Goal: Task Accomplishment & Management: Complete application form

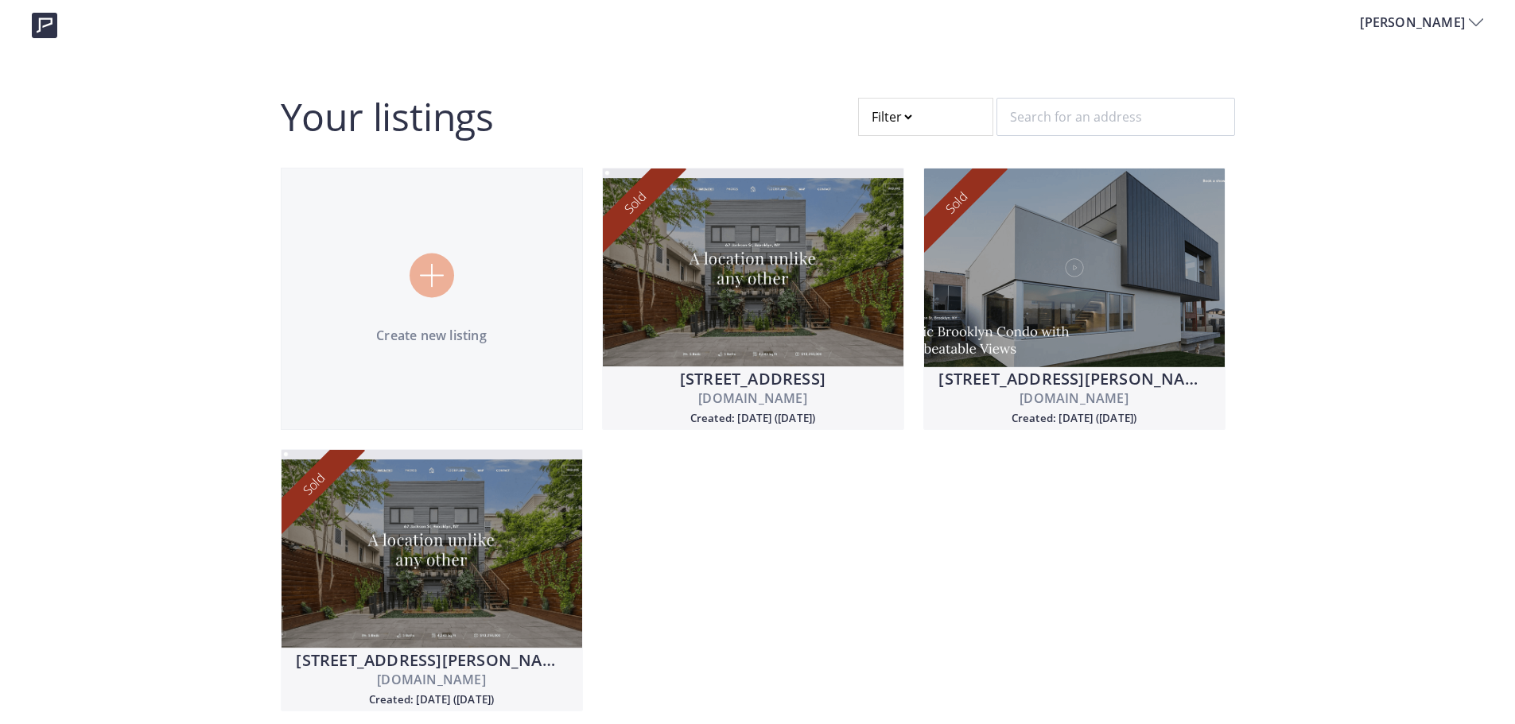
click at [461, 313] on div "Create new listing" at bounding box center [432, 299] width 301 height 91
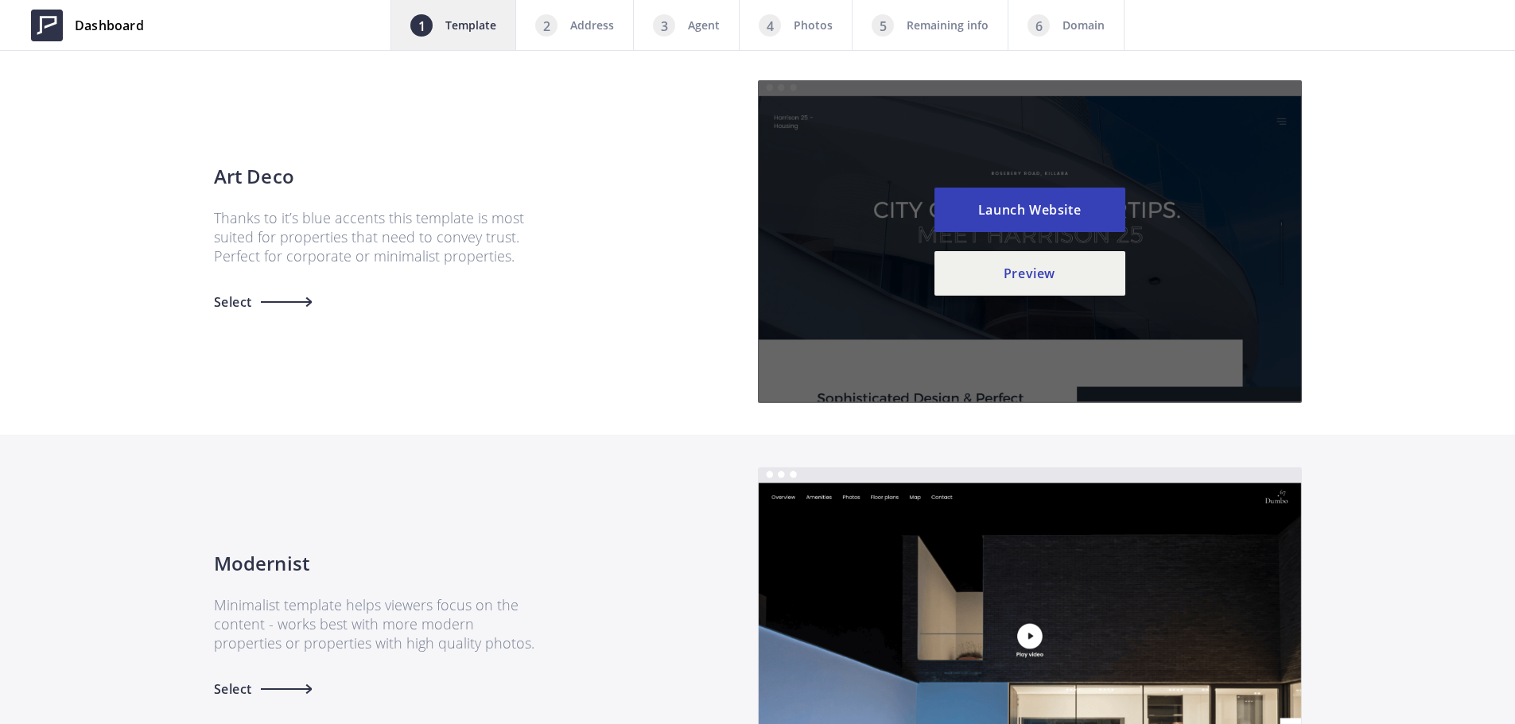
scroll to position [557, 0]
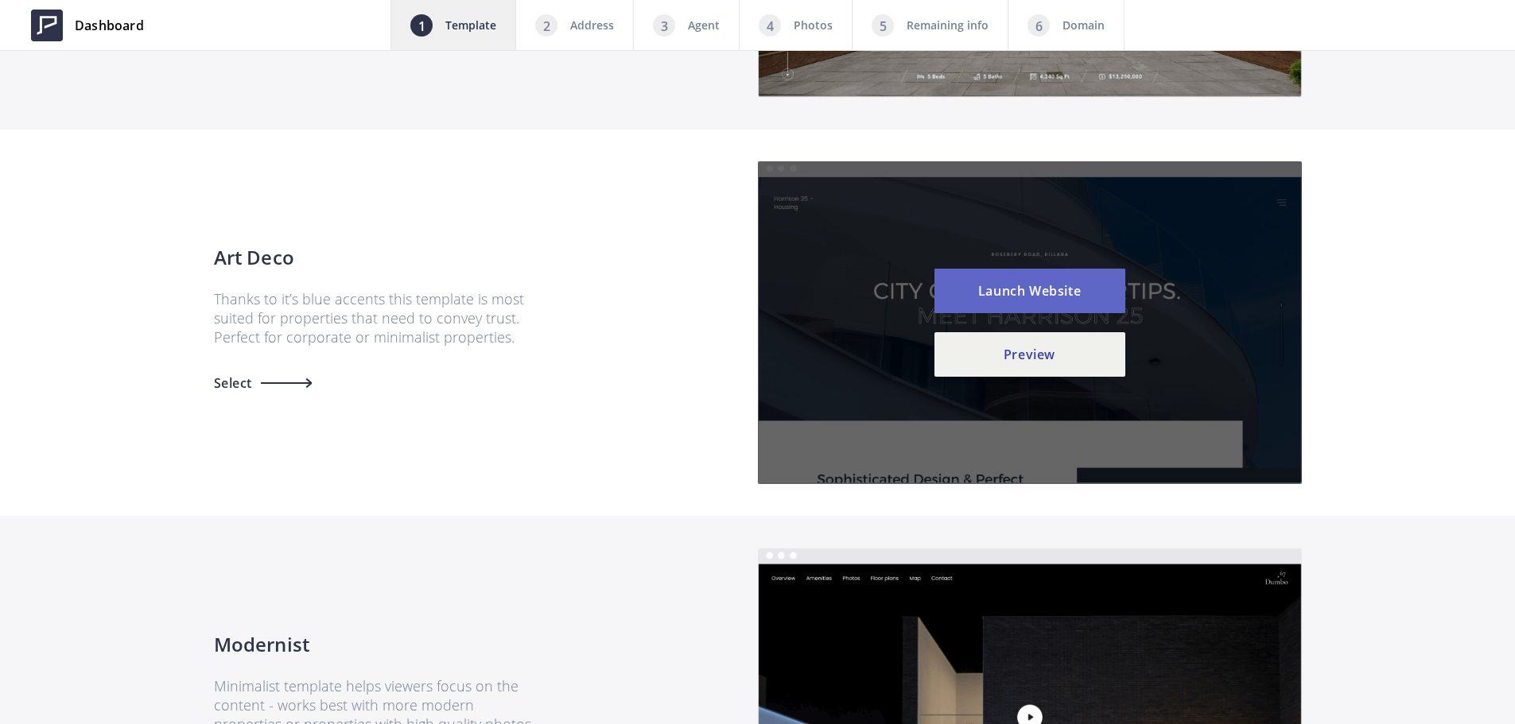
click at [1036, 292] on button "Launch Website" at bounding box center [1029, 291] width 191 height 45
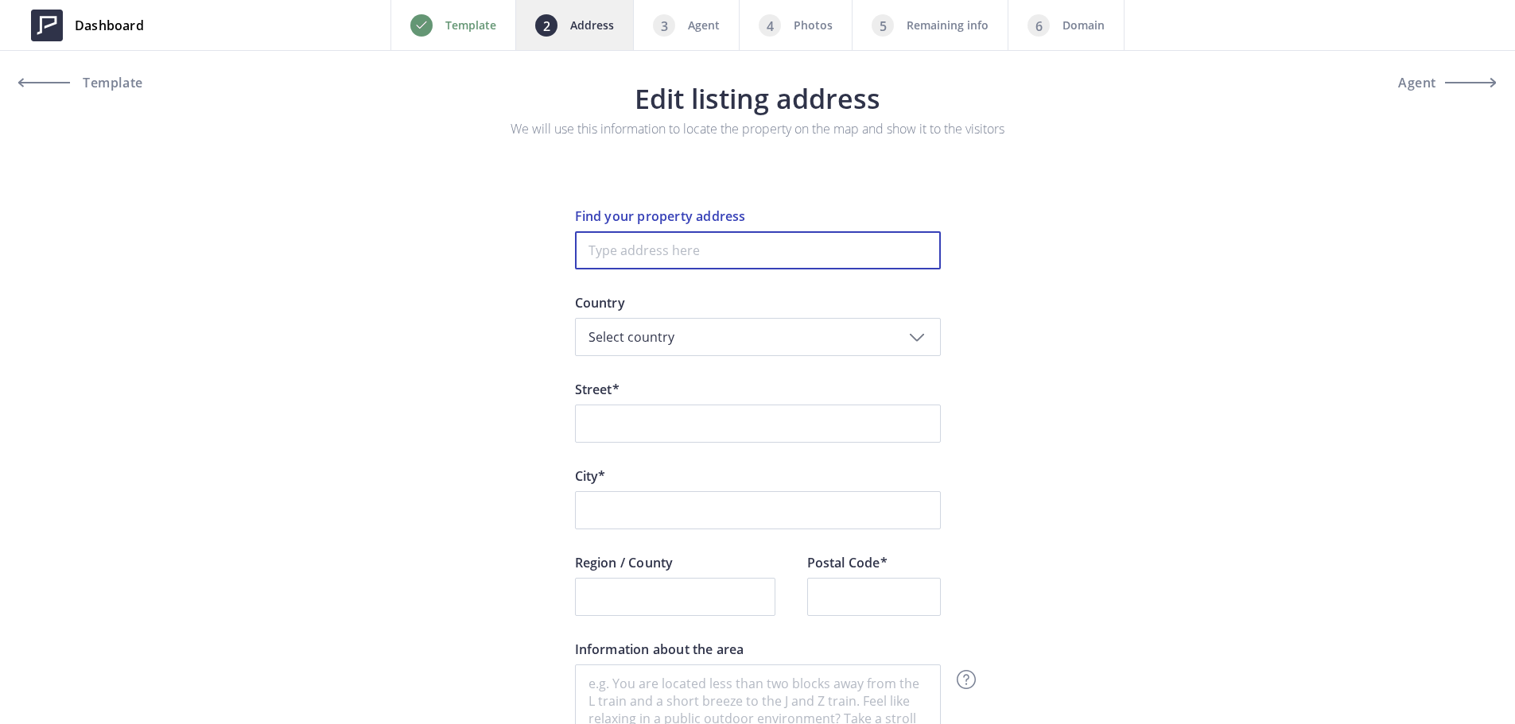
click at [810, 248] on input at bounding box center [758, 250] width 366 height 38
paste input "1701 Central Avenue #E Alameda, CA 94501"
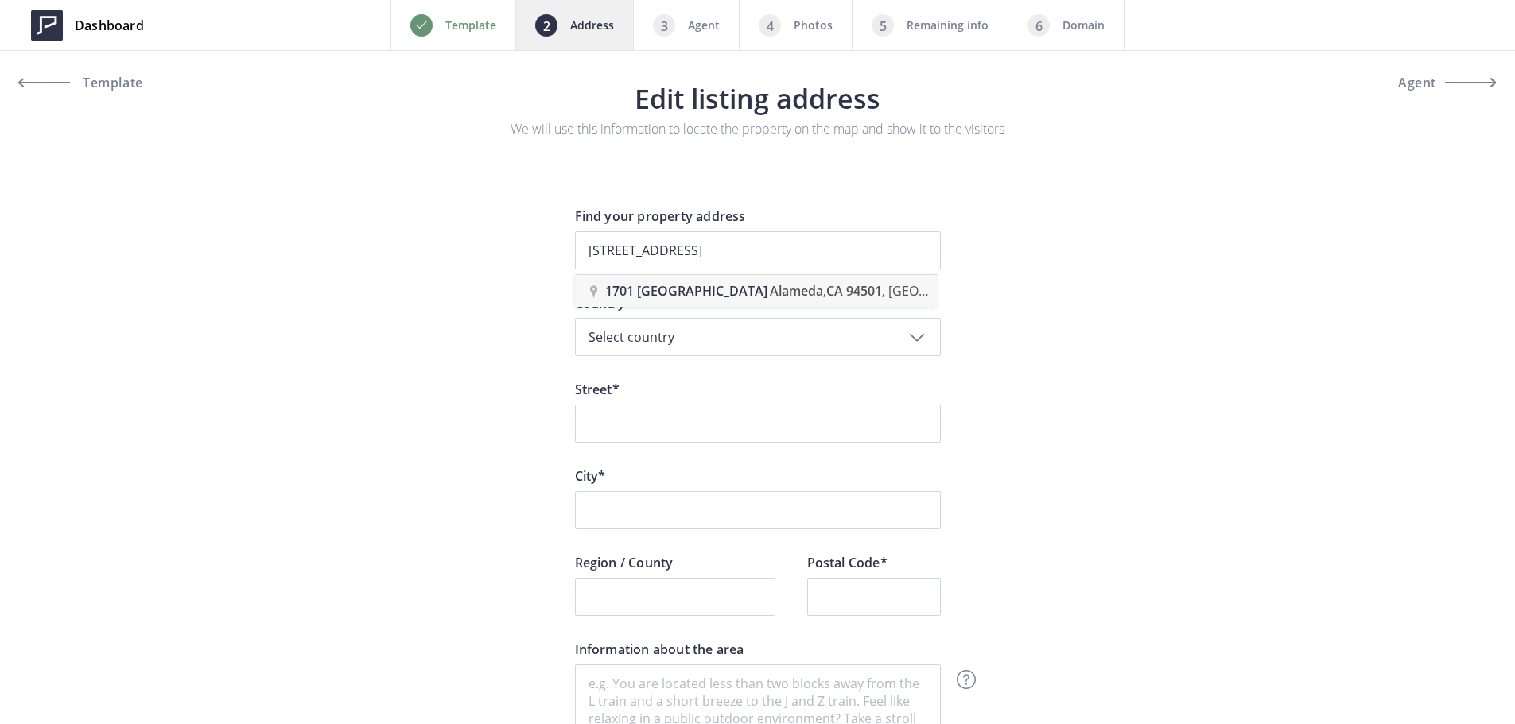
type input "1701 Central Avenue, Alameda, CA 94501, USA"
type input "Central Avenue 1701"
type input "Alameda"
type input "94501"
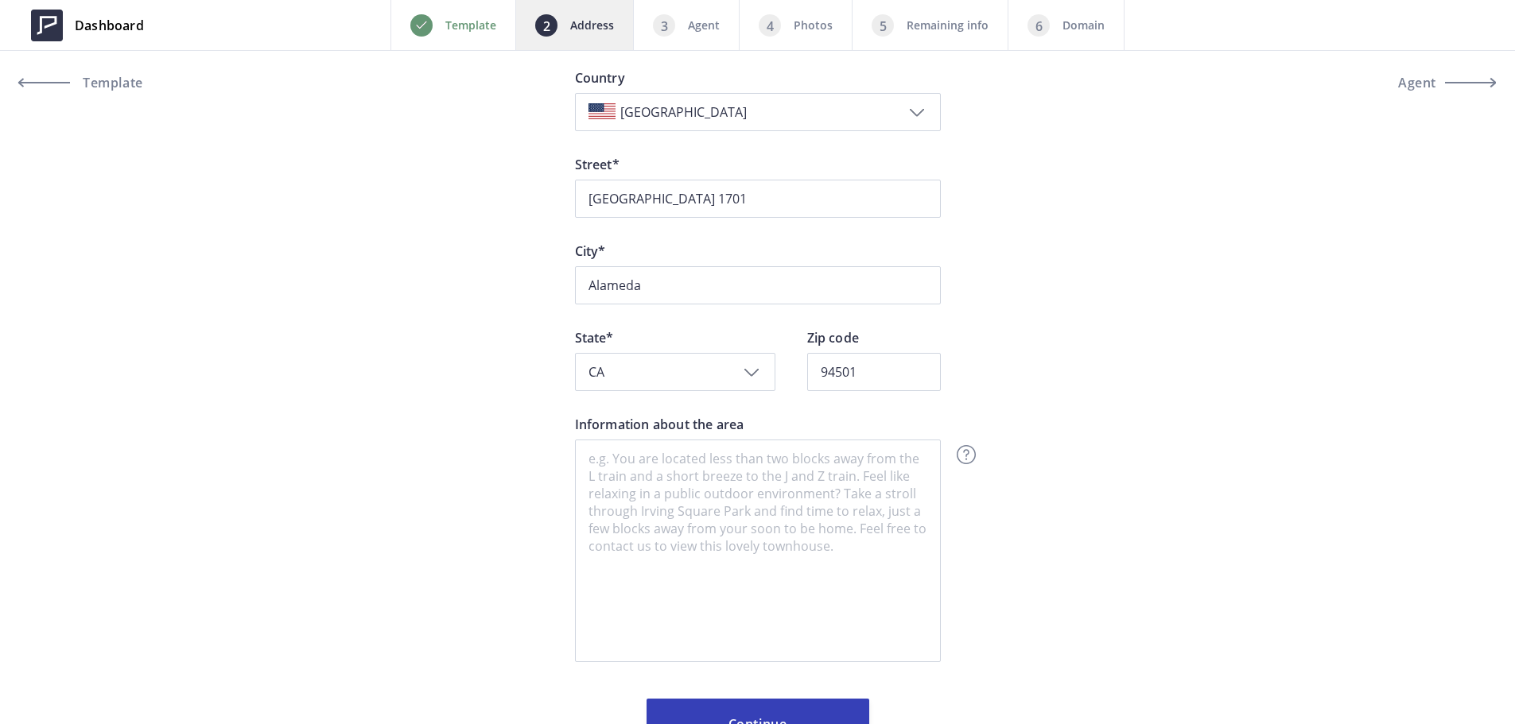
scroll to position [216, 0]
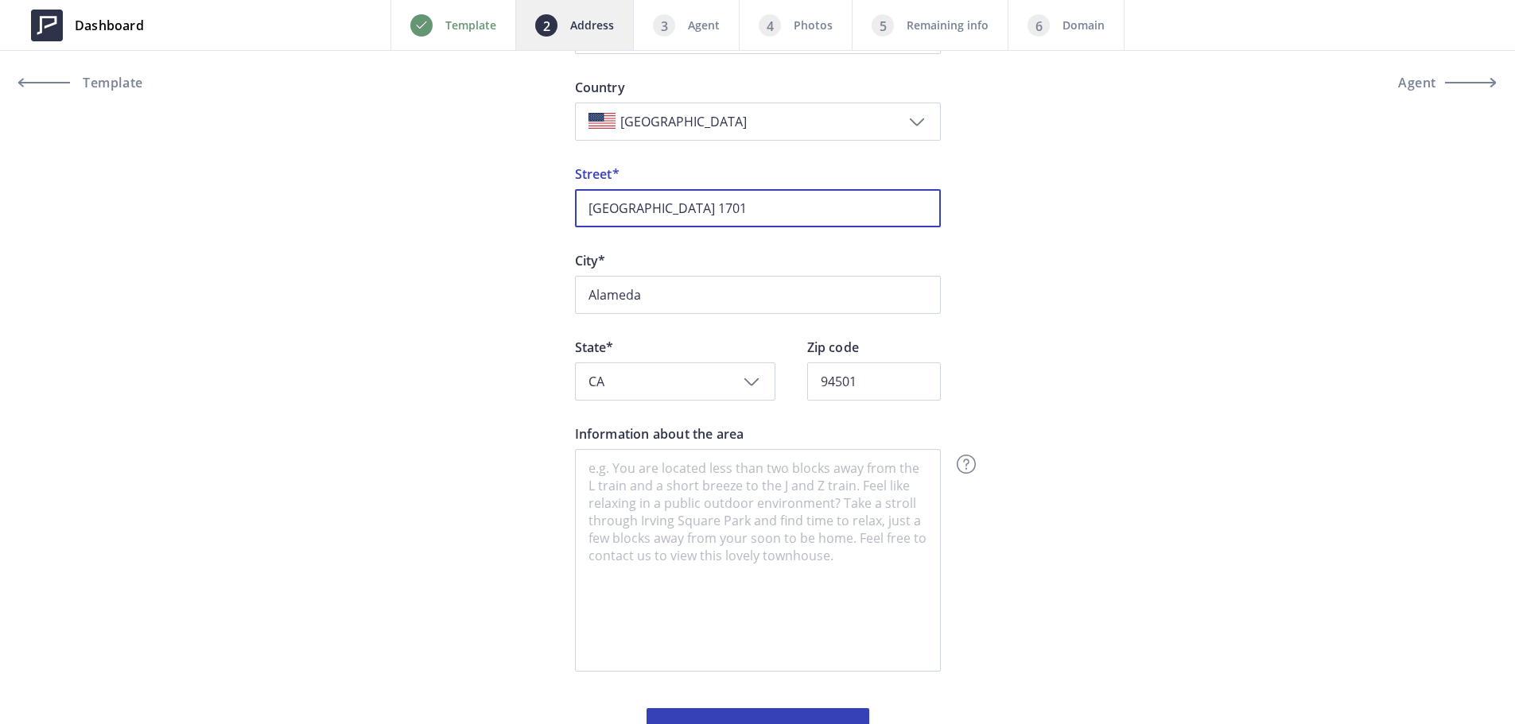
click at [584, 222] on input "Central Avenue 1701" at bounding box center [758, 208] width 366 height 38
click at [728, 203] on input "1701 Central Avenue 1701" at bounding box center [758, 208] width 366 height 38
drag, startPoint x: 709, startPoint y: 207, endPoint x: 905, endPoint y: 229, distance: 196.9
click at [905, 229] on div "1701 Central Avenue 1701 Street*" at bounding box center [758, 208] width 366 height 87
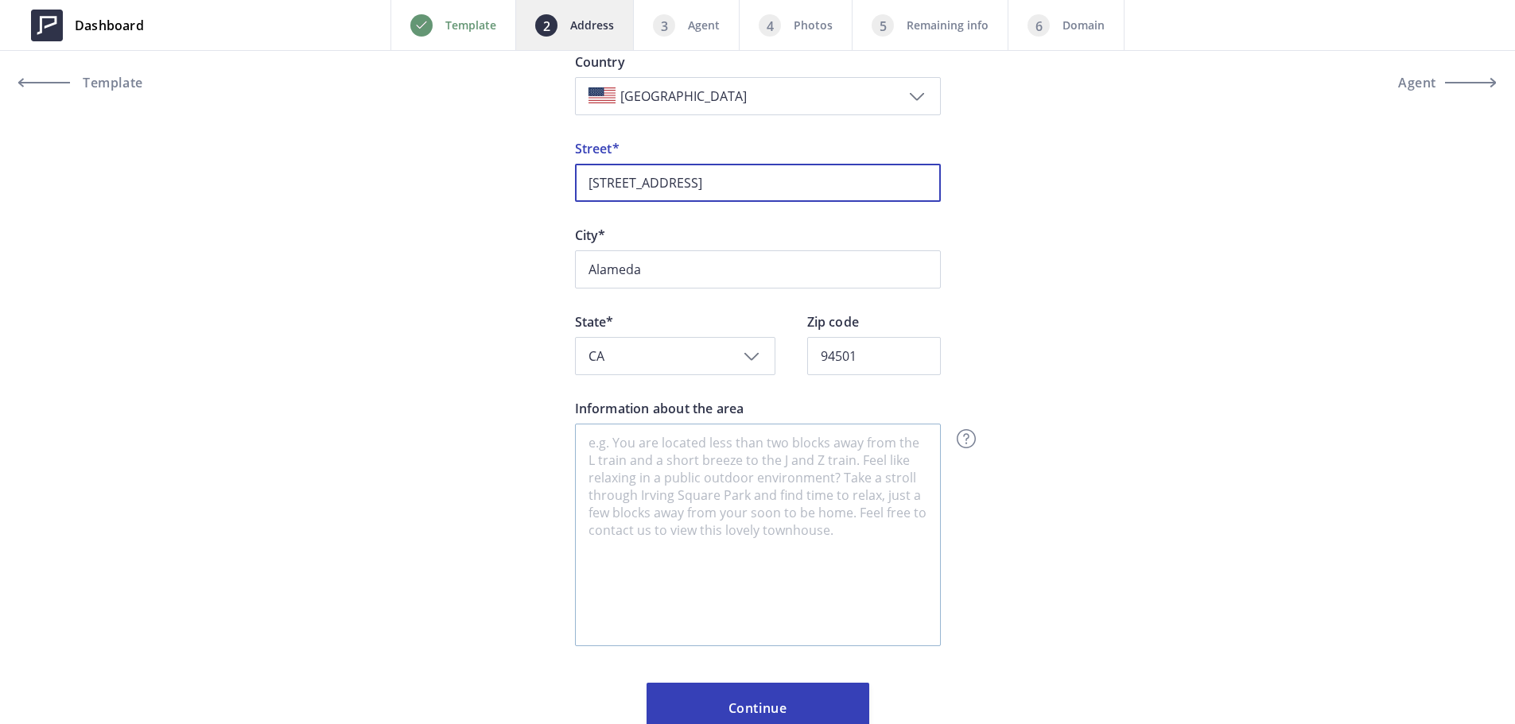
scroll to position [295, 0]
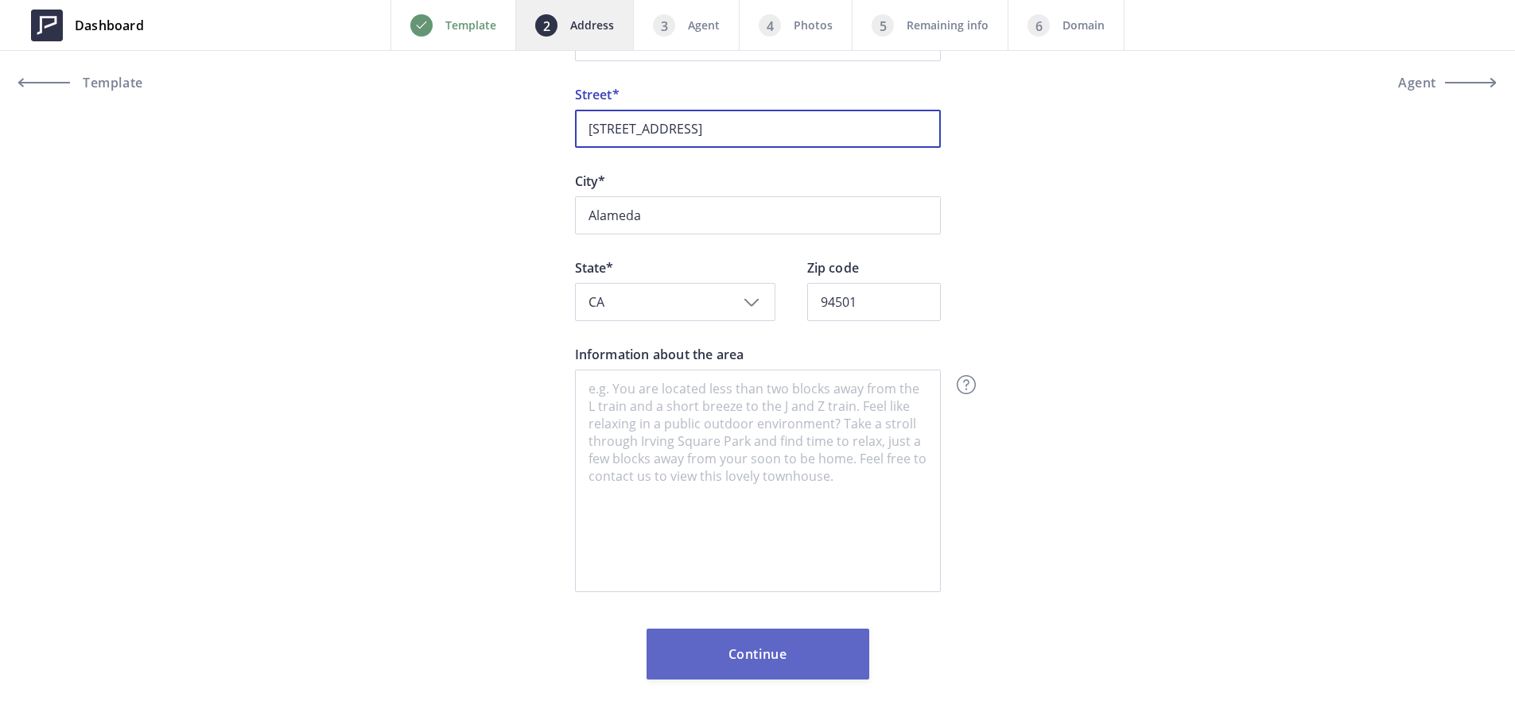
type input "[STREET_ADDRESS]"
click at [777, 659] on button "Continue" at bounding box center [758, 654] width 223 height 51
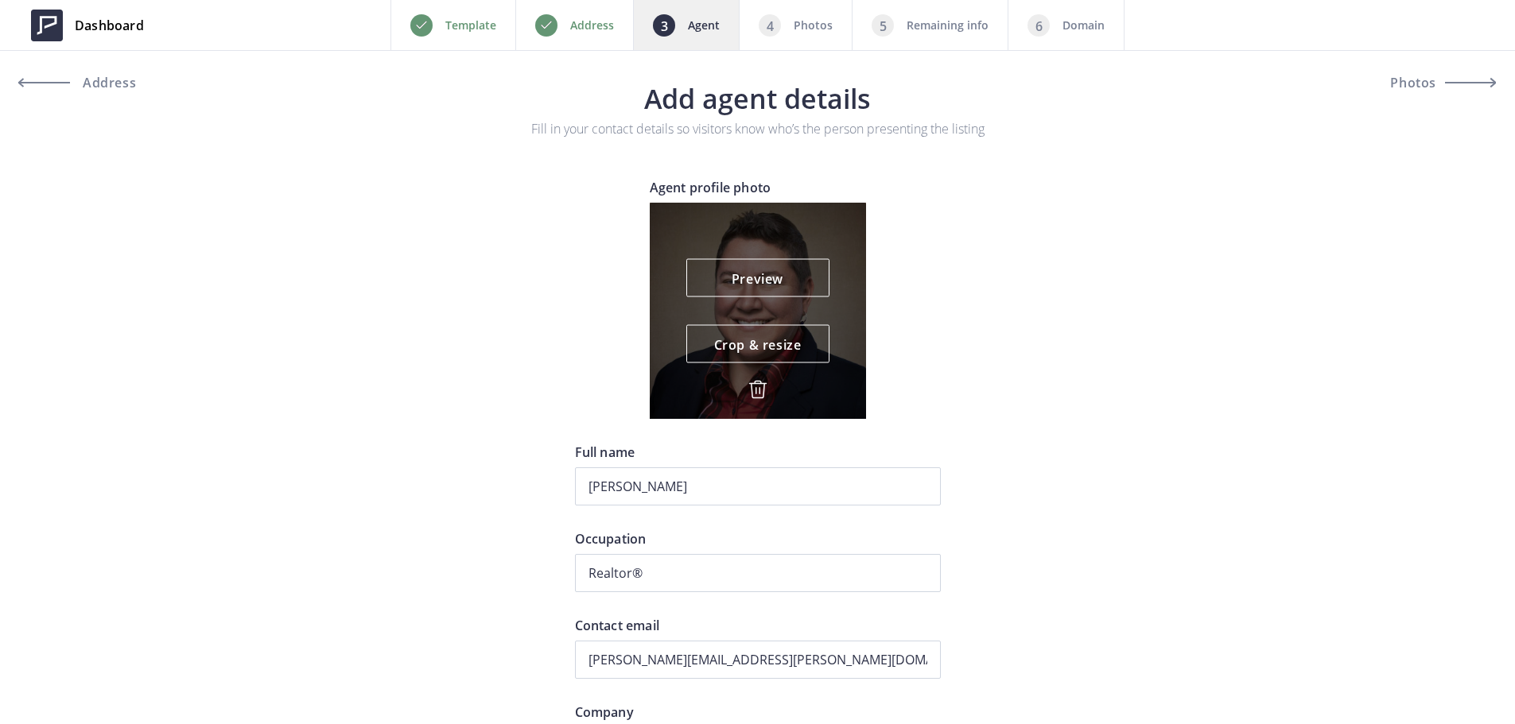
click at [763, 389] on img at bounding box center [757, 389] width 19 height 19
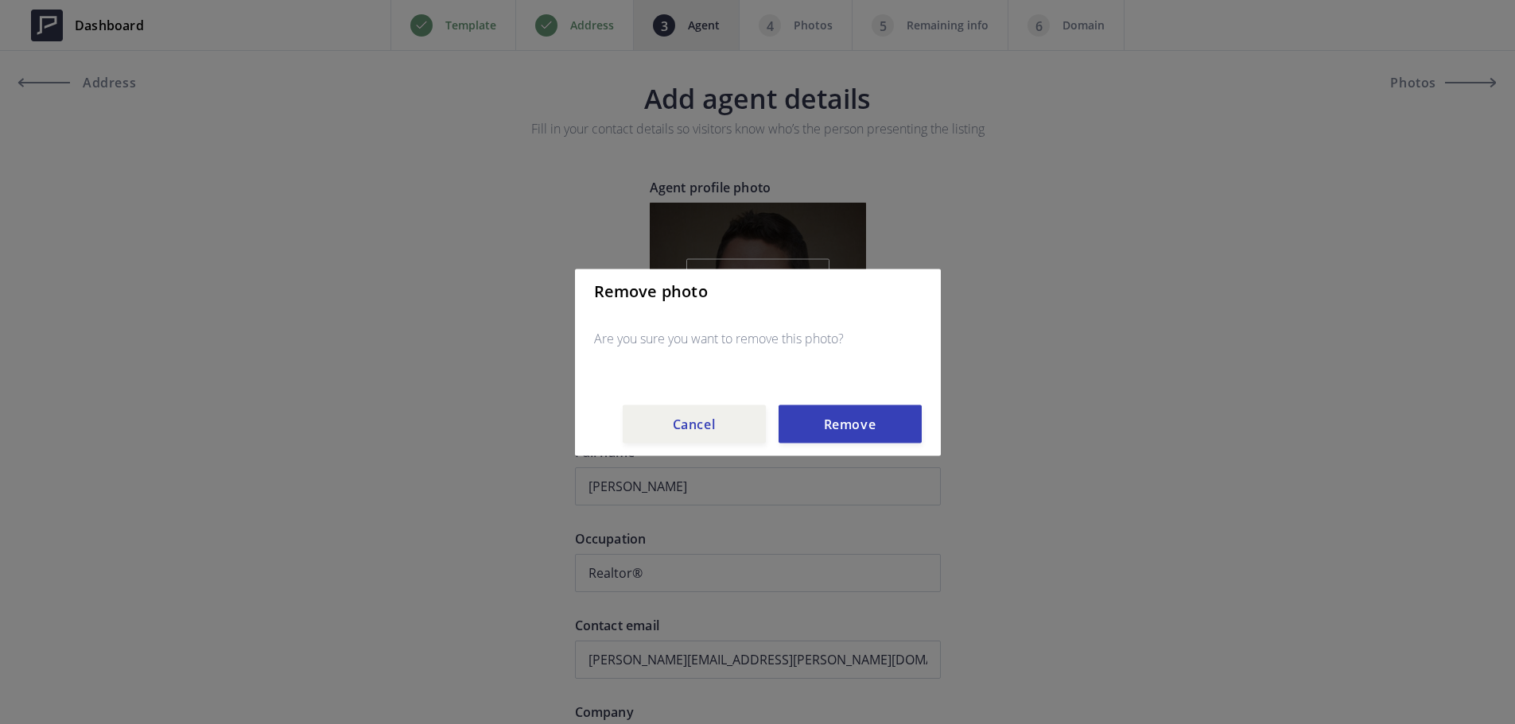
drag, startPoint x: 827, startPoint y: 416, endPoint x: 801, endPoint y: 385, distance: 40.6
click at [825, 416] on button "Remove" at bounding box center [850, 424] width 143 height 38
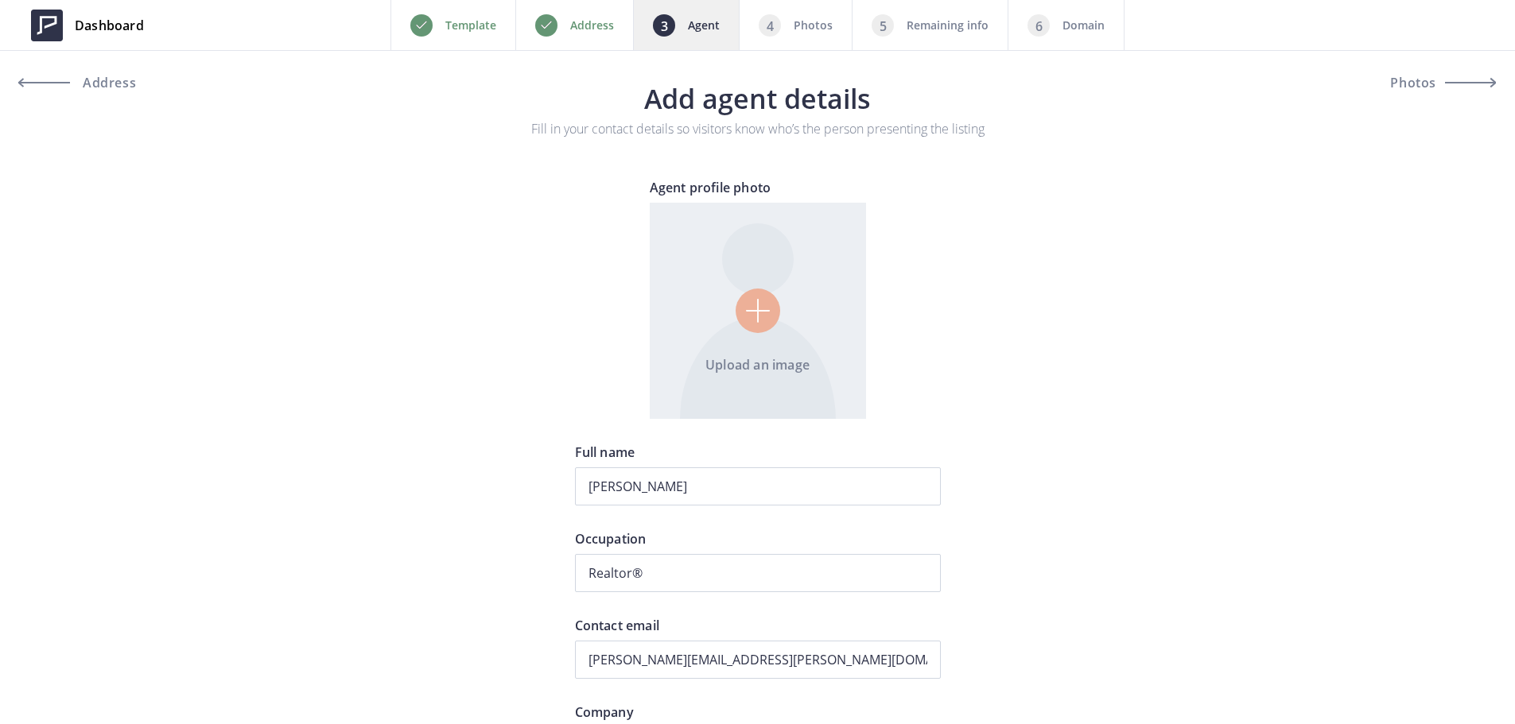
click at [768, 316] on input "file" at bounding box center [758, 311] width 216 height 216
type input "C:\fakepath\Michele S.jpg"
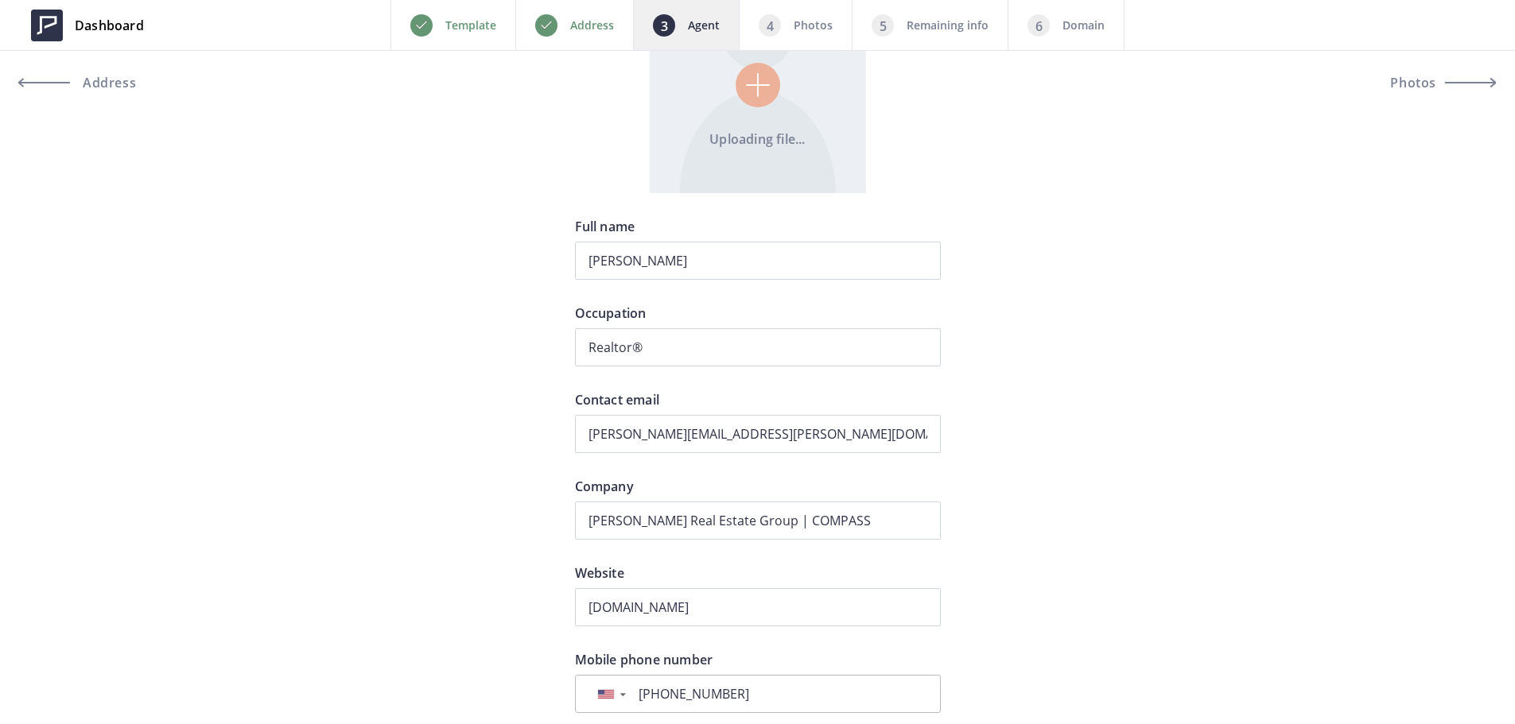
scroll to position [318, 0]
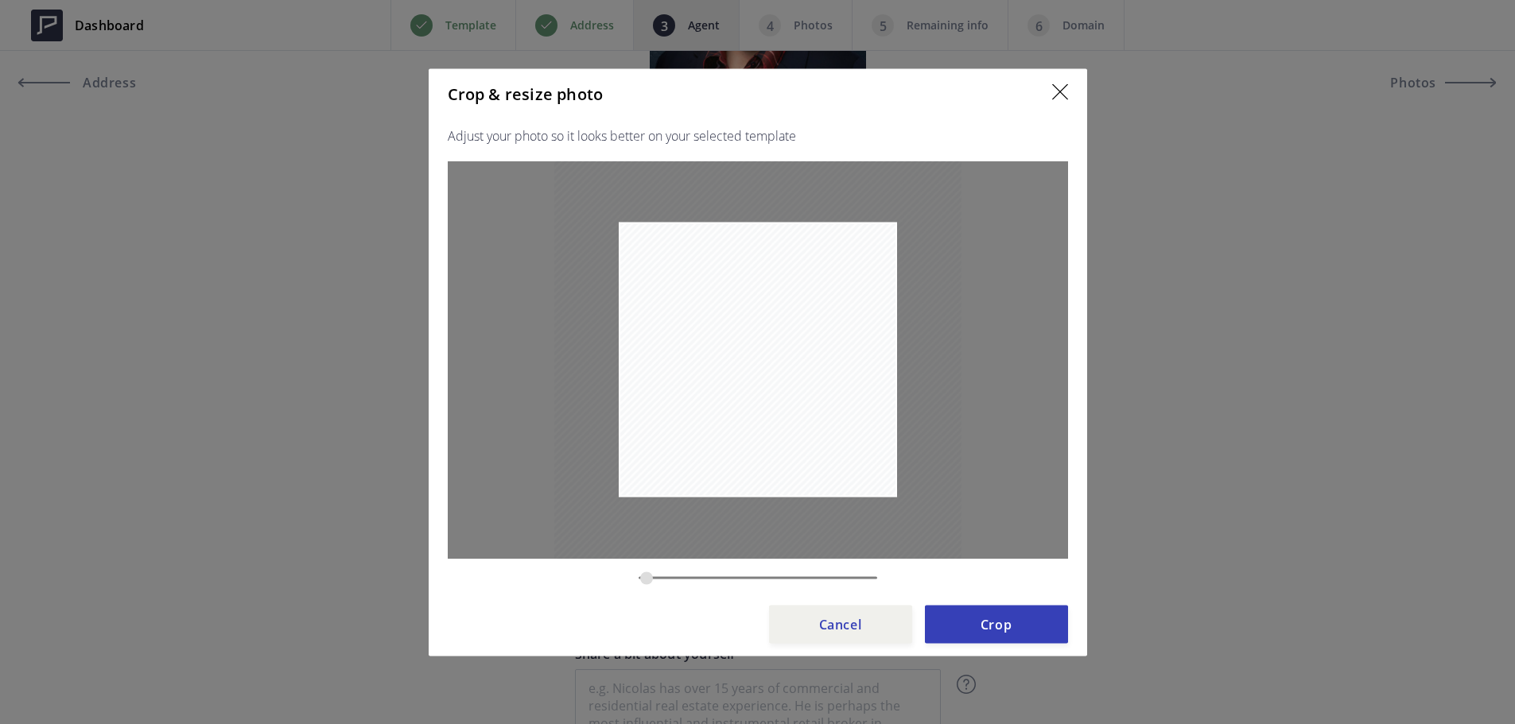
type input "0.1823"
click at [992, 622] on button "Crop" at bounding box center [996, 624] width 143 height 38
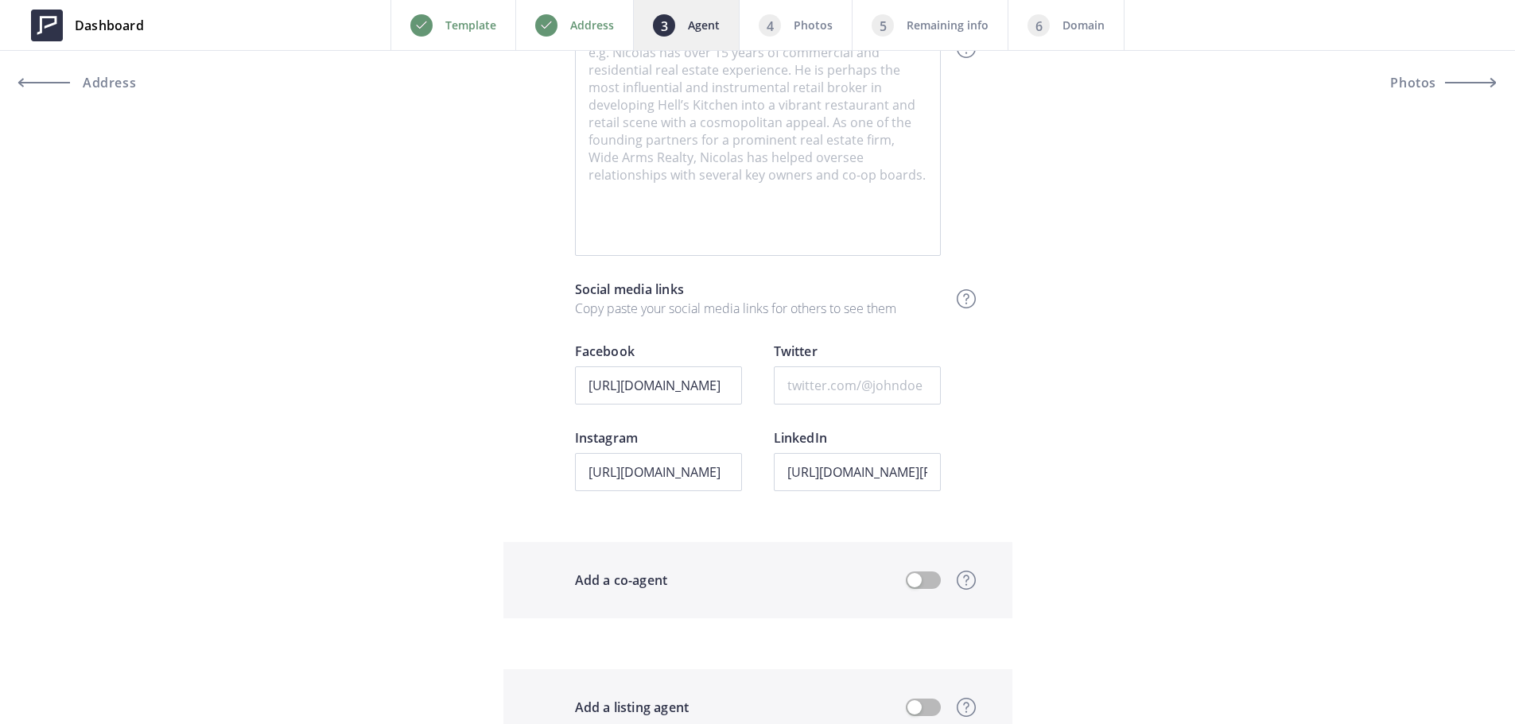
scroll to position [1272, 0]
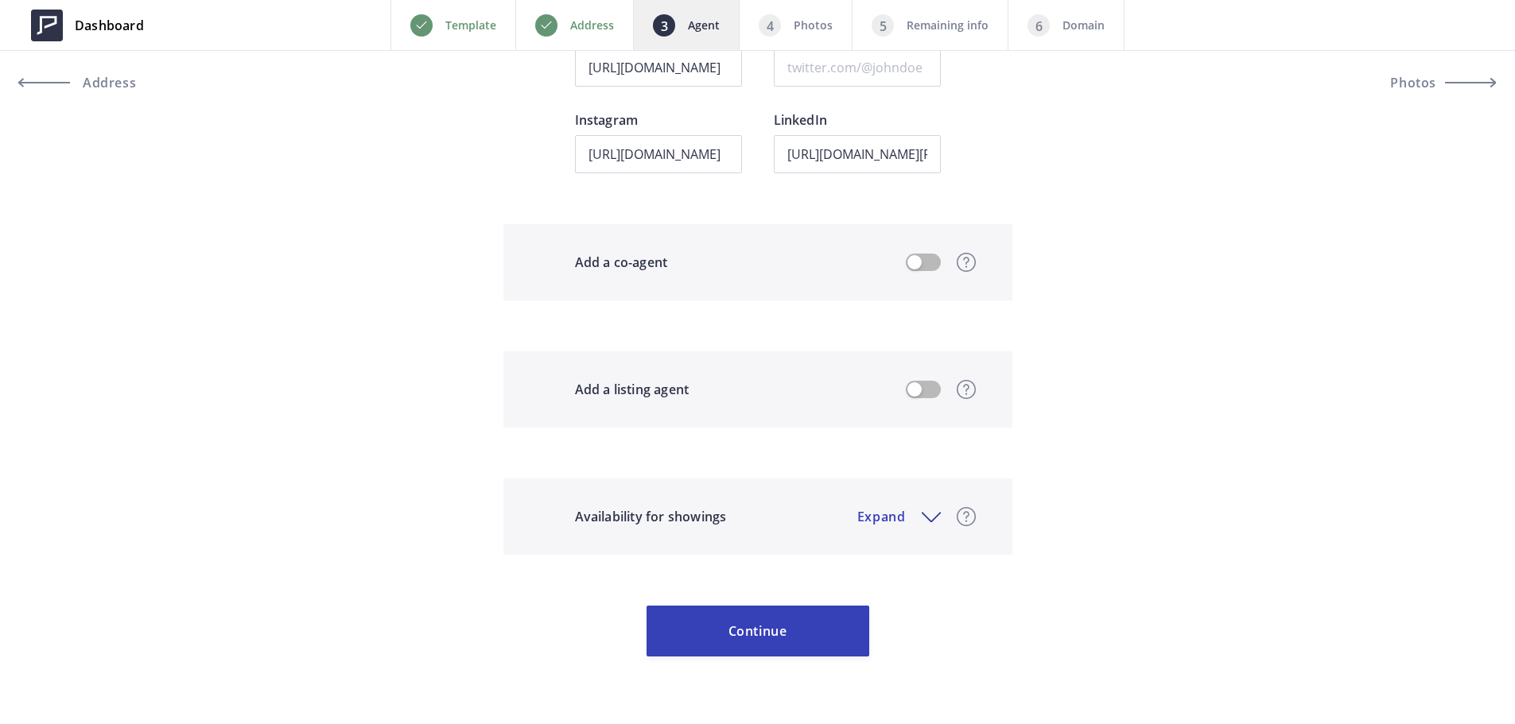
click at [926, 259] on button "button" at bounding box center [923, 262] width 35 height 17
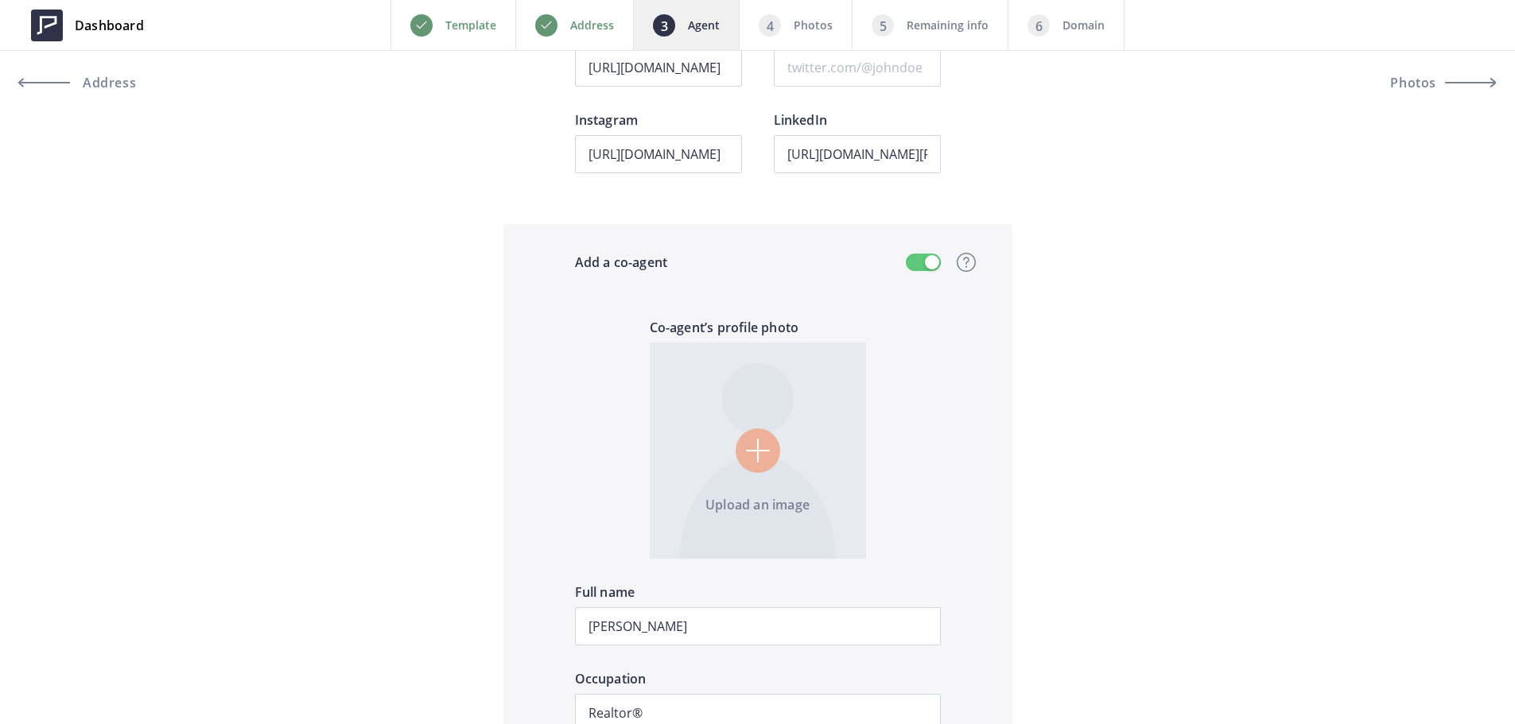
click at [709, 410] on input "file" at bounding box center [758, 451] width 216 height 216
type input "C:\fakepath\Tyler F 2.png"
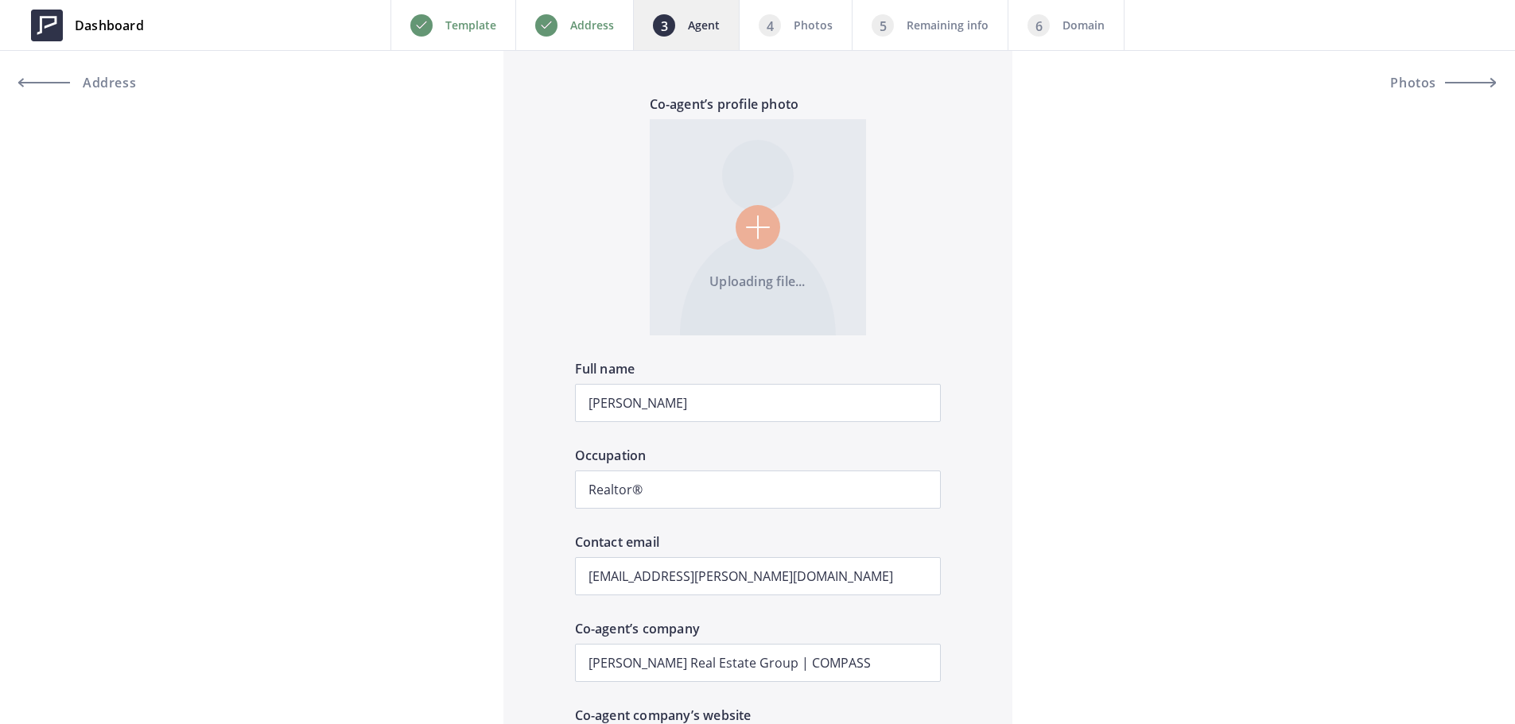
scroll to position [1431, 0]
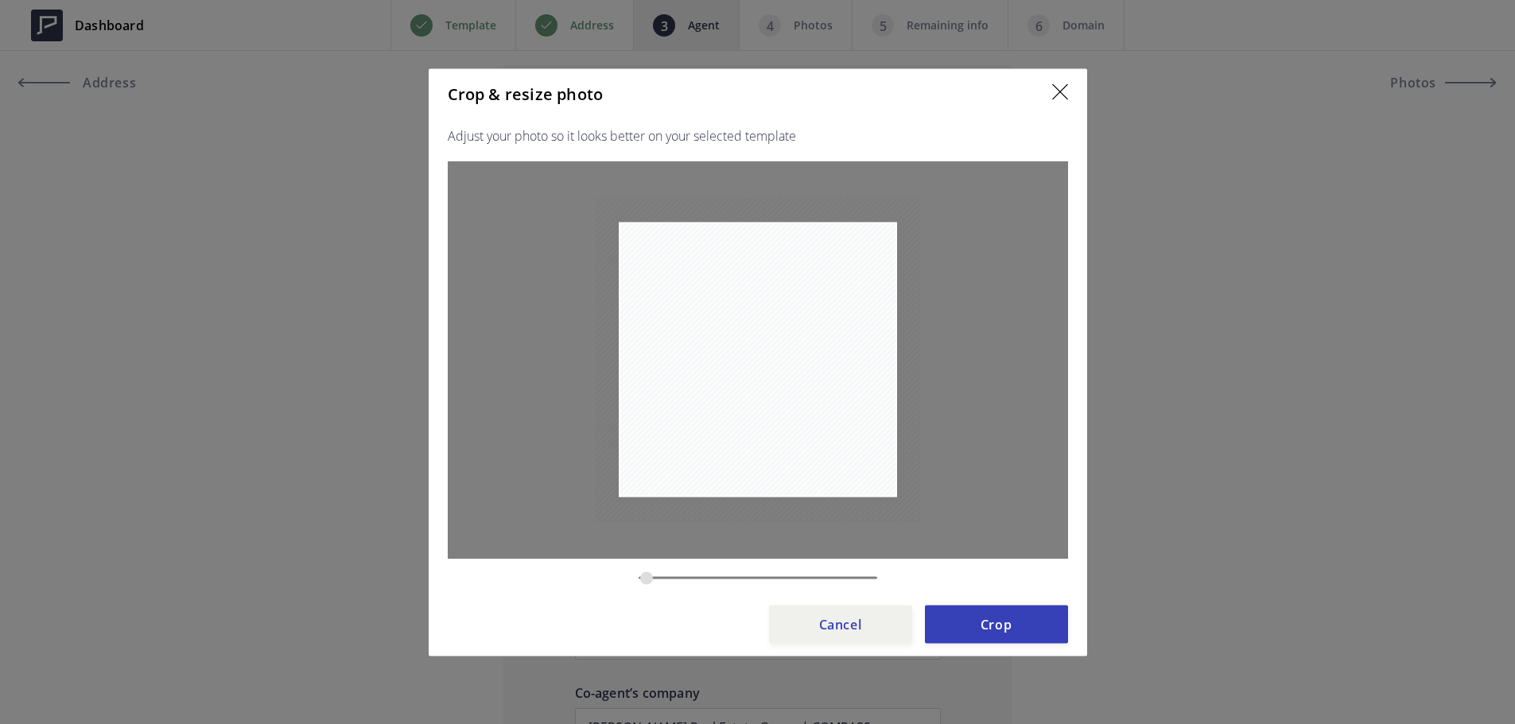
type input "0.1823"
click at [1005, 619] on button "Crop" at bounding box center [996, 624] width 143 height 38
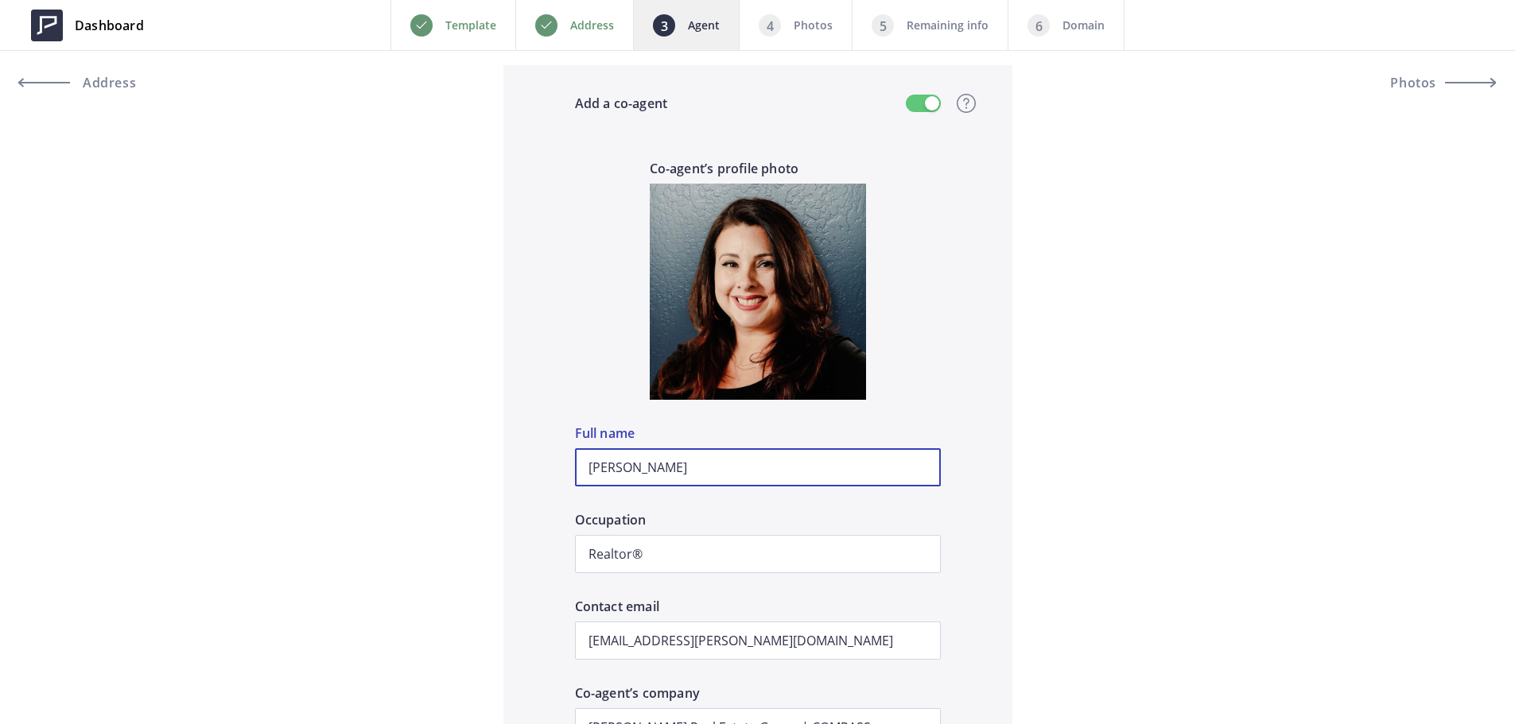
drag, startPoint x: 743, startPoint y: 464, endPoint x: 248, endPoint y: 421, distance: 496.6
click at [248, 421] on div "Preview Crop & resize Agent profile photo Michele Senitzer Full name Realtor® O…" at bounding box center [757, 291] width 1515 height 3089
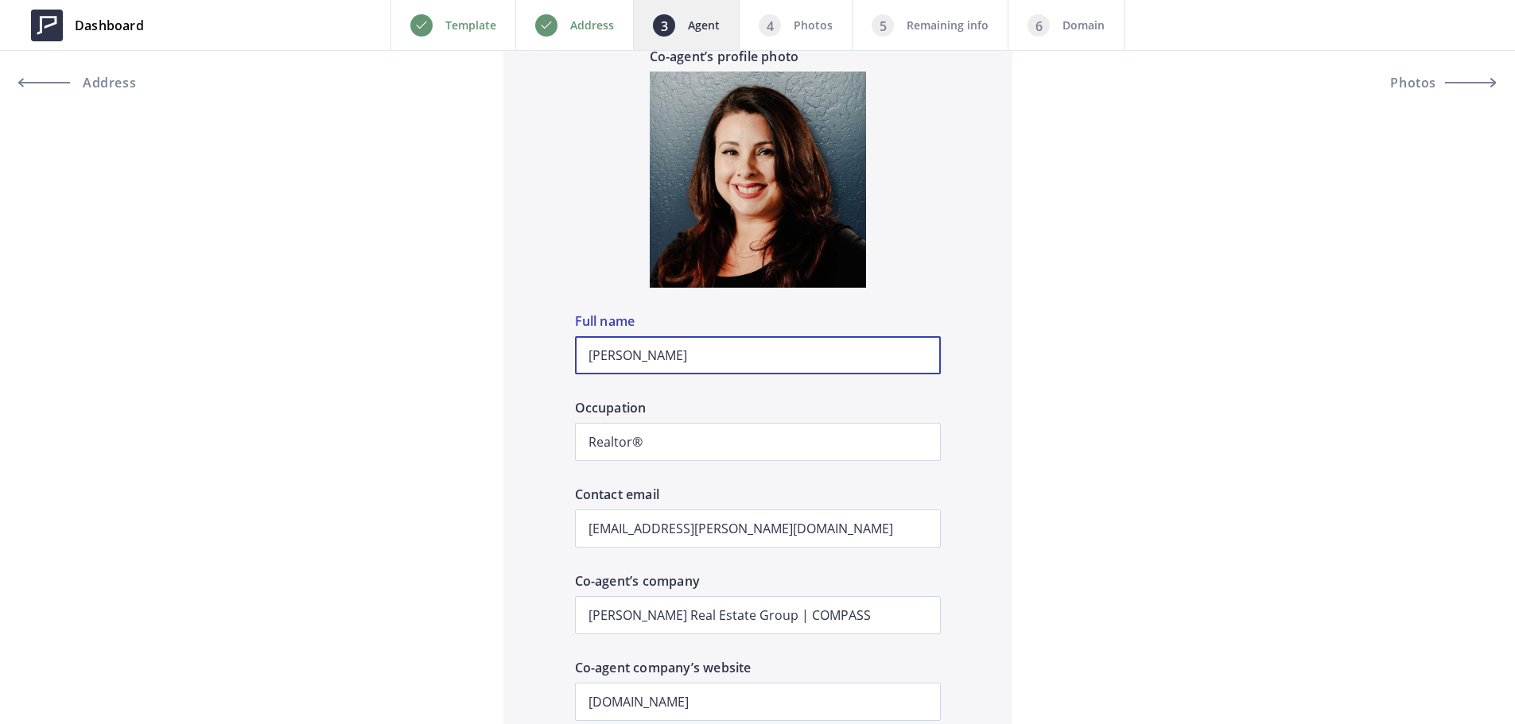
scroll to position [1590, 0]
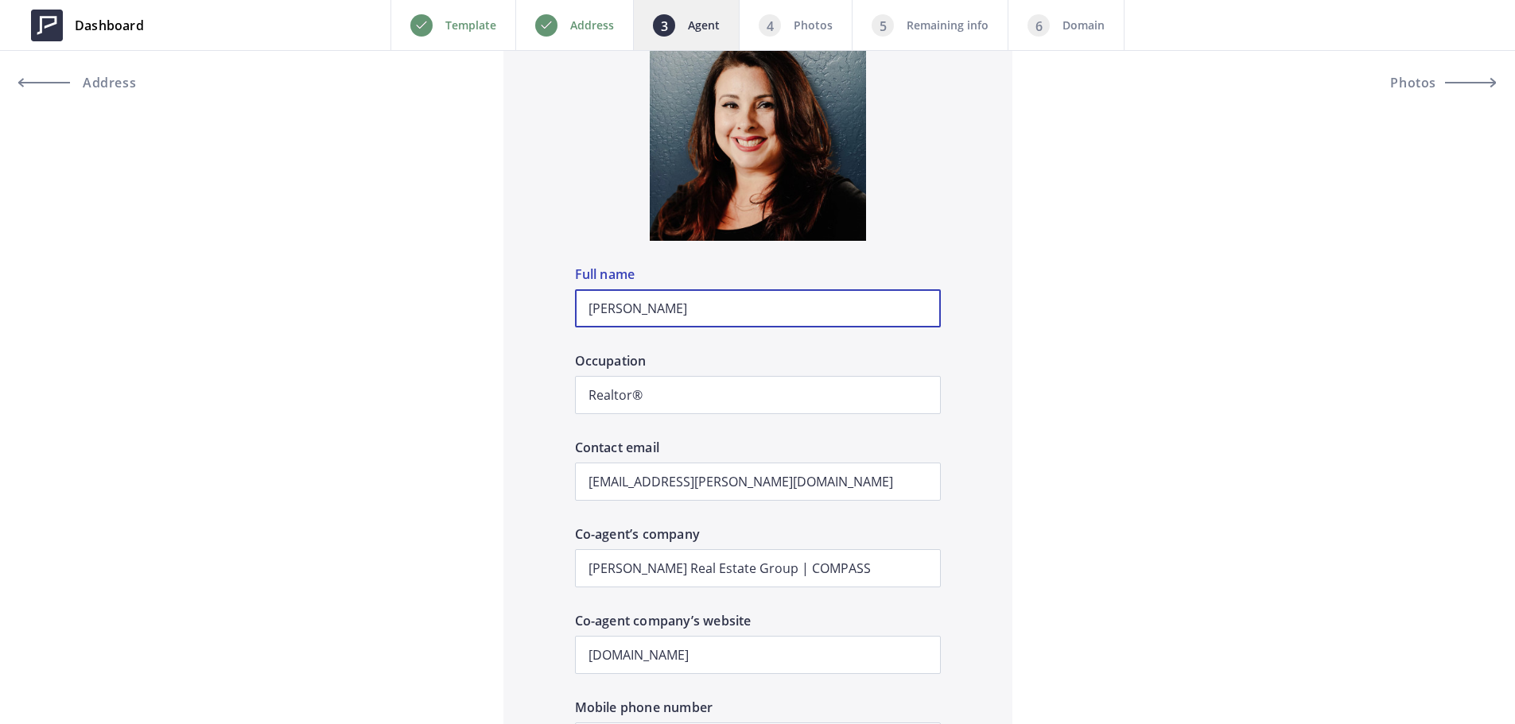
type input "Tyler Fuentes"
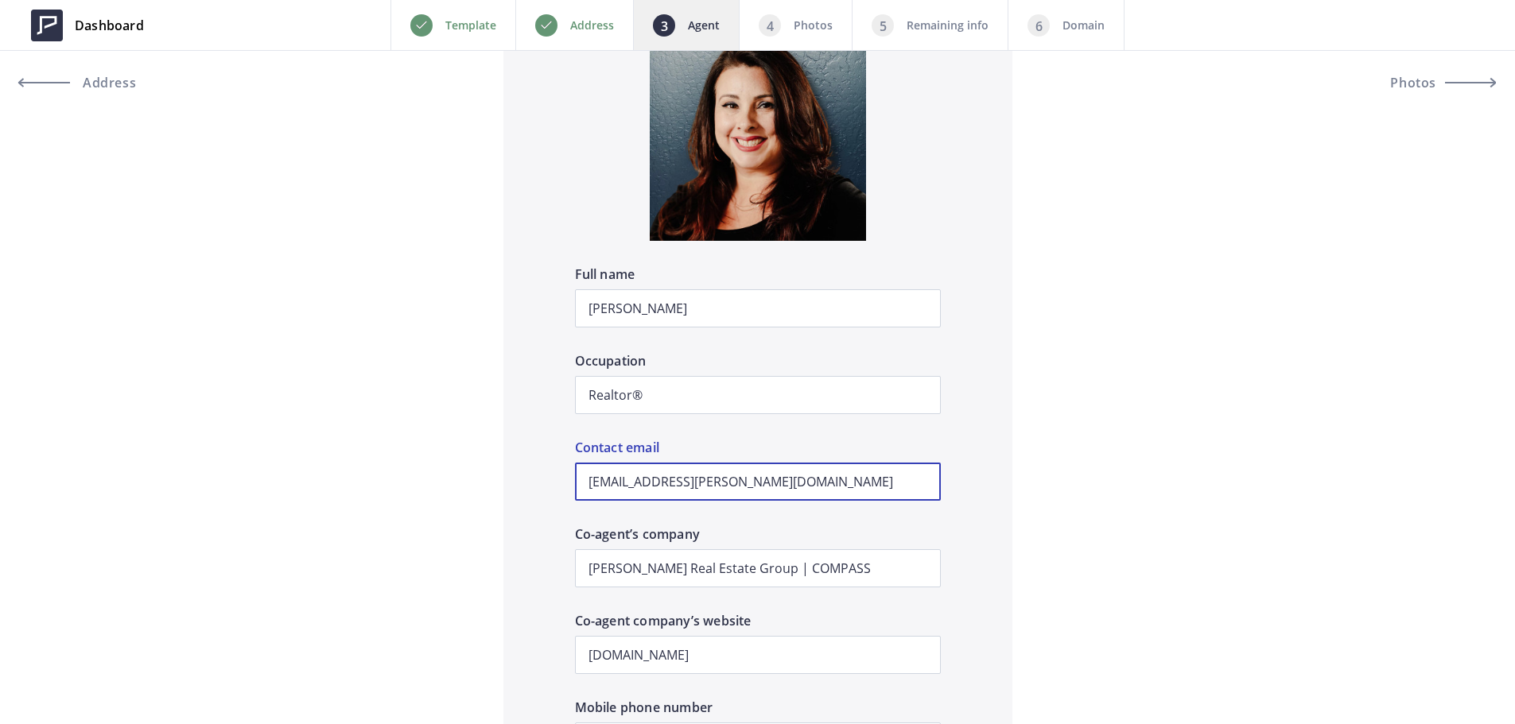
drag, startPoint x: 188, startPoint y: 454, endPoint x: 291, endPoint y: 443, distance: 104.0
click at [134, 437] on div "Preview Crop & resize Agent profile photo Michele Senitzer Full name Realtor® O…" at bounding box center [757, 132] width 1515 height 3089
paste input "tyler.fuentes"
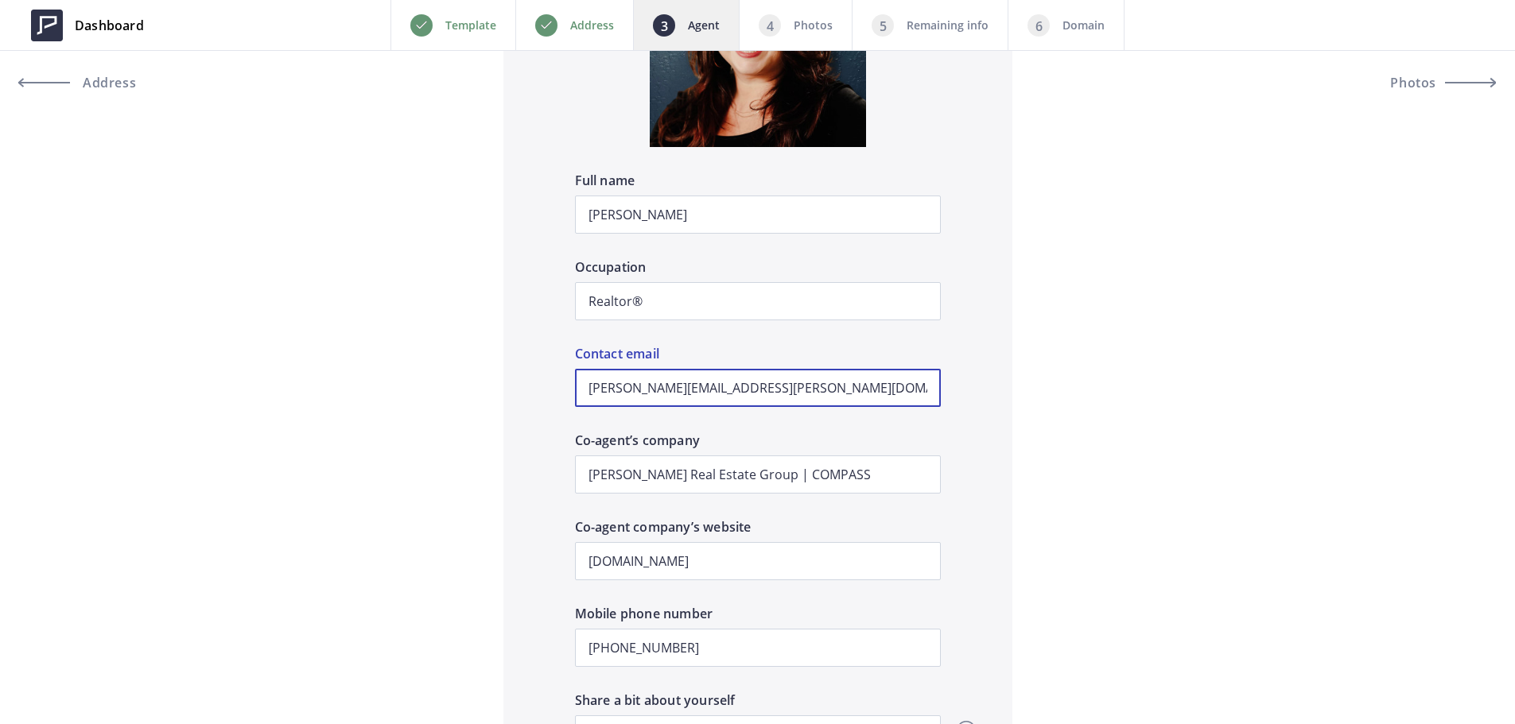
scroll to position [1750, 0]
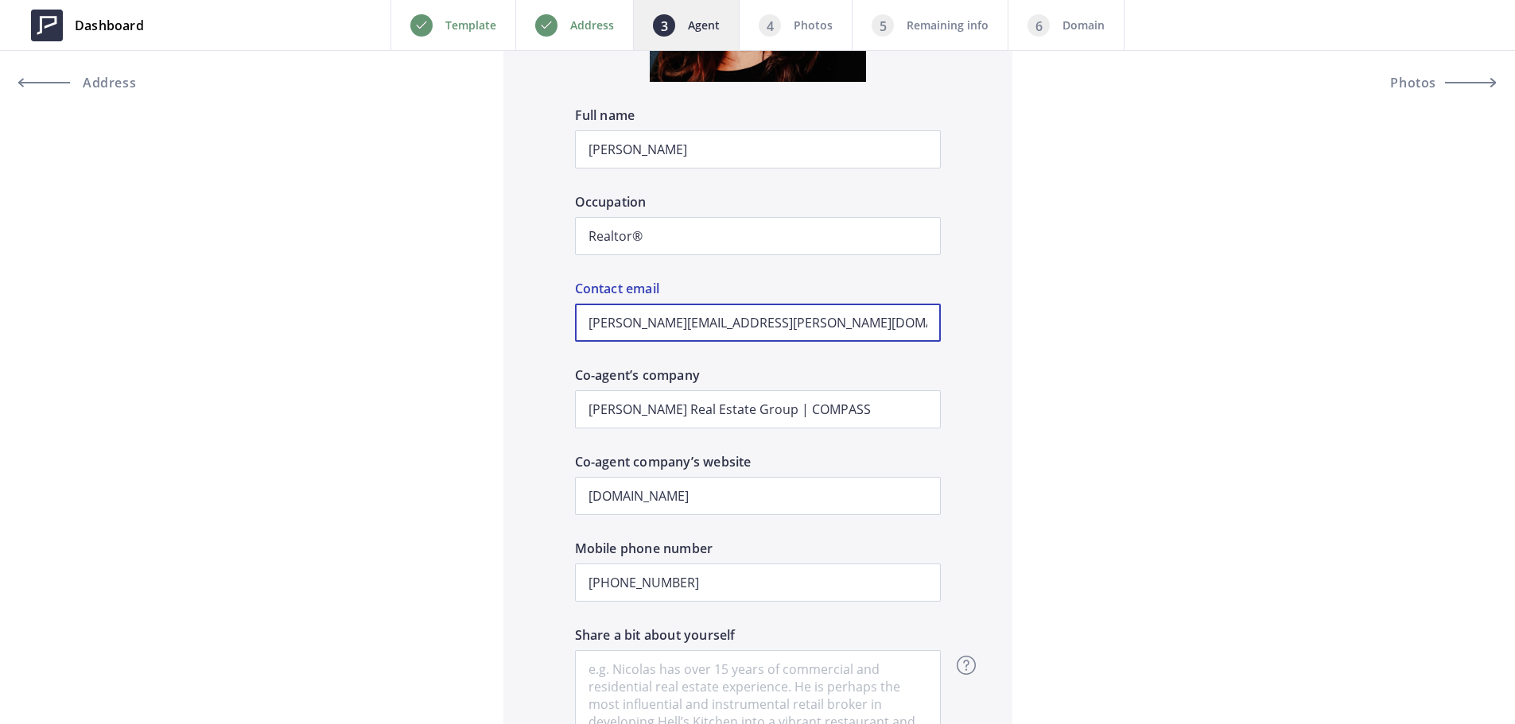
type input "tyler.fuentes@compass.com"
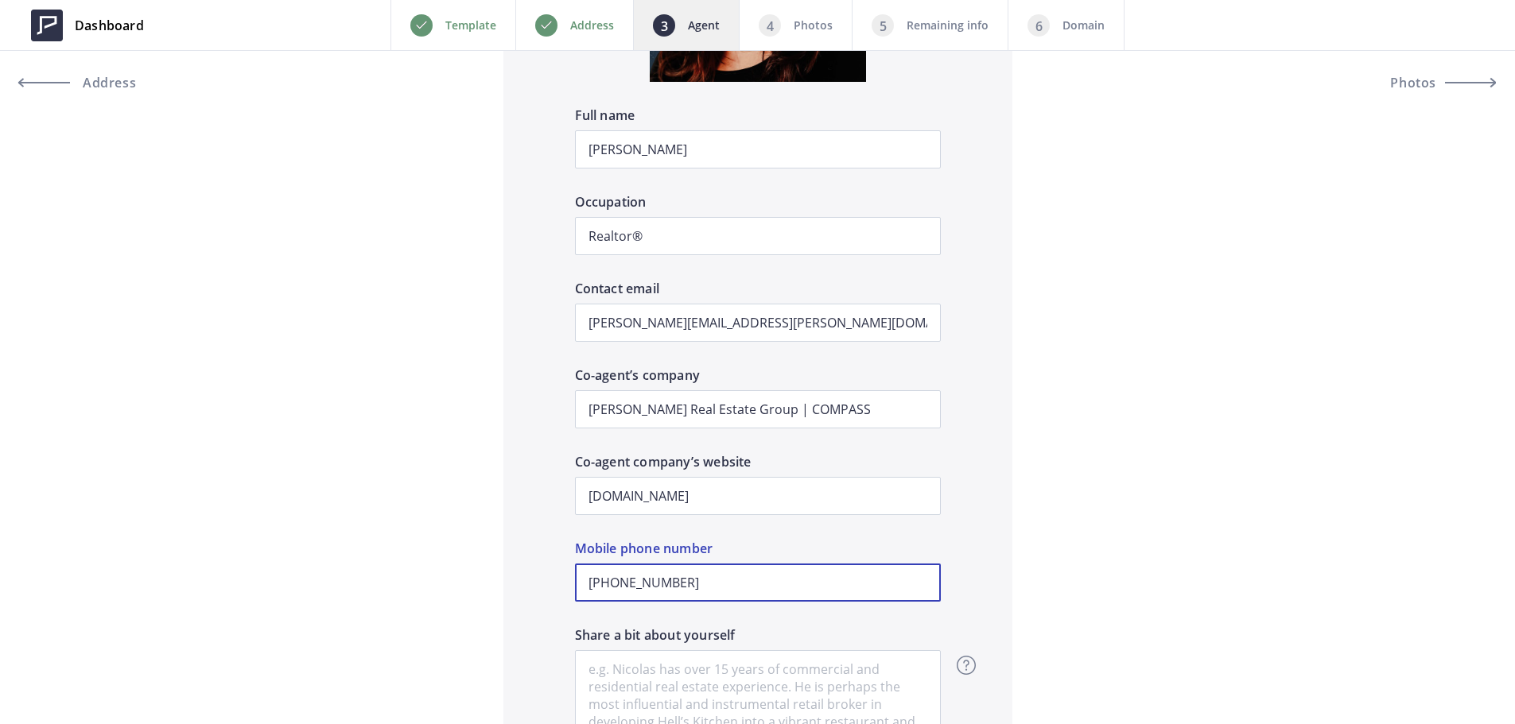
drag, startPoint x: 717, startPoint y: 573, endPoint x: 611, endPoint y: 579, distance: 106.7
click at [611, 579] on input "+1 510-414-0642" at bounding box center [758, 583] width 366 height 38
paste input "(415) 999-9819"
click at [645, 584] on input "+1 (415) 999-9819" at bounding box center [758, 583] width 366 height 38
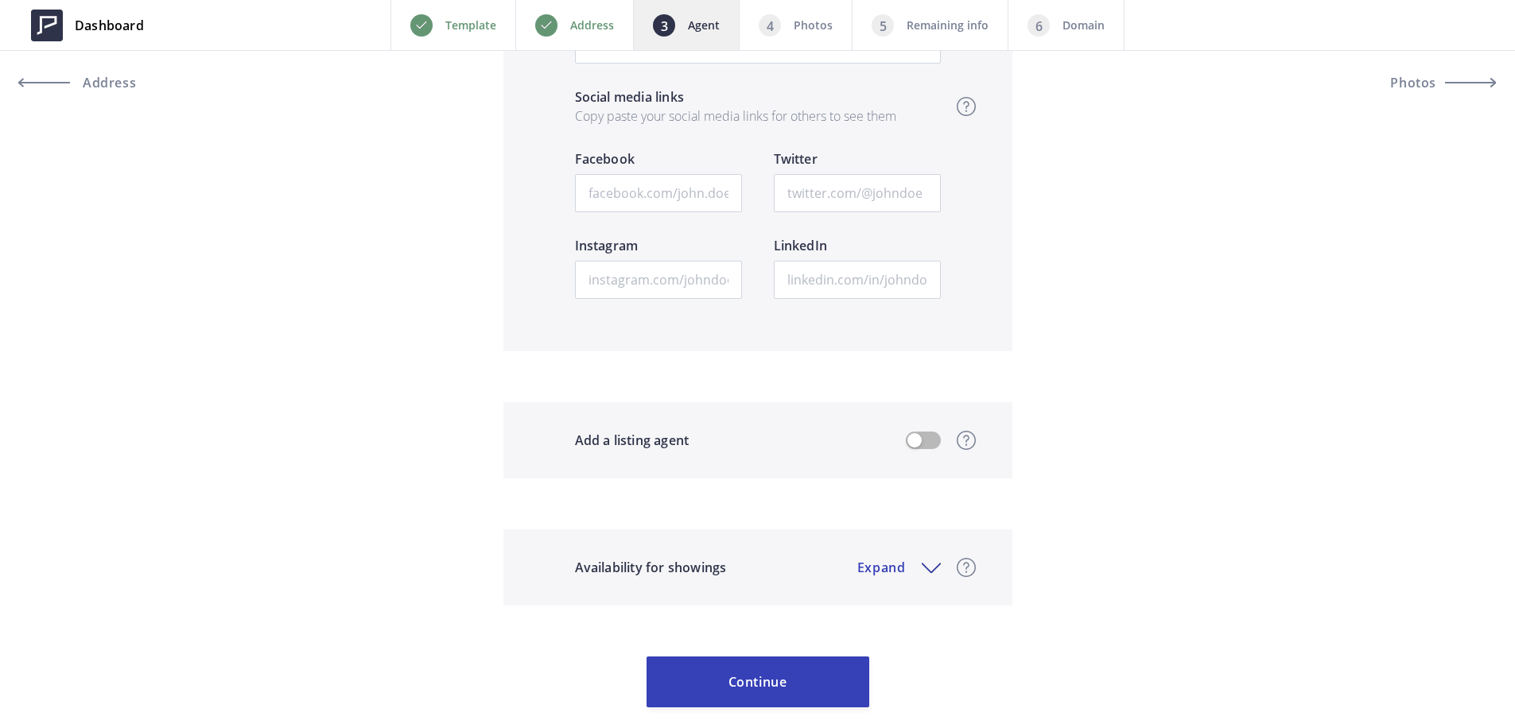
scroll to position [2612, 0]
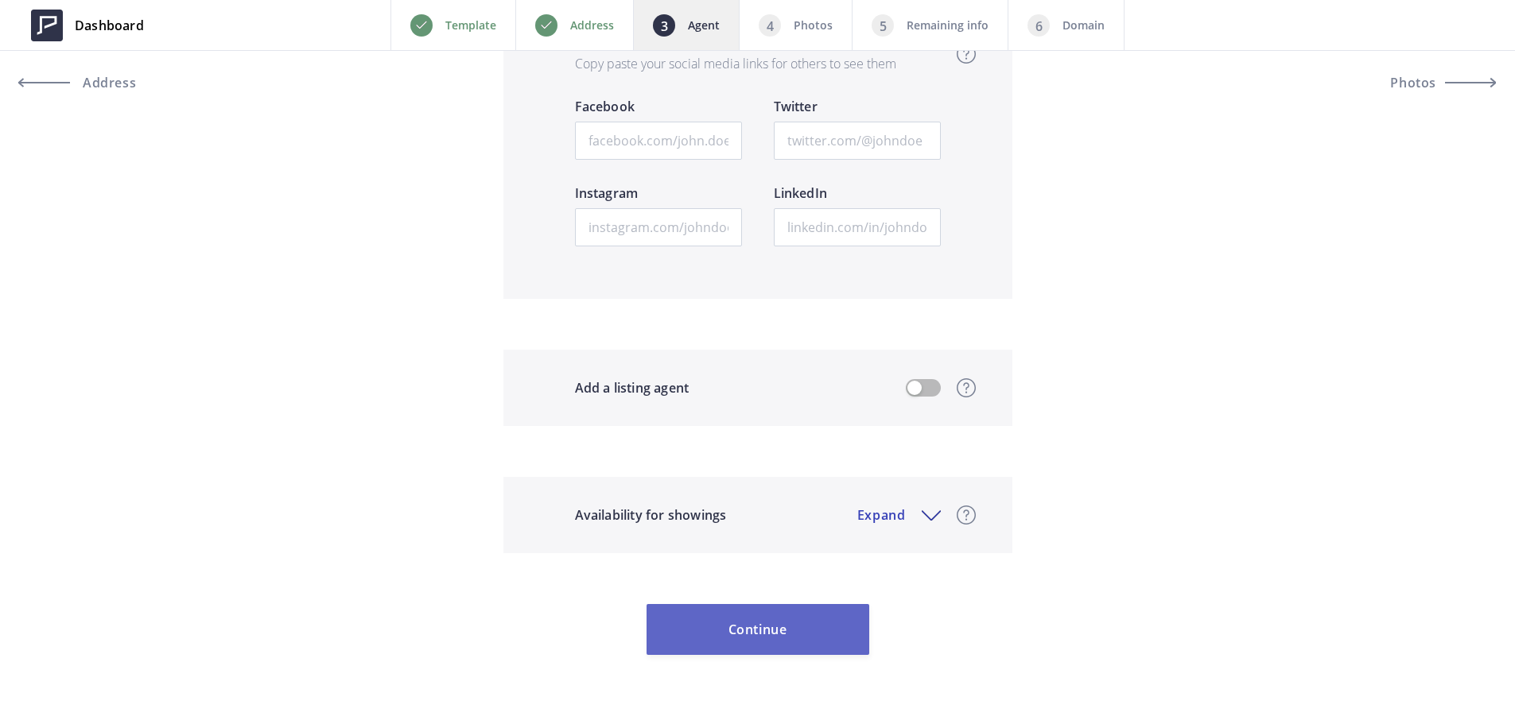
type input "+1 415-999-9819"
click at [789, 623] on button "Continue" at bounding box center [758, 629] width 223 height 51
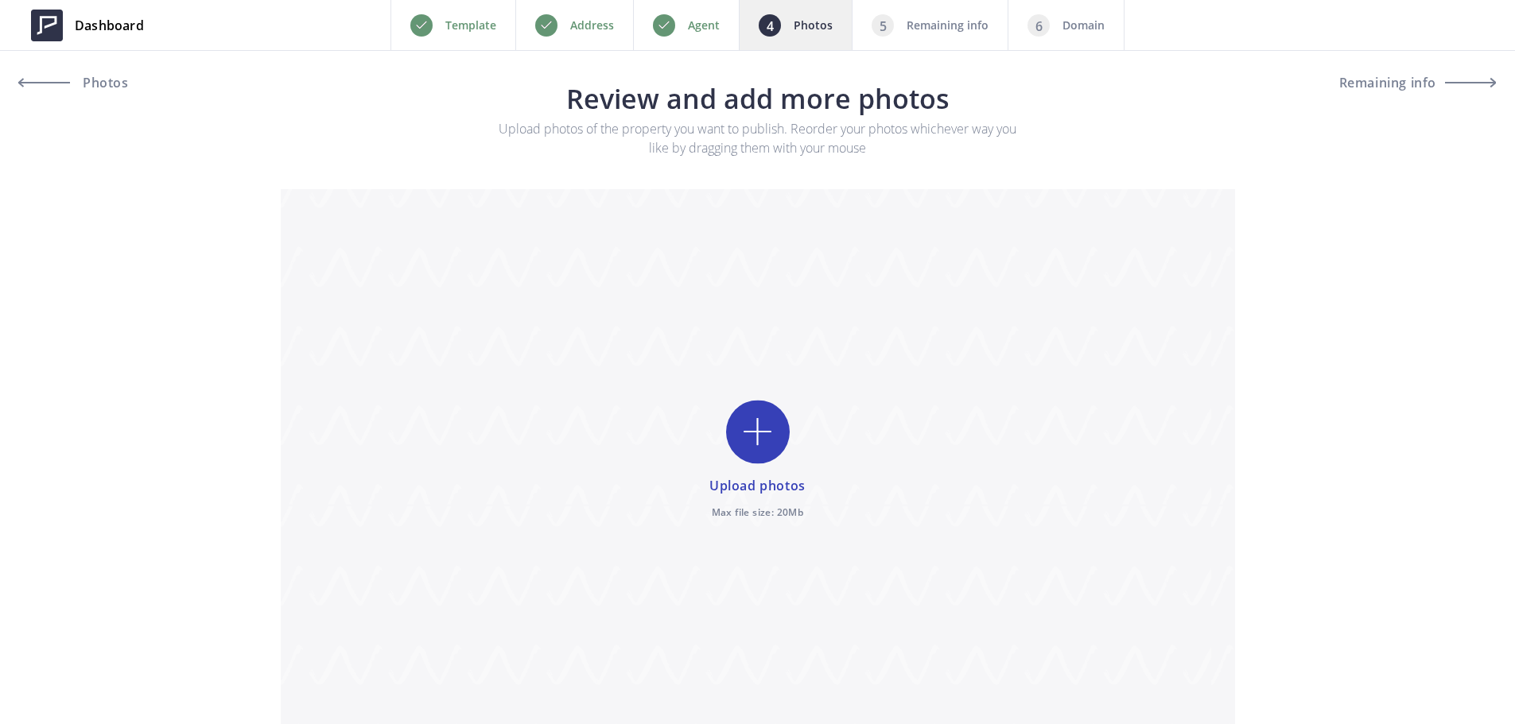
click at [752, 443] on input "file" at bounding box center [758, 460] width 954 height 543
type input "C:\fakepath\001.JPG"
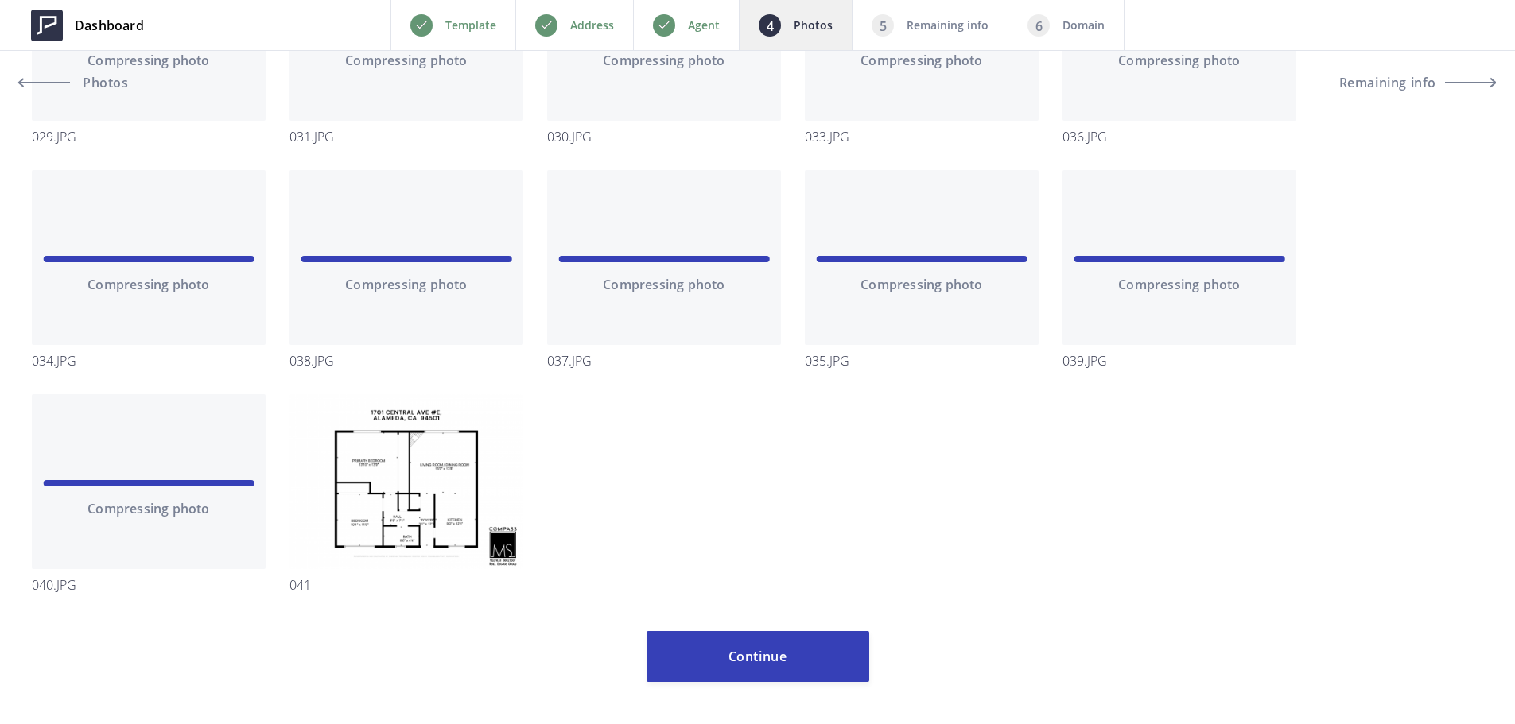
scroll to position [1648, 0]
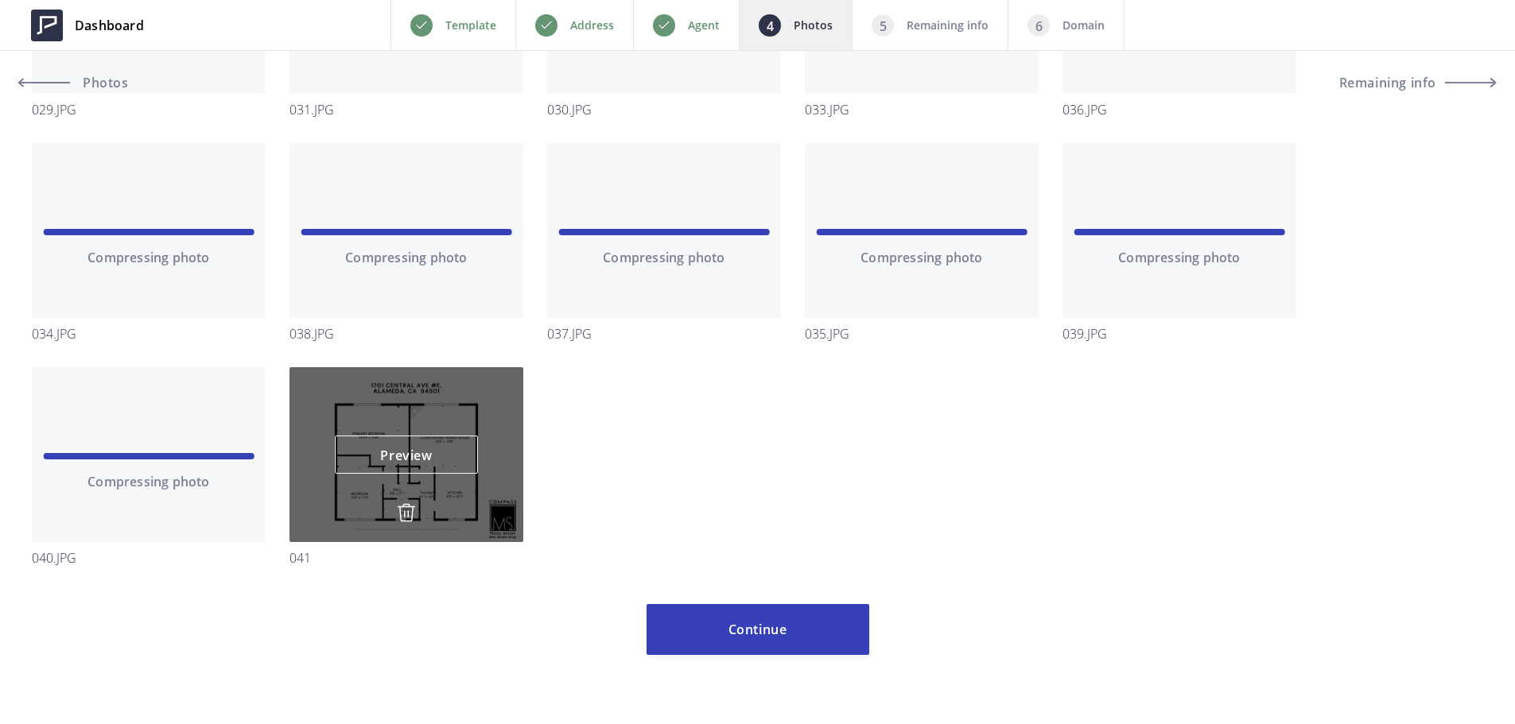
click at [408, 503] on div "Preview Preview" at bounding box center [406, 454] width 234 height 175
click at [405, 513] on img at bounding box center [406, 512] width 19 height 19
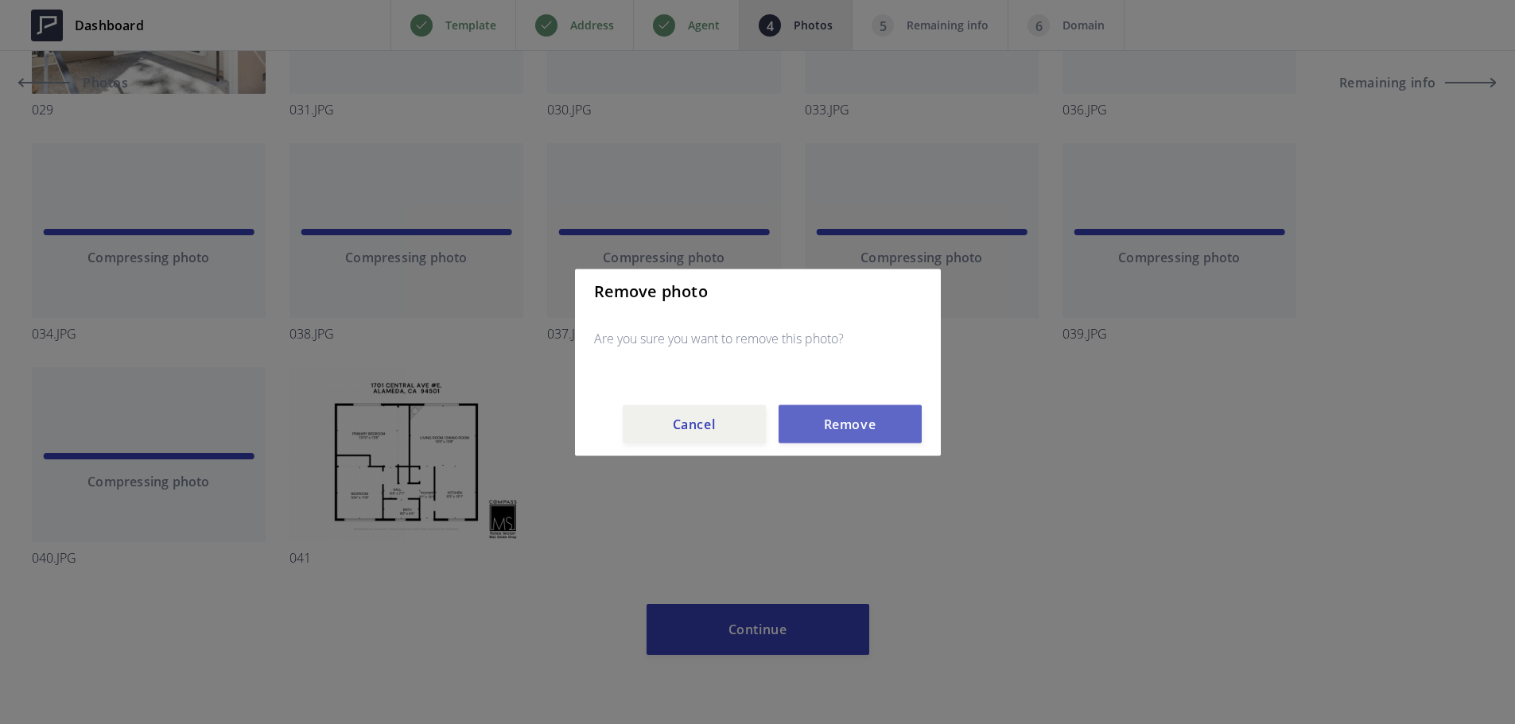
click at [850, 429] on button "Remove" at bounding box center [850, 424] width 143 height 38
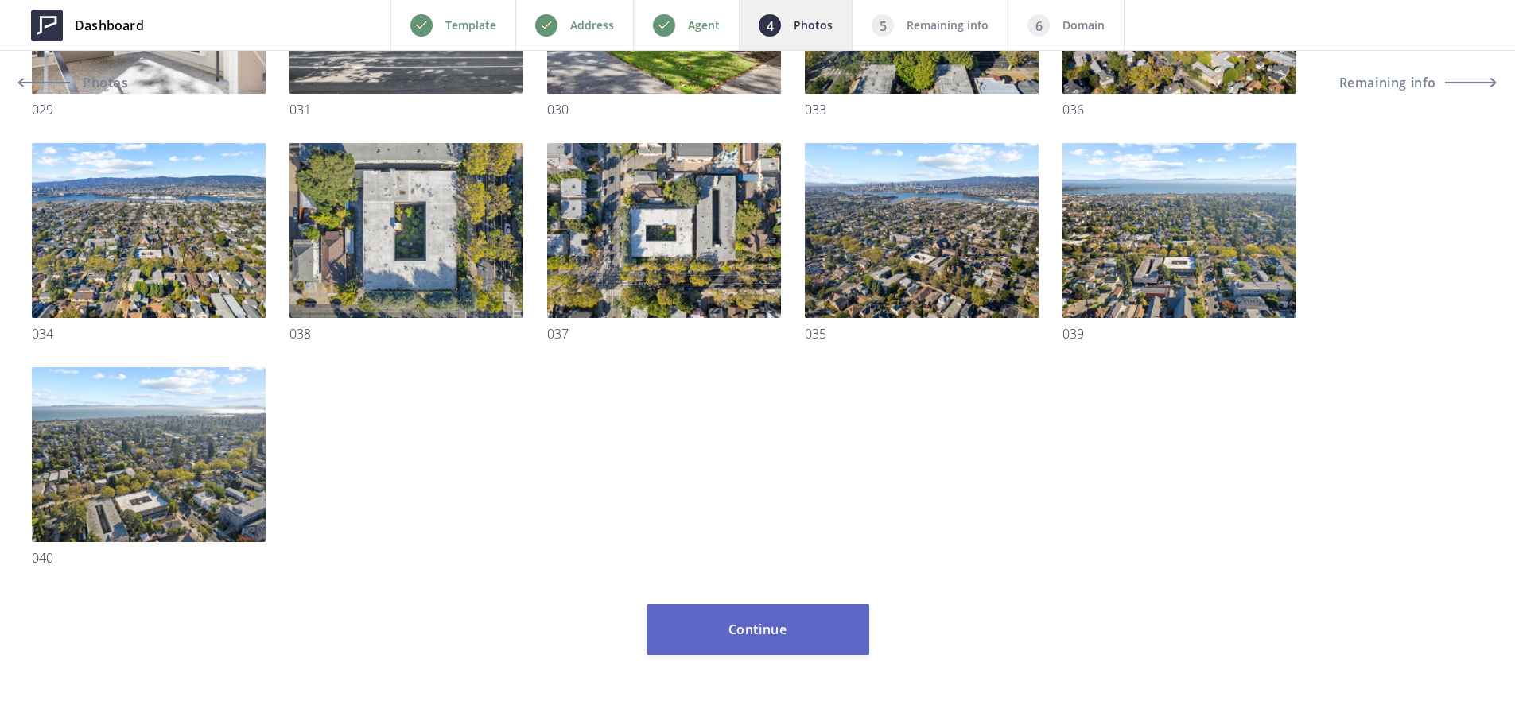
click at [783, 640] on button "Continue" at bounding box center [758, 629] width 223 height 51
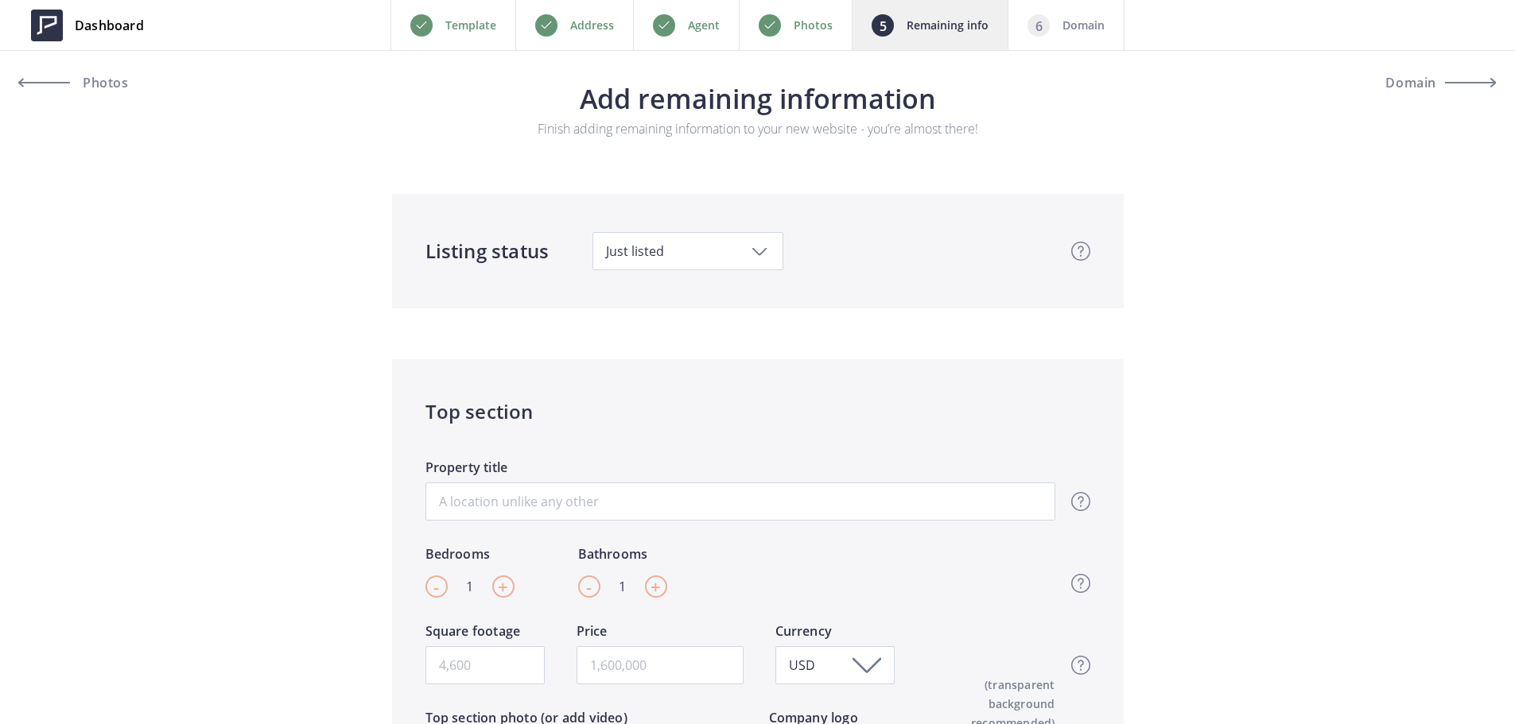
click at [759, 253] on div "Just listed" at bounding box center [687, 251] width 191 height 38
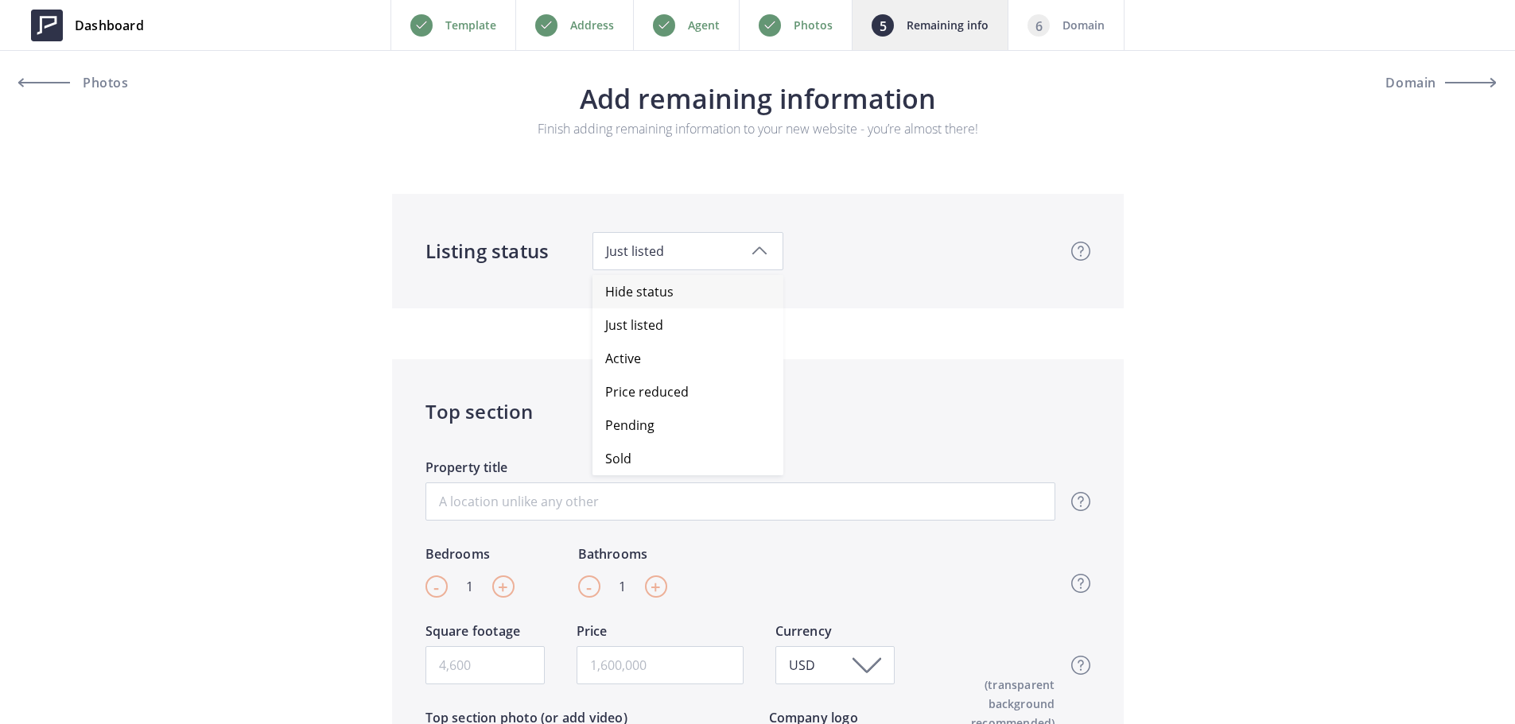
click at [759, 288] on span "Hide status" at bounding box center [694, 291] width 178 height 33
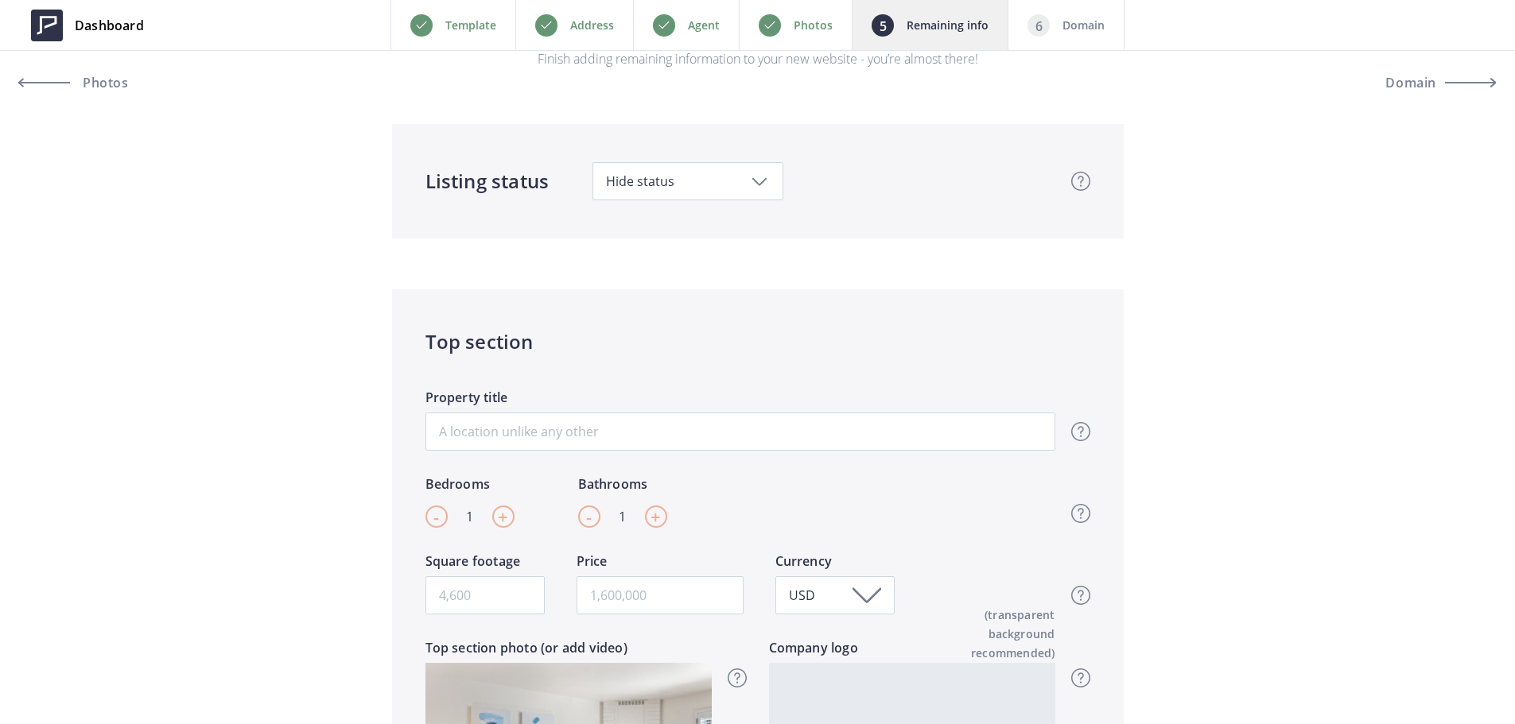
scroll to position [80, 0]
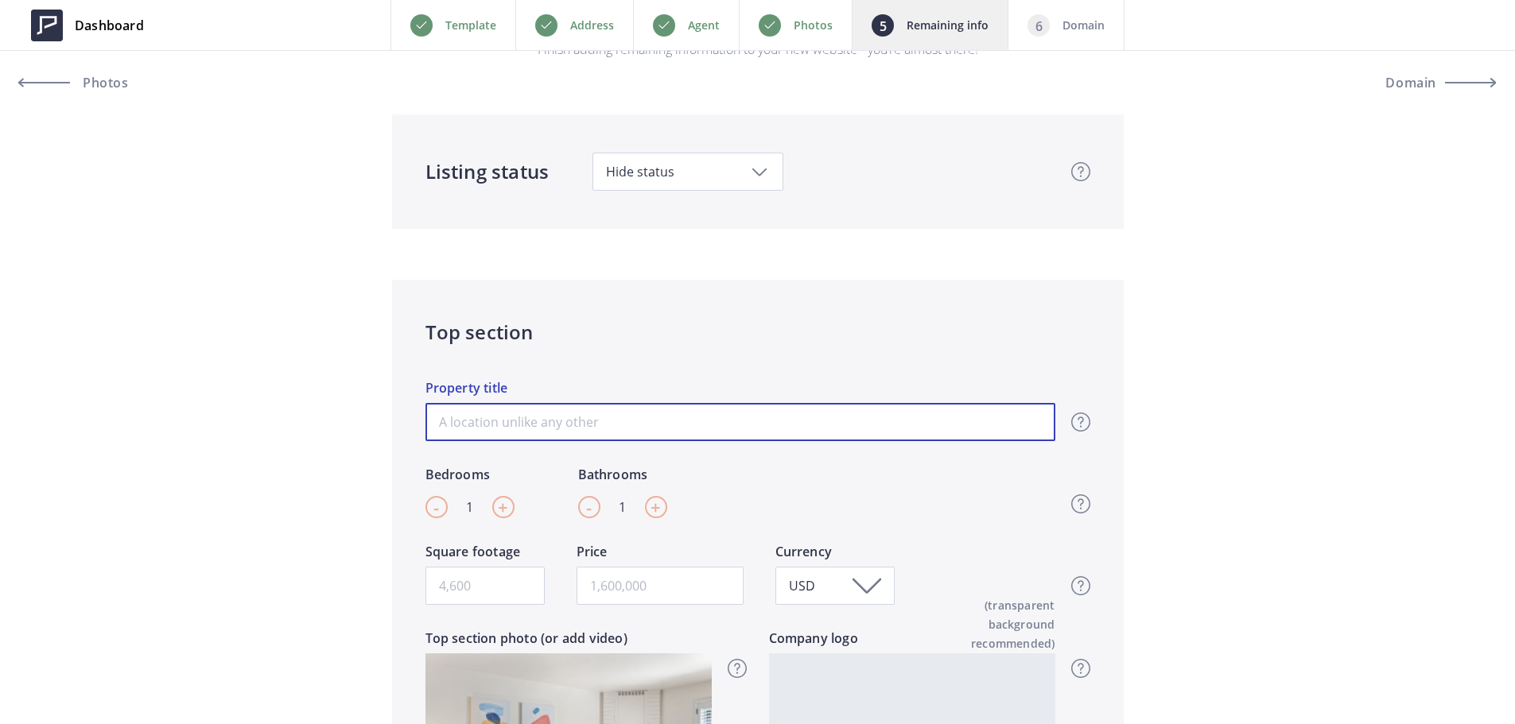
click at [688, 418] on input "Property title" at bounding box center [740, 422] width 630 height 38
paste input "[STREET_ADDRESS]"
click at [556, 427] on input "[STREET_ADDRESS]" at bounding box center [740, 422] width 630 height 38
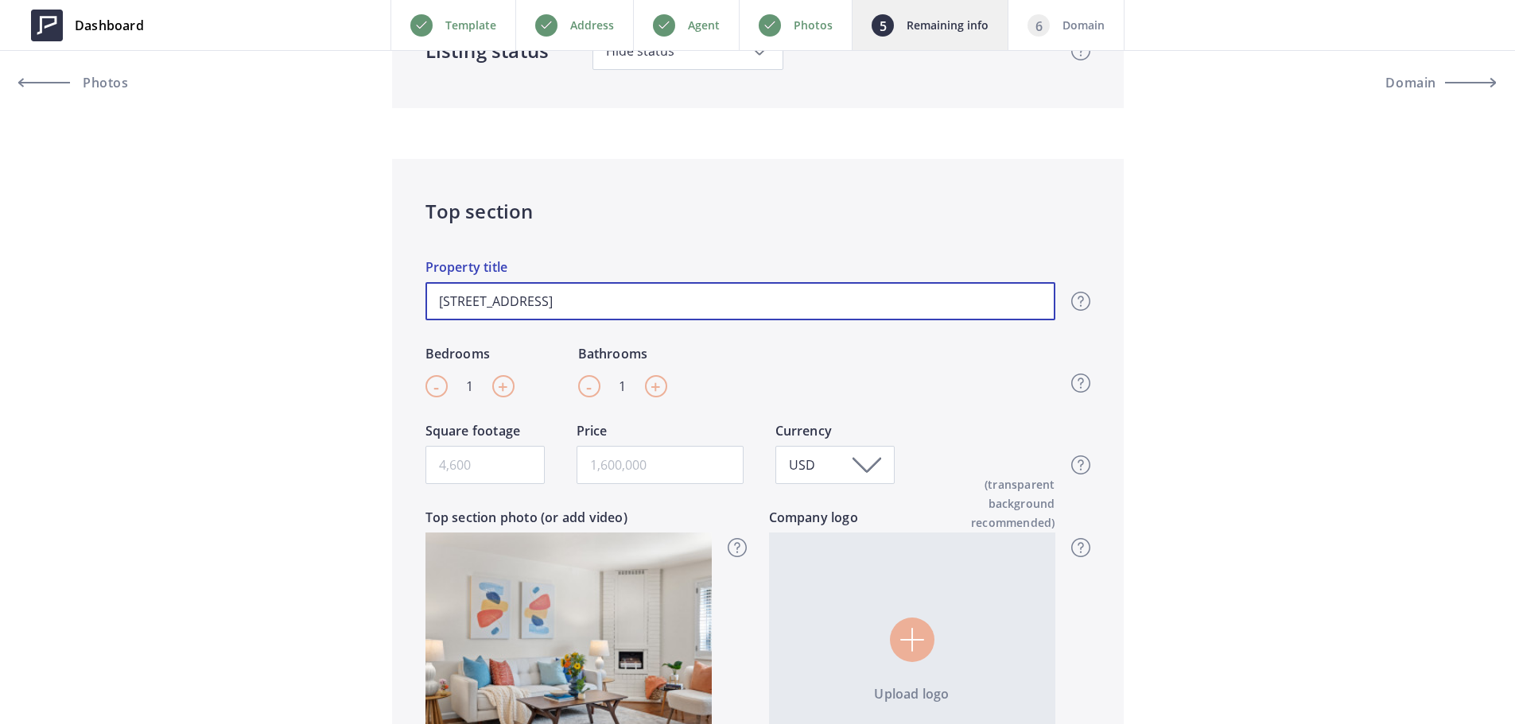
scroll to position [239, 0]
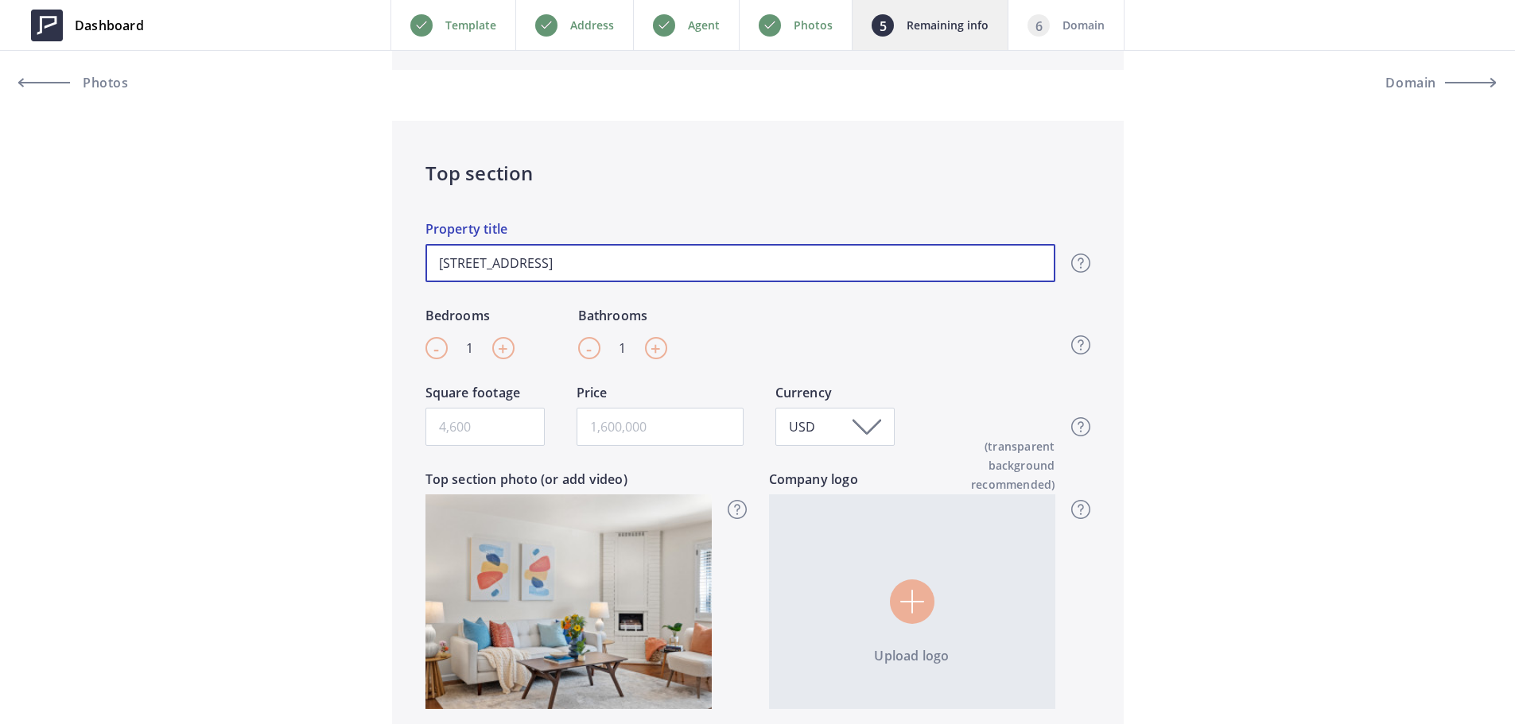
type input "1701 Central Avenue, Unit E, Alameda, CA 94501"
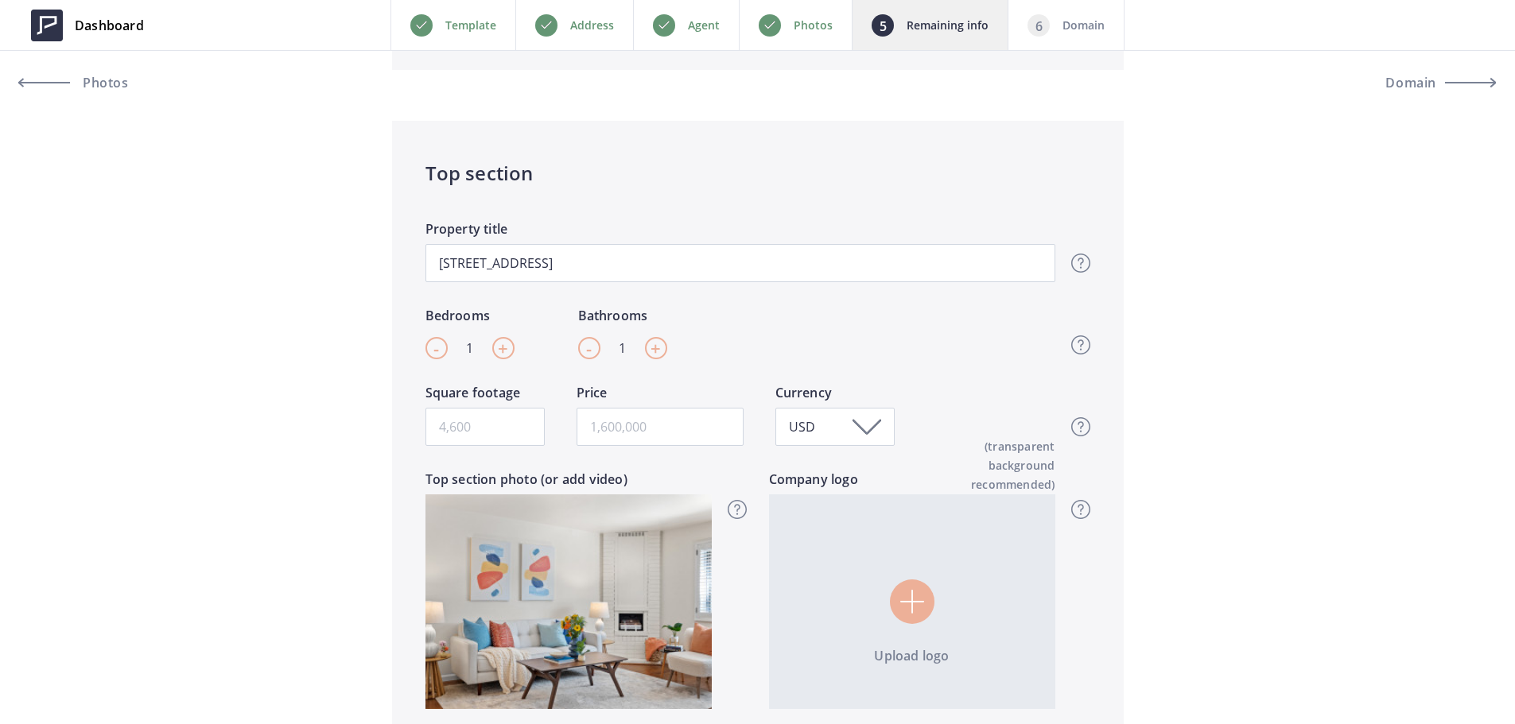
drag, startPoint x: 489, startPoint y: 340, endPoint x: 511, endPoint y: 340, distance: 21.5
click at [507, 340] on div "- 1 +" at bounding box center [469, 348] width 89 height 22
drag, startPoint x: 507, startPoint y: 343, endPoint x: 507, endPoint y: 362, distance: 19.1
click at [507, 344] on span "+" at bounding box center [503, 348] width 10 height 24
type input "2"
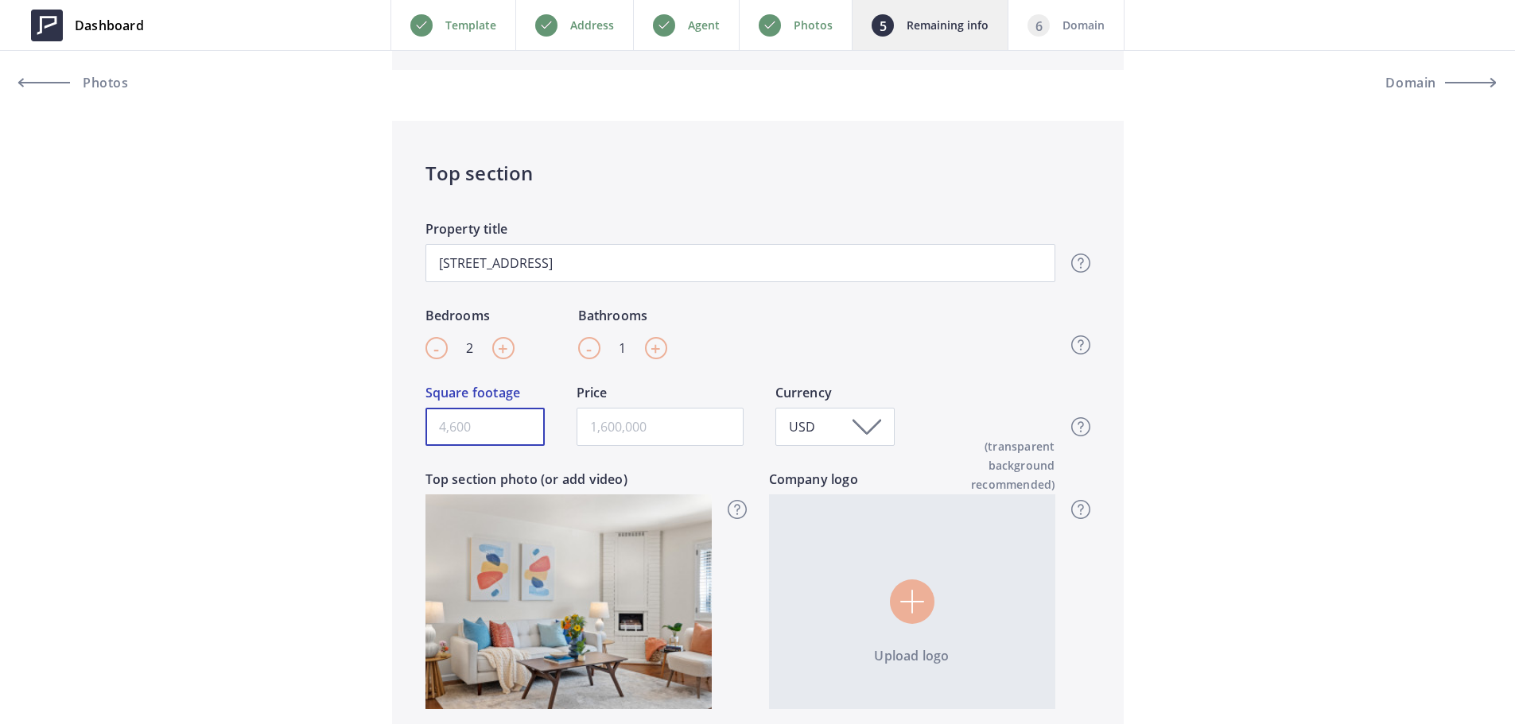
click at [495, 445] on input "Square footage" at bounding box center [484, 427] width 119 height 38
type input "6"
type input "968"
click at [679, 409] on input "text" at bounding box center [660, 427] width 167 height 38
type input "509,000"
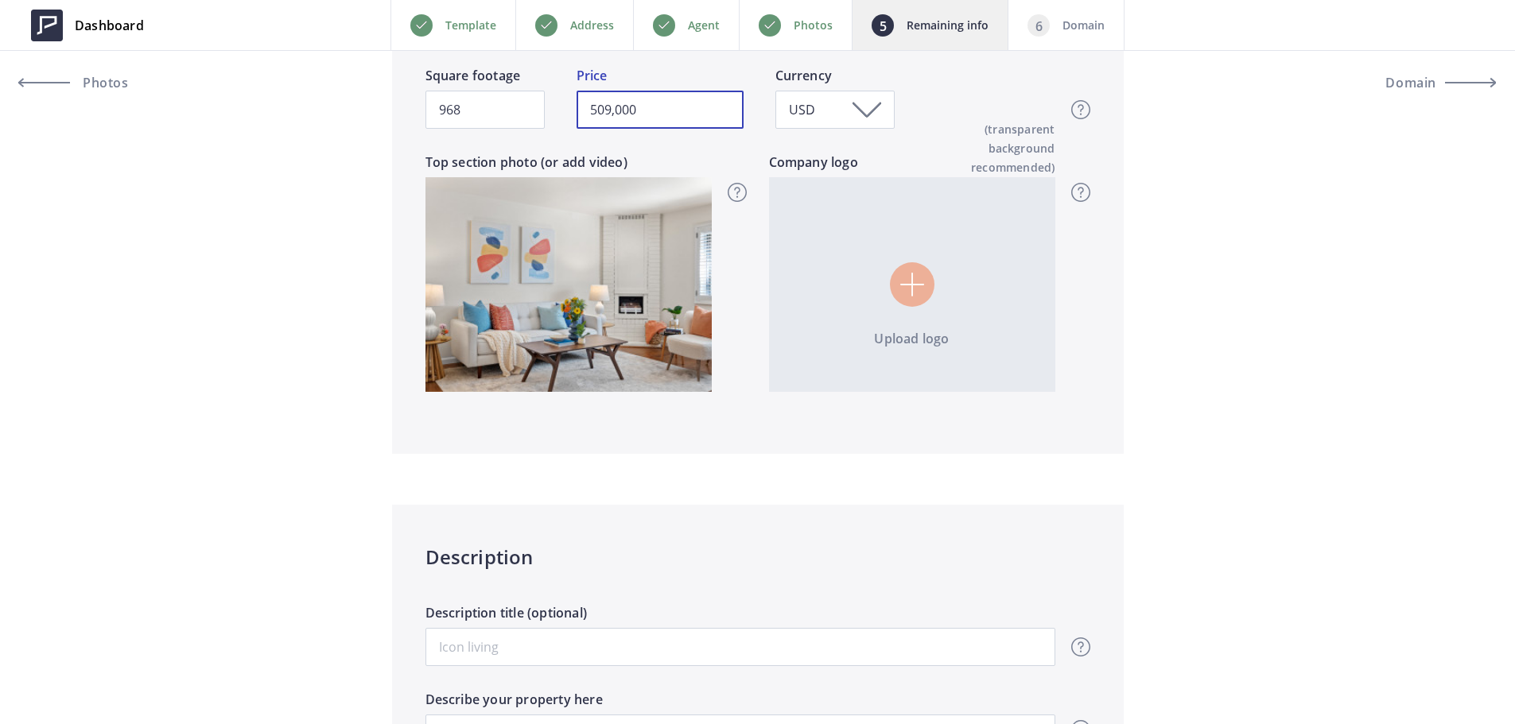
scroll to position [557, 0]
click at [917, 283] on input "file" at bounding box center [912, 284] width 286 height 215
type input "C:\fakepath\MS white logo MSREG Compass black text.png"
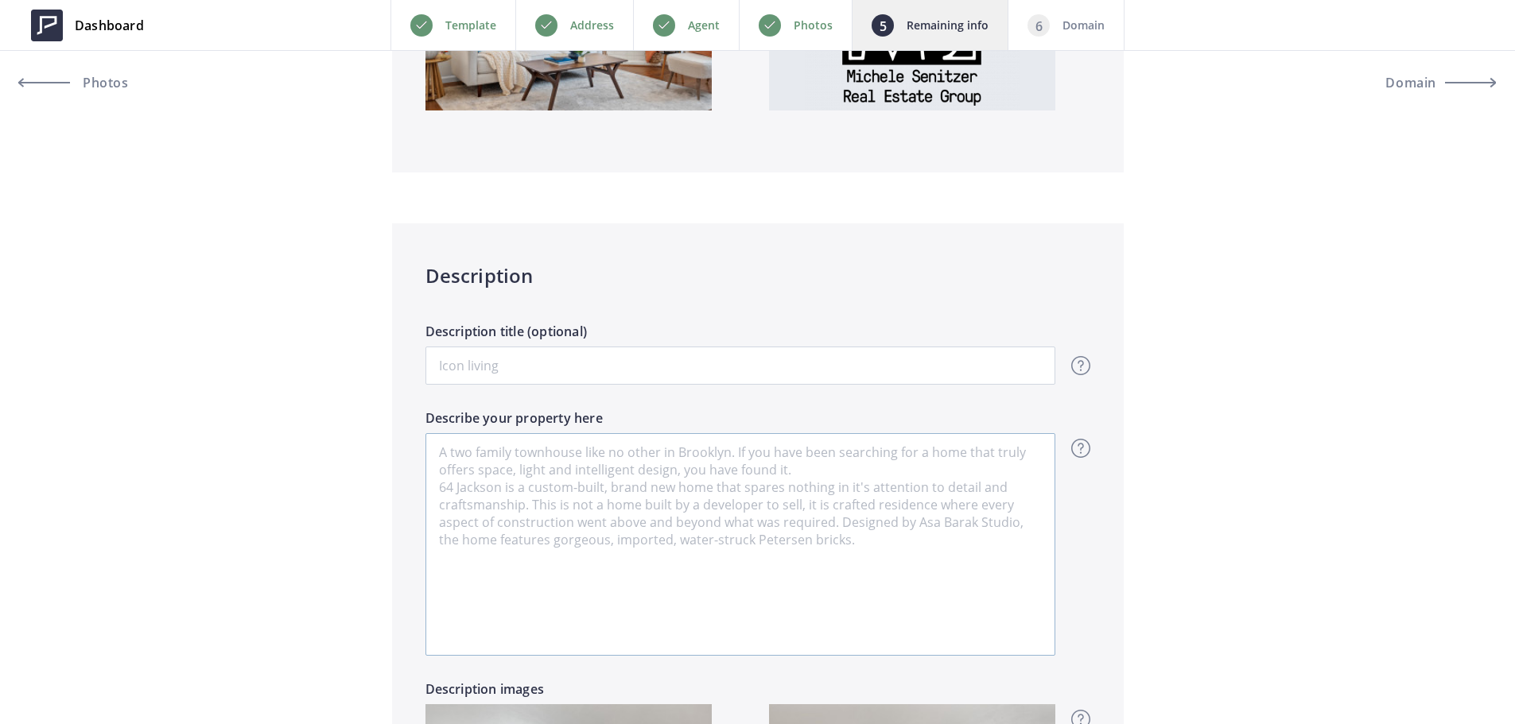
scroll to position [954, 0]
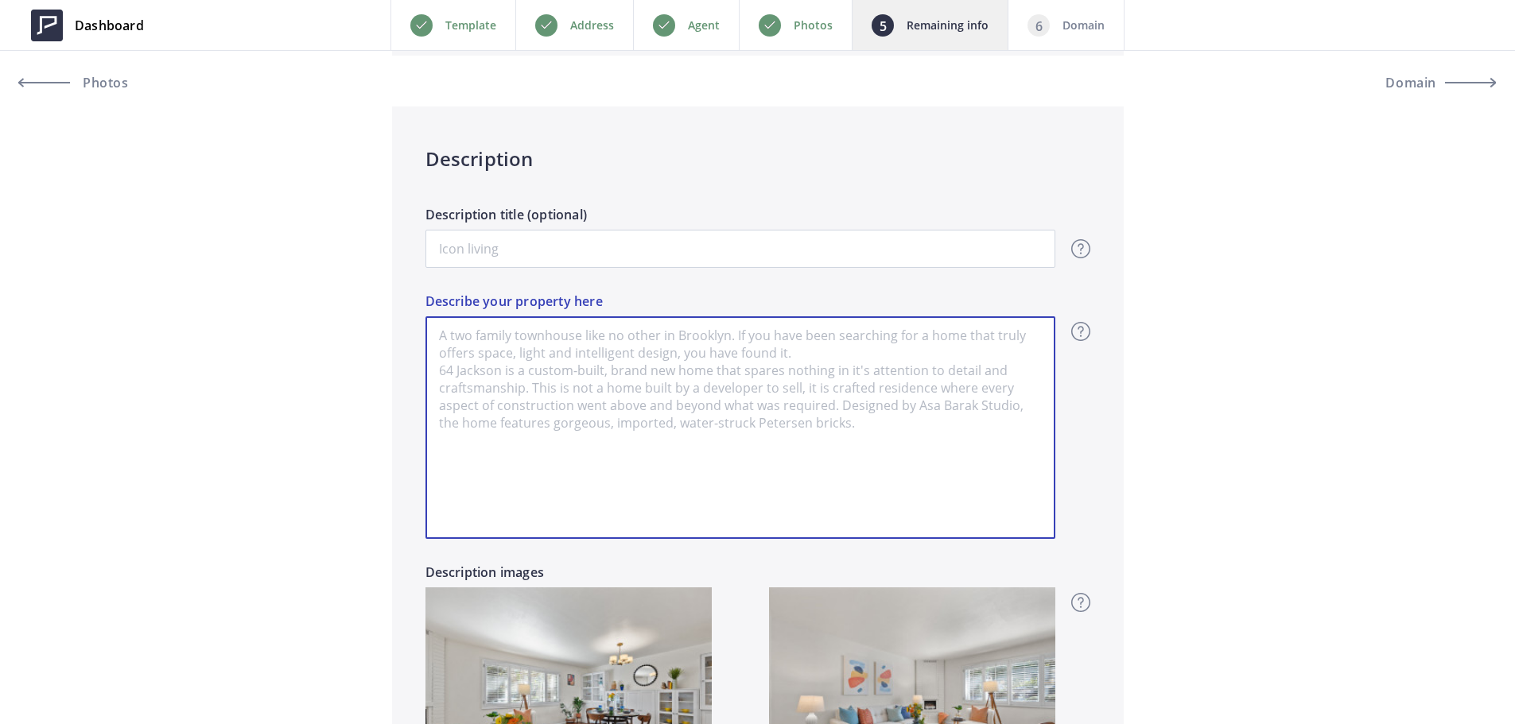
click at [643, 503] on textarea "Describe your property here" at bounding box center [740, 428] width 630 height 223
paste textarea "Welcome to 1701 Central Ave in Alameda! This beautiful garden-level condo offer…"
type input "509,000"
type textarea "Welcome to 1701 Central Ave in Alameda! This beautiful garden-level condo offer…"
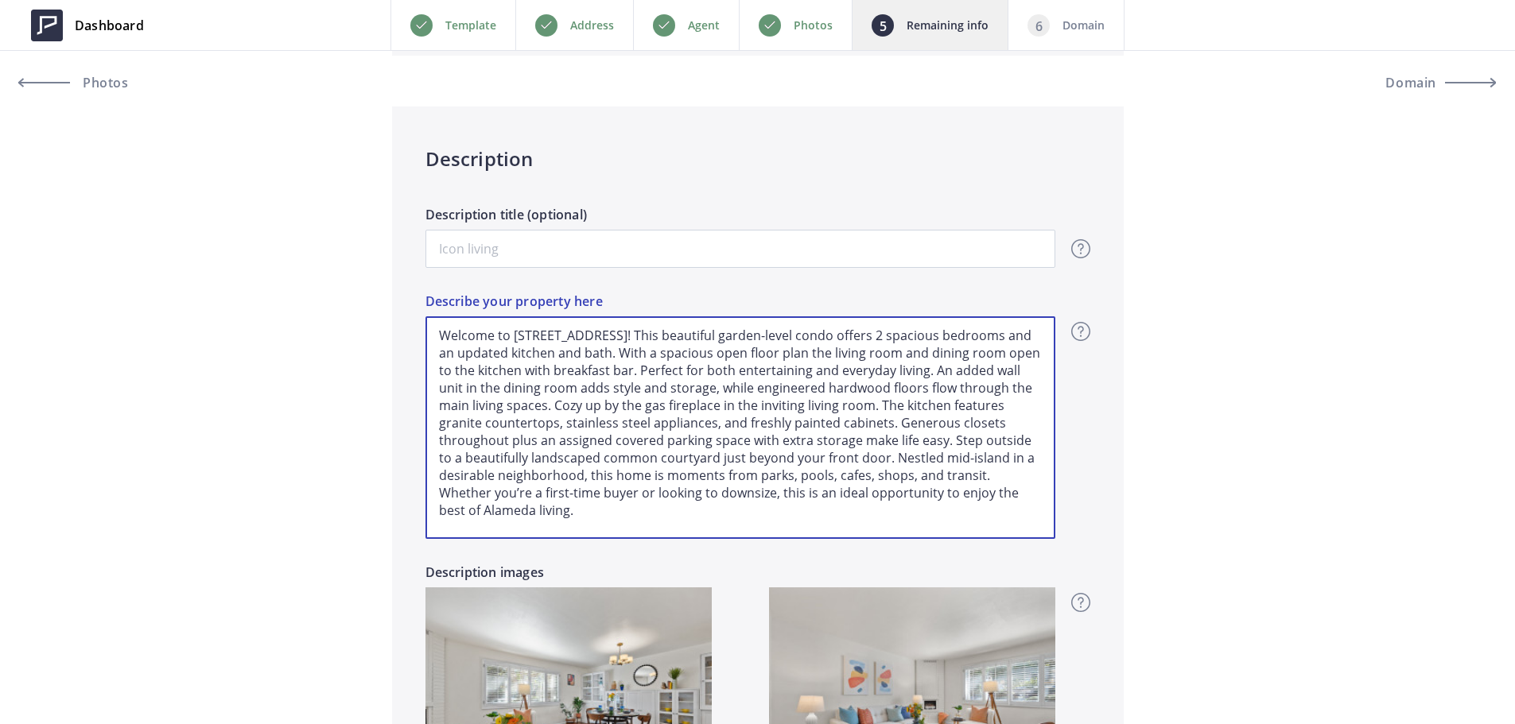
click at [432, 384] on textarea "Welcome to 1701 Central Ave in Alameda! This beautiful garden-level condo offer…" at bounding box center [740, 428] width 630 height 223
type input "509,000"
type textarea "Welcome to 1701 Central Ave in Alameda! This beautiful garden-level condo offer…"
type input "509,000"
type textarea "Welcome to 1701 Central Ave in Alameda! This beautiful garden-level condo offer…"
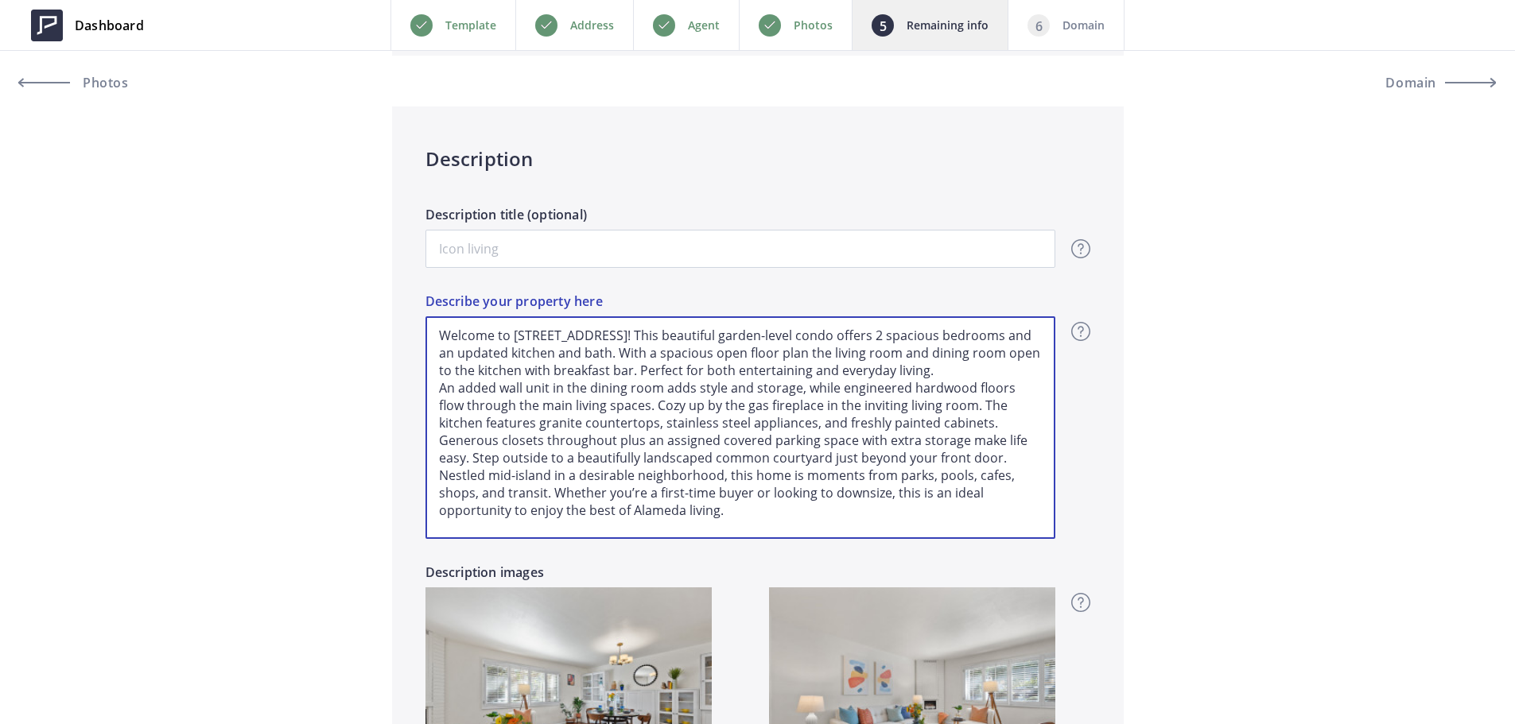
type input "509,000"
type textarea "Welcome to 1701 Central Ave in Alameda! This beautiful garden-level condo offer…"
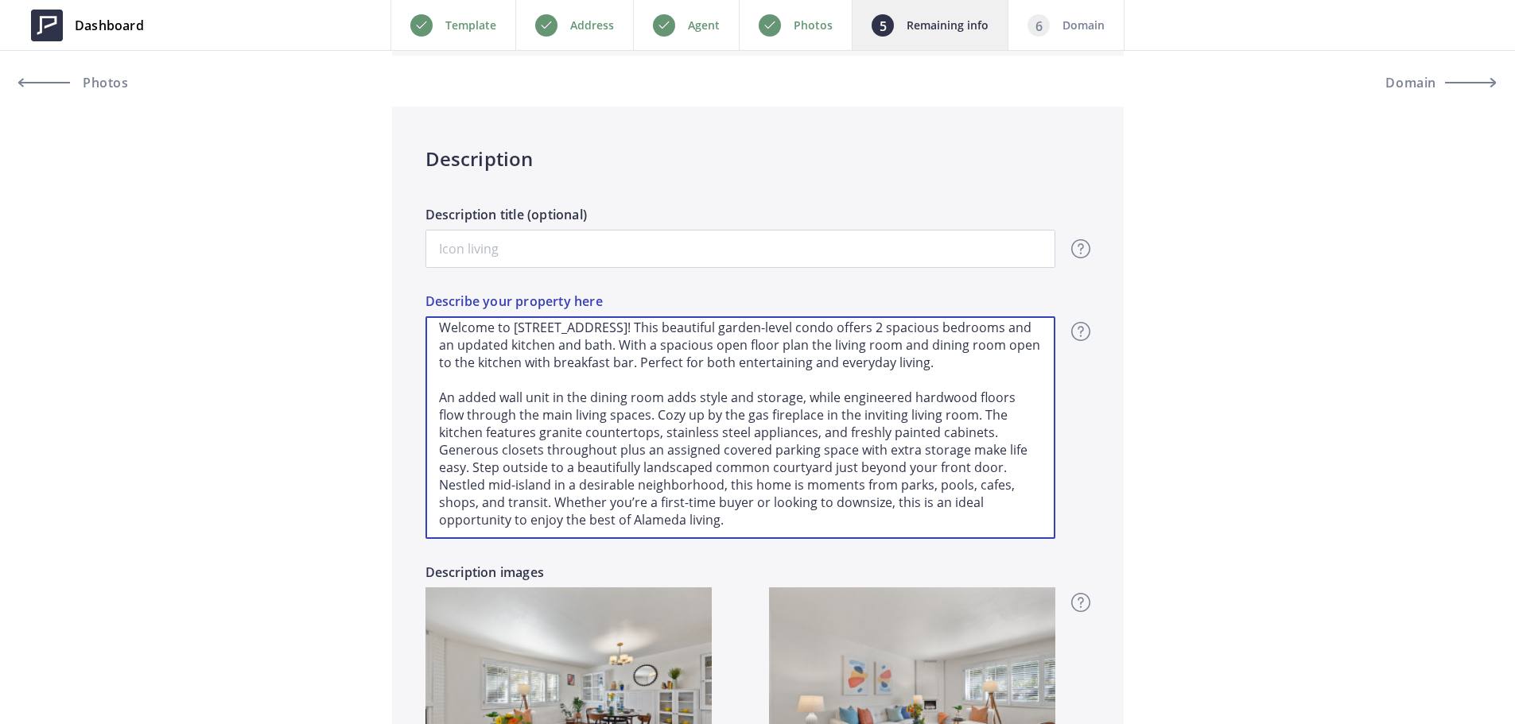
scroll to position [25, 0]
click at [474, 459] on textarea "Welcome to 1701 Central Ave in Alameda! This beautiful garden-level condo offer…" at bounding box center [740, 428] width 630 height 223
type input "509,000"
type textarea "Welcome to 1701 Central Ave in Alameda! This beautiful garden-level condo offer…"
type input "509,000"
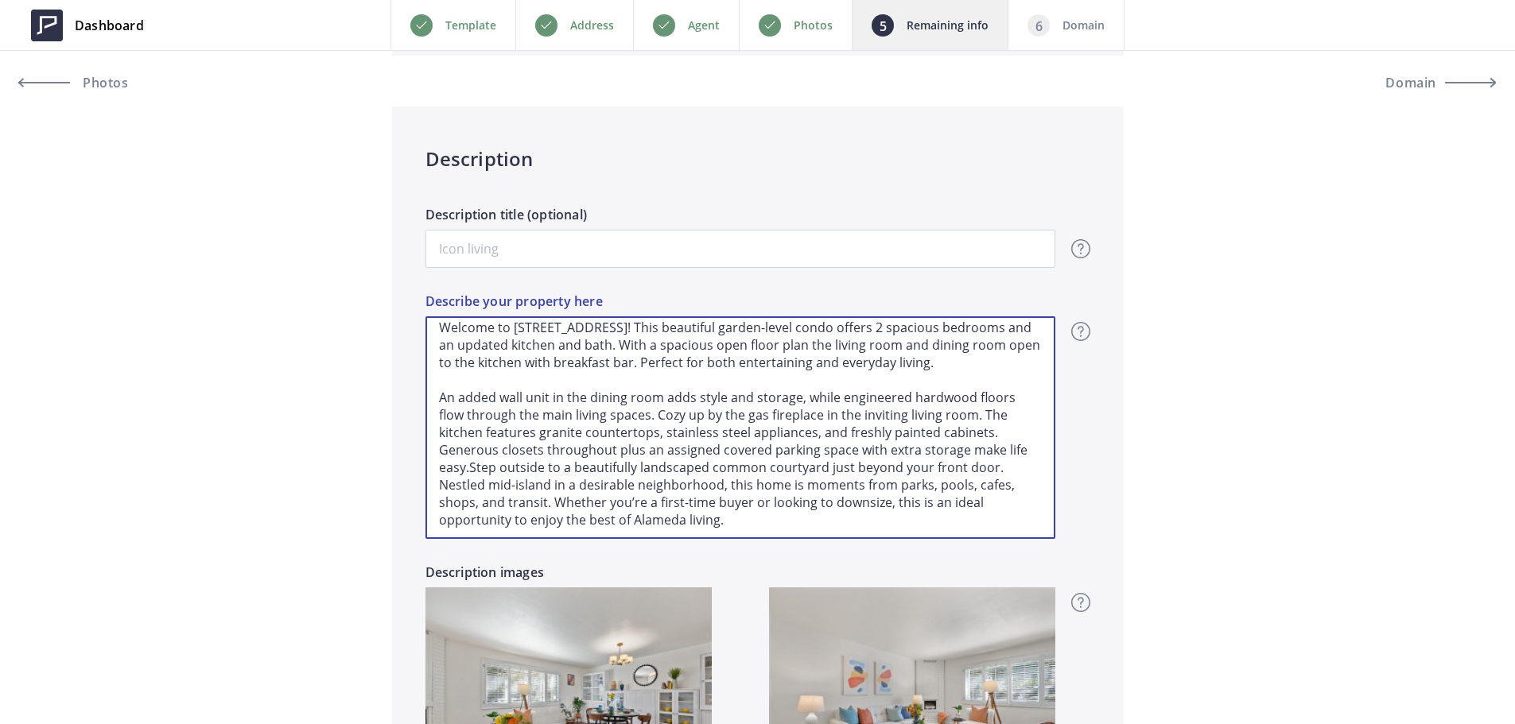
type textarea "Welcome to 1701 Central Ave in Alameda! This beautiful garden-level condo offer…"
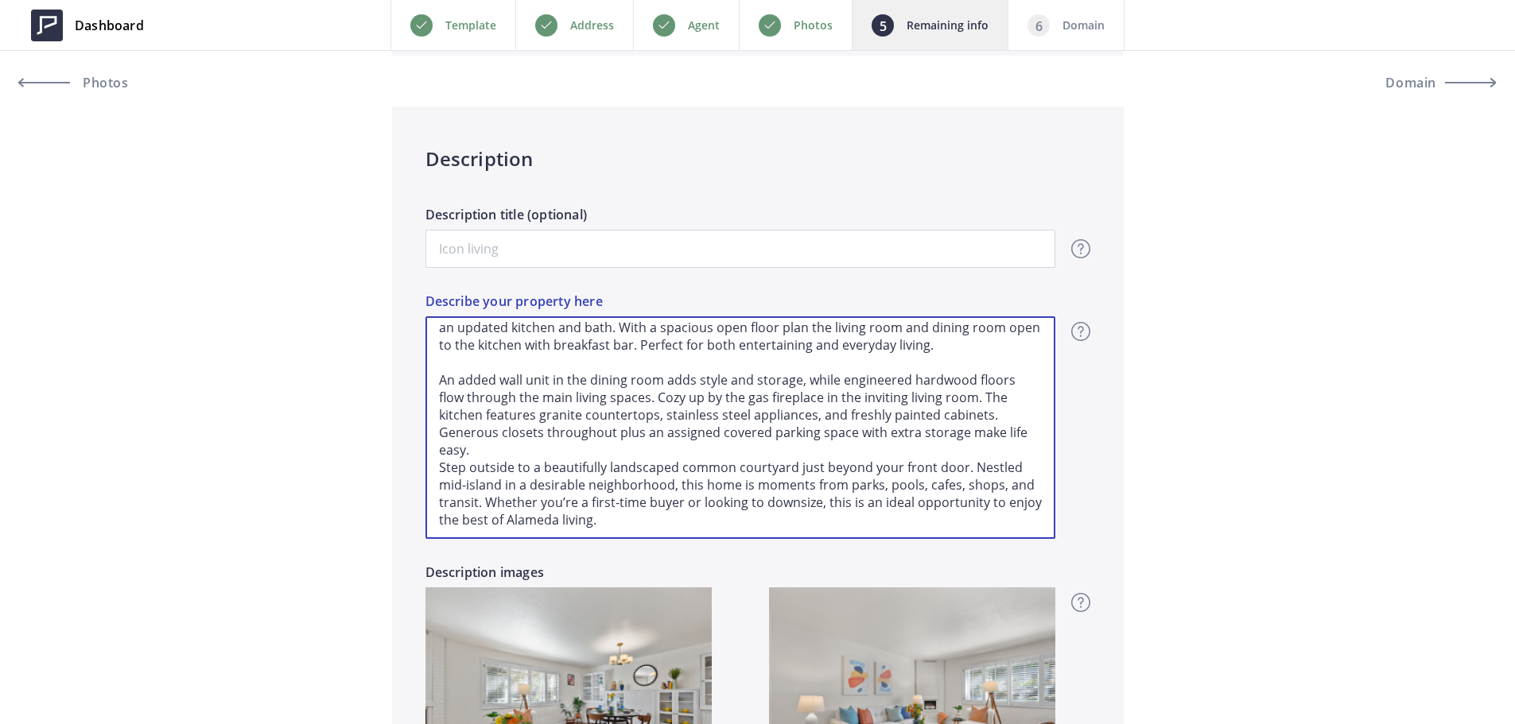
type input "509,000"
type textarea "Welcome to 1701 Central Ave in Alameda! This beautiful garden-level condo offer…"
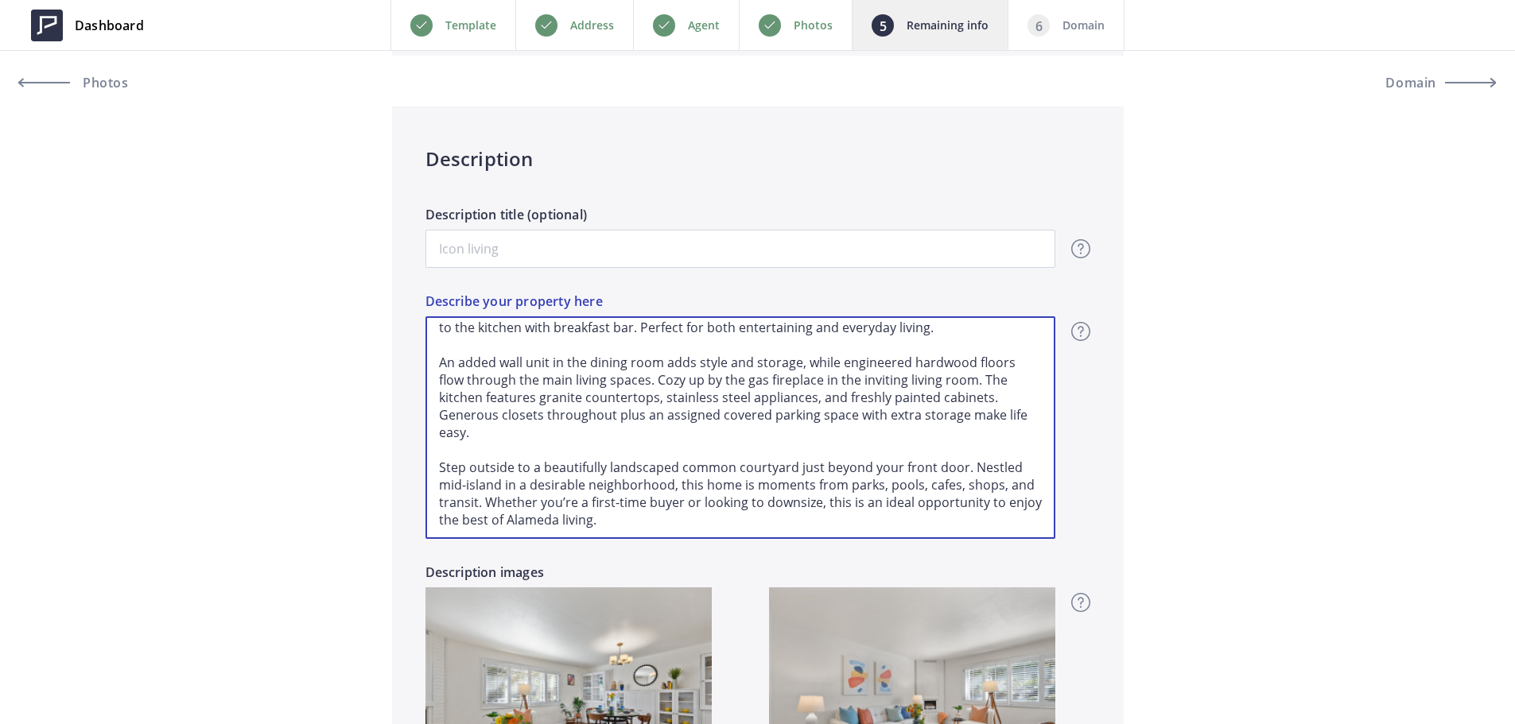
scroll to position [60, 0]
click at [482, 503] on textarea "Welcome to 1701 Central Ave in Alameda! This beautiful garden-level condo offer…" at bounding box center [740, 428] width 630 height 223
type input "509,000"
type textarea "Welcome to 1701 Central Ave in Alameda! This beautiful garden-level condo offer…"
type input "509,000"
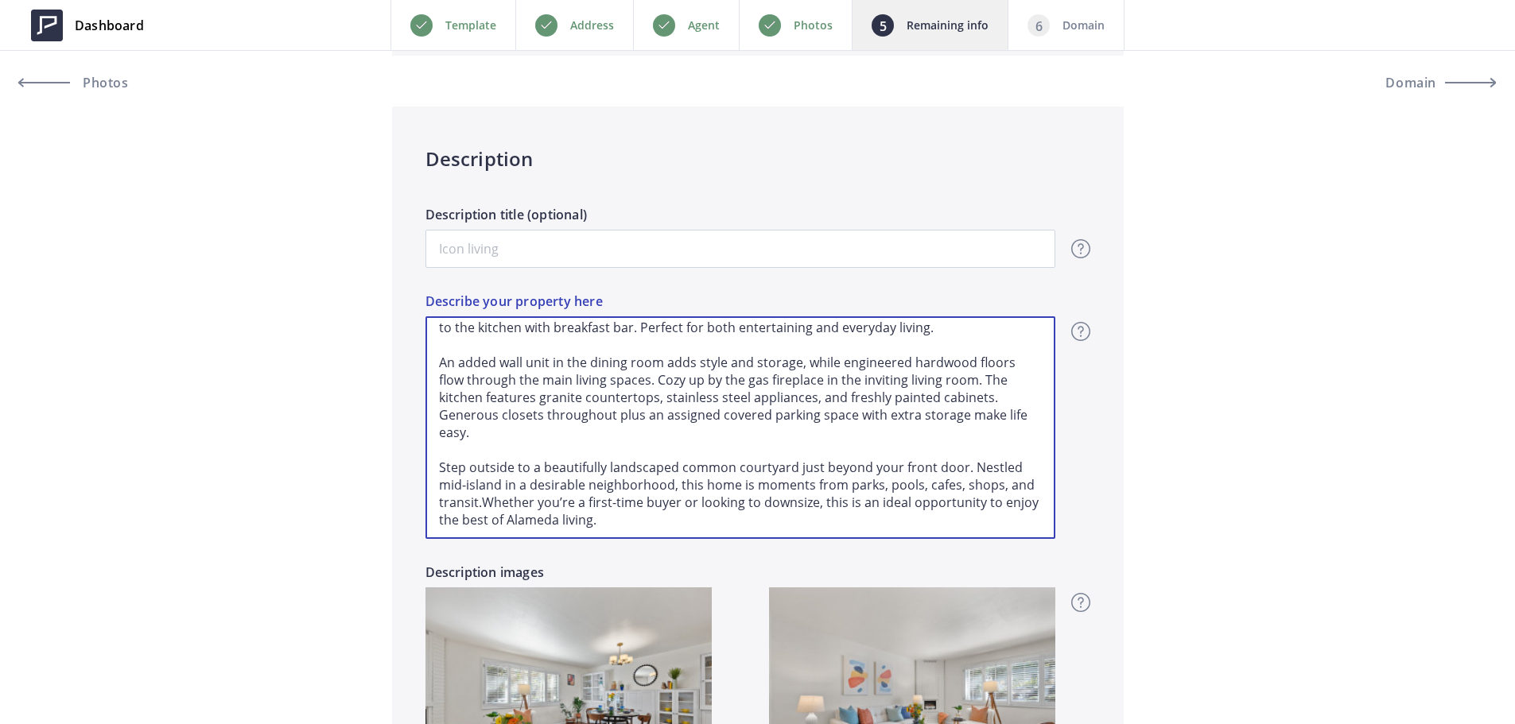
type textarea "Welcome to 1701 Central Ave in Alameda! This beautiful garden-level condo offer…"
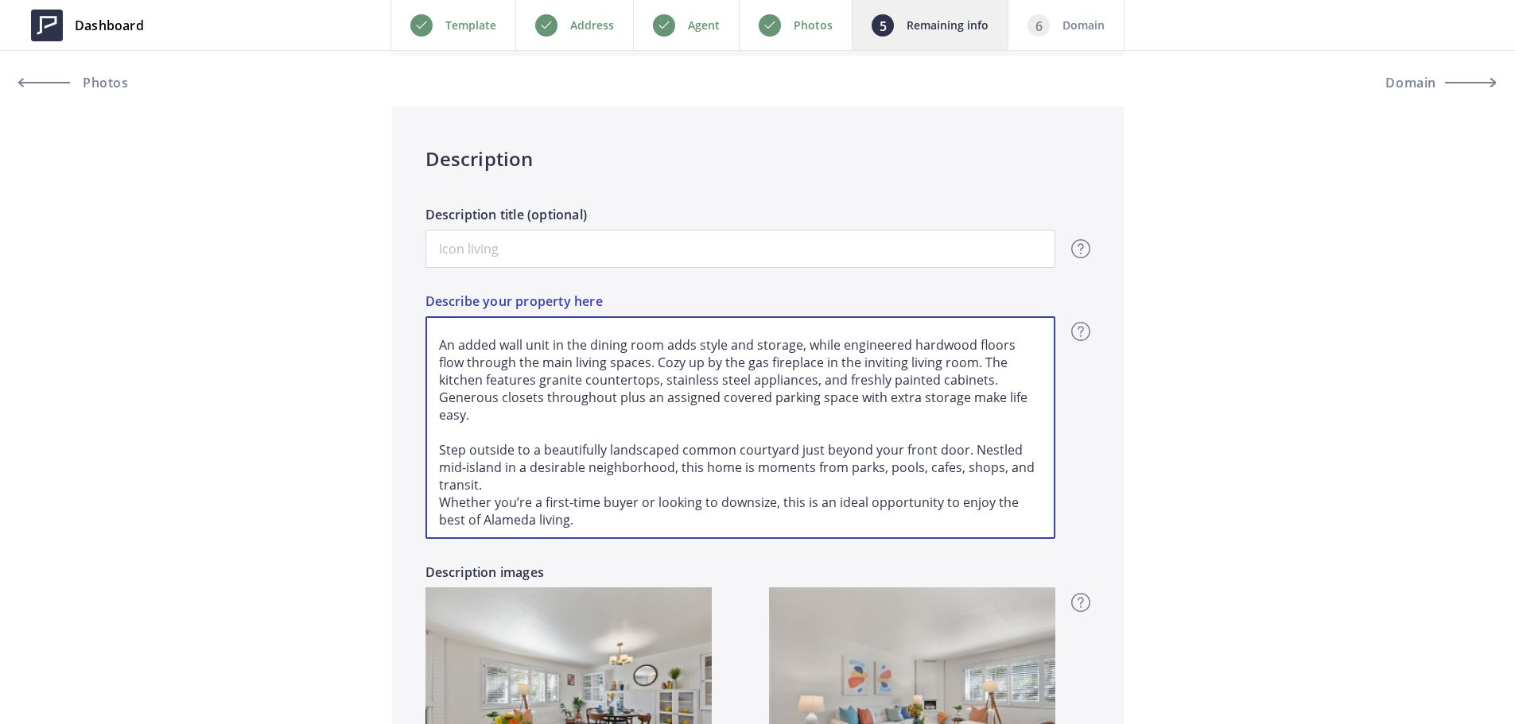
type input "509,000"
type textarea "Welcome to 1701 Central Ave in Alameda! This beautiful garden-level condo offer…"
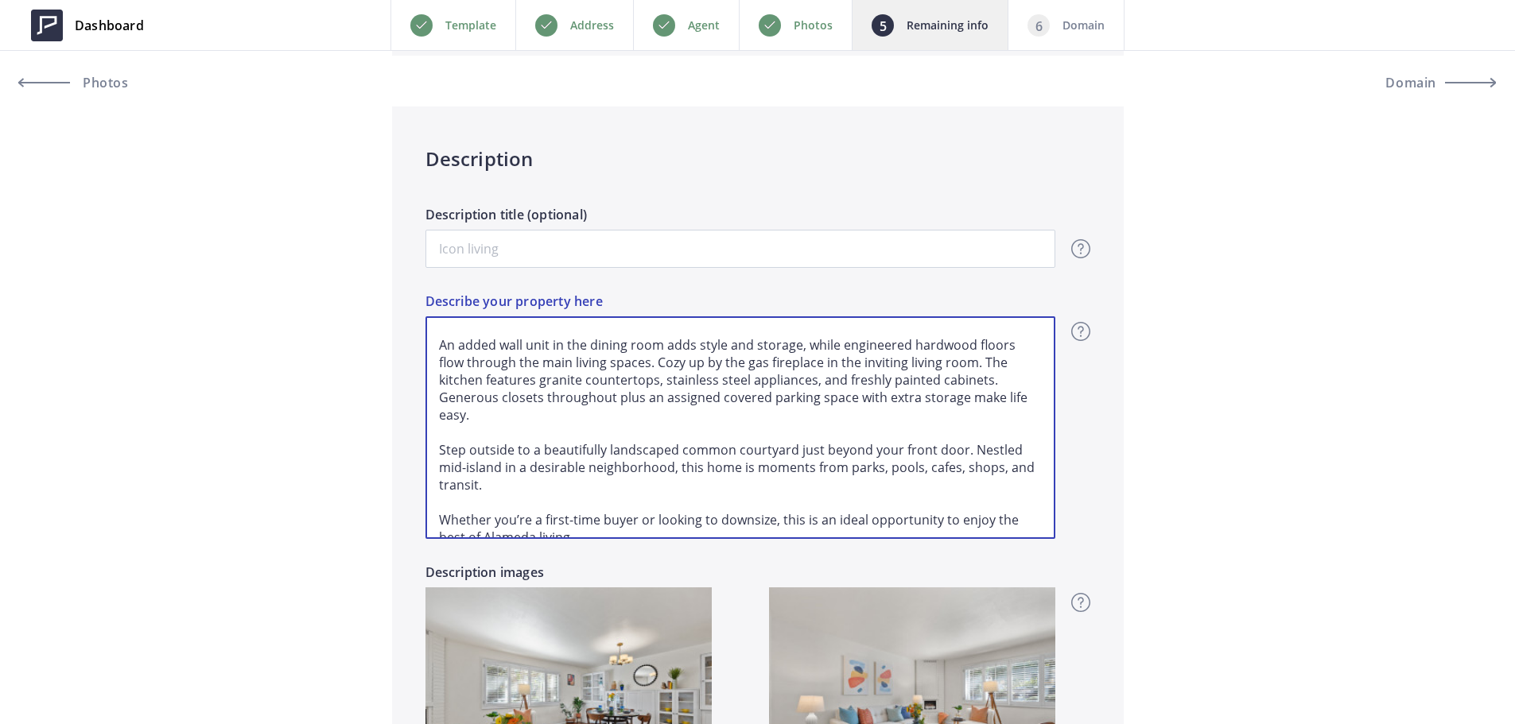
scroll to position [69, 0]
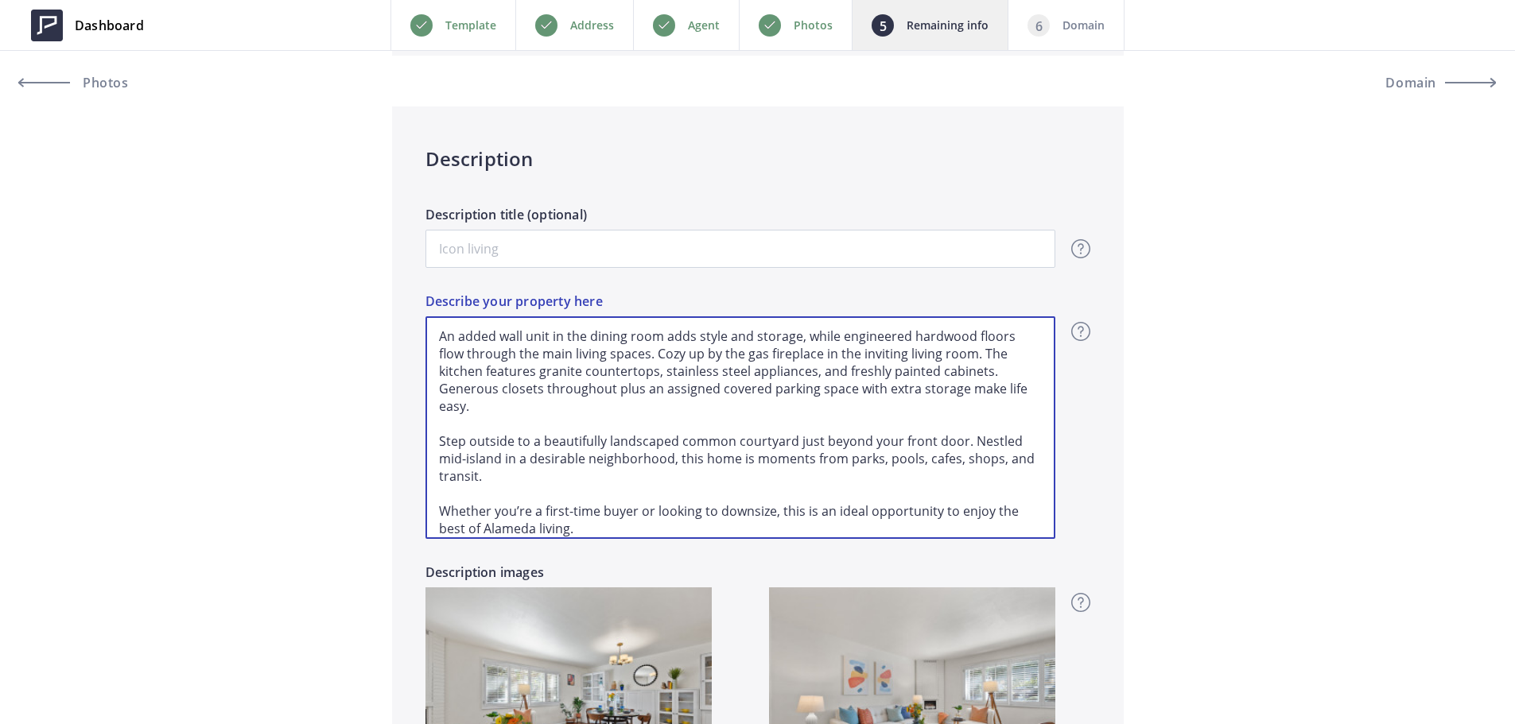
click at [441, 409] on textarea "Welcome to 1701 Central Ave in Alameda! This beautiful garden-level condo offer…" at bounding box center [740, 428] width 630 height 223
type input "509,000"
type textarea "Welcome to 1701 Central Ave in Alameda! This beautiful garden-level condo offer…"
type input "509,000"
type textarea "Welcome to 1701 Central Ave in Alameda! This beautiful garden-level condo offer…"
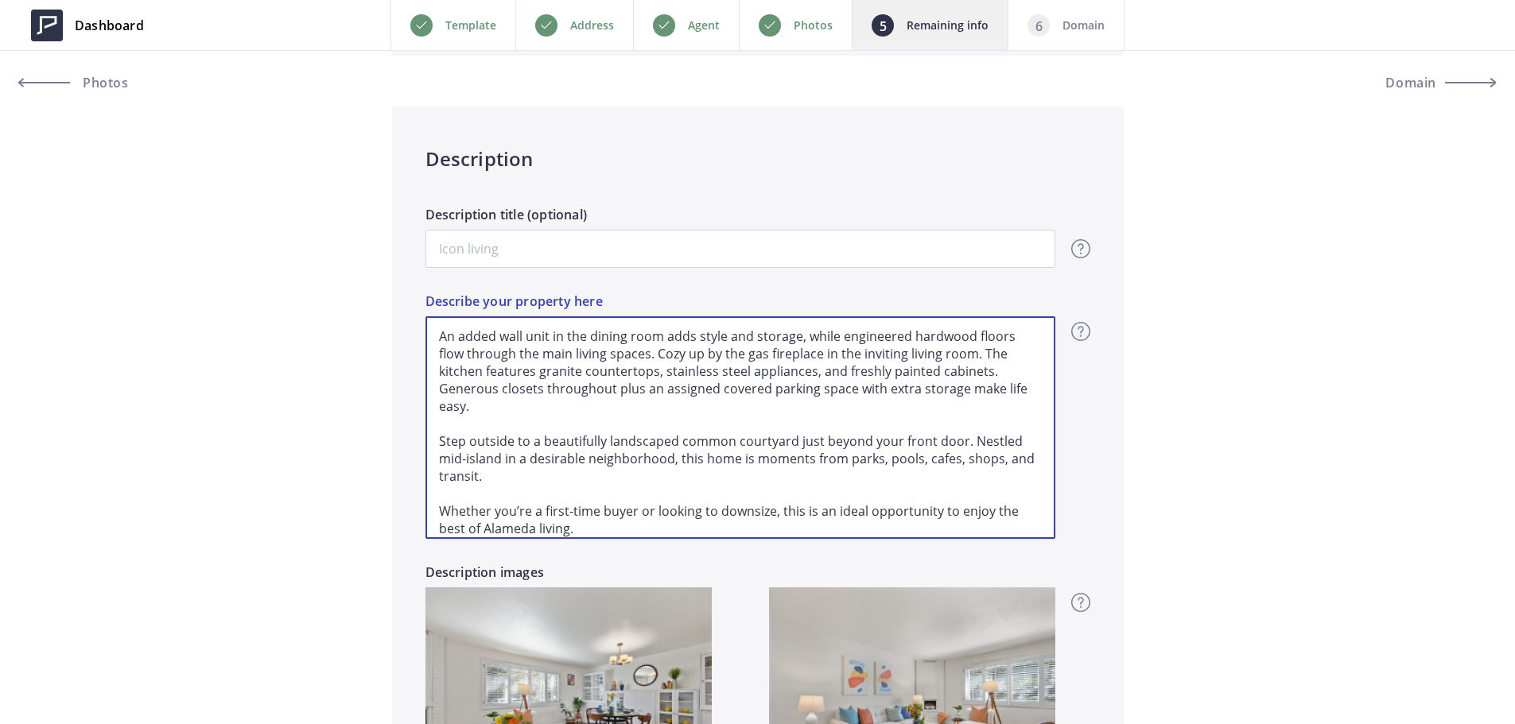
type input "509,000"
type textarea "Welcome to 1701 Central Ave in Alameda! This beautiful garden-level condo offer…"
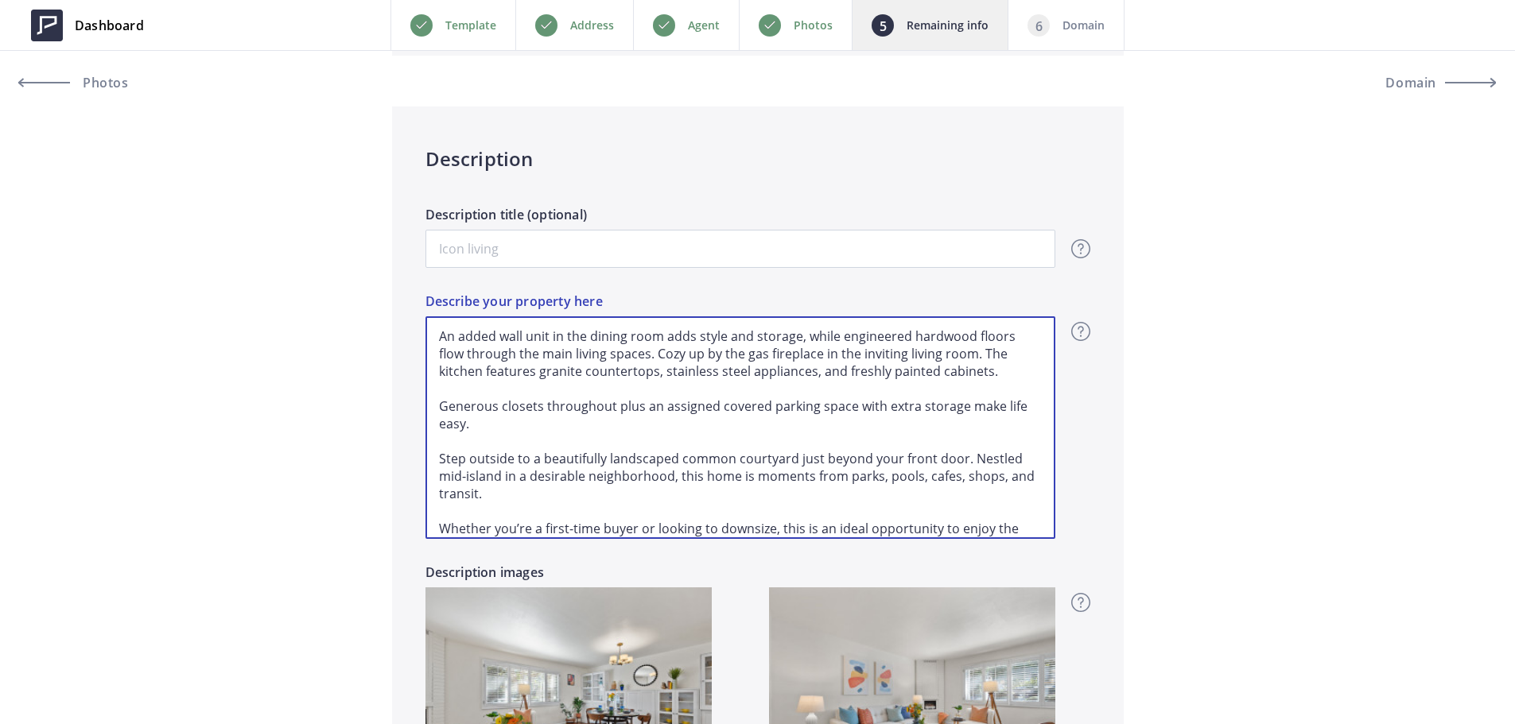
type input "509,000"
type textarea "Welcome to 1701 Central Ave in Alameda! This beautiful garden-level condo offer…"
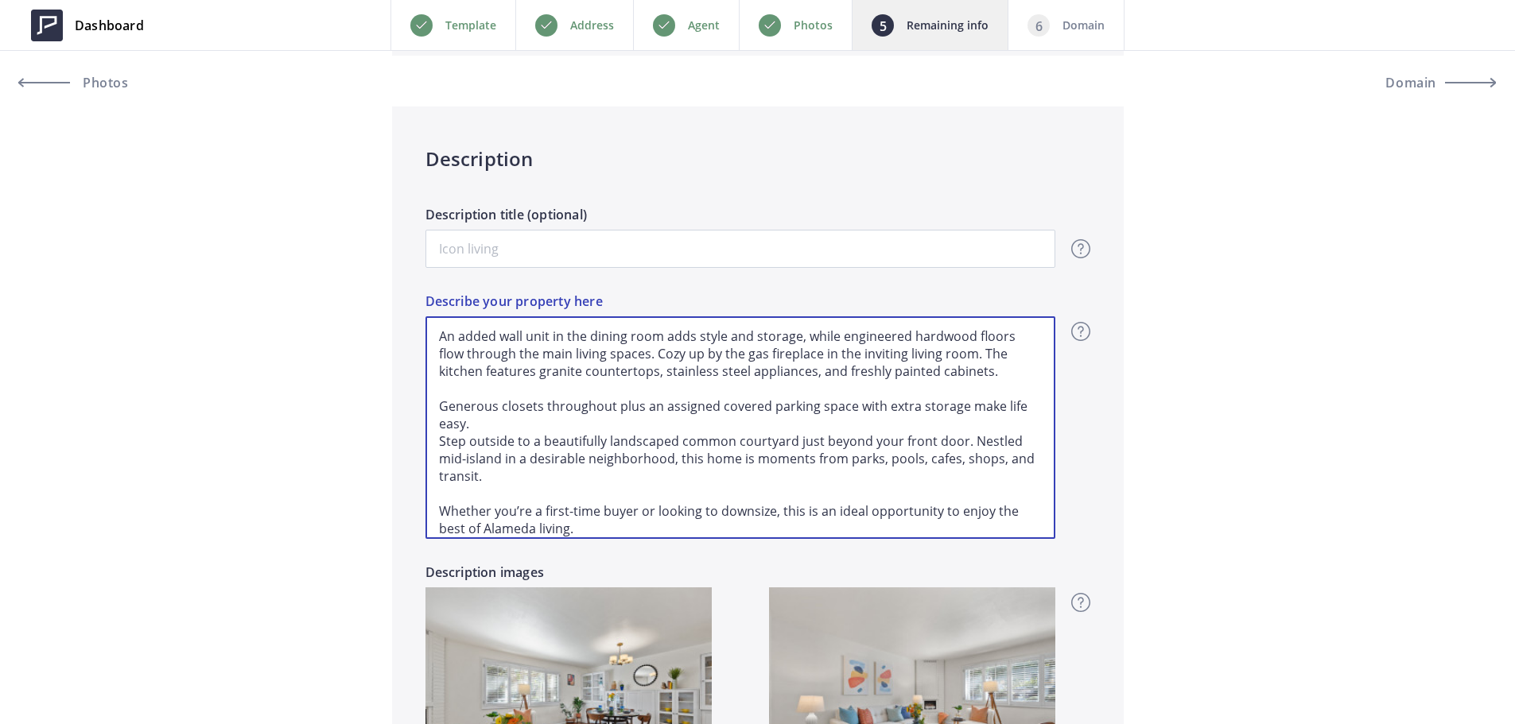
type input "509,000"
type textarea "Welcome to 1701 Central Ave in Alameda! This beautiful garden-level condo offer…"
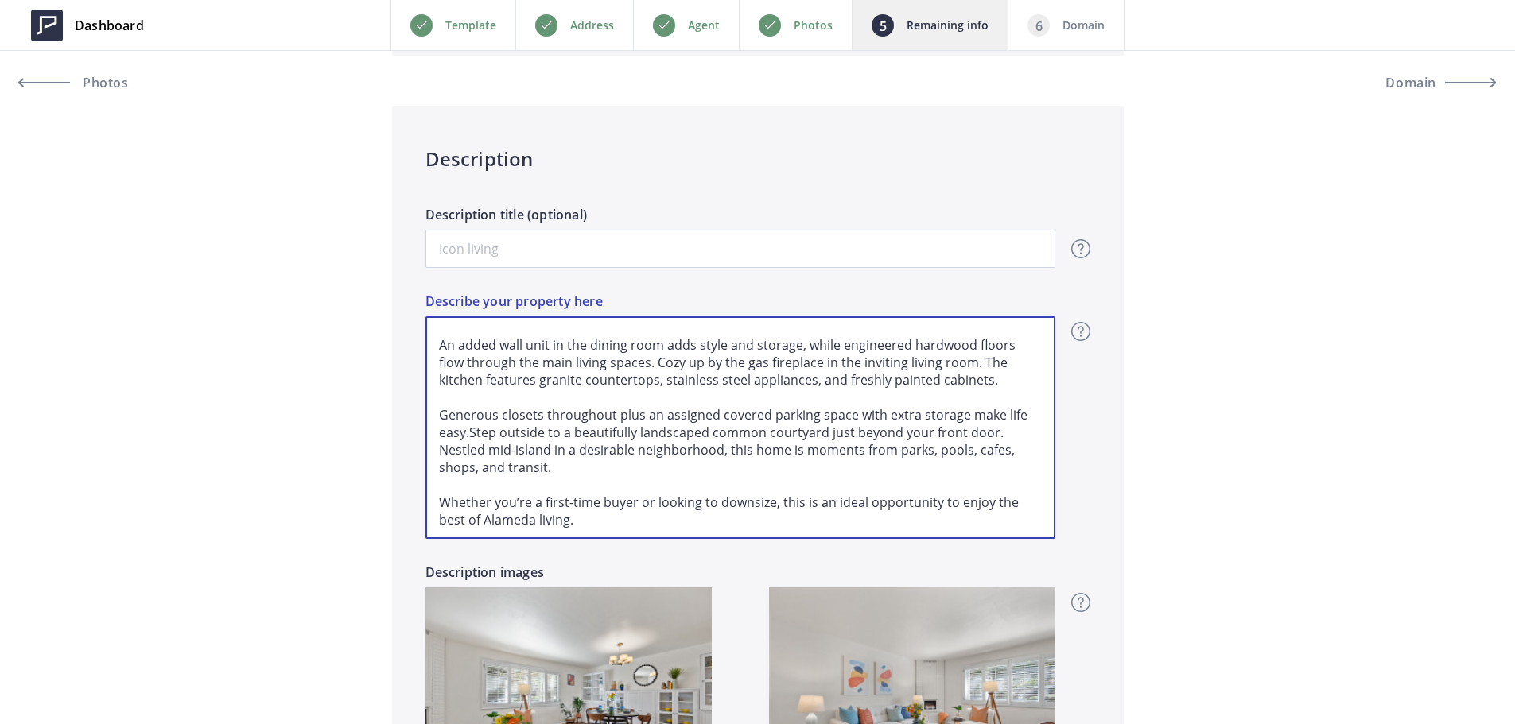
type input "509,000"
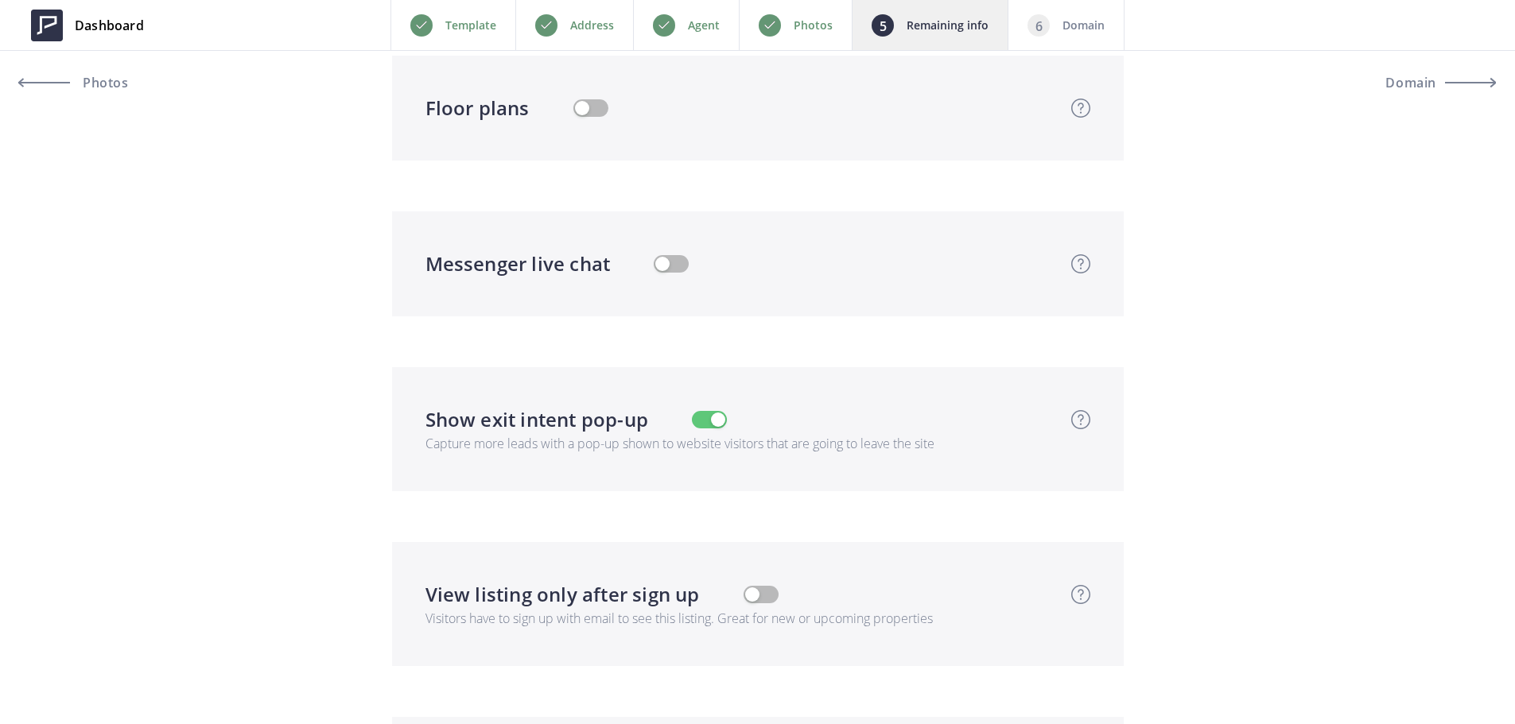
scroll to position [3181, 0]
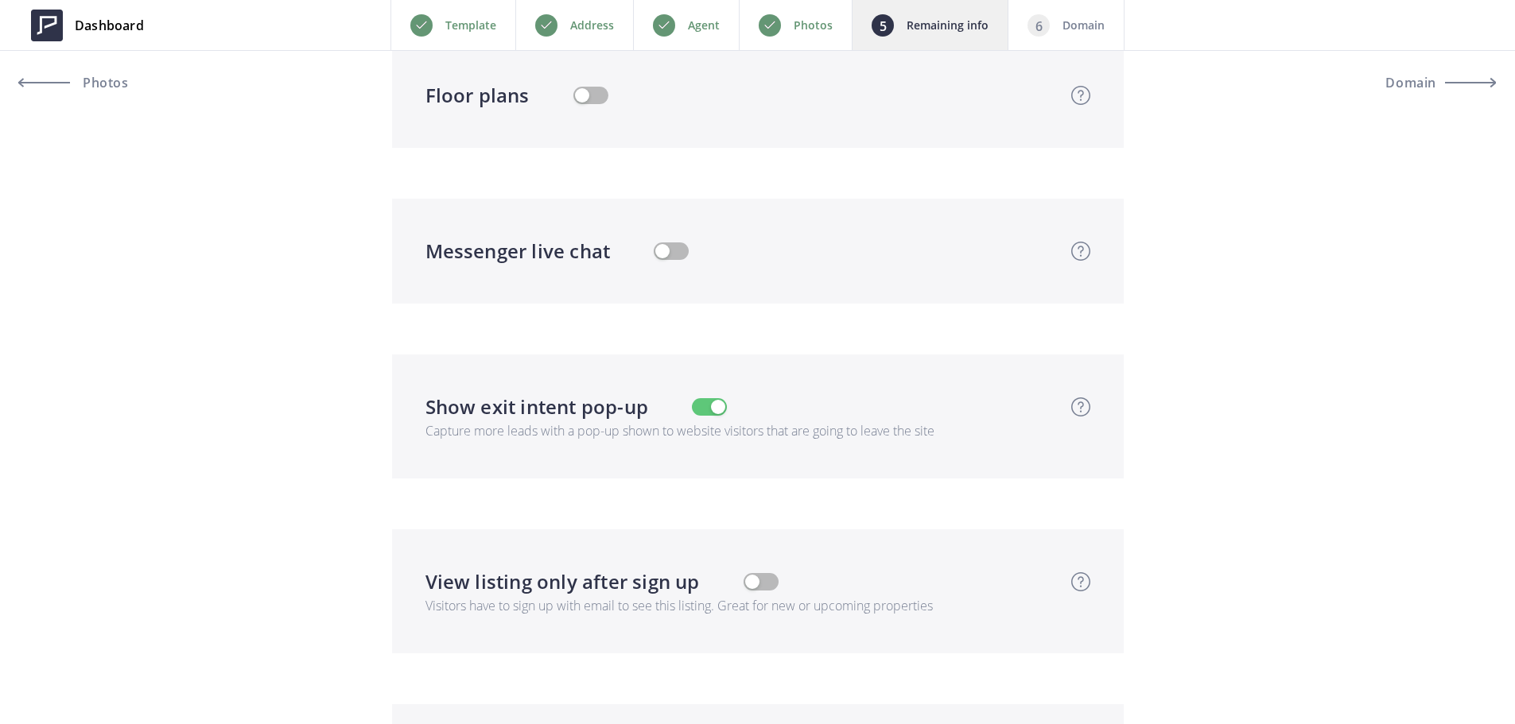
type textarea "Welcome to 1701 Central Ave in Alameda! This beautiful garden-level condo offer…"
click at [585, 91] on div "Floor plans Floor plans Floor plans, especially 3D ones, can help viewers bette…" at bounding box center [740, 95] width 630 height 29
click at [587, 91] on button "button" at bounding box center [590, 95] width 35 height 17
type input "509,000"
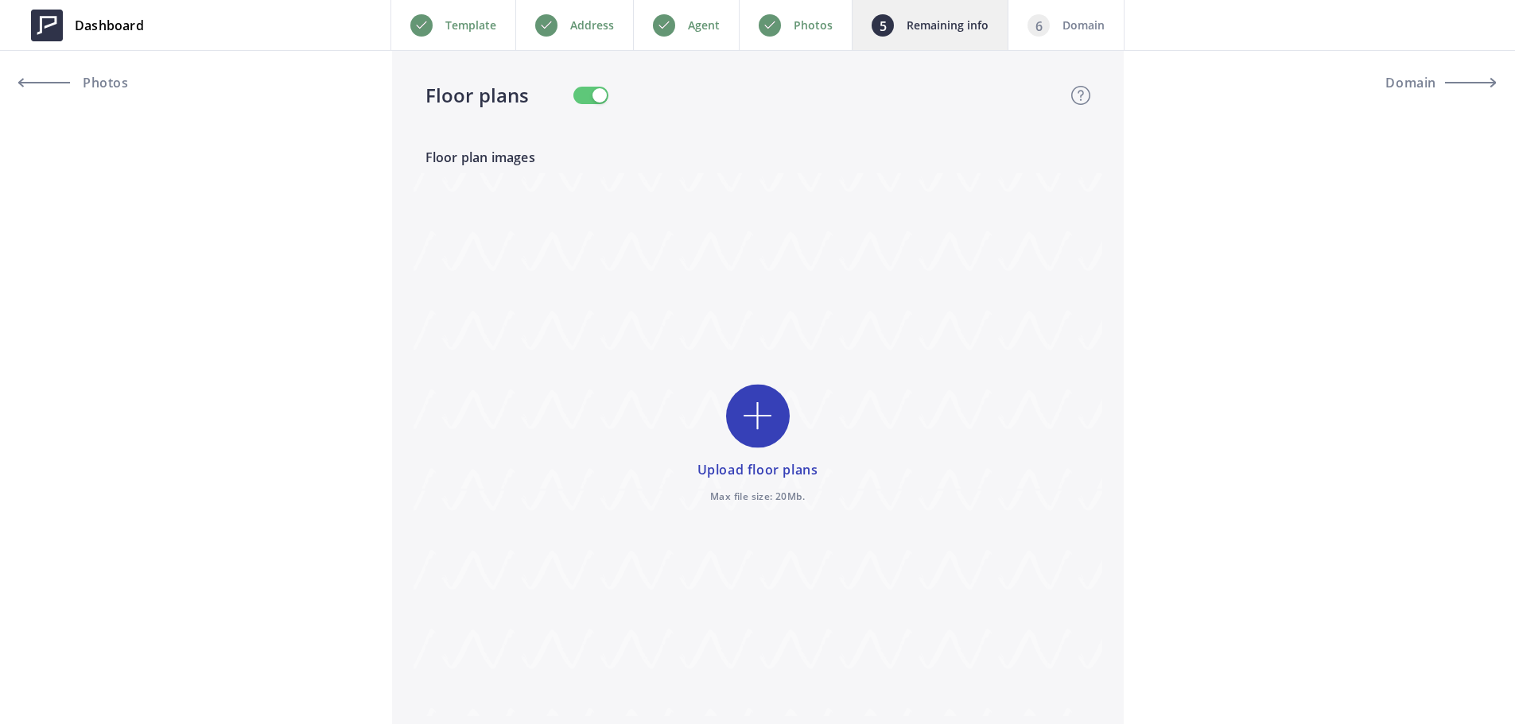
click at [756, 420] on input "file" at bounding box center [758, 444] width 689 height 543
type input "C:\fakepath\Floor Plan (branded) - 1701 CENTRAL AVE #E.png"
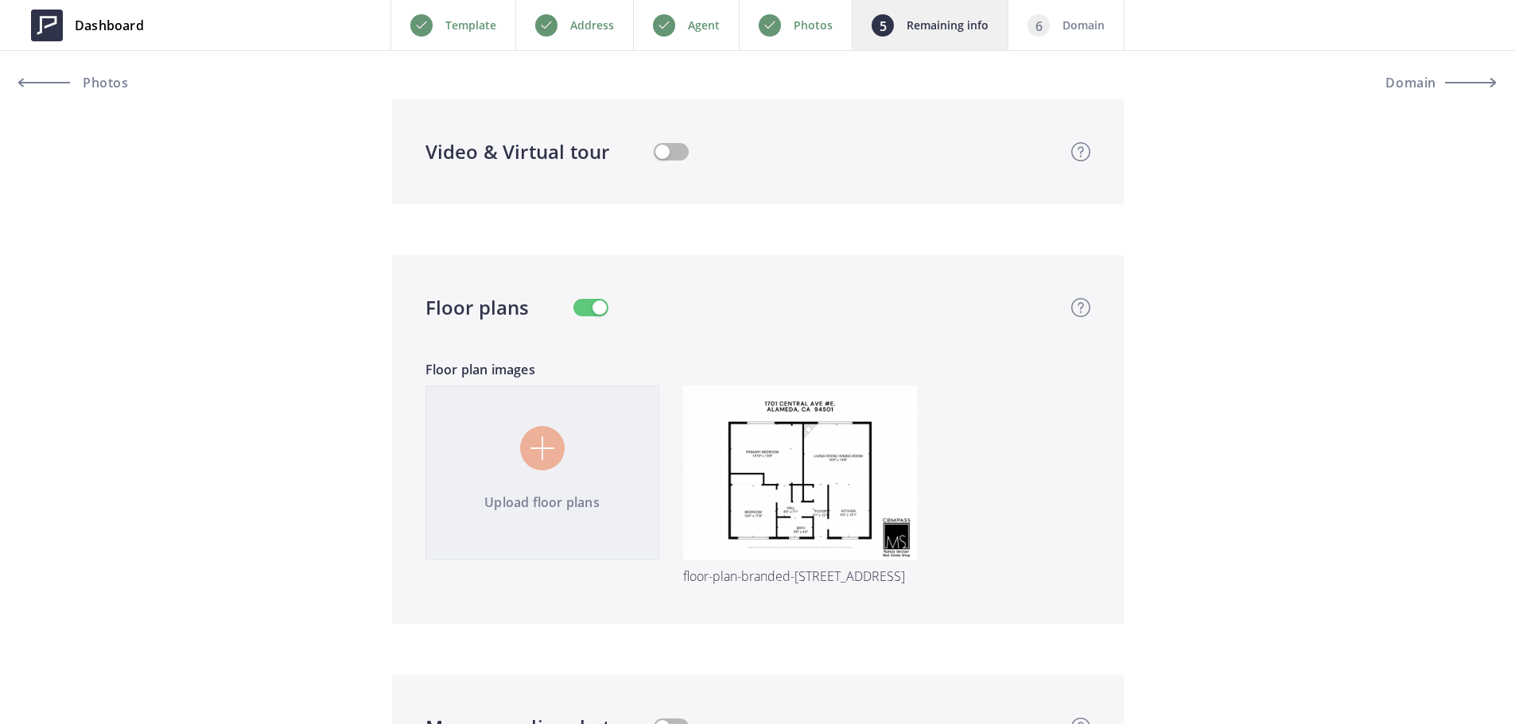
scroll to position [2985, 0]
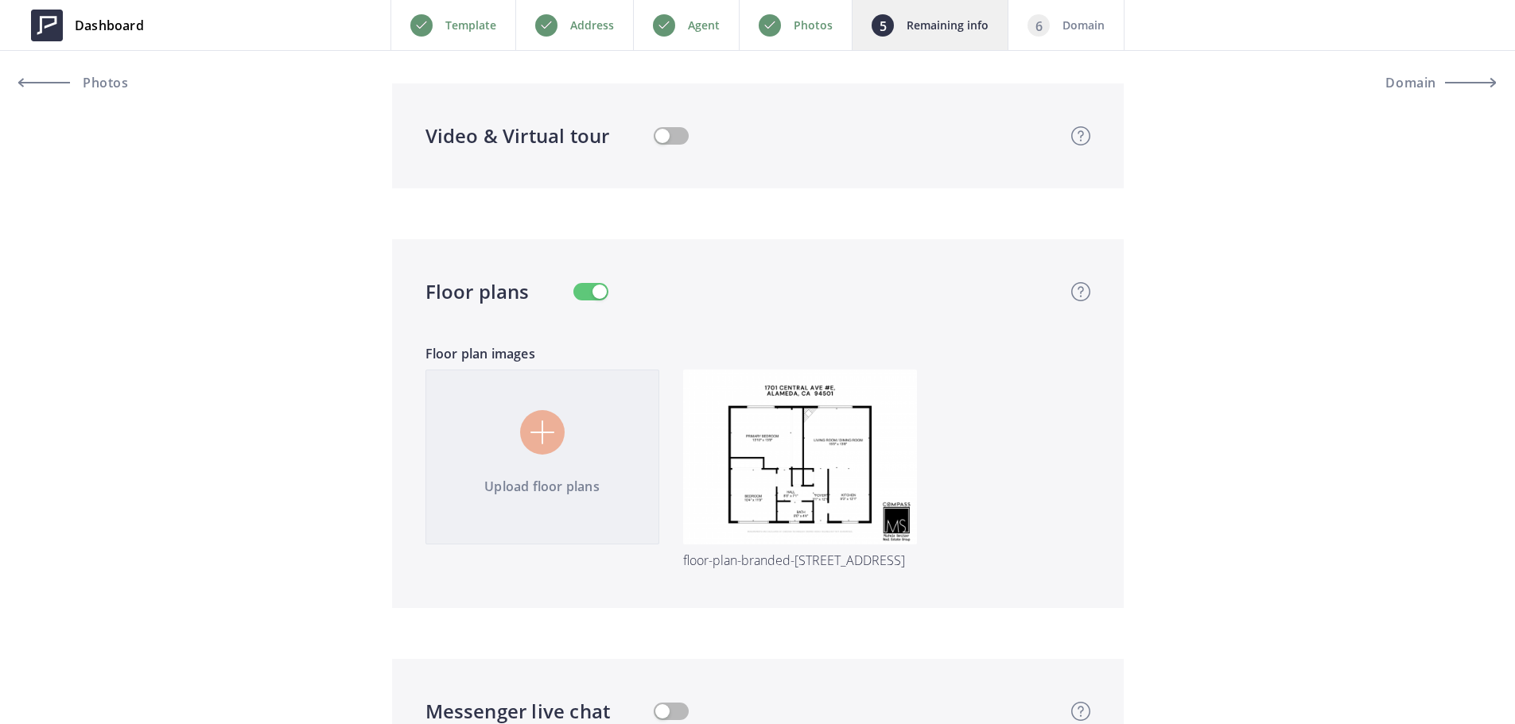
click at [579, 445] on input "file" at bounding box center [758, 482] width 689 height 224
type input "C:\fakepath\1701 Central Ave #E POI Map (branded).png"
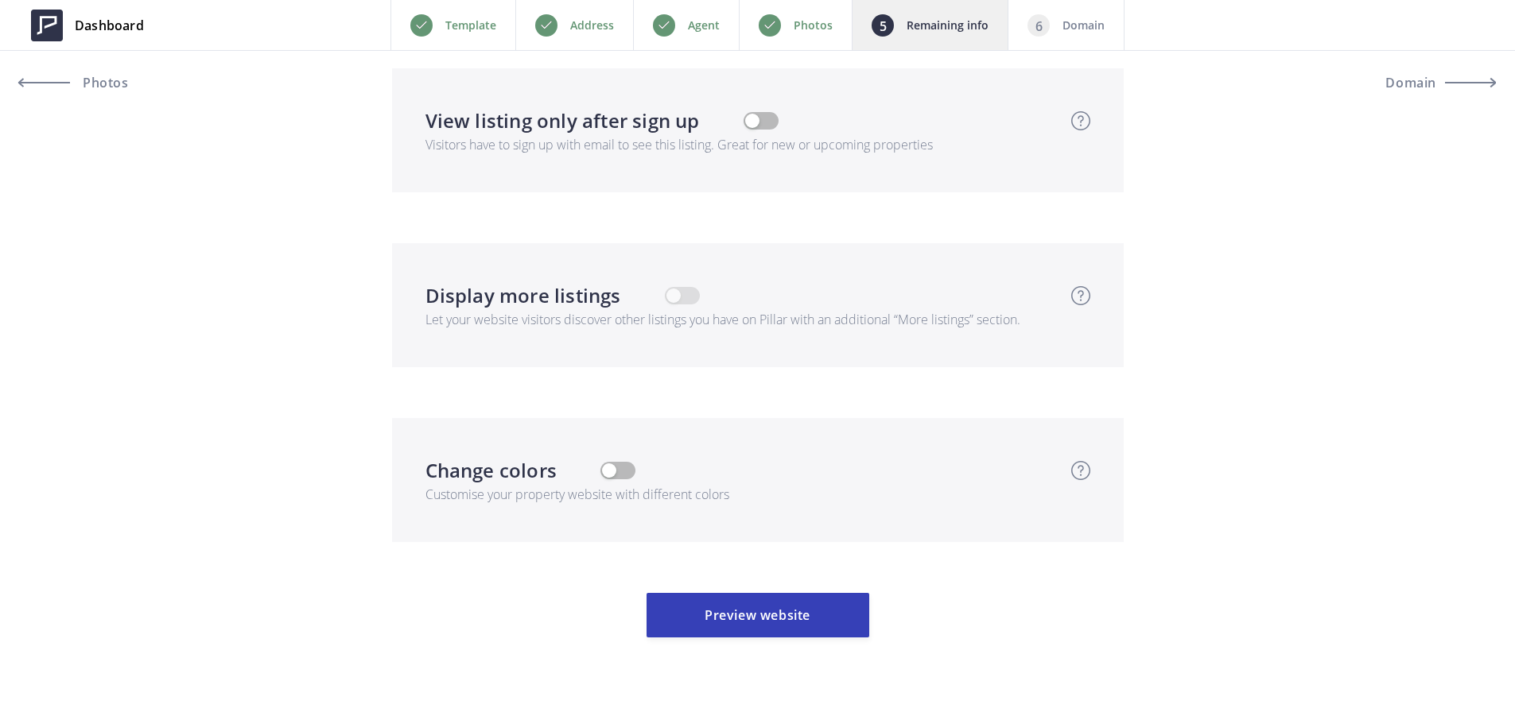
scroll to position [4163, 0]
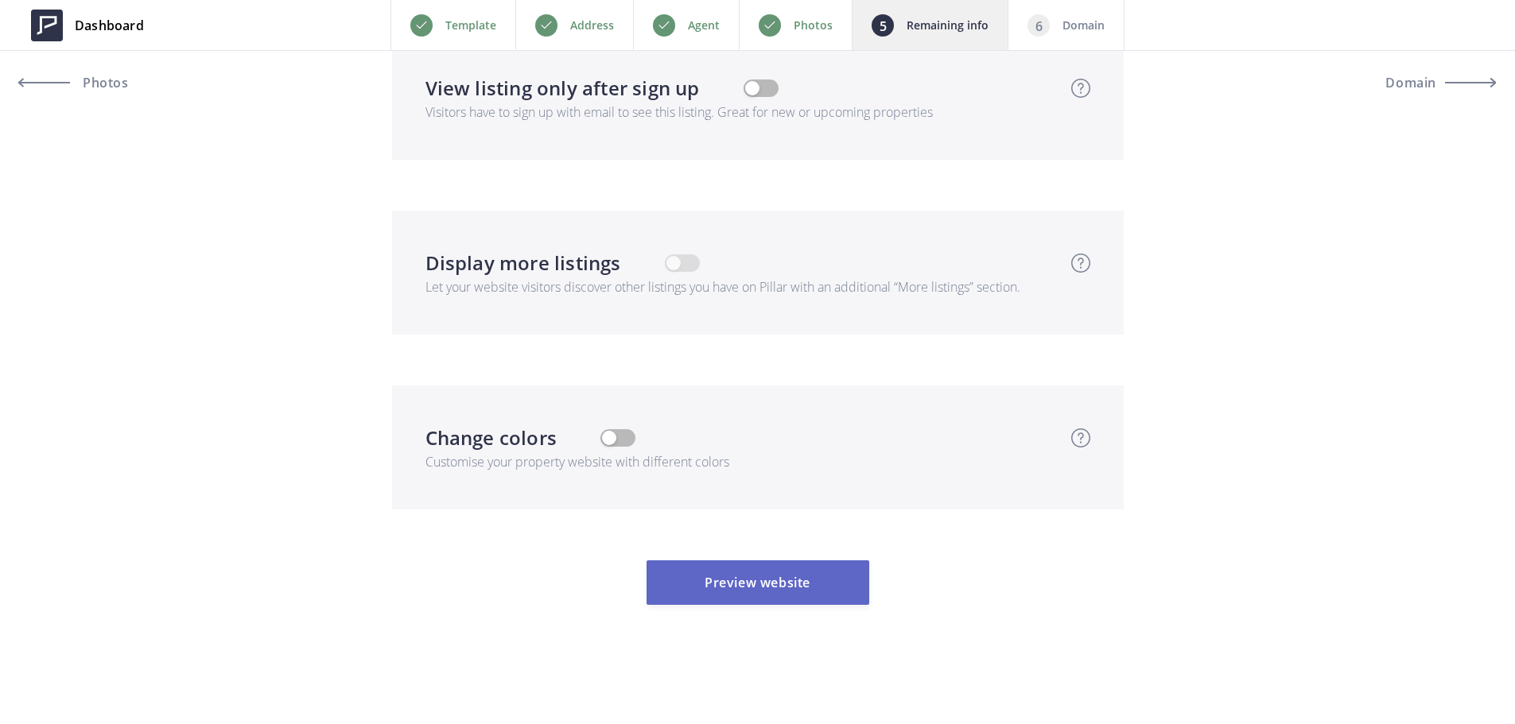
click at [712, 597] on button "Preview website" at bounding box center [758, 583] width 223 height 45
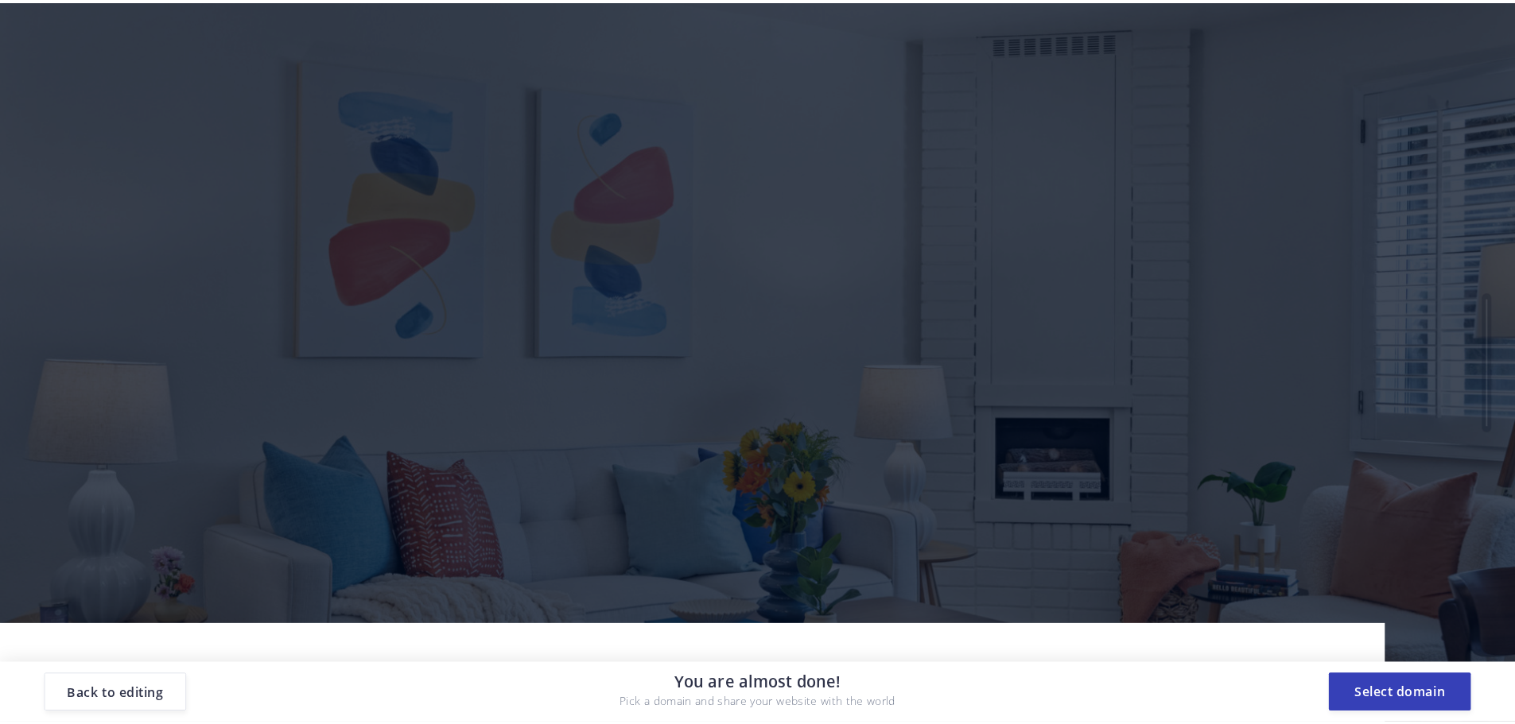
scroll to position [0, 0]
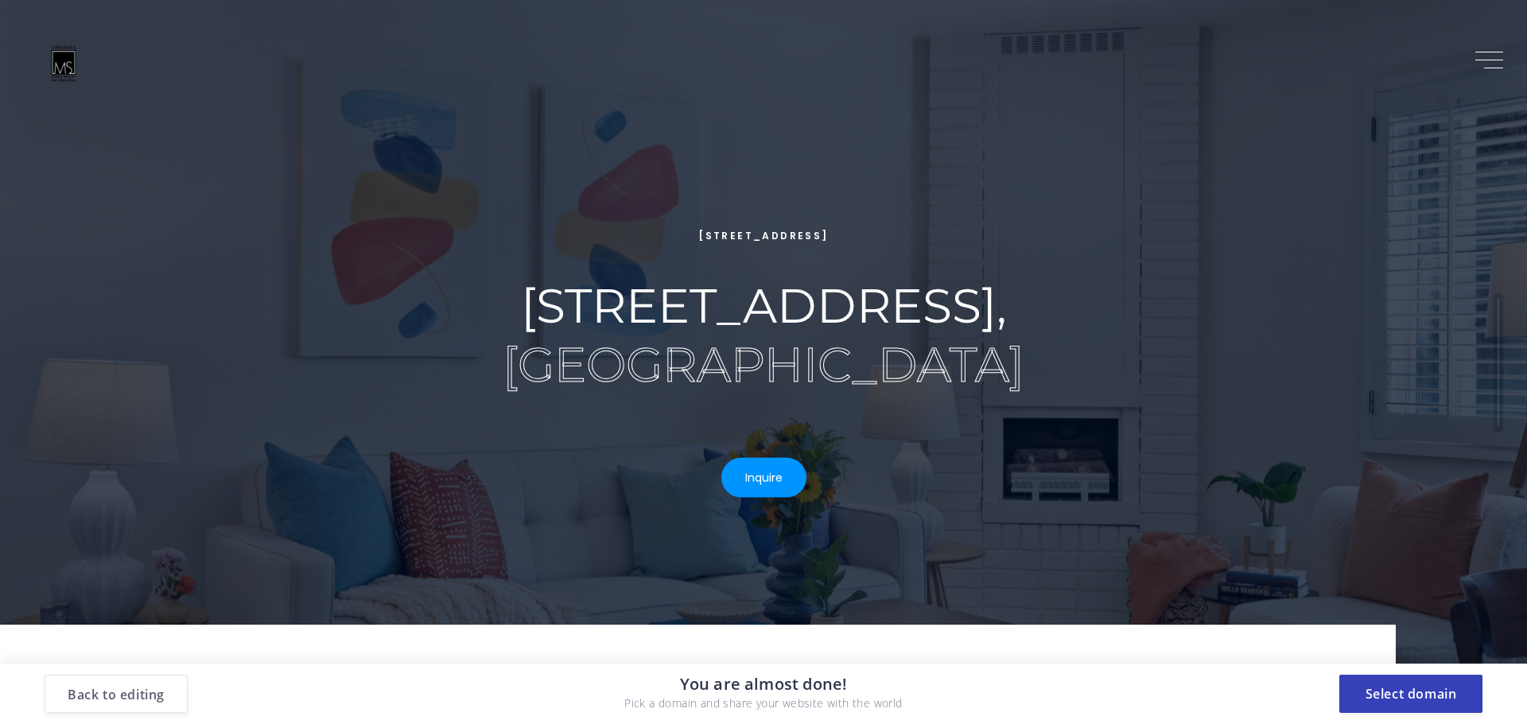
click at [131, 697] on button "Back to editing" at bounding box center [116, 694] width 143 height 38
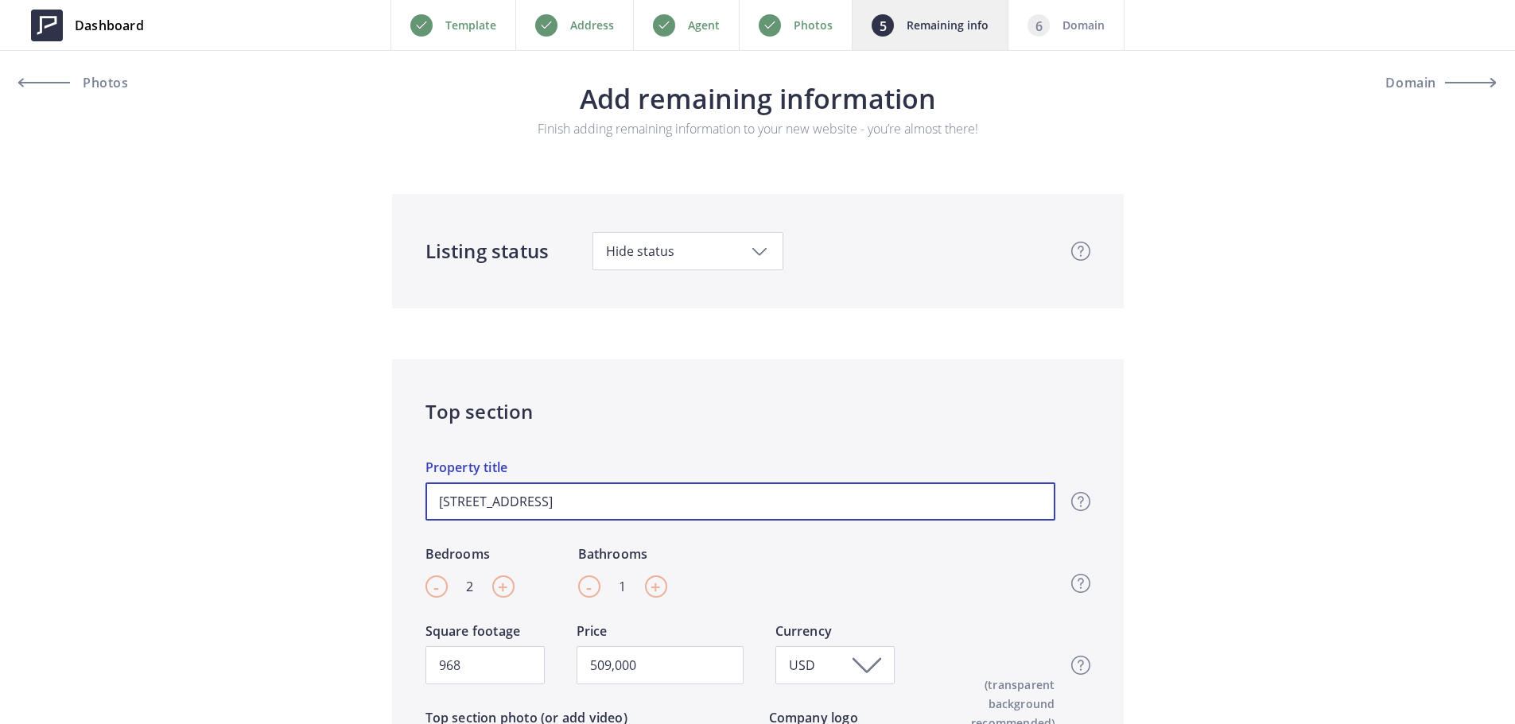
drag, startPoint x: 563, startPoint y: 509, endPoint x: 541, endPoint y: 512, distance: 22.5
click at [541, 512] on input "1701 Central Avenue, Unit E, Alameda, CA 94501" at bounding box center [740, 502] width 630 height 38
type input "1701 Central Ave, Unit E, Alameda, CA 94501"
type input "509,000"
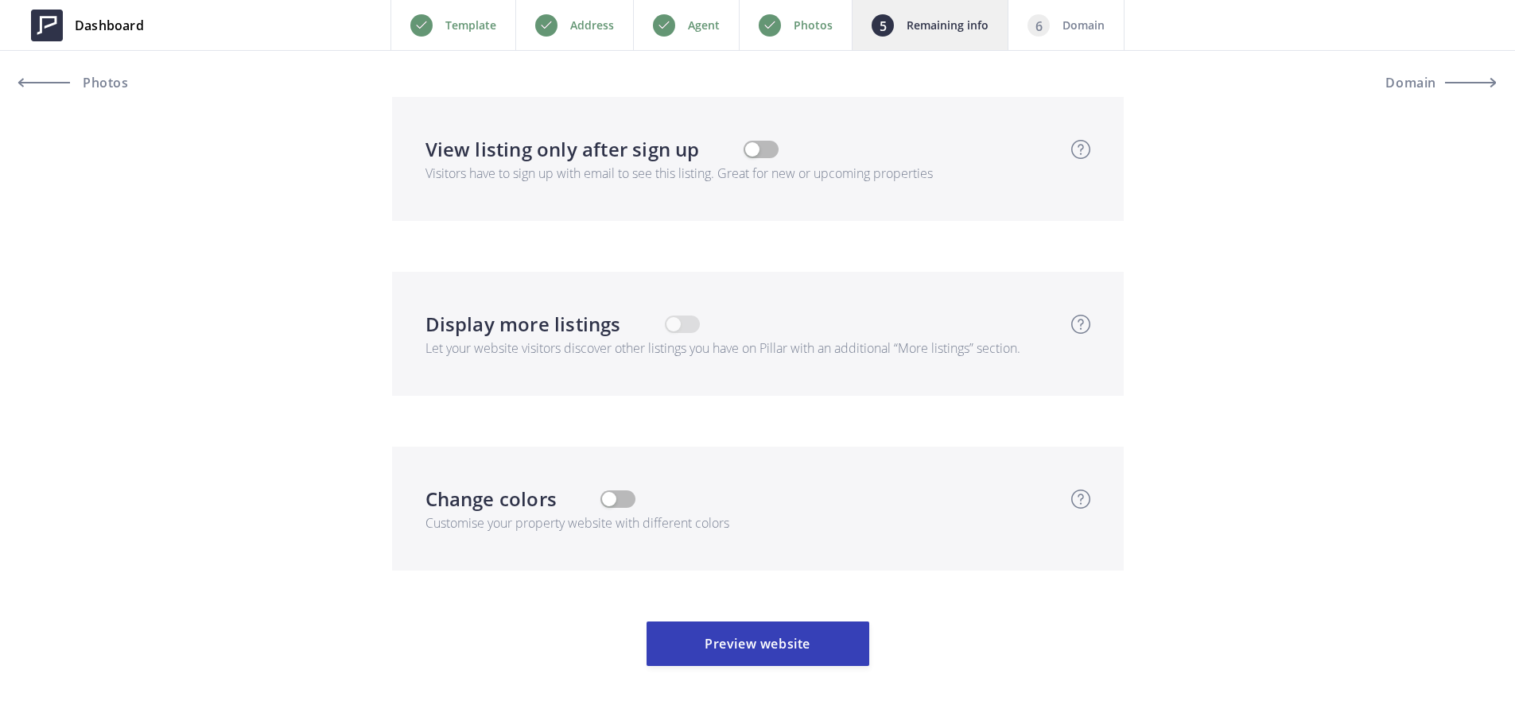
scroll to position [4163, 0]
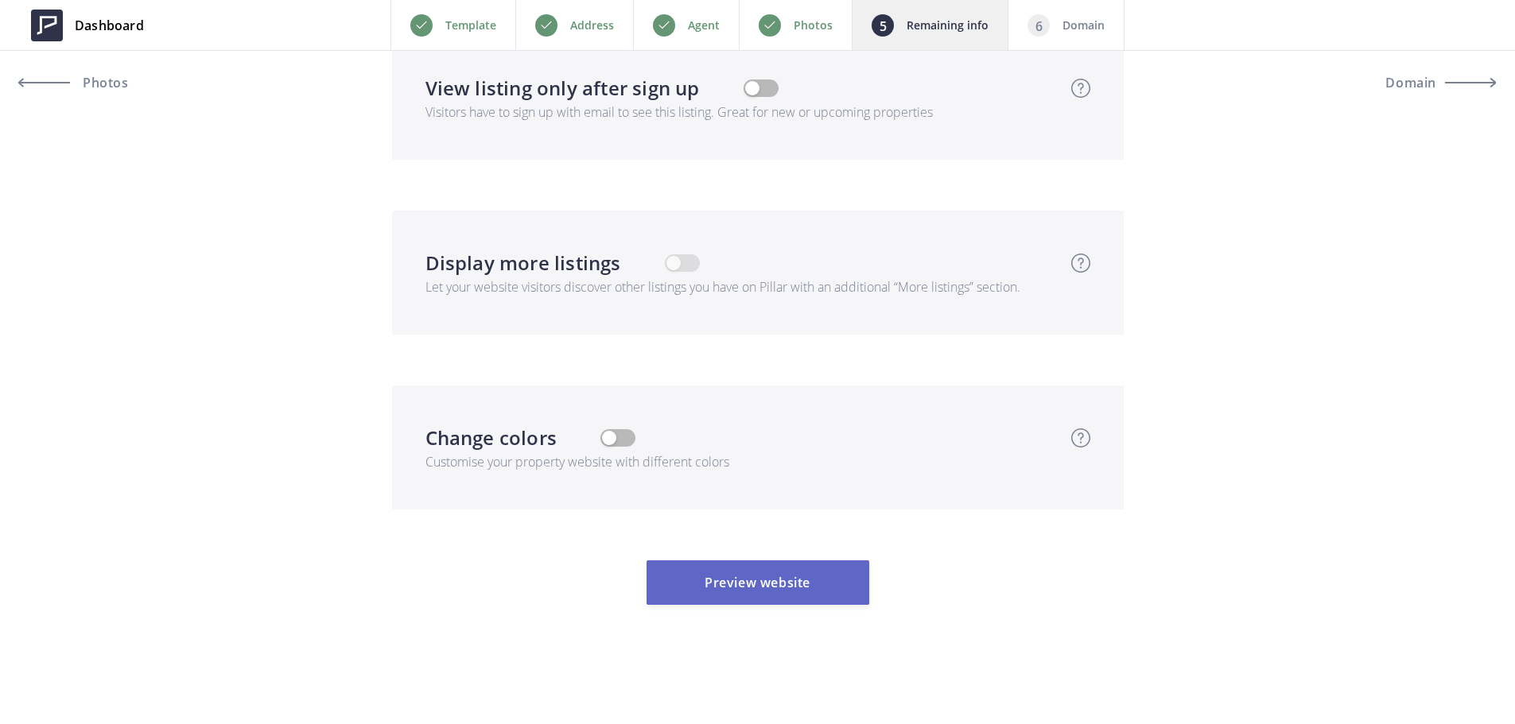
type input "1701 Central Ave, Unit E, Alameda, CA 94501"
click at [831, 590] on button "Preview website" at bounding box center [758, 583] width 223 height 45
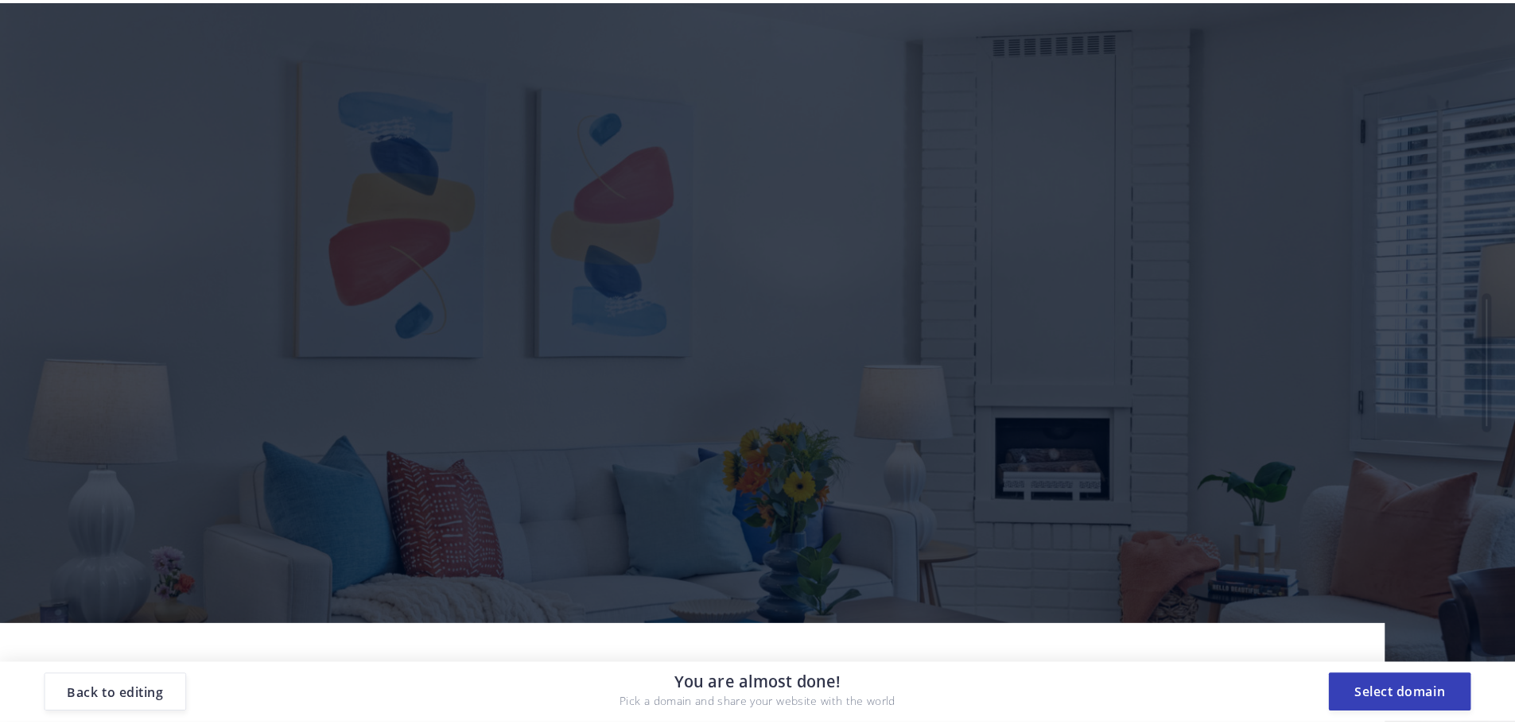
scroll to position [0, 0]
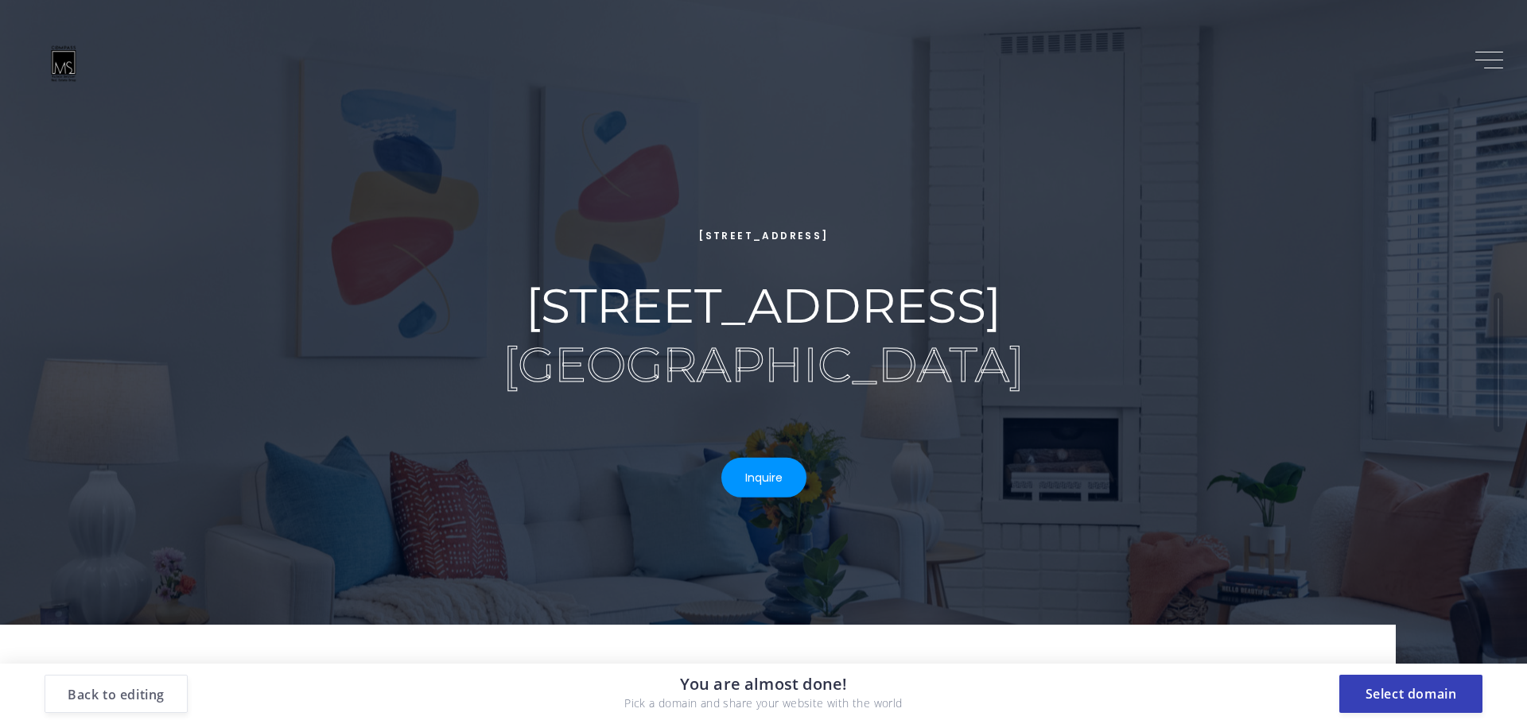
click at [99, 696] on button "Back to editing" at bounding box center [116, 694] width 143 height 38
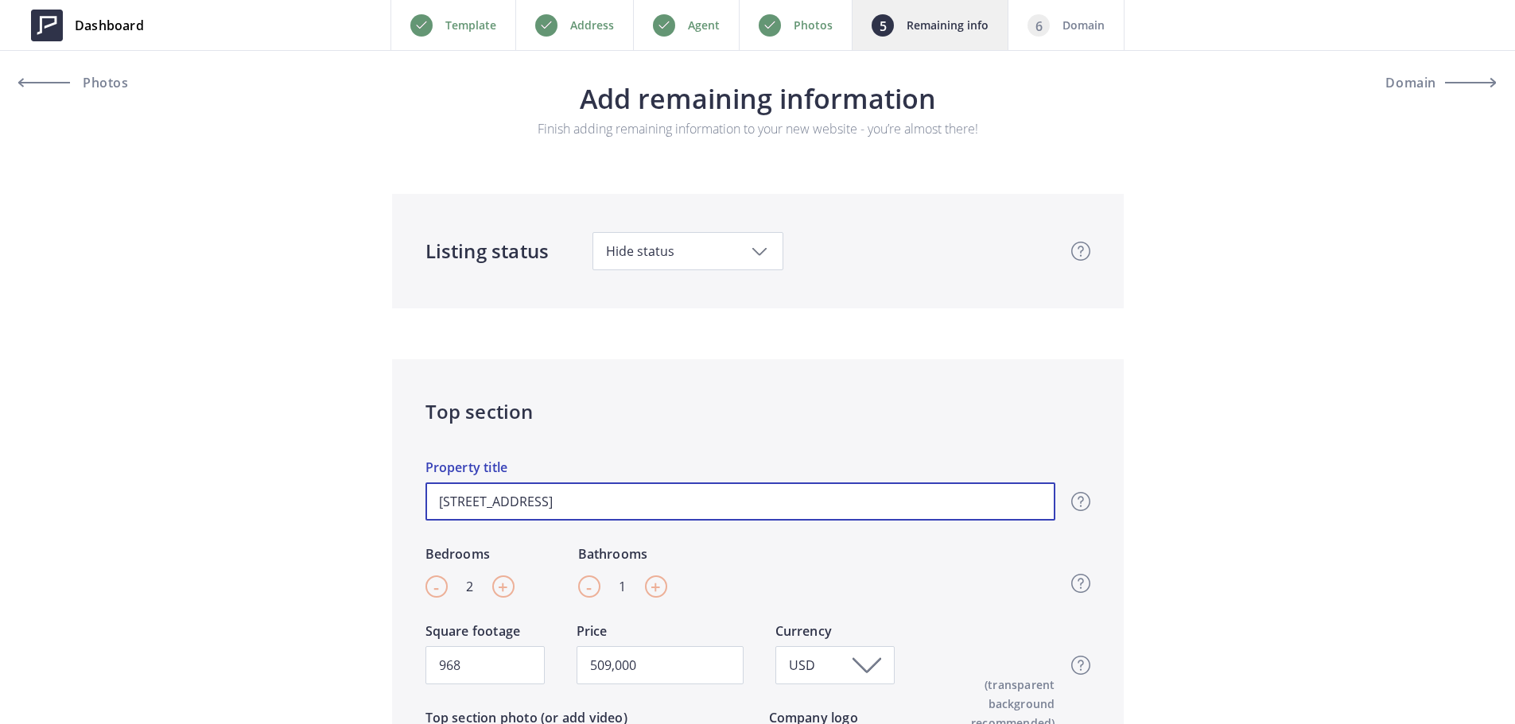
click at [569, 499] on input "1701 Central Ave, Unit E, Alameda, CA 94501" at bounding box center [740, 502] width 630 height 38
drag, startPoint x: 573, startPoint y: 500, endPoint x: 536, endPoint y: 494, distance: 37.9
click at [536, 494] on input "1701 Central Ave, Unit E, Alameda, CA 94501" at bounding box center [740, 502] width 630 height 38
type input "1701 Central Ave E, Alameda, CA 94501"
type input "509,000"
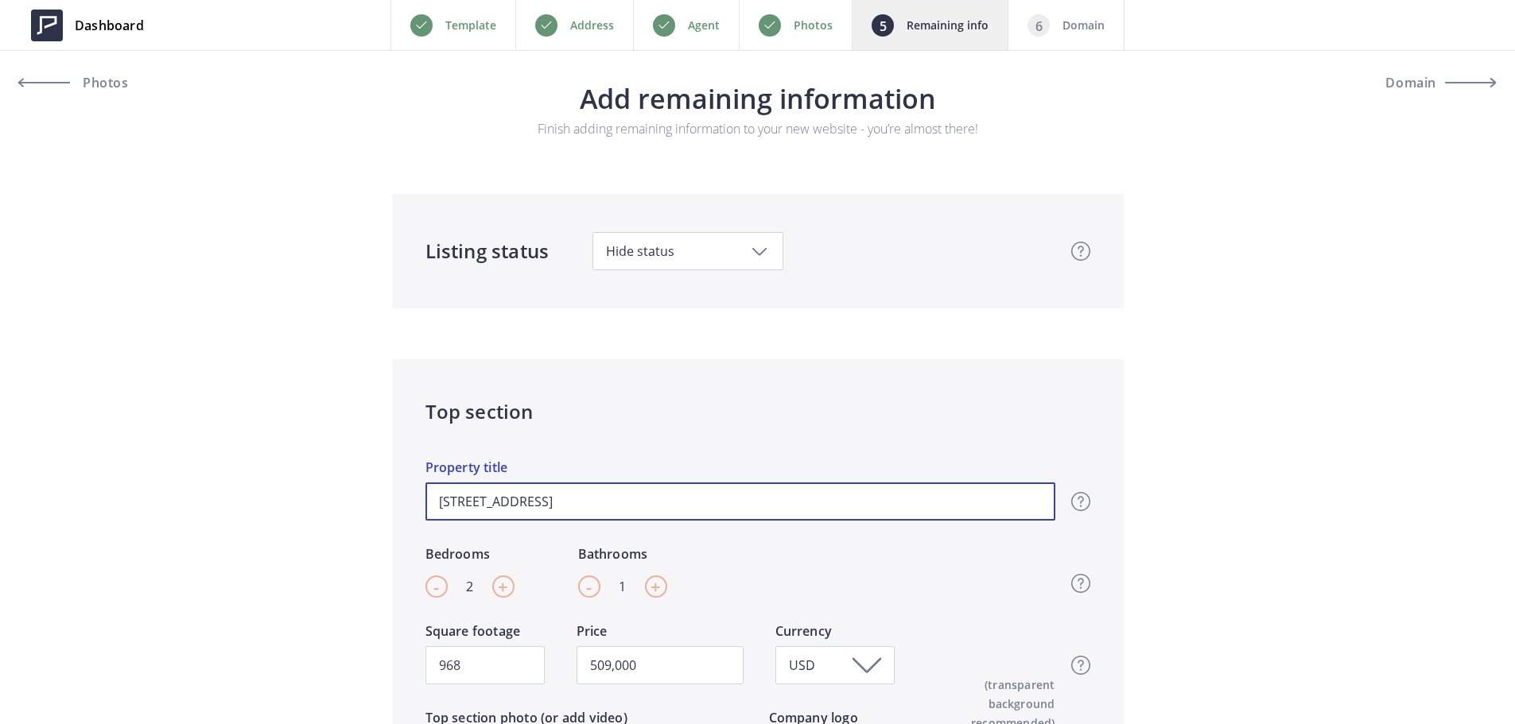
type input "1701 Central Ave #E, Alameda, CA 94501"
type input "509,000"
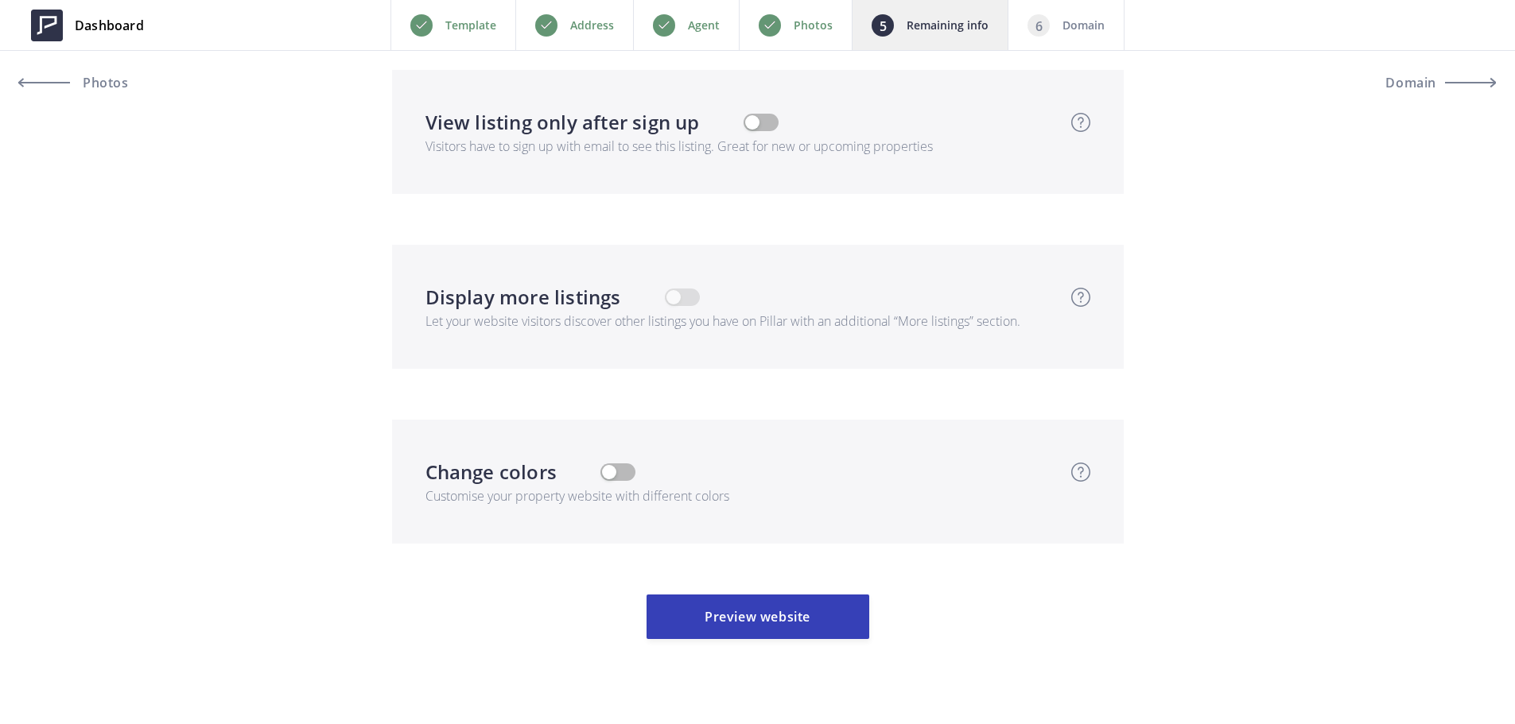
scroll to position [4163, 0]
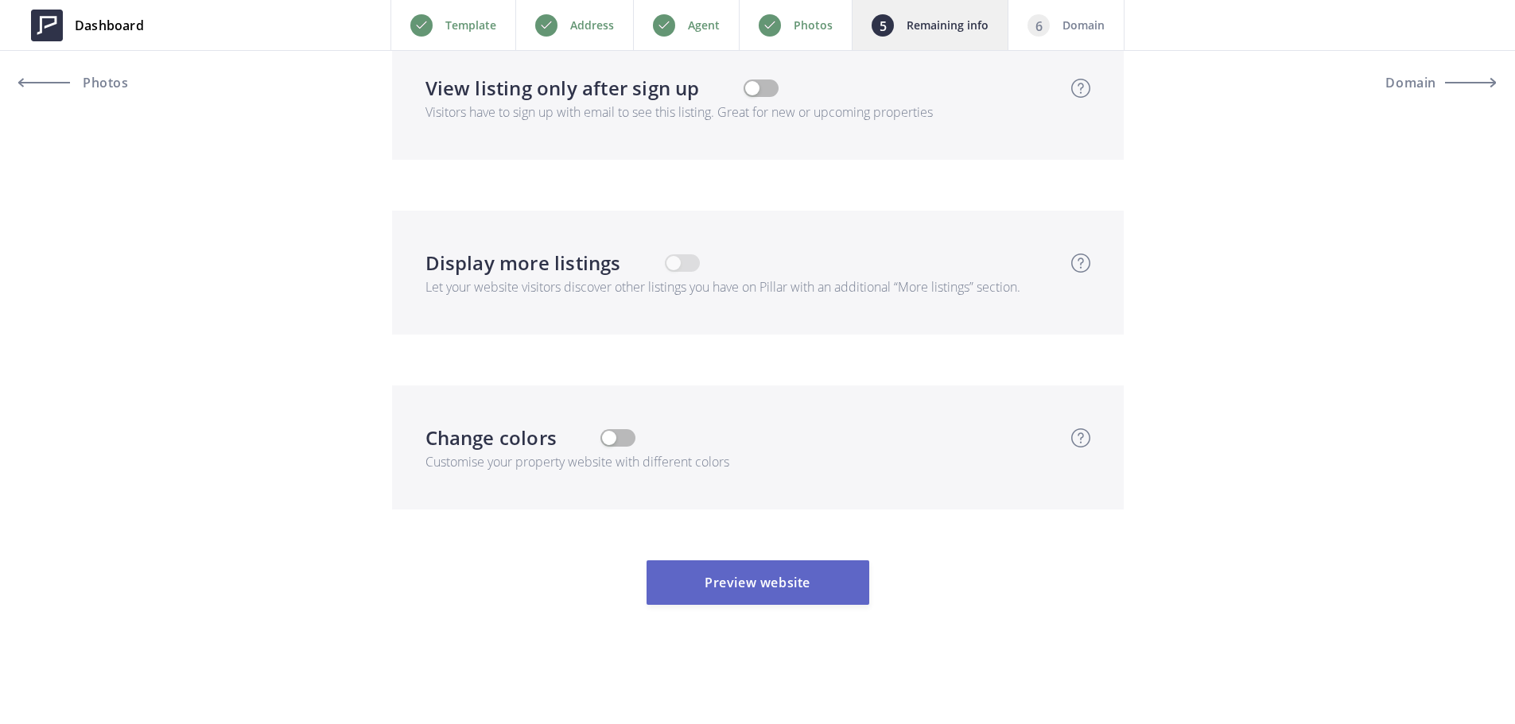
type input "1701 Central Ave #E, Alameda, CA 94501"
click at [744, 581] on button "Preview website" at bounding box center [758, 583] width 223 height 45
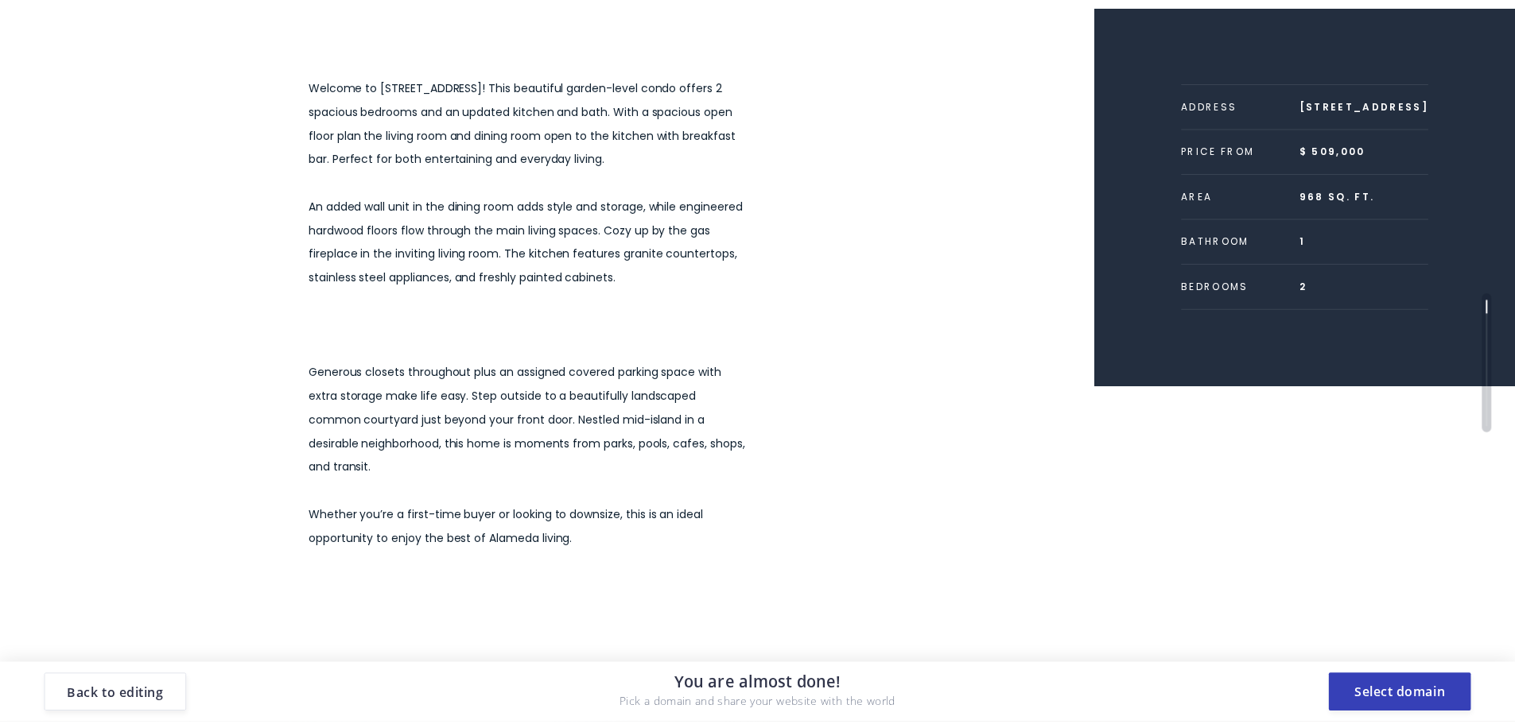
scroll to position [795, 0]
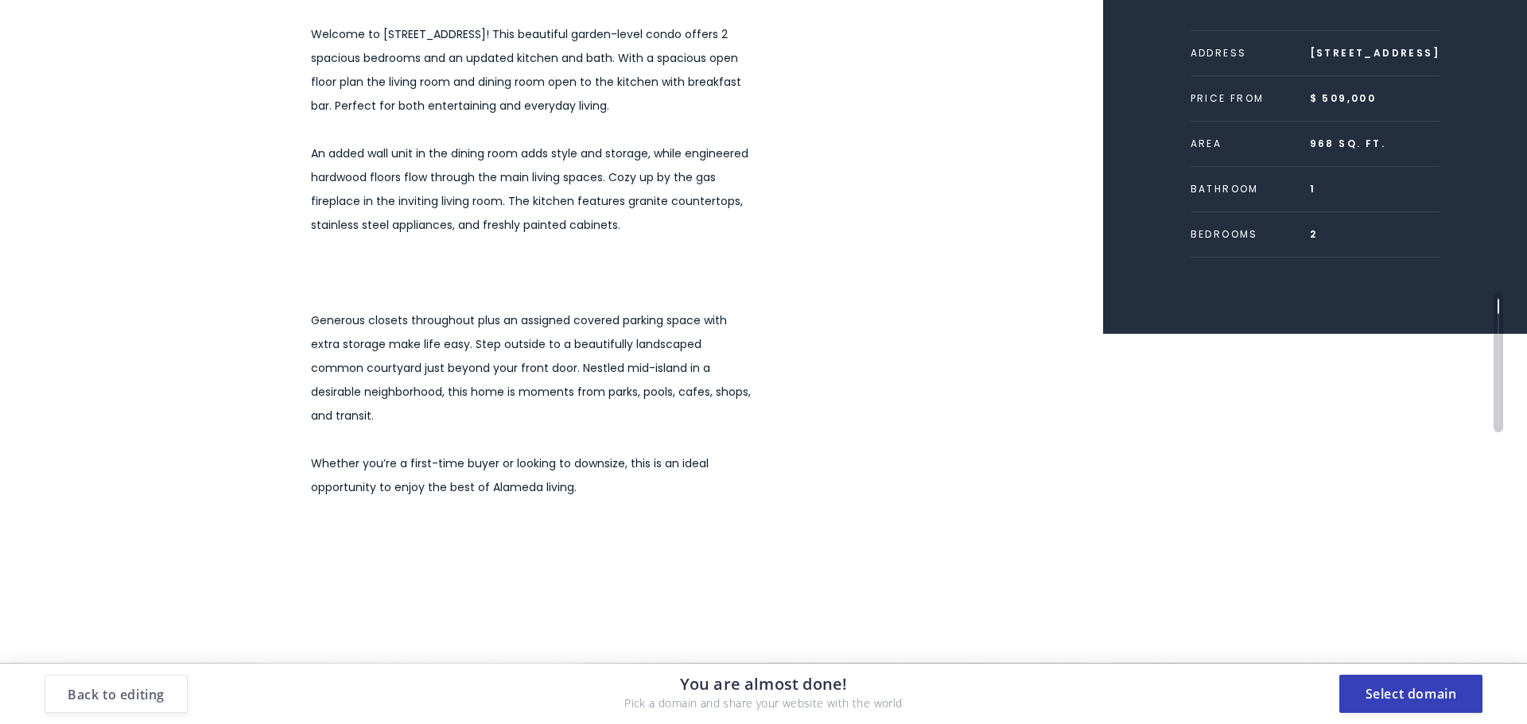
click at [126, 693] on button "Back to editing" at bounding box center [116, 694] width 143 height 38
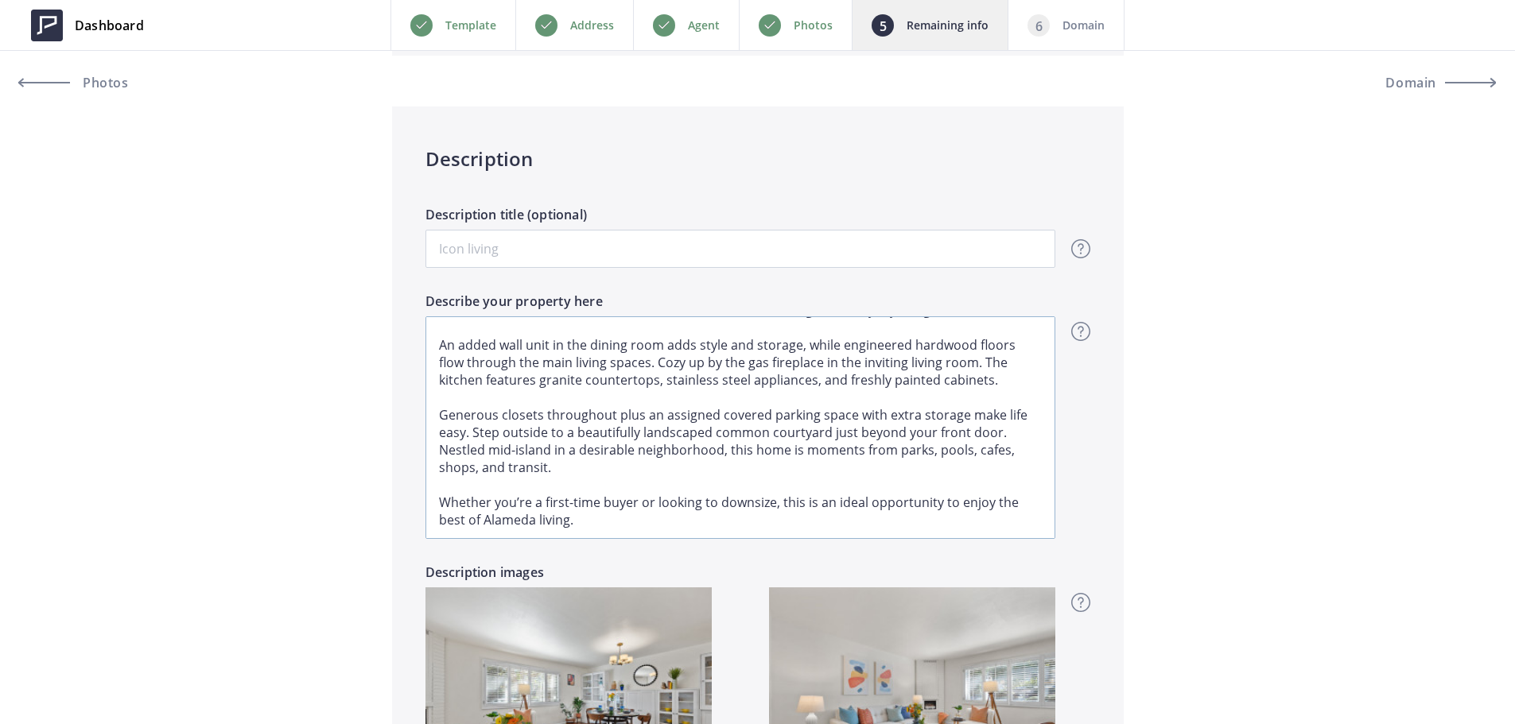
scroll to position [78, 0]
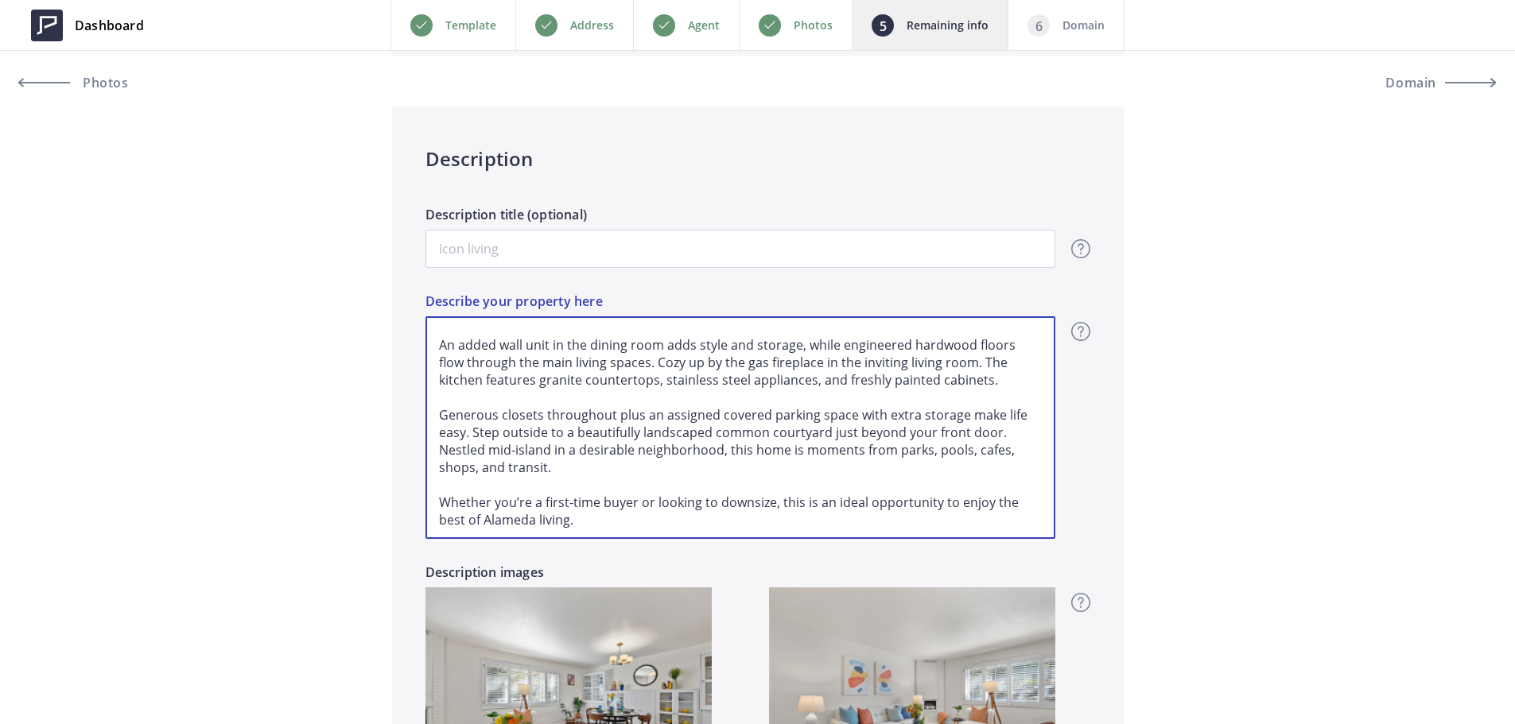
click at [445, 405] on textarea "Welcome to 1701 Central Ave in Alameda! This beautiful garden-level condo offer…" at bounding box center [740, 428] width 630 height 223
click at [441, 411] on textarea "Welcome to 1701 Central Ave in Alameda! This beautiful garden-level condo offer…" at bounding box center [740, 428] width 630 height 223
type input "509,000"
type textarea "Welcome to 1701 Central Ave in Alameda! This beautiful garden-level condo offer…"
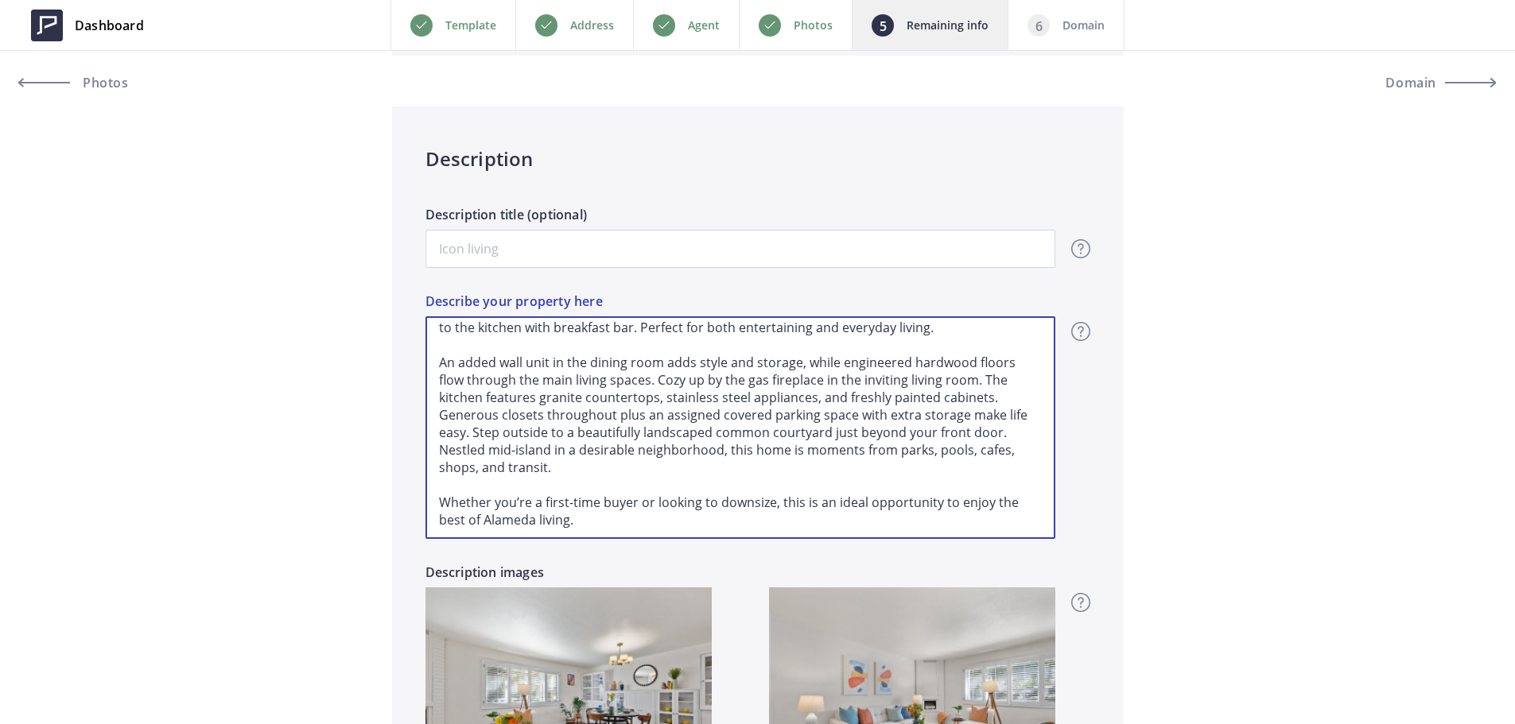
scroll to position [60, 0]
type input "509,000"
type textarea "Welcome to 1701 Central Ave in Alameda! This beautiful garden-level condo offer…"
type input "509,000"
type textarea "Welcome to 1701 Central Ave in Alameda! This beautiful garden-level condo offer…"
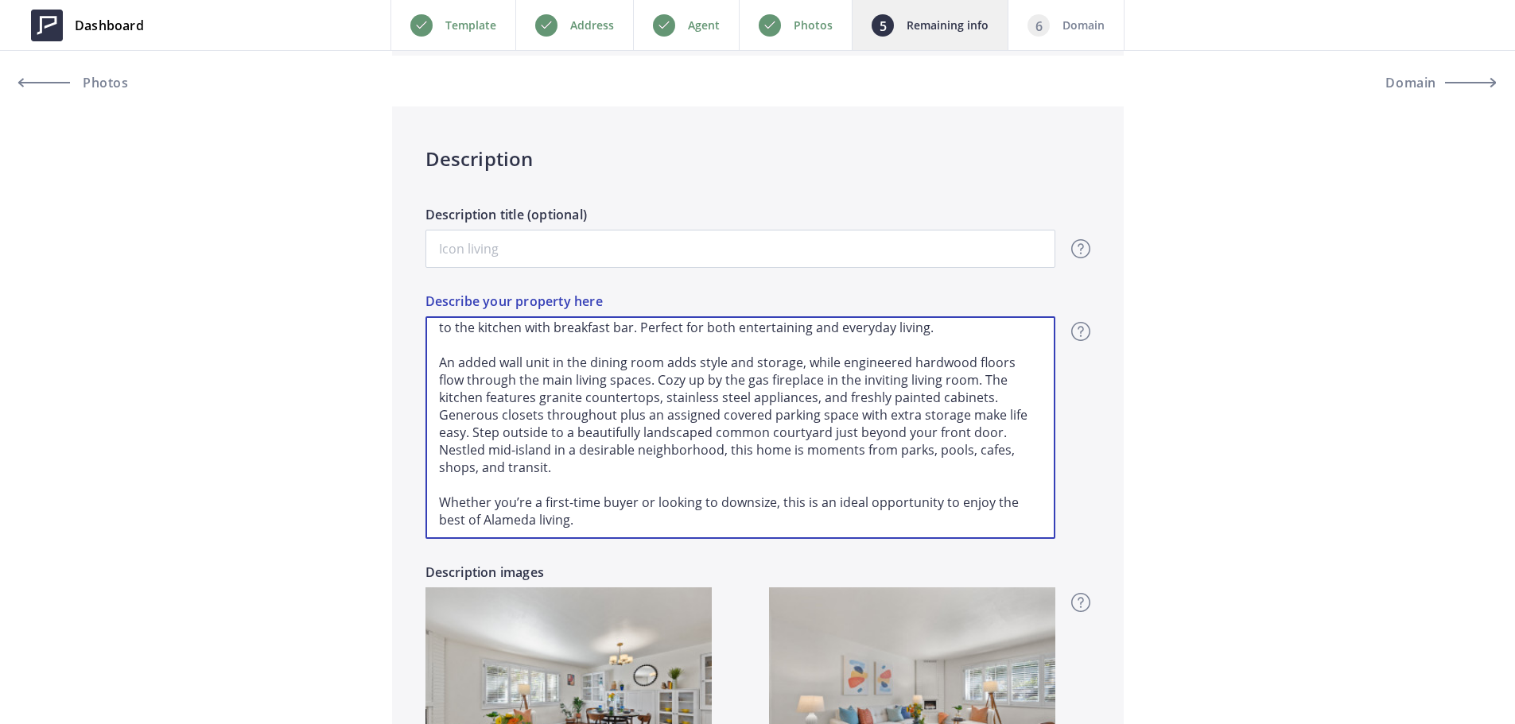
type input "509,000"
type textarea "Welcome to 1701 Central Ave in Alameda! This beautiful garden-level condo offer…"
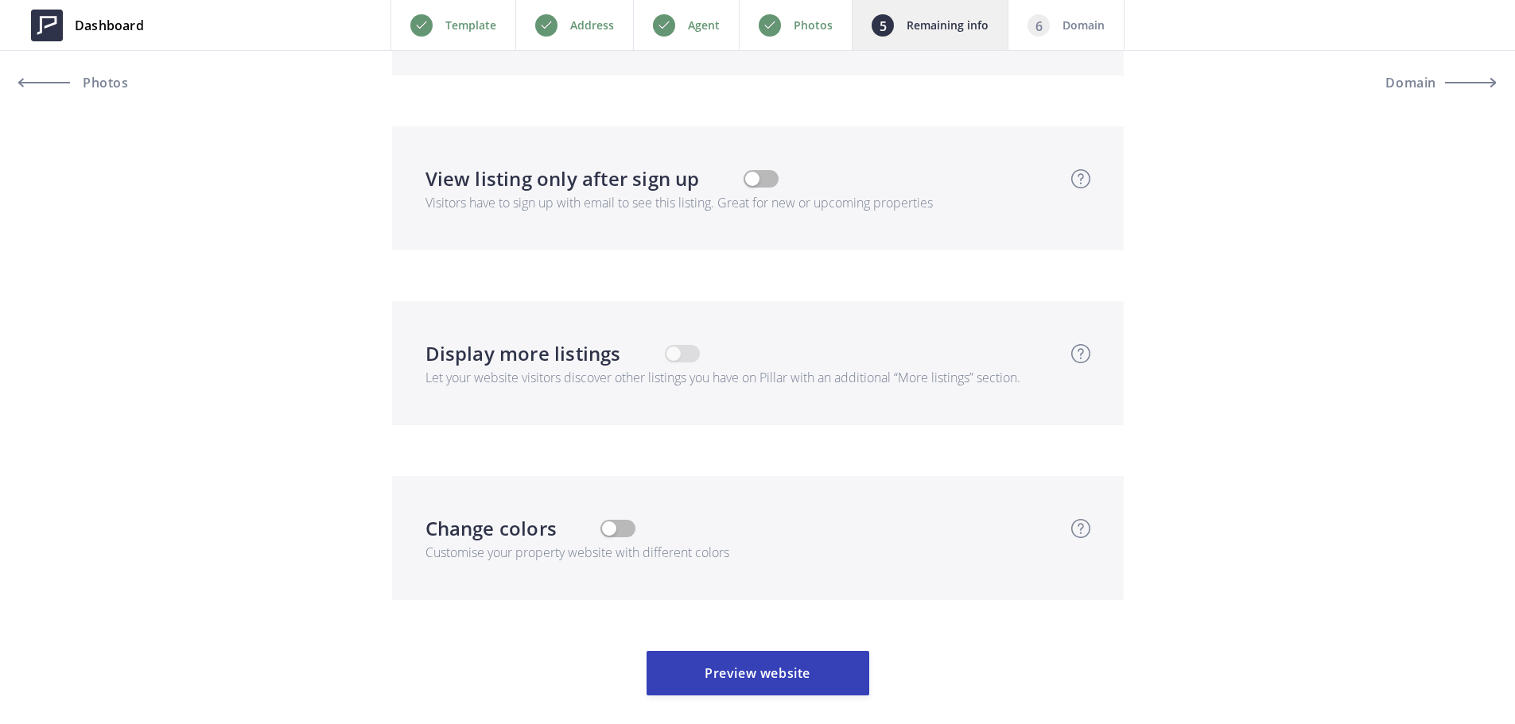
scroll to position [4163, 0]
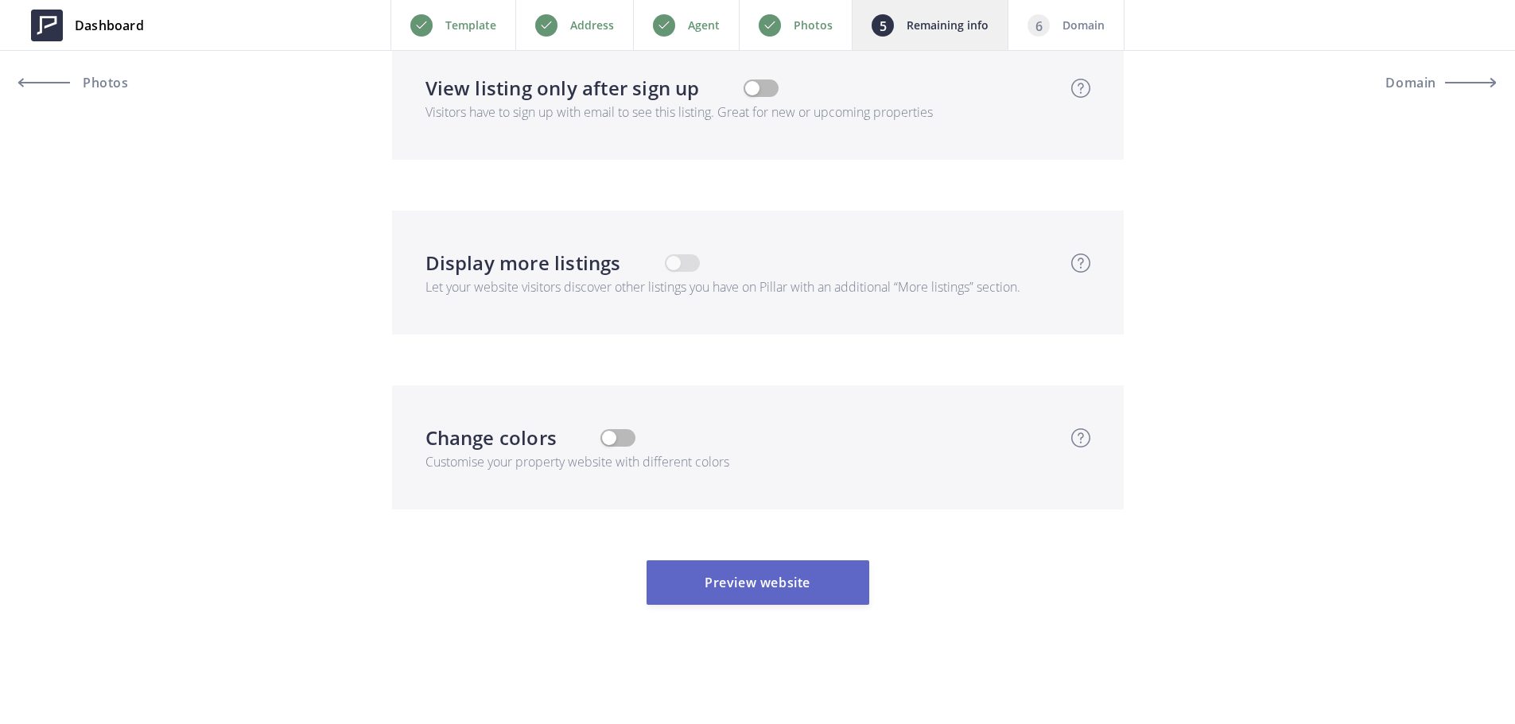
click at [712, 595] on button "Preview website" at bounding box center [758, 583] width 223 height 45
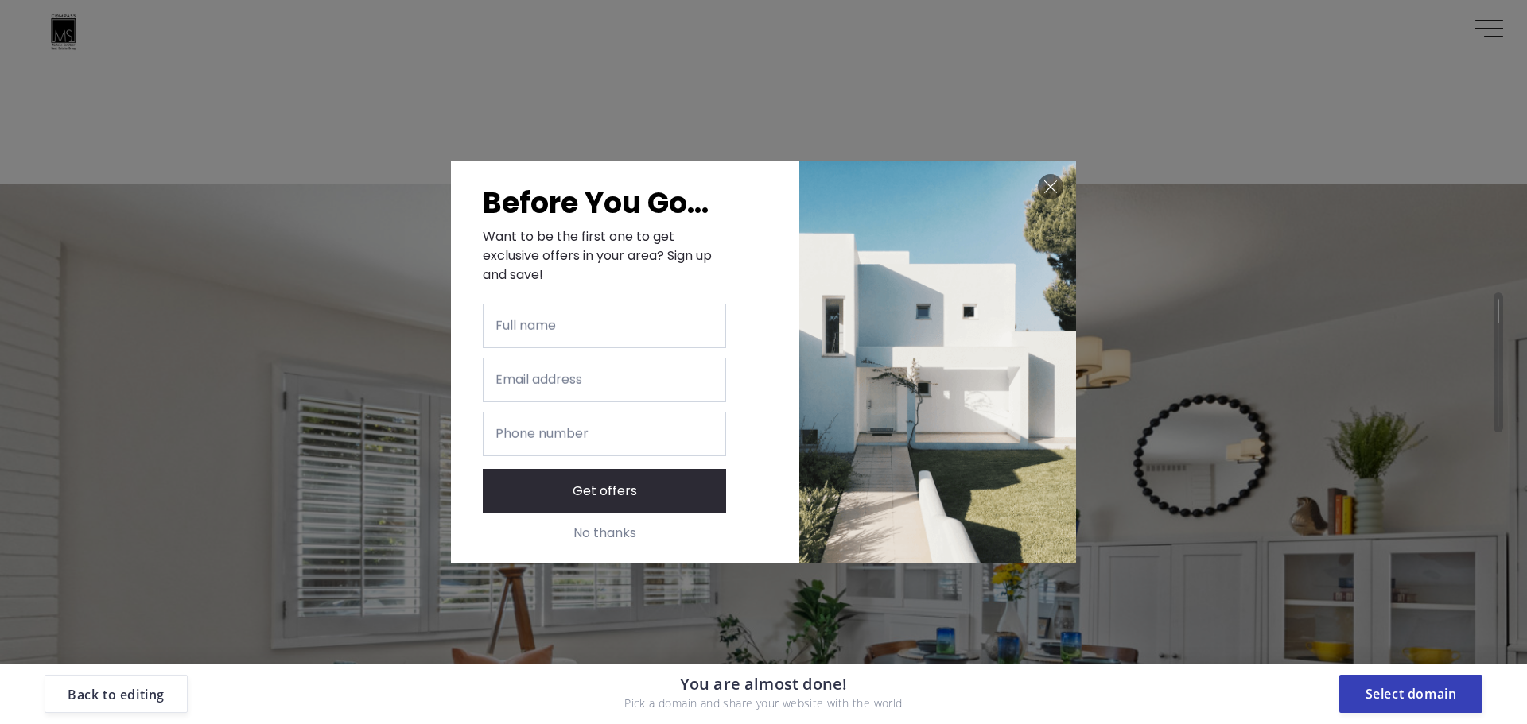
scroll to position [1272, 0]
click at [1043, 188] on img at bounding box center [1050, 186] width 25 height 25
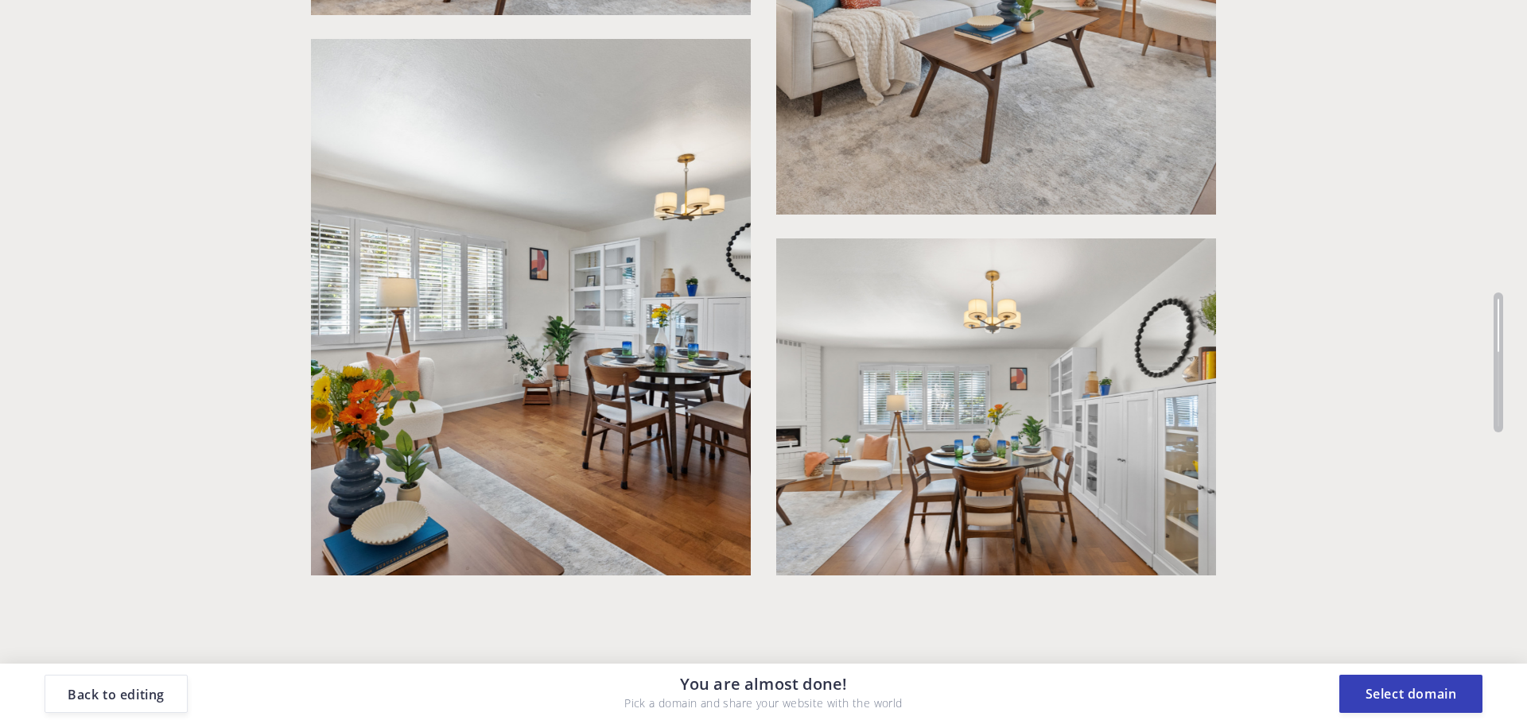
scroll to position [2783, 0]
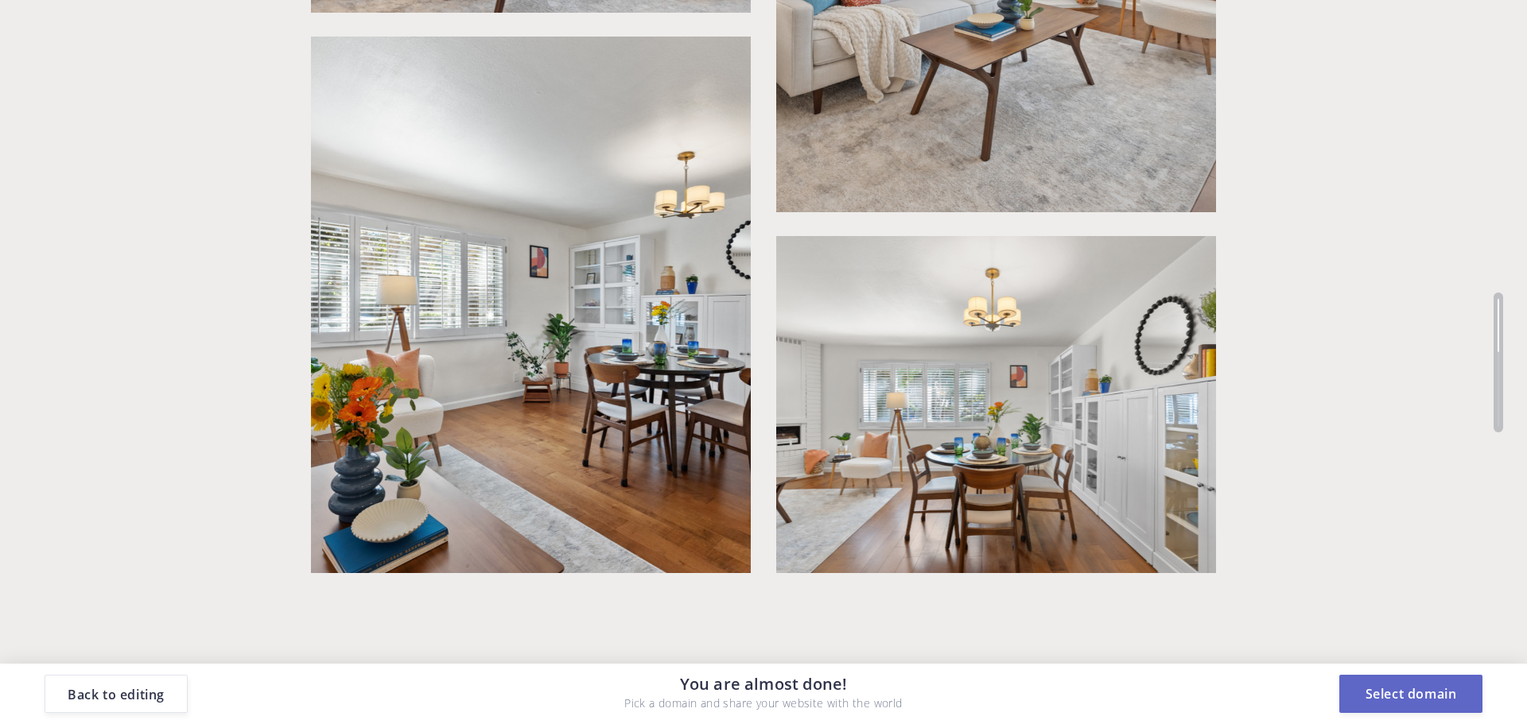
click at [1370, 688] on button "Select domain" at bounding box center [1410, 694] width 143 height 38
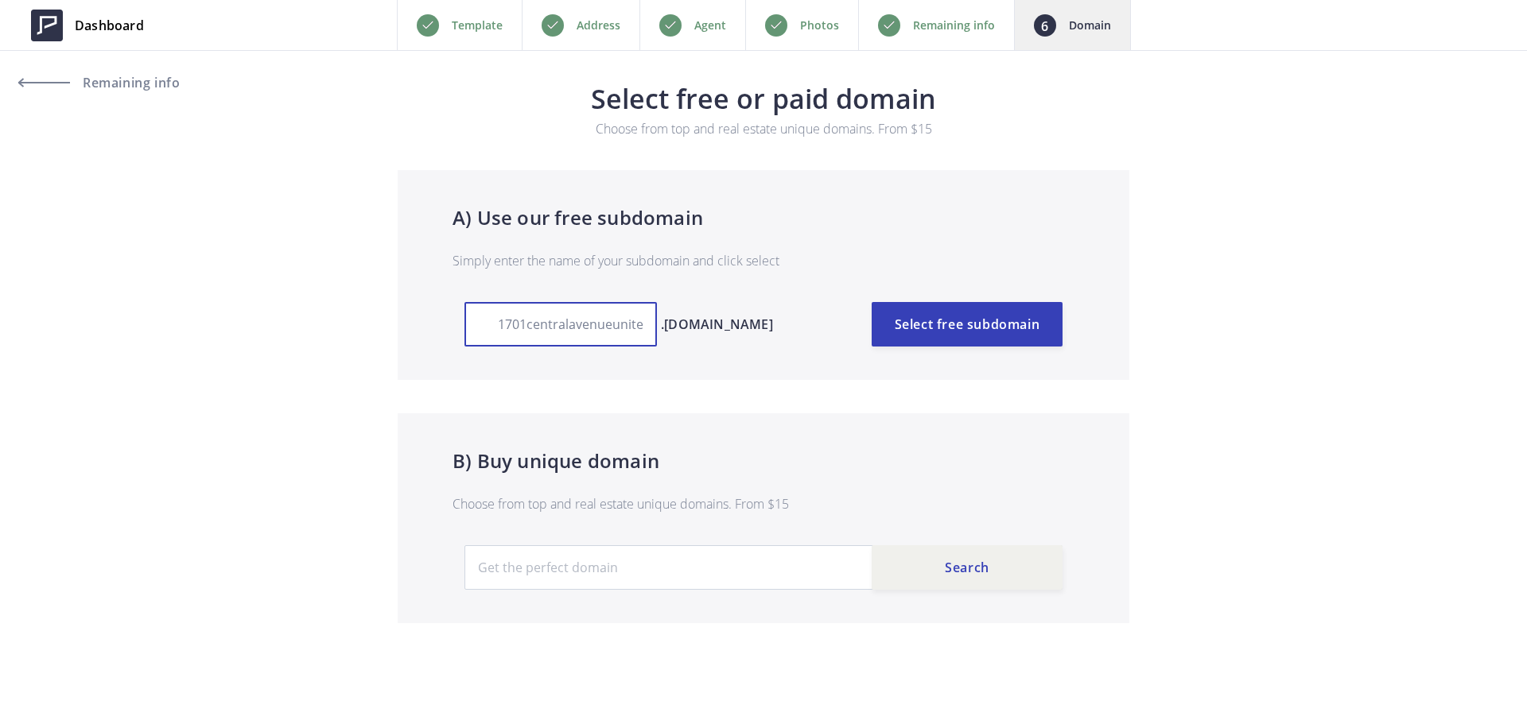
click at [592, 309] on input "1701centralavenueunite" at bounding box center [560, 324] width 192 height 45
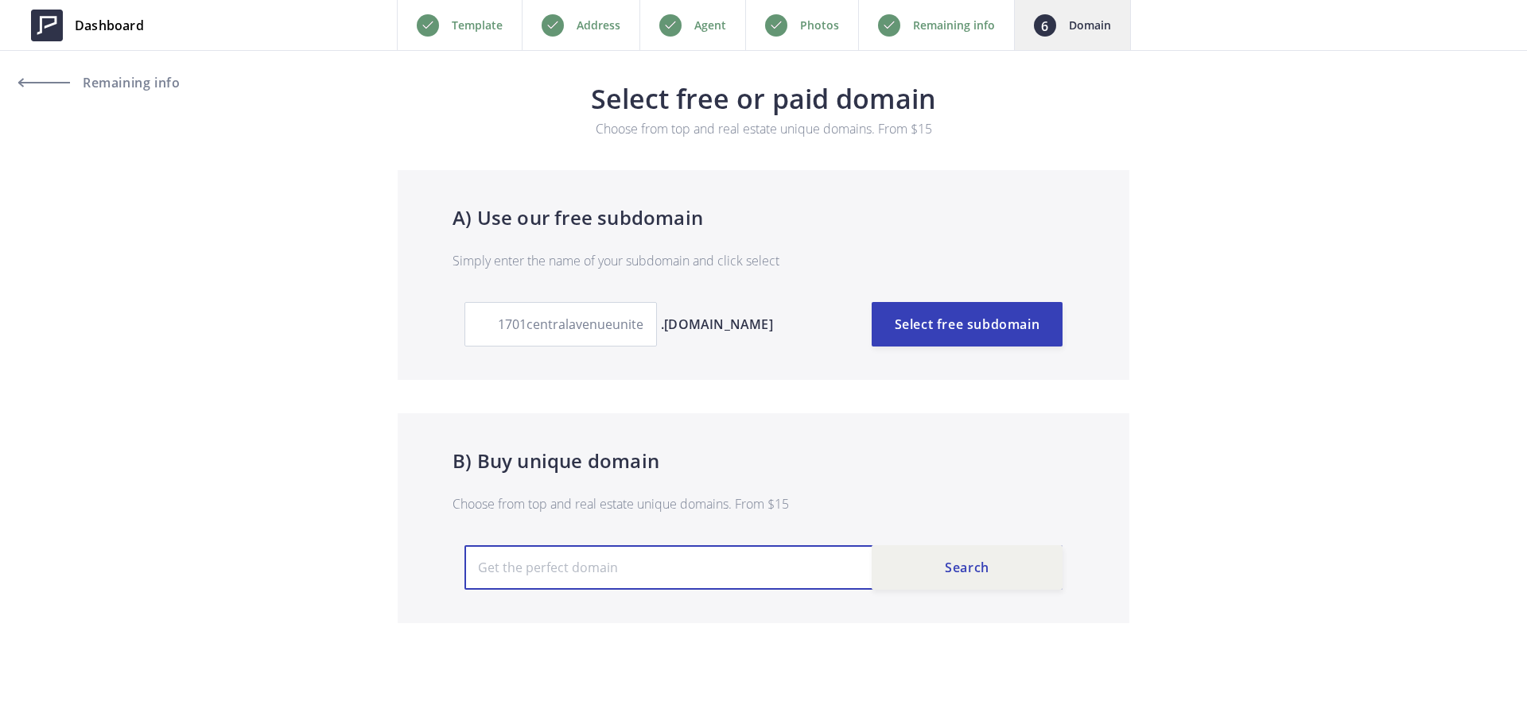
click at [588, 578] on input "text" at bounding box center [763, 568] width 598 height 45
paste input "[DOMAIN_NAME]"
drag, startPoint x: 291, startPoint y: 565, endPoint x: 249, endPoint y: 561, distance: 42.3
click at [251, 561] on section "A) Use our free subdomain Simply enter the name of your subdomain and click sel…" at bounding box center [763, 396] width 1527 height 453
type input "[DOMAIN_NAME]"
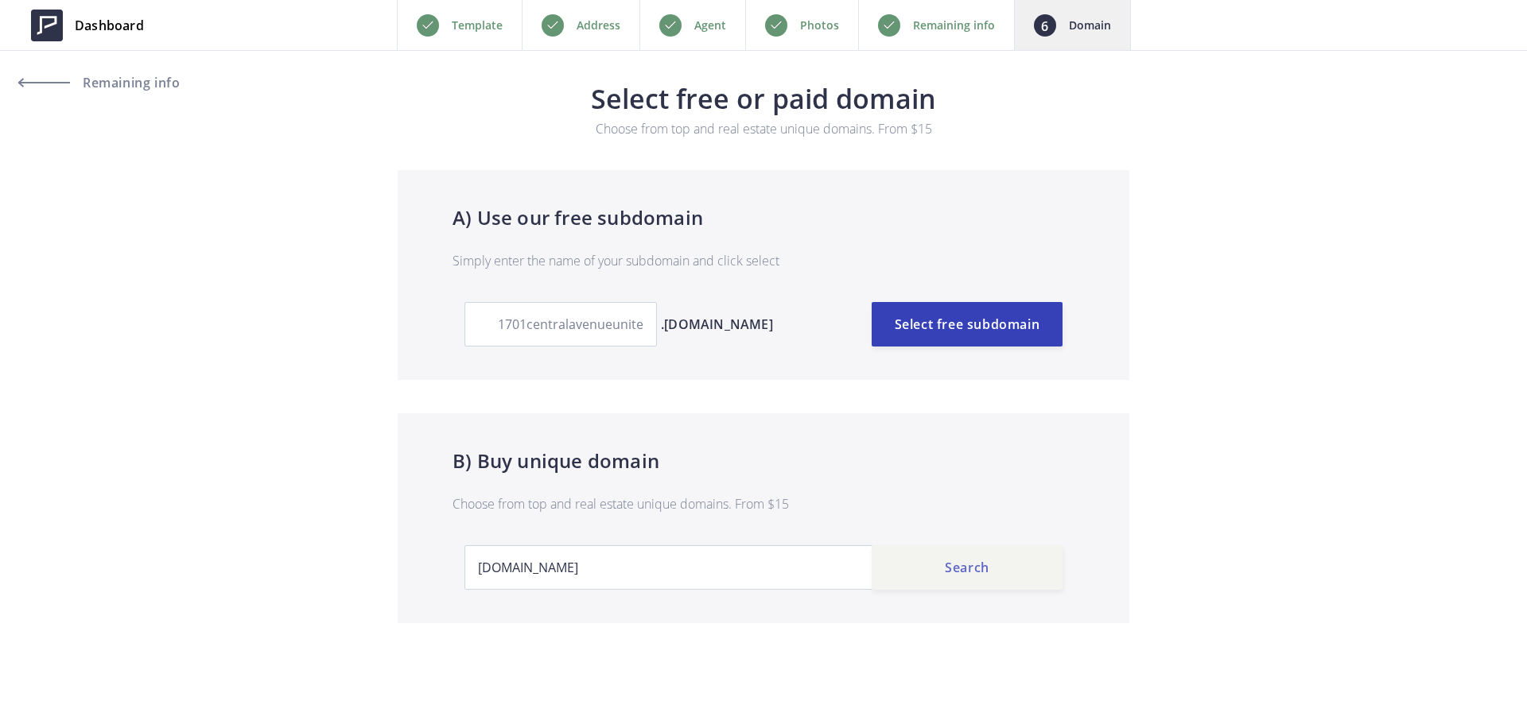
click at [952, 561] on button "Search" at bounding box center [967, 568] width 191 height 45
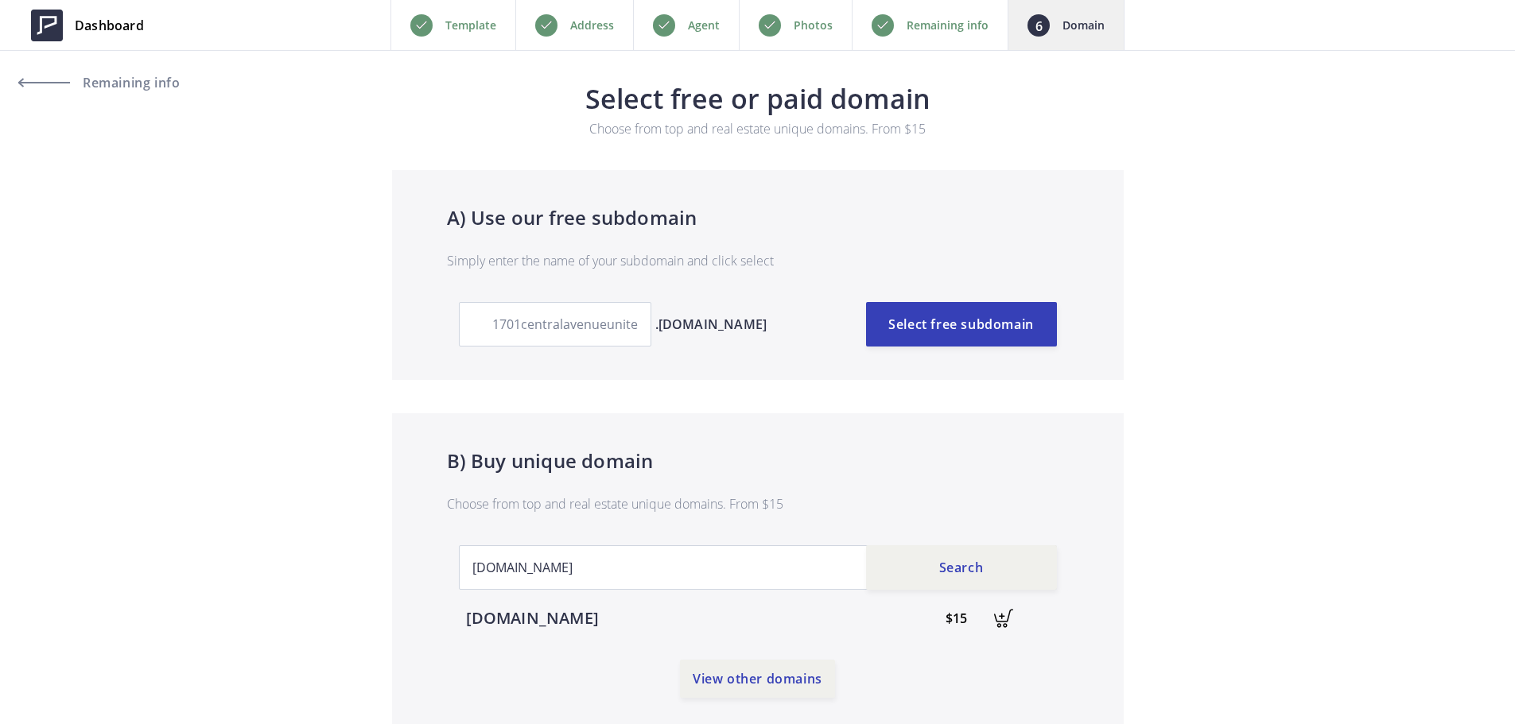
click at [1001, 620] on img at bounding box center [1003, 618] width 35 height 35
click at [996, 613] on link "Checkout" at bounding box center [984, 619] width 143 height 38
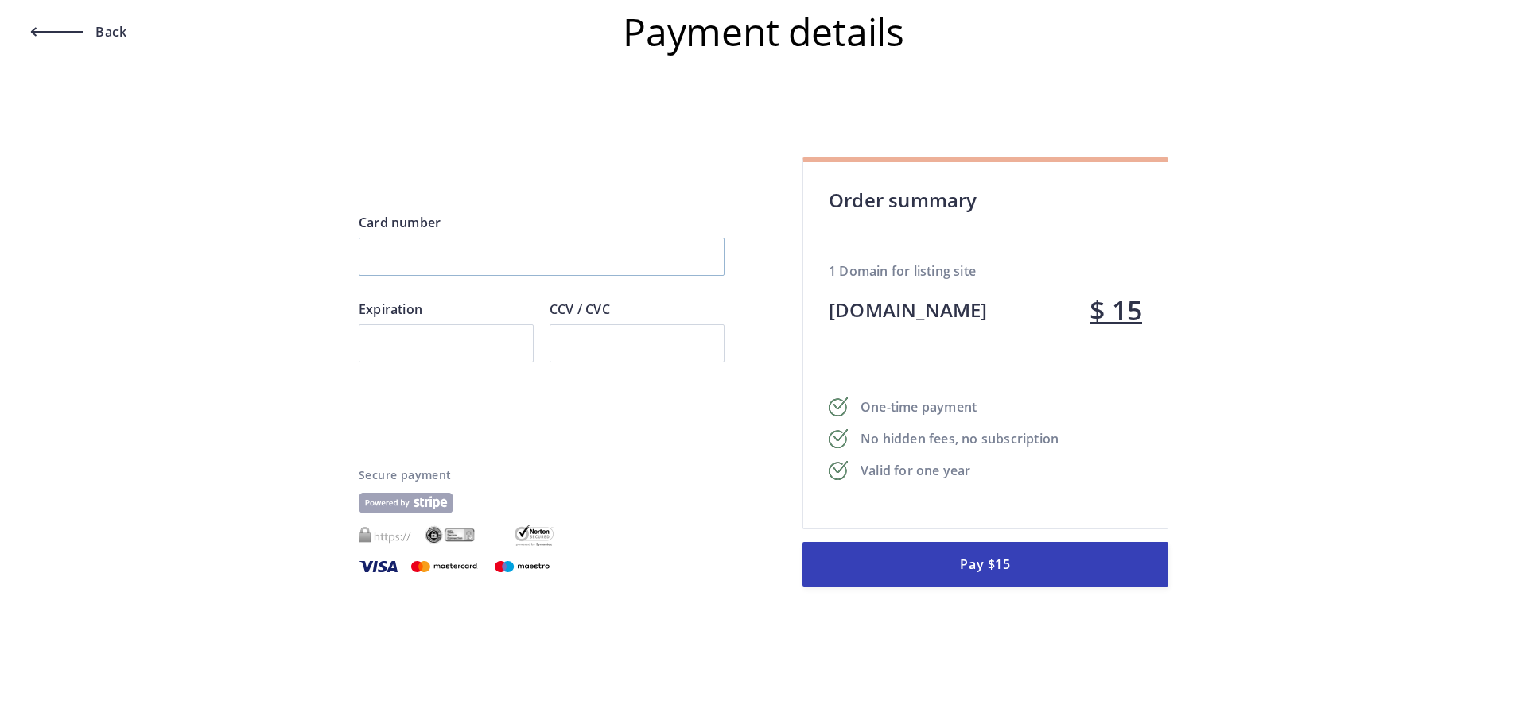
click at [516, 241] on div at bounding box center [542, 257] width 366 height 38
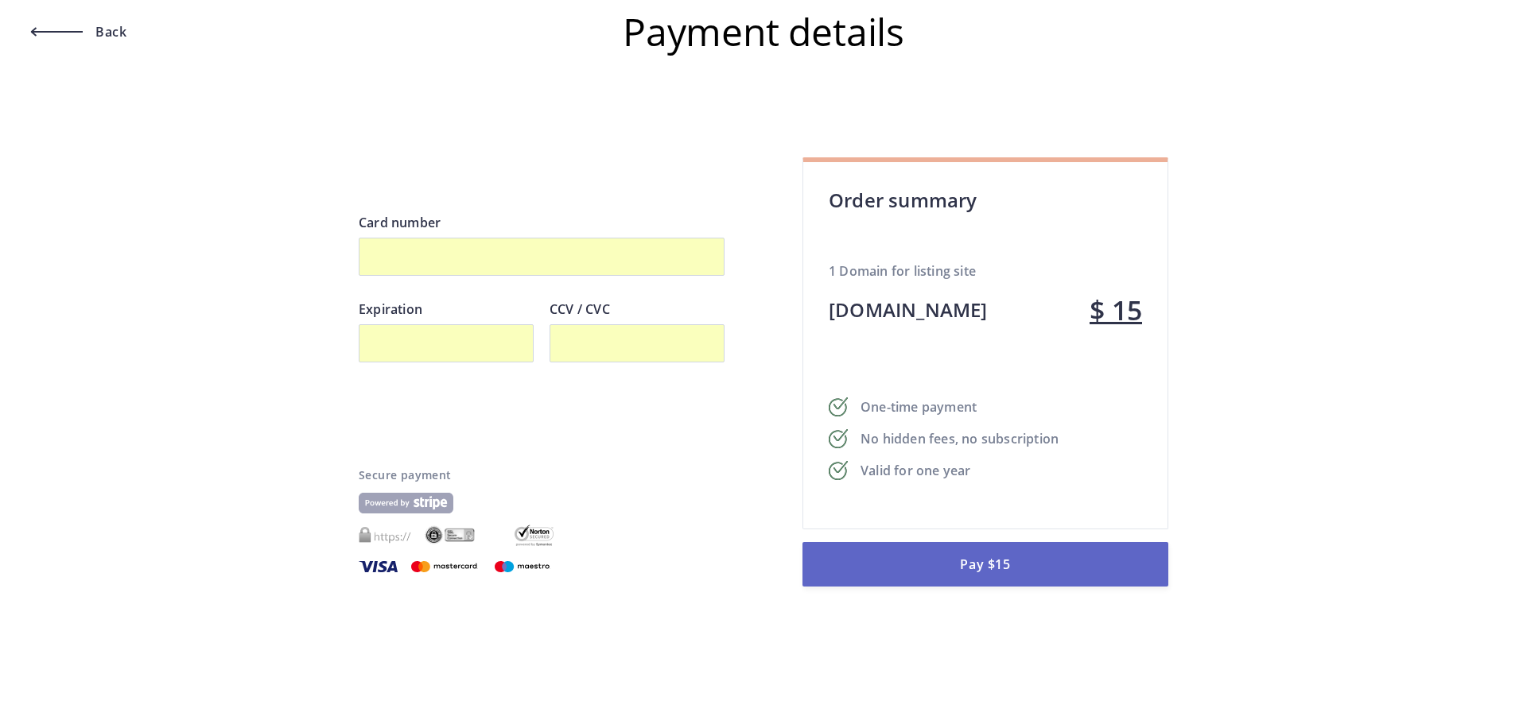
click at [1041, 563] on button "Pay $15" at bounding box center [985, 564] width 366 height 45
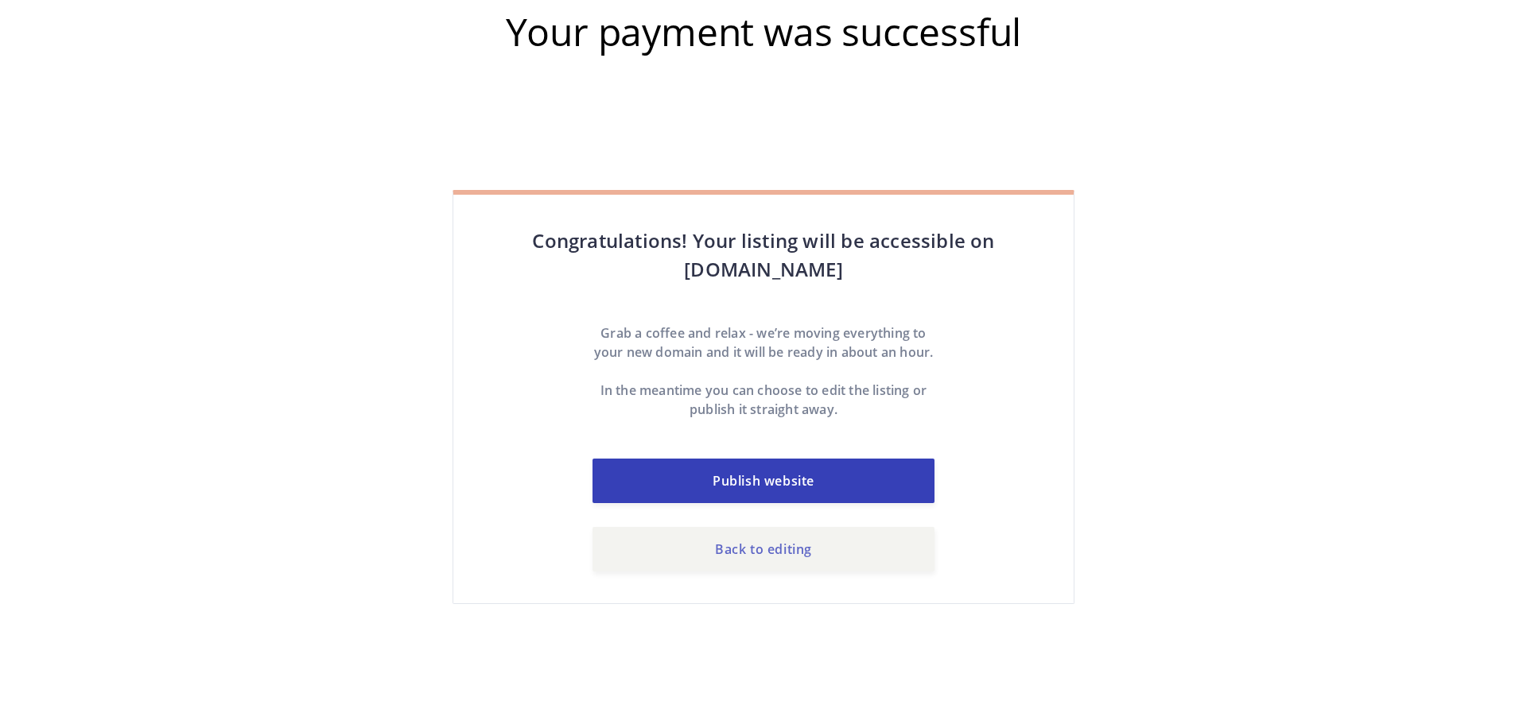
click at [795, 571] on link "Back to editing" at bounding box center [763, 549] width 342 height 45
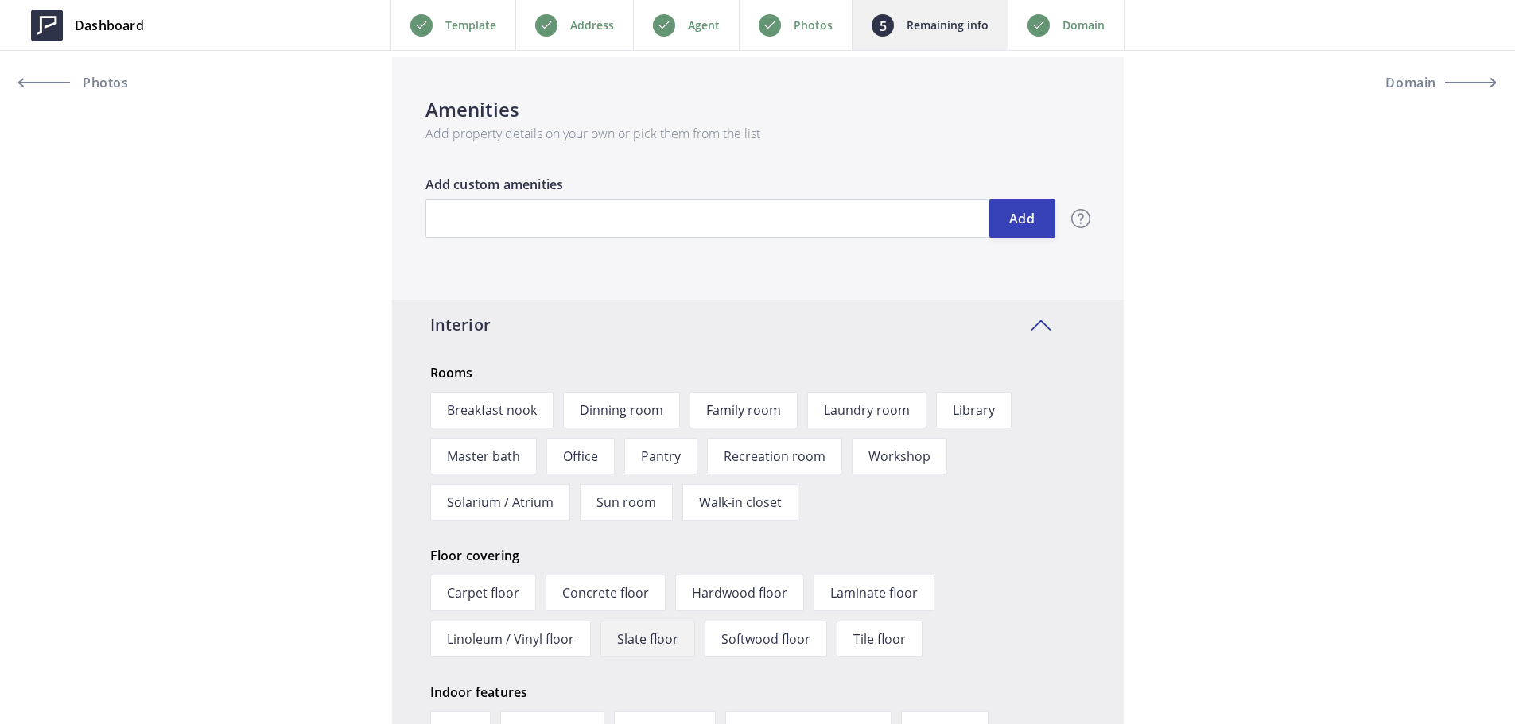
scroll to position [2147, 0]
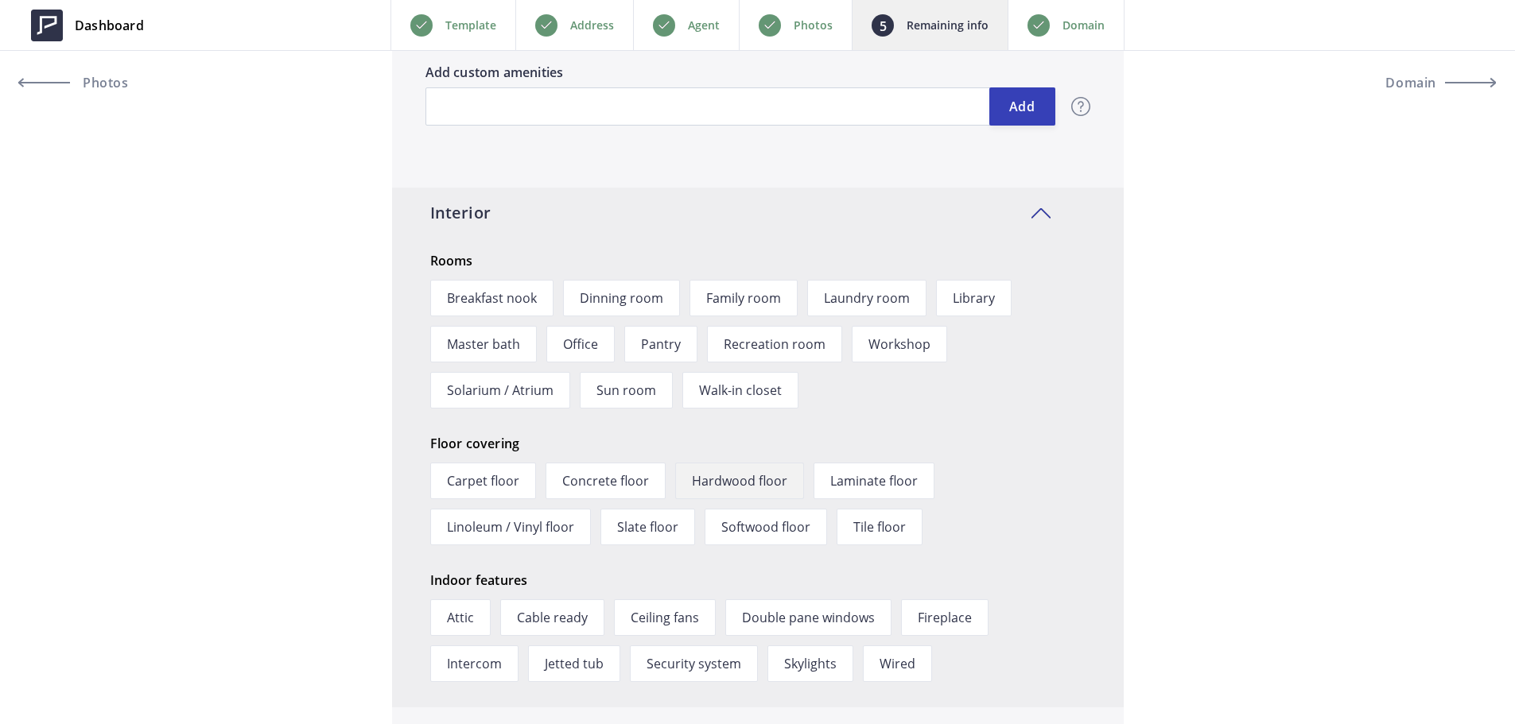
click at [747, 479] on span "Hardwood floor" at bounding box center [739, 481] width 129 height 37
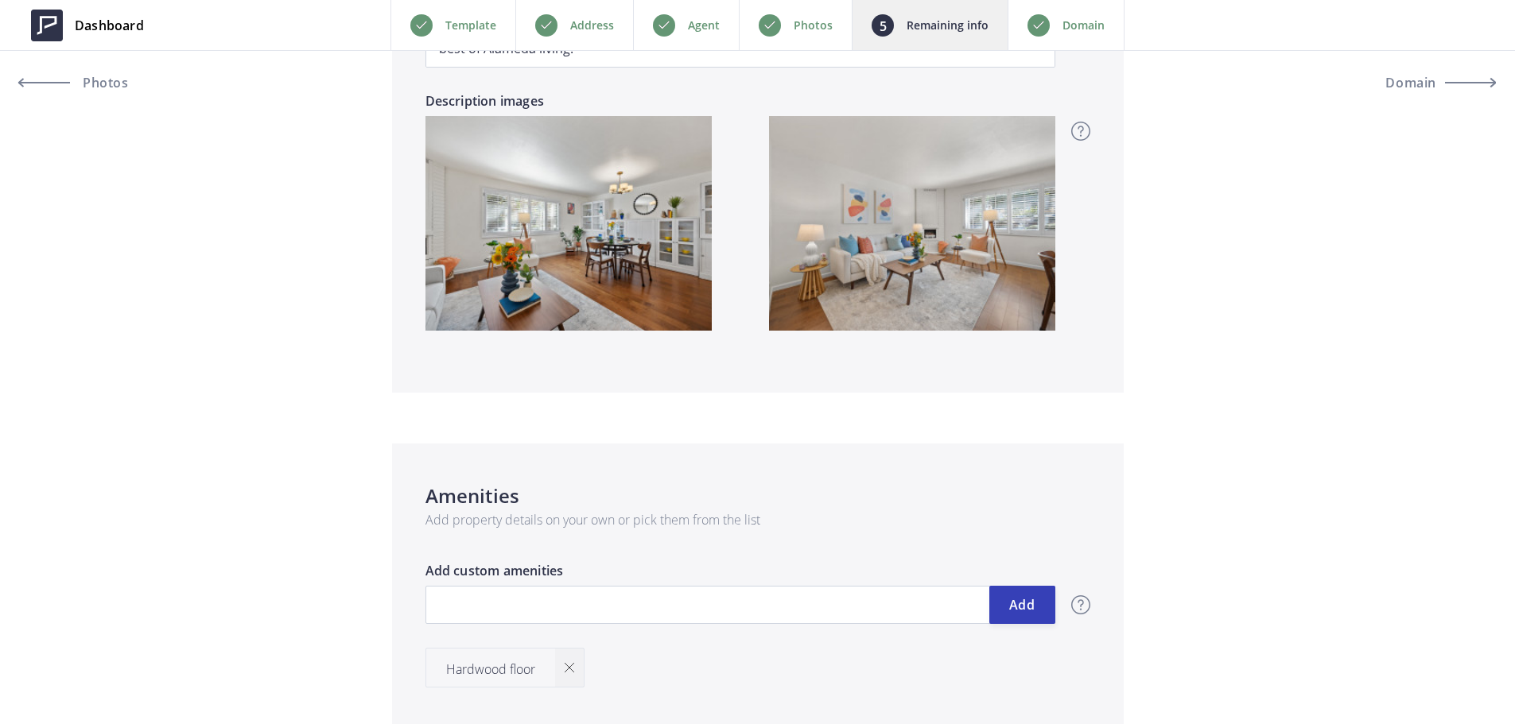
scroll to position [1829, 0]
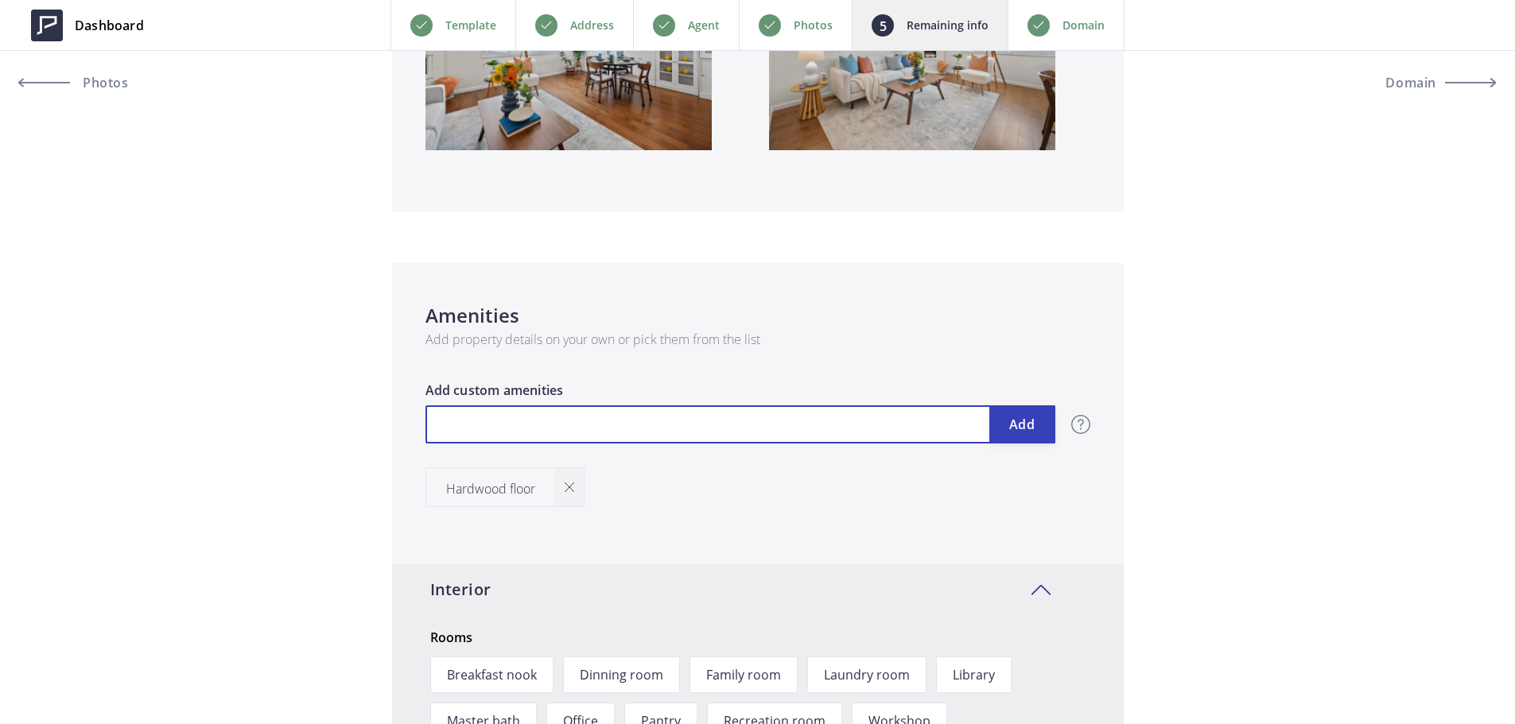
drag, startPoint x: 703, startPoint y: 419, endPoint x: 686, endPoint y: 433, distance: 22.0
click at [703, 419] on input "text" at bounding box center [740, 425] width 630 height 38
type input "509,000"
type input "U"
type input "509,000"
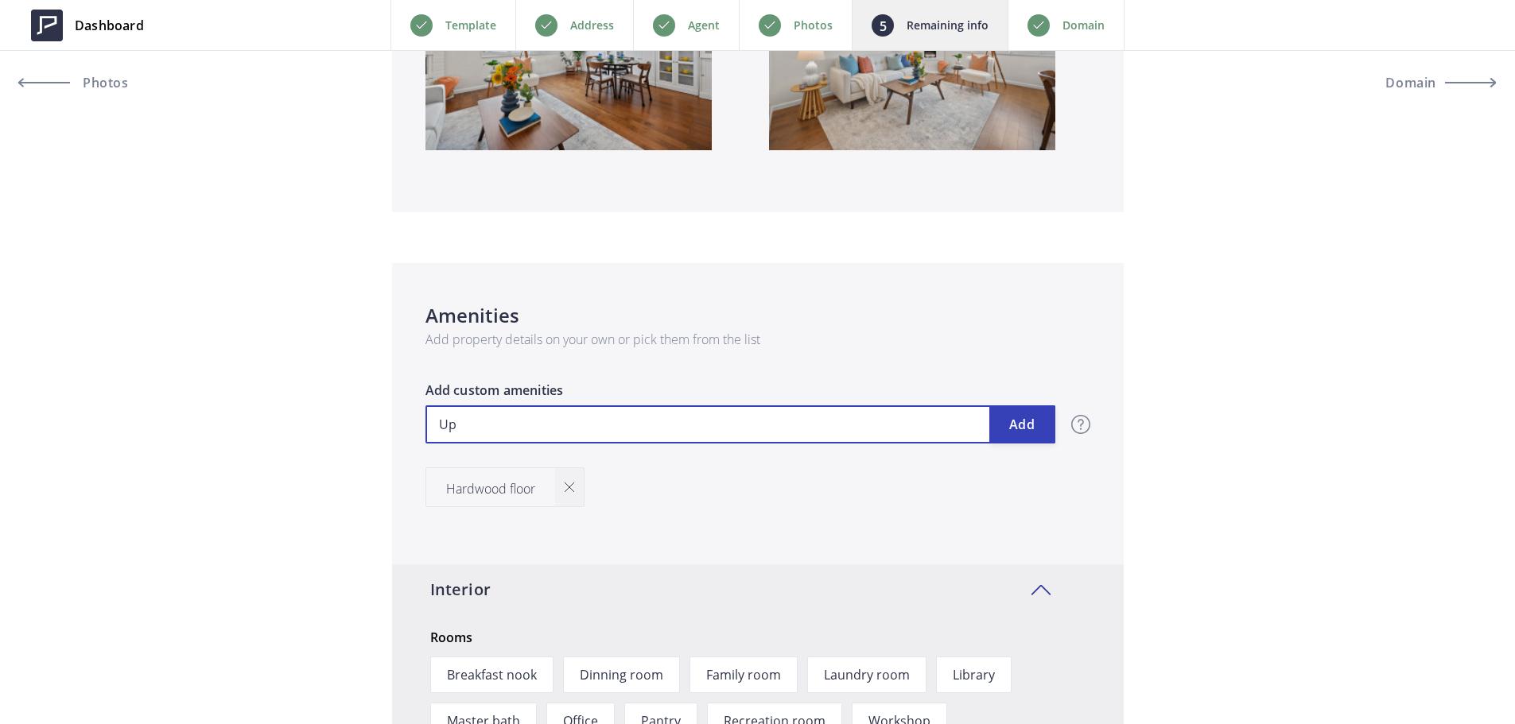
type input "Up"
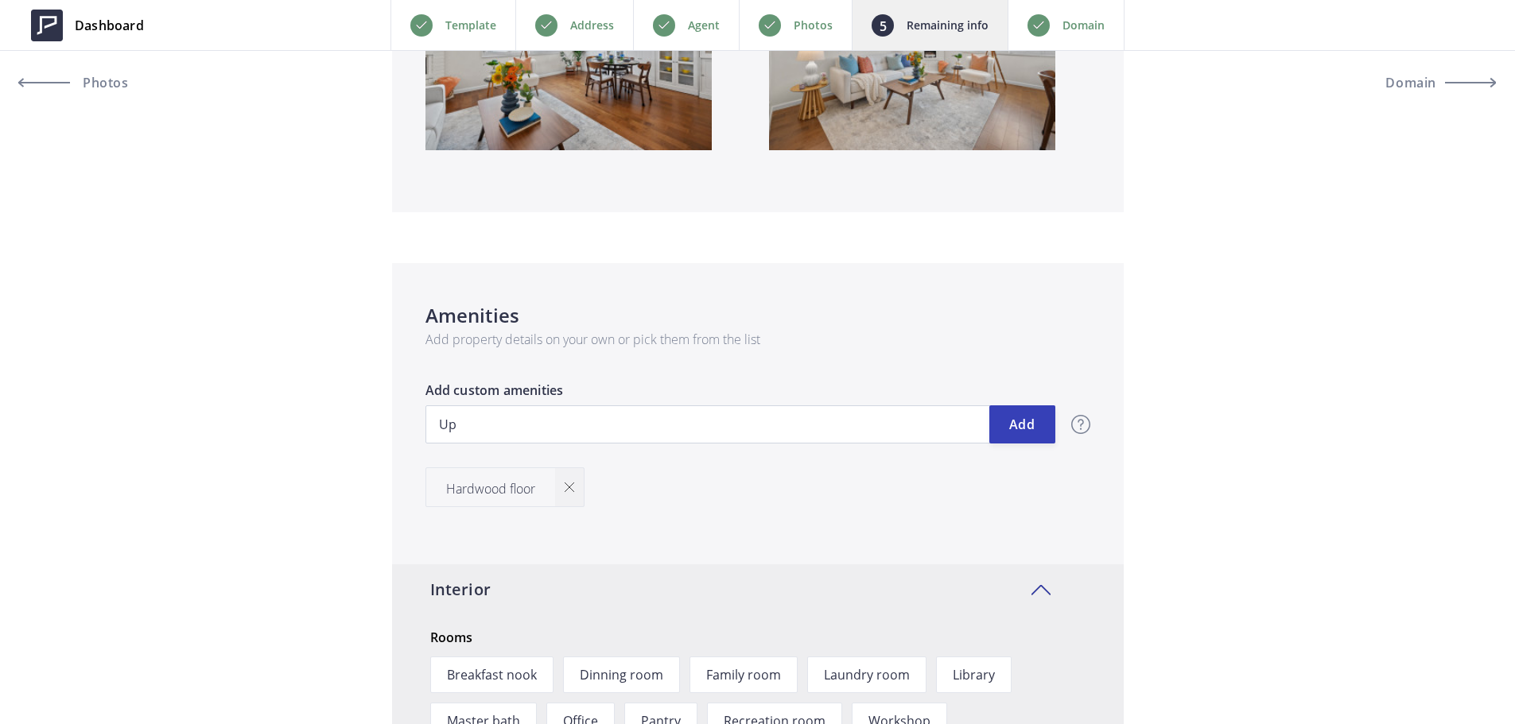
click at [578, 488] on div at bounding box center [569, 487] width 29 height 38
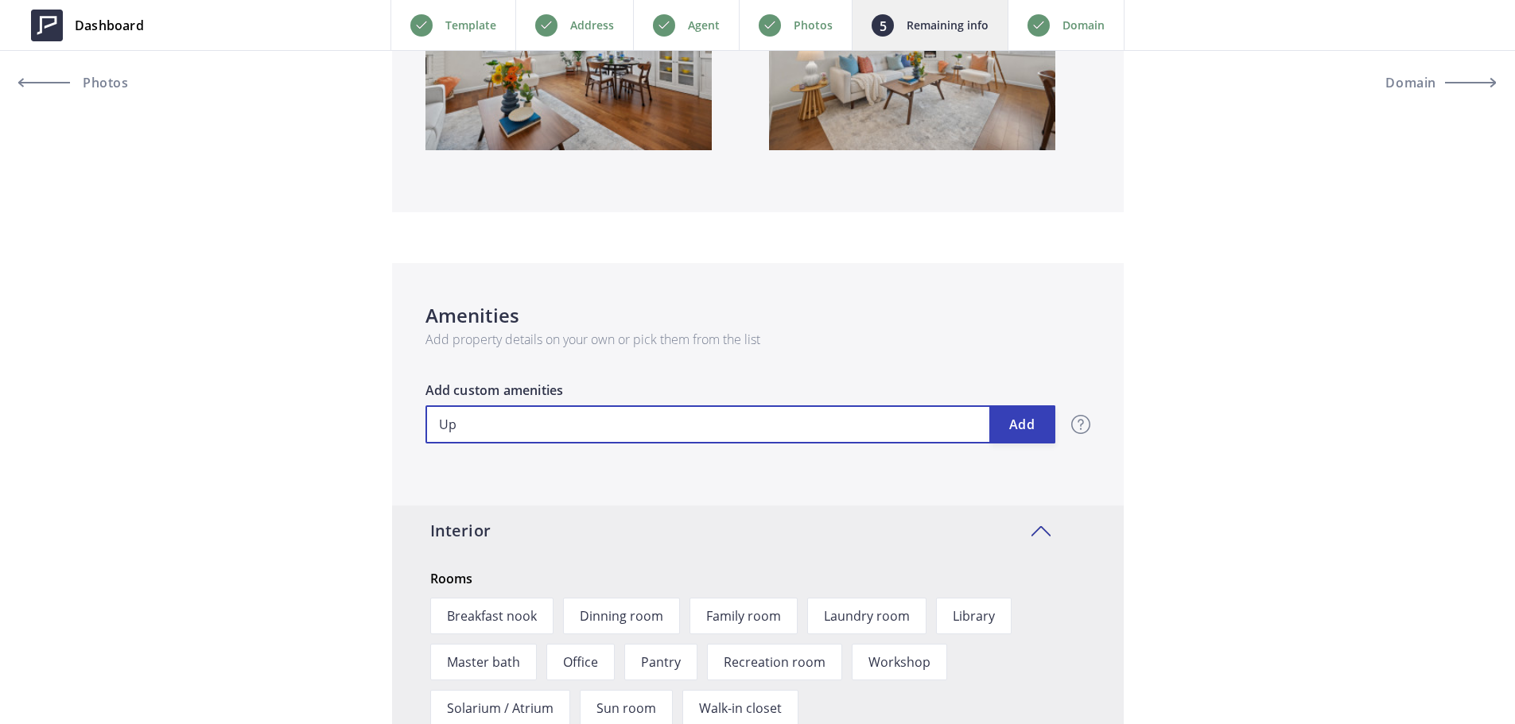
drag, startPoint x: 542, startPoint y: 429, endPoint x: 413, endPoint y: 432, distance: 129.7
click at [413, 432] on div "Amenities Add property details on your own or pick them from the list Up Add Ad…" at bounding box center [758, 384] width 732 height 243
type input "509,000"
type input "H"
type input "509,000"
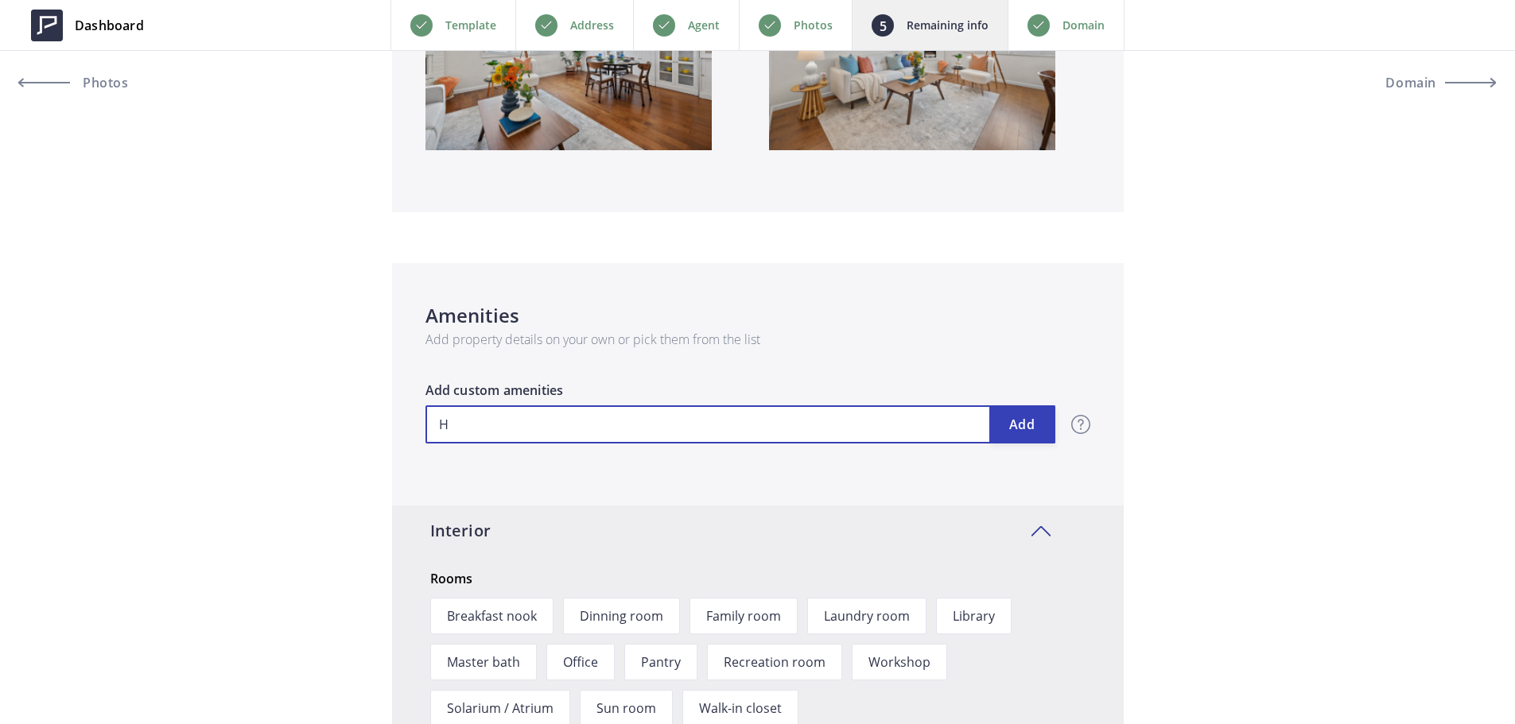
type input "Ha"
type input "509,000"
type input "Har"
type input "509,000"
type input "Hard"
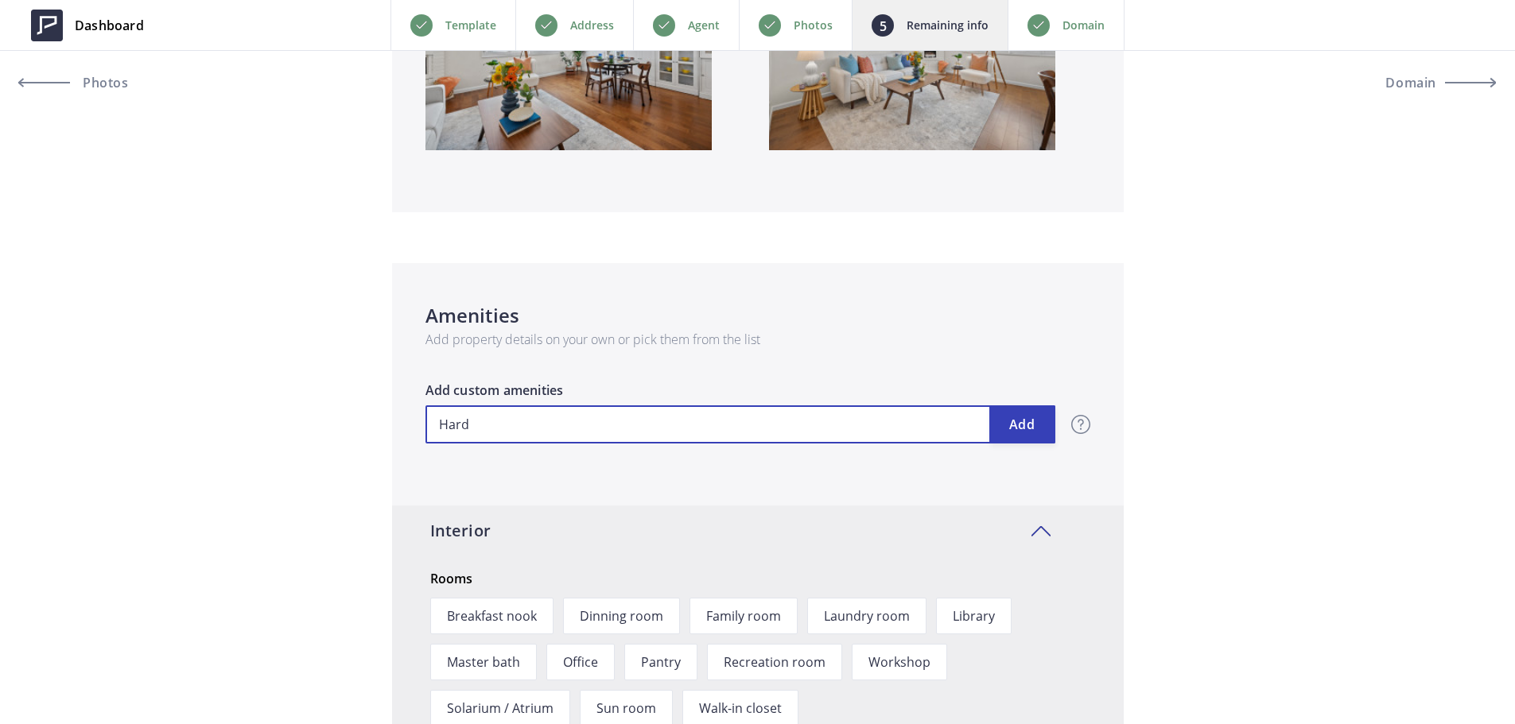
type input "509,000"
type input "Hardw"
type input "509,000"
type input "Hardwo"
type input "509,000"
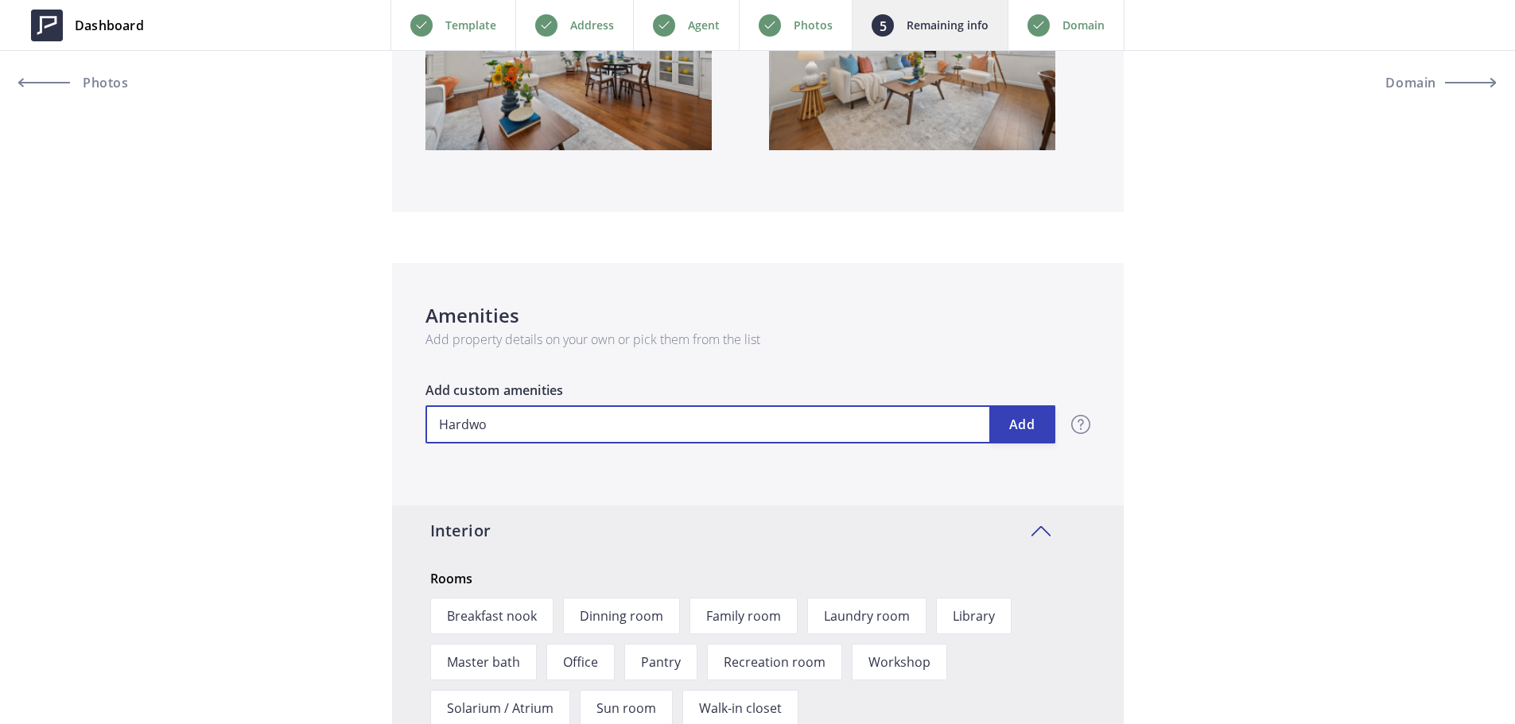
type input "Hardwoo"
type input "509,000"
type input "Hardwood"
type input "509,000"
type input "Hardwood"
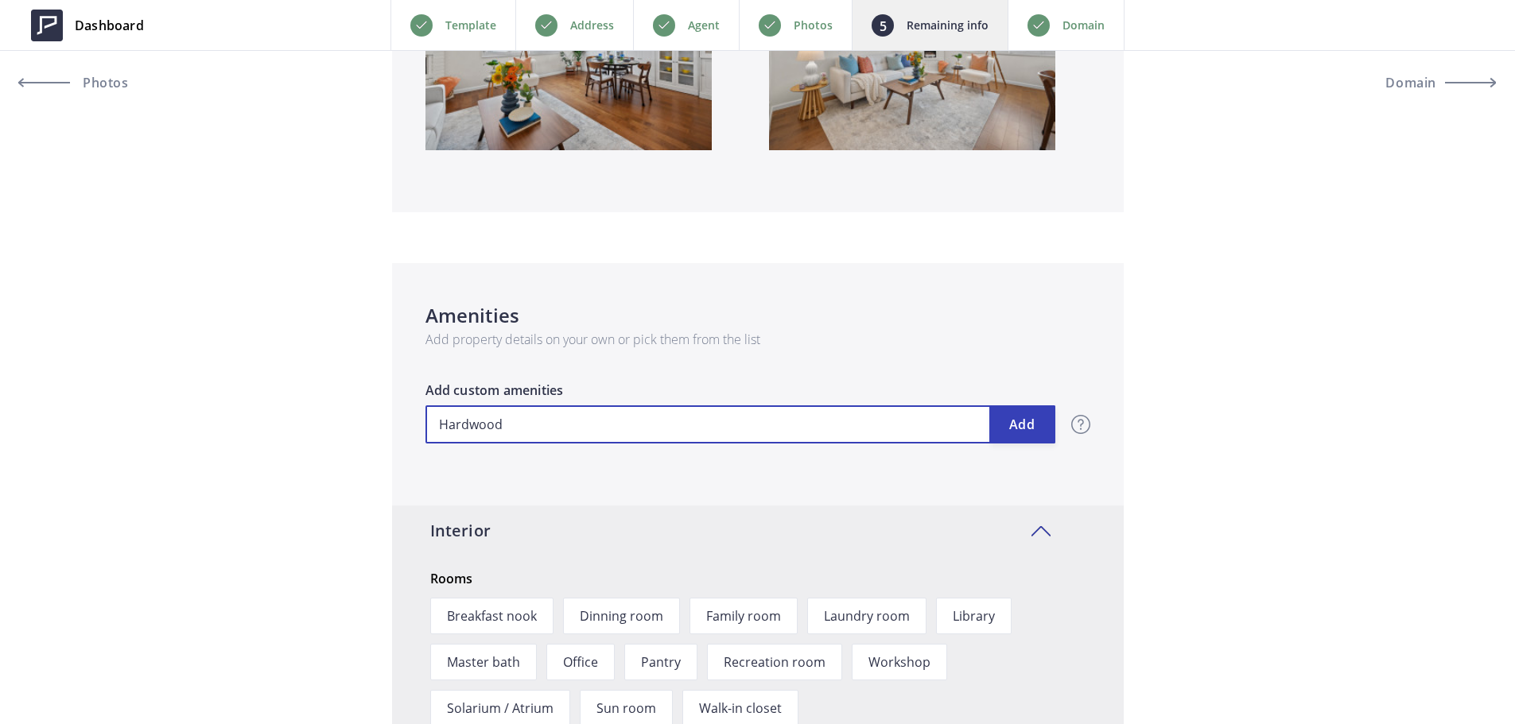
type input "509,000"
type input "Hardwood F"
type input "509,000"
type input "Hardwood Fl"
type input "509,000"
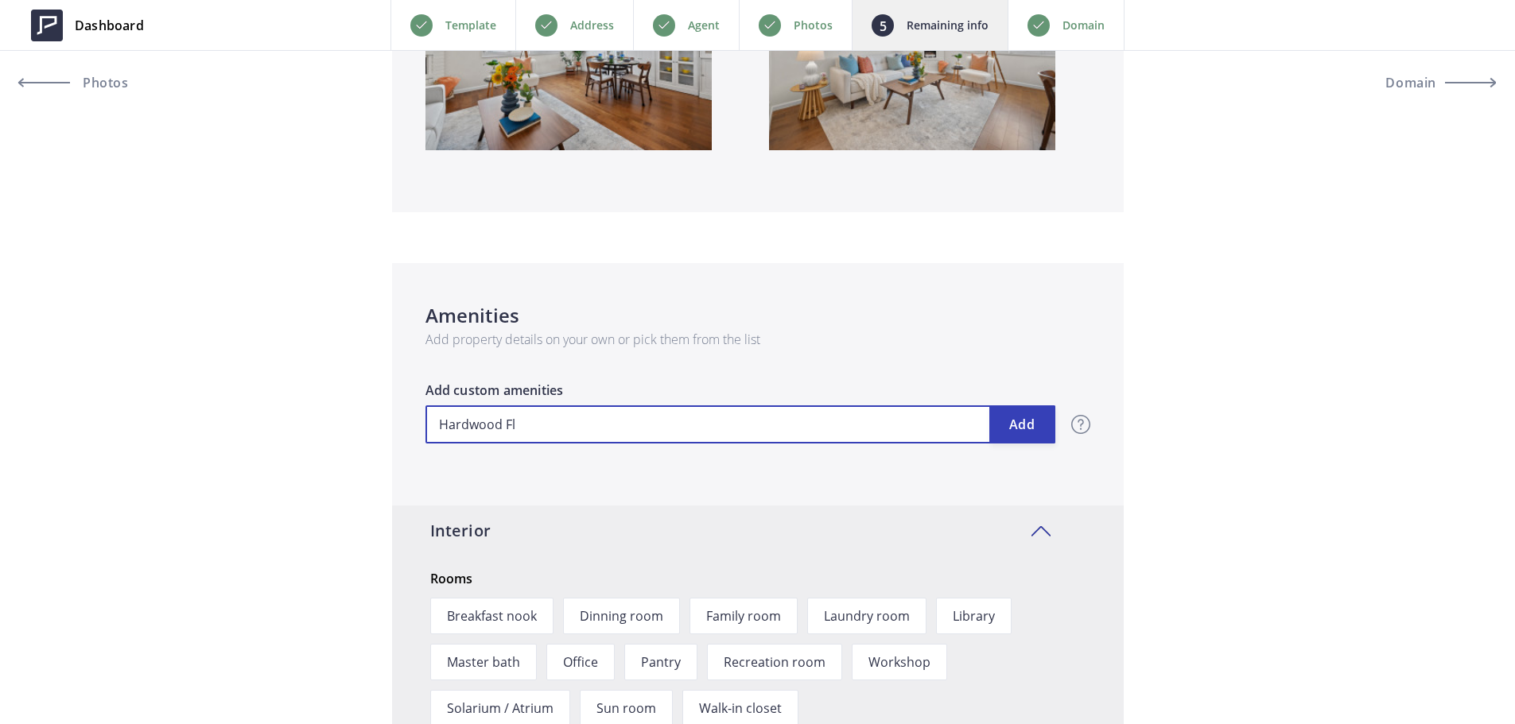
type input "Hardwood Flo"
type input "509,000"
type input "Hardwood Floo"
type input "509,000"
type input "Hardwood Floor"
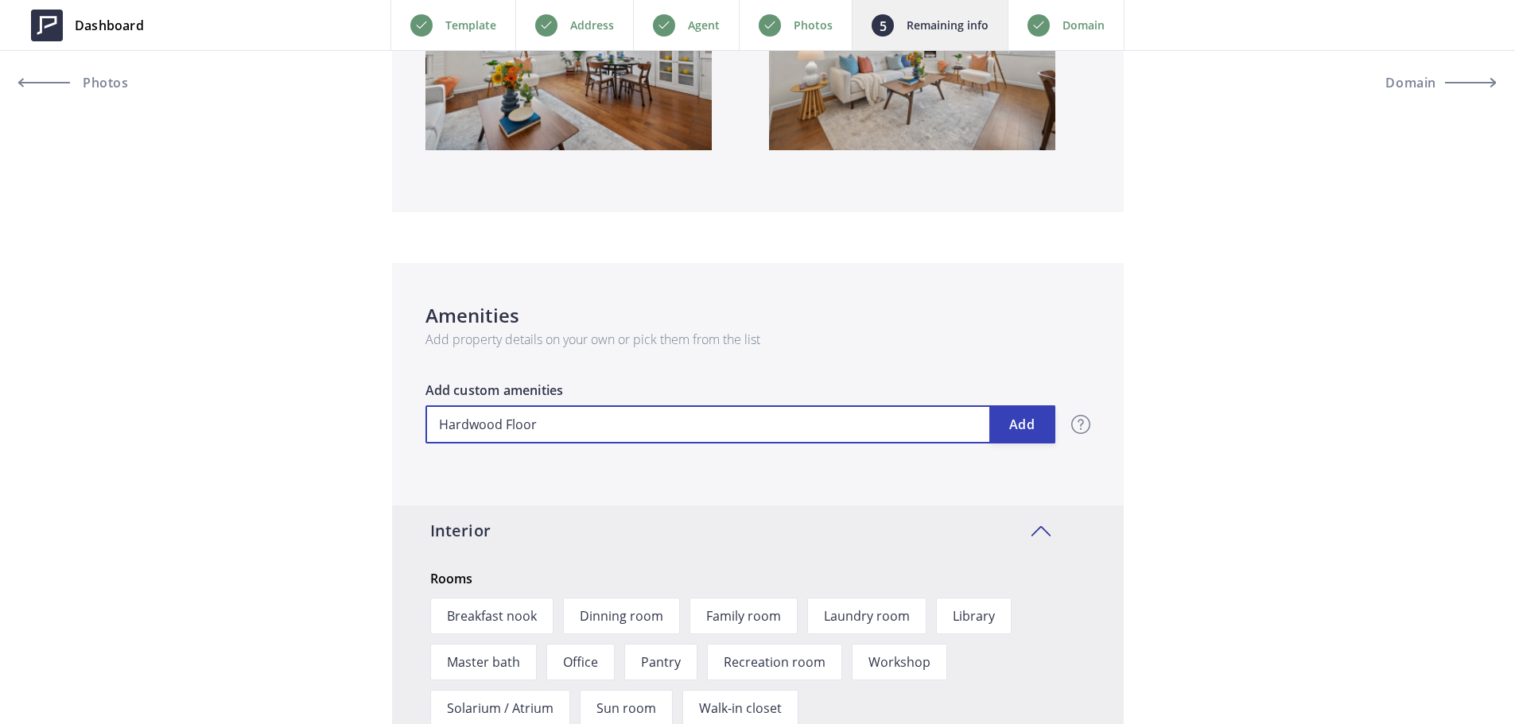
type input "509,000"
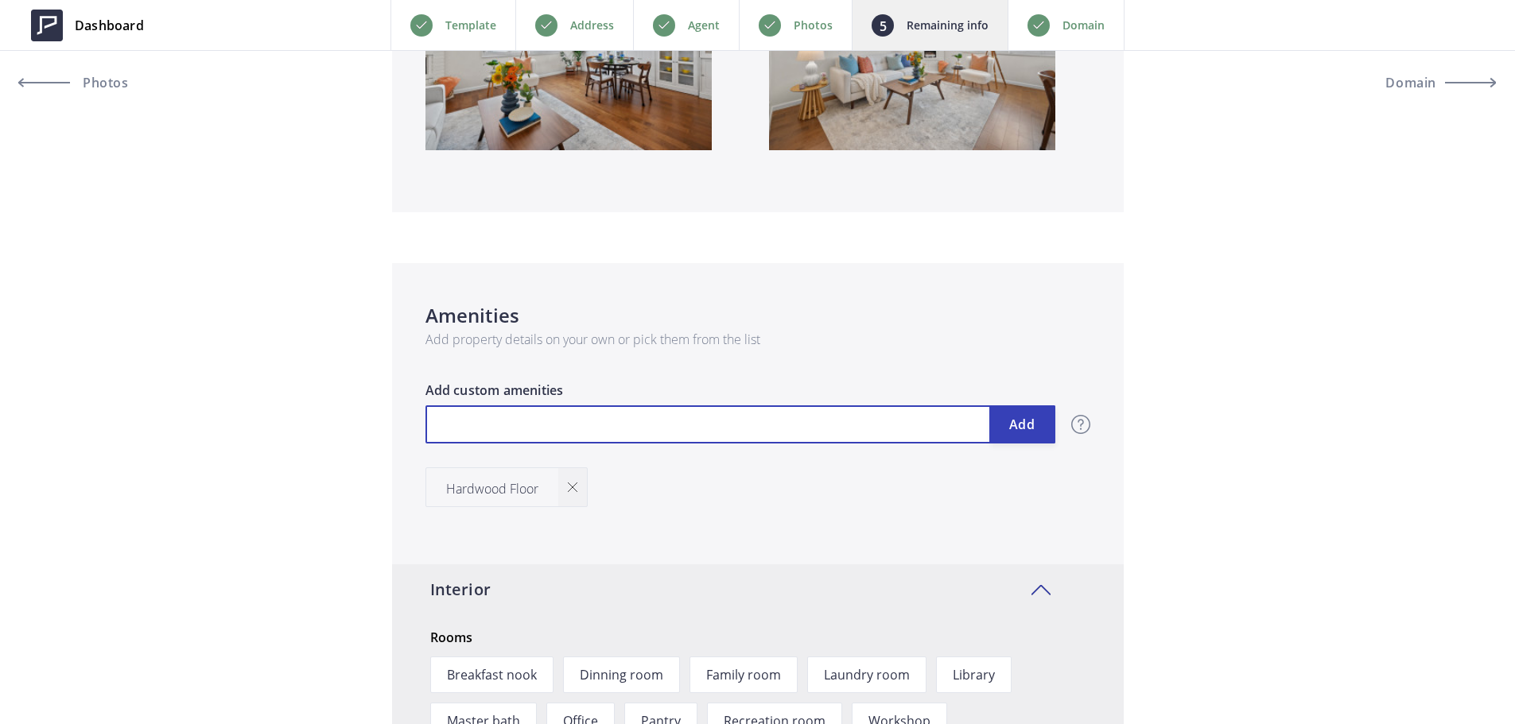
type input "509,000"
type input "U"
type input "509,000"
type input "Up"
type input "509,000"
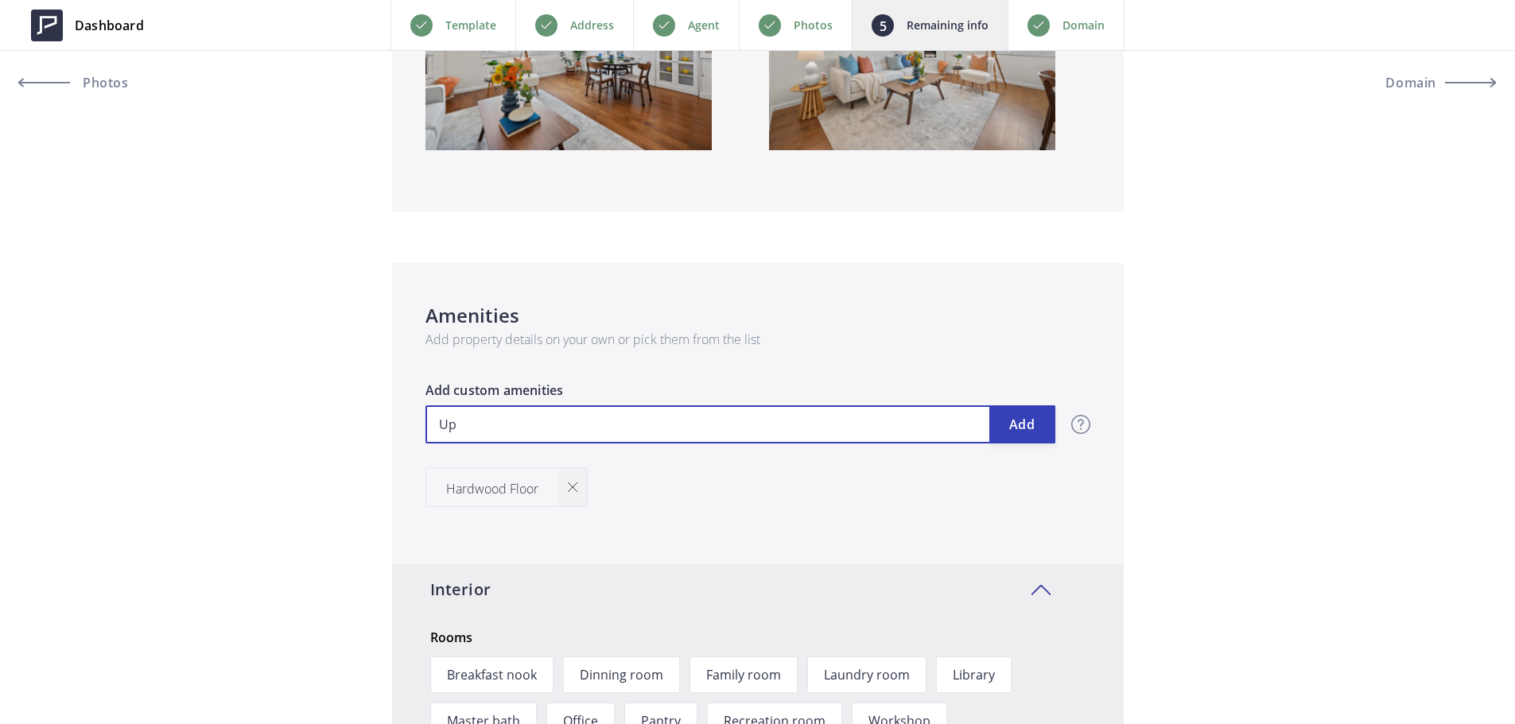
type input "Upd"
type input "509,000"
type input "Upda"
type input "509,000"
type input "Updat"
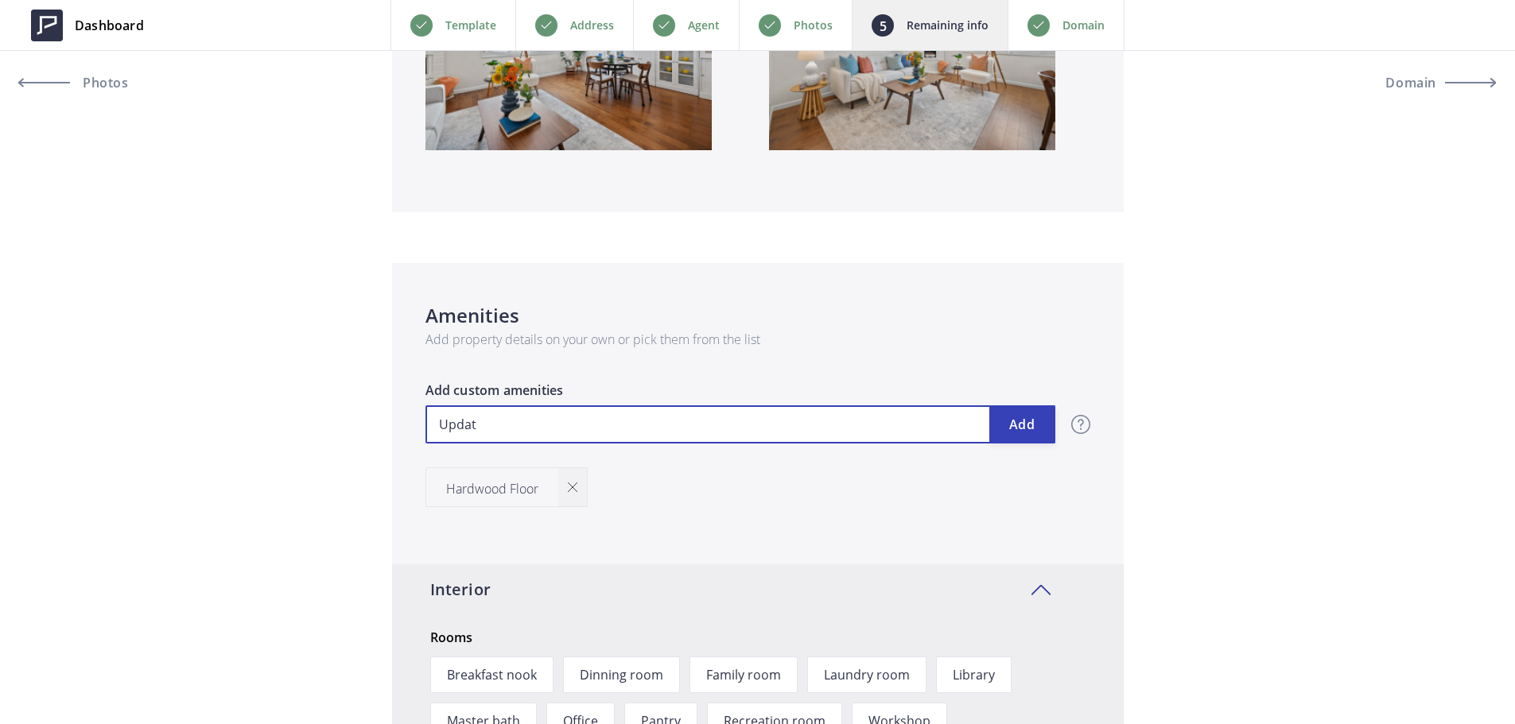
type input "509,000"
type input "Update"
type input "509,000"
type input "Updated"
type input "509,000"
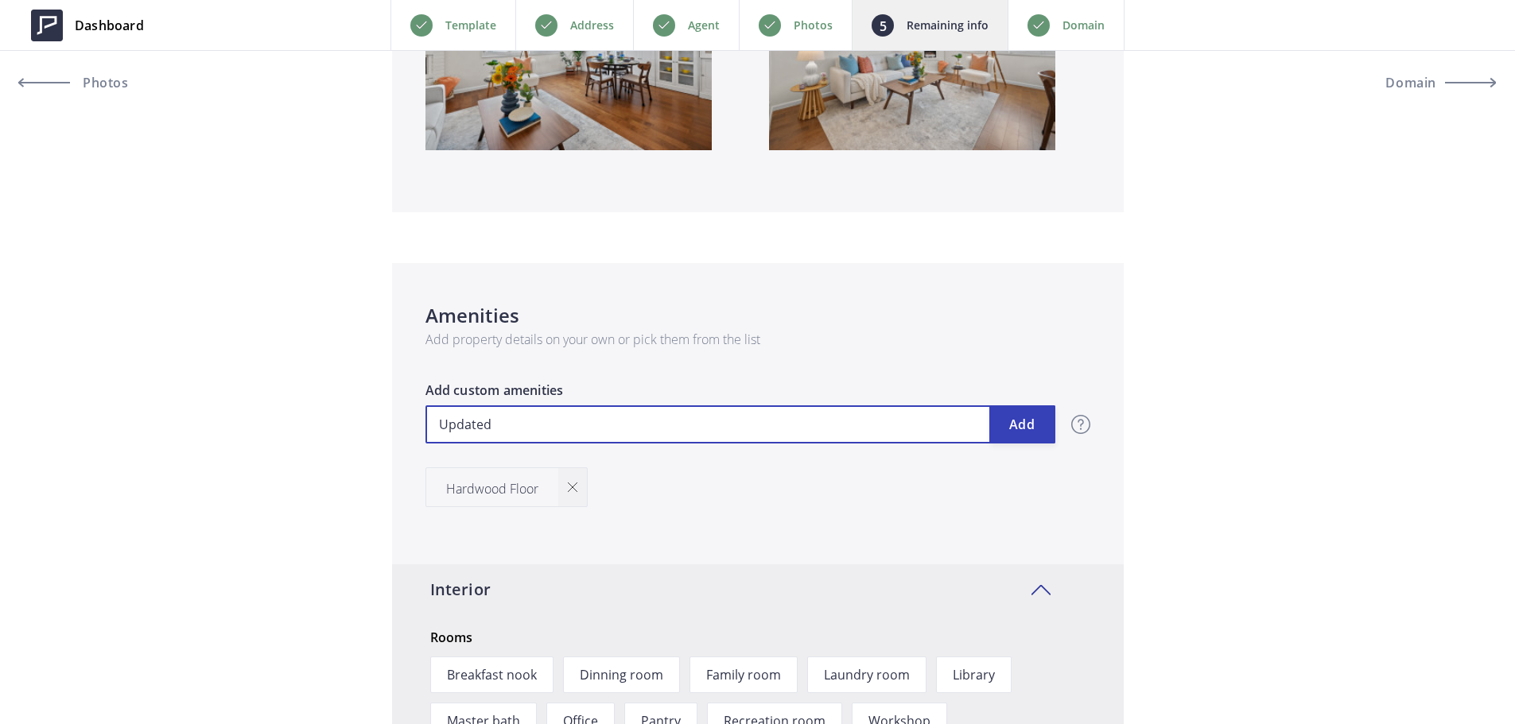
type input "Updated"
type input "509,000"
type input "Updated K"
type input "509,000"
type input "Updated Ki"
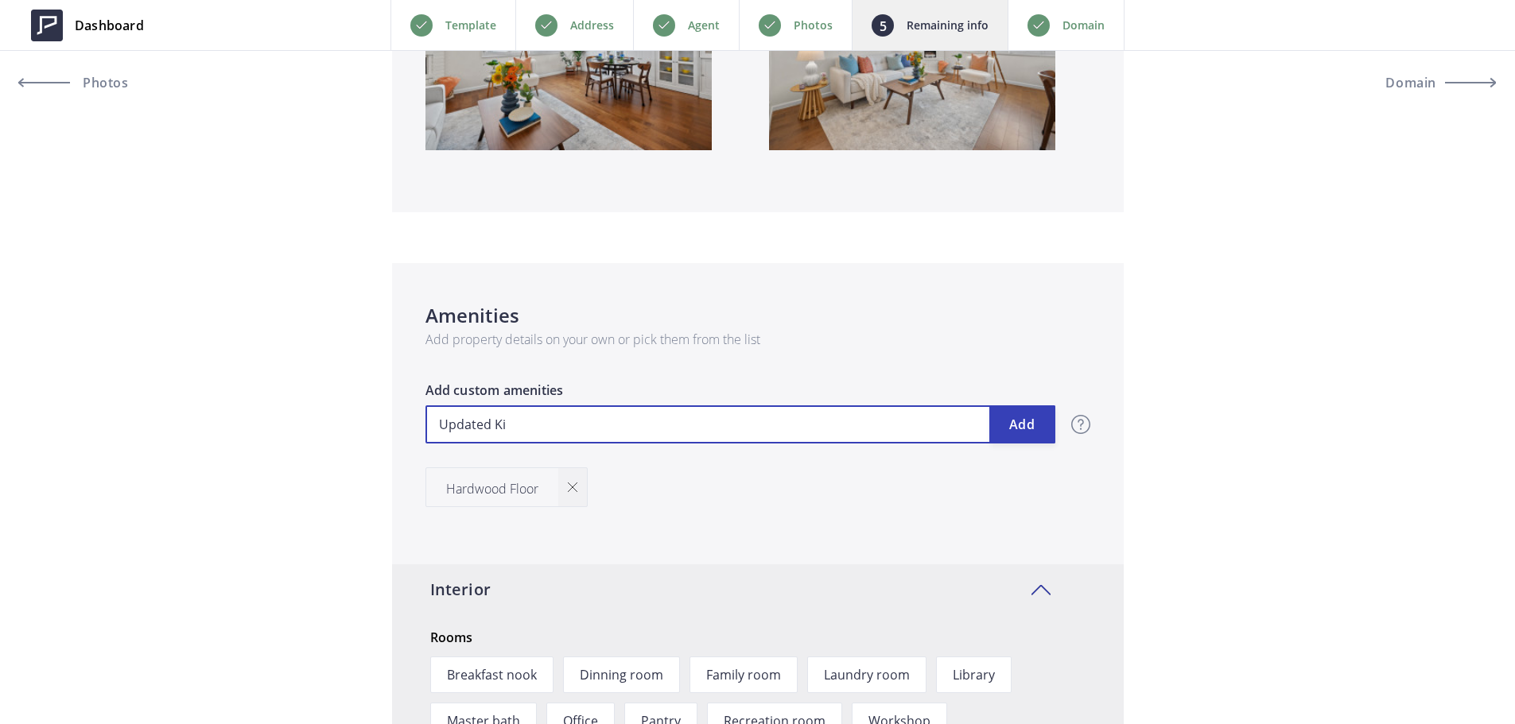
type input "509,000"
type input "Updated Kit"
type input "509,000"
type input "Updated Kitc"
type input "509,000"
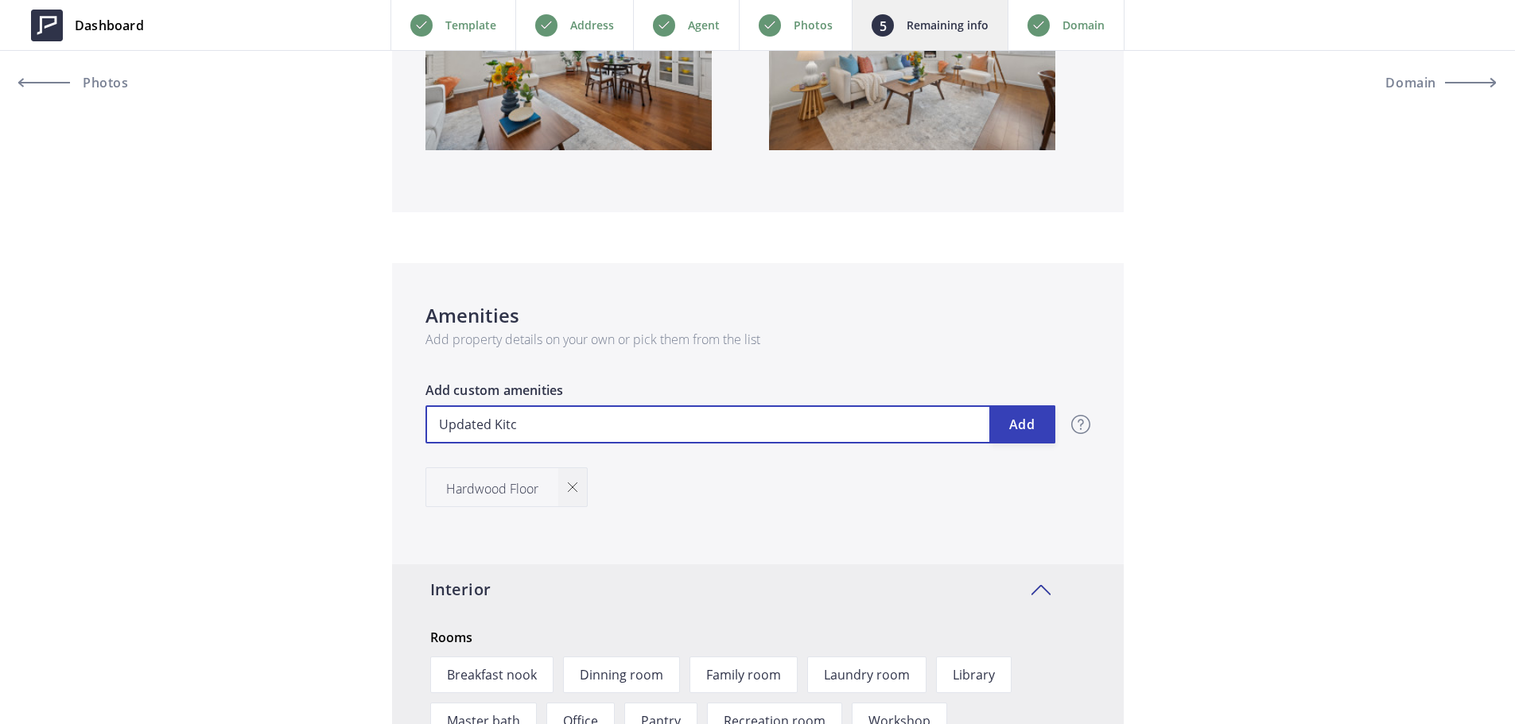
type input "Updated Kitch"
type input "509,000"
type input "Updated Kitche"
type input "509,000"
type input "Updated Kitchen"
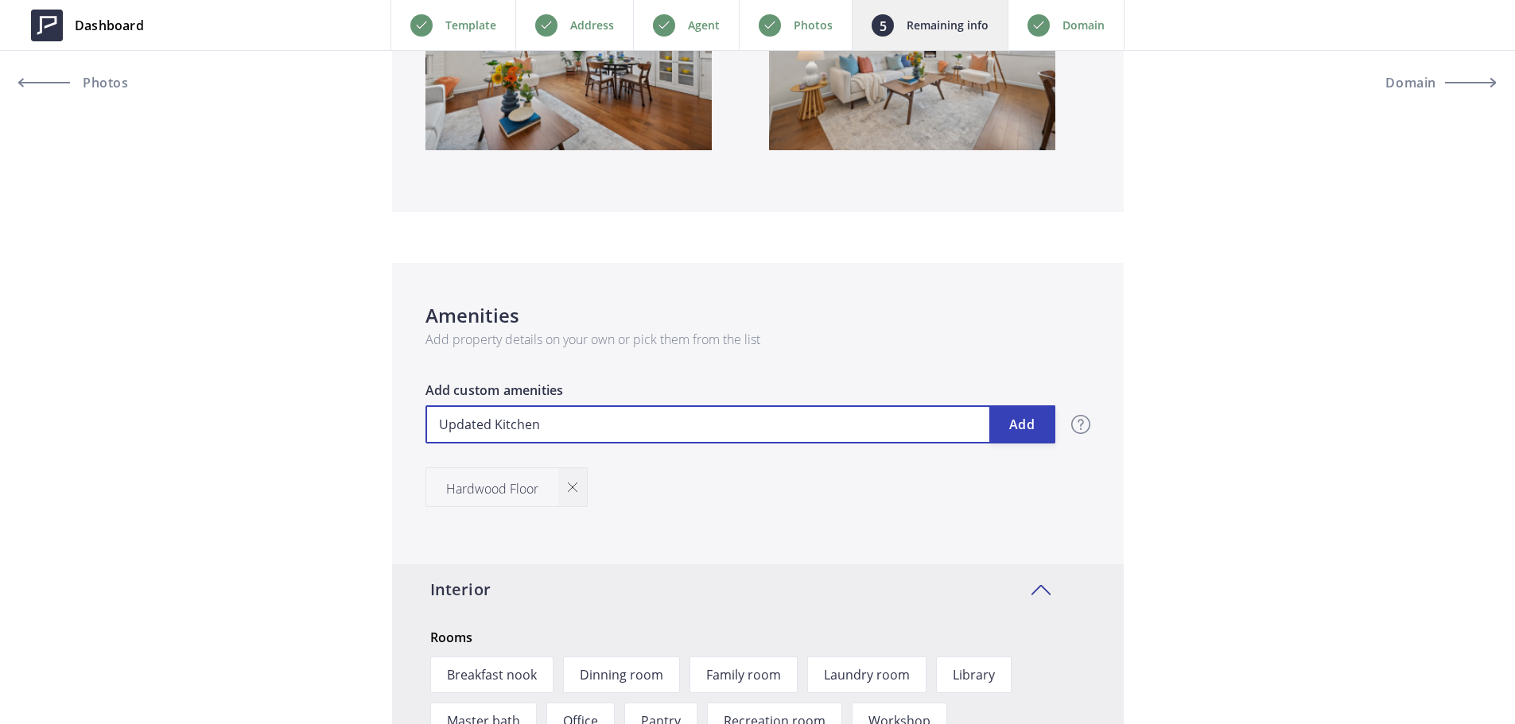
type input "509,000"
type input "Updated Kitchen"
type input "509,000"
type input "Updated Kitchen n"
type input "509,000"
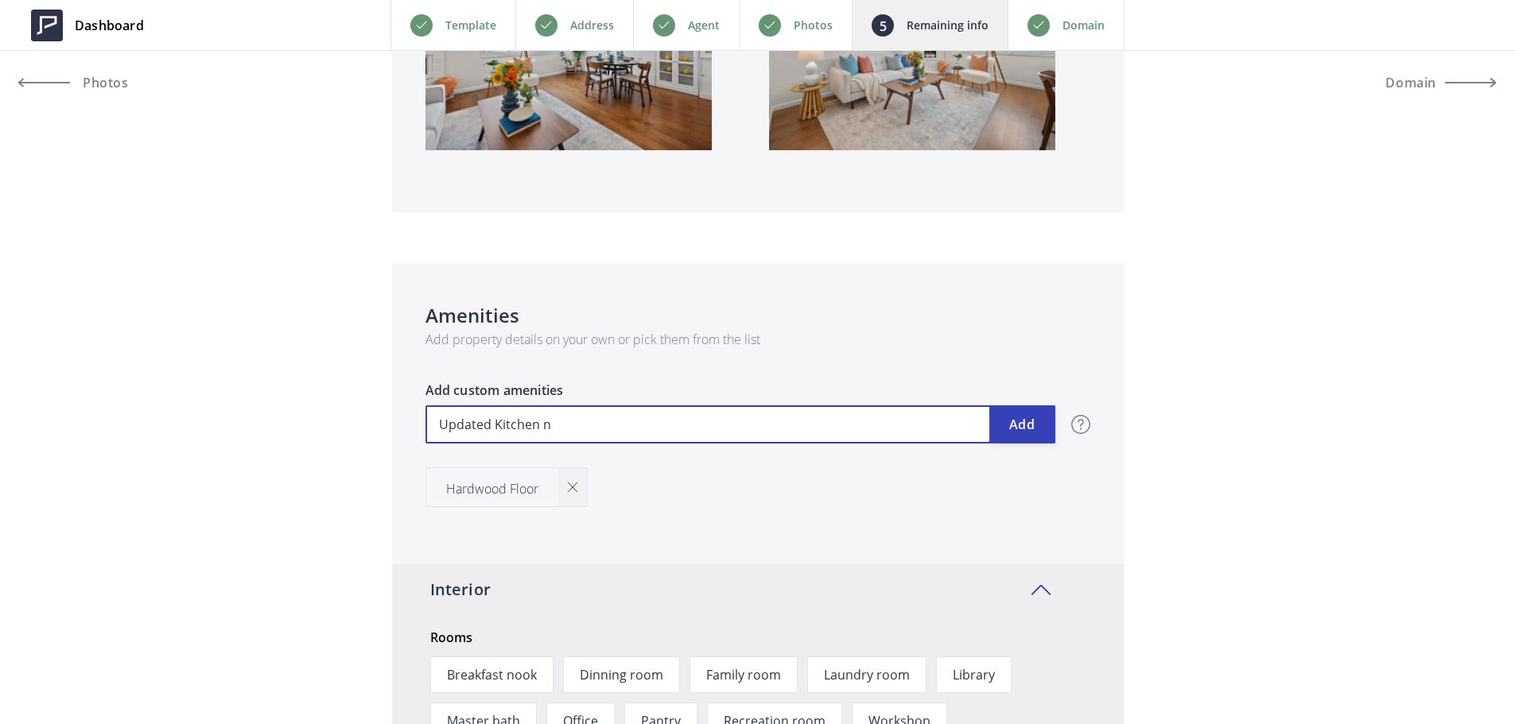
type input "Updated Kitchen na"
type input "509,000"
type input "Updated Kitchen n"
type input "509,000"
type input "Updated Kitchen"
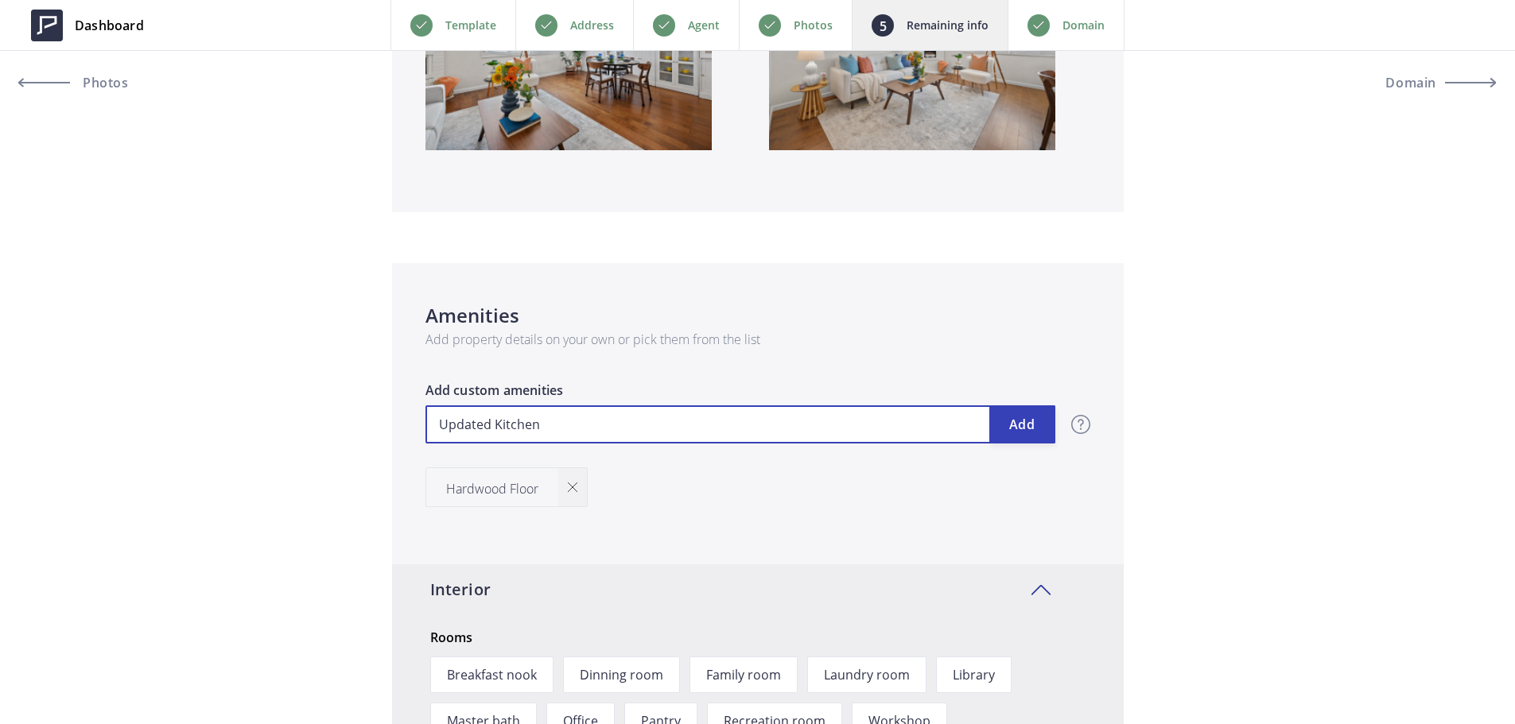
type input "509,000"
type input "Updated Kitchen a"
type input "509,000"
type input "Updated Kitchen an"
type input "509,000"
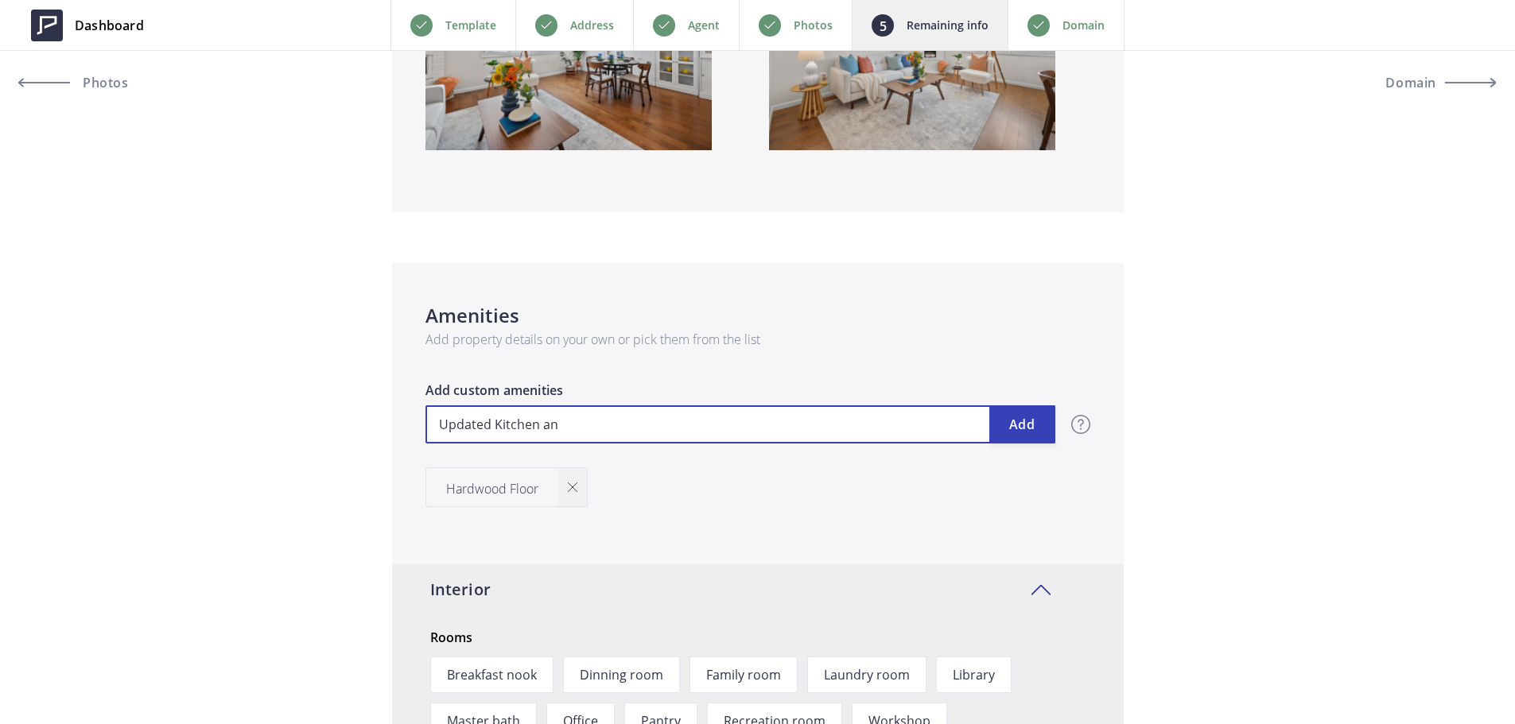
type input "Updated Kitchen and"
type input "509,000"
type input "Updated Kitchen and"
type input "509,000"
type input "Updated Kitchen and B"
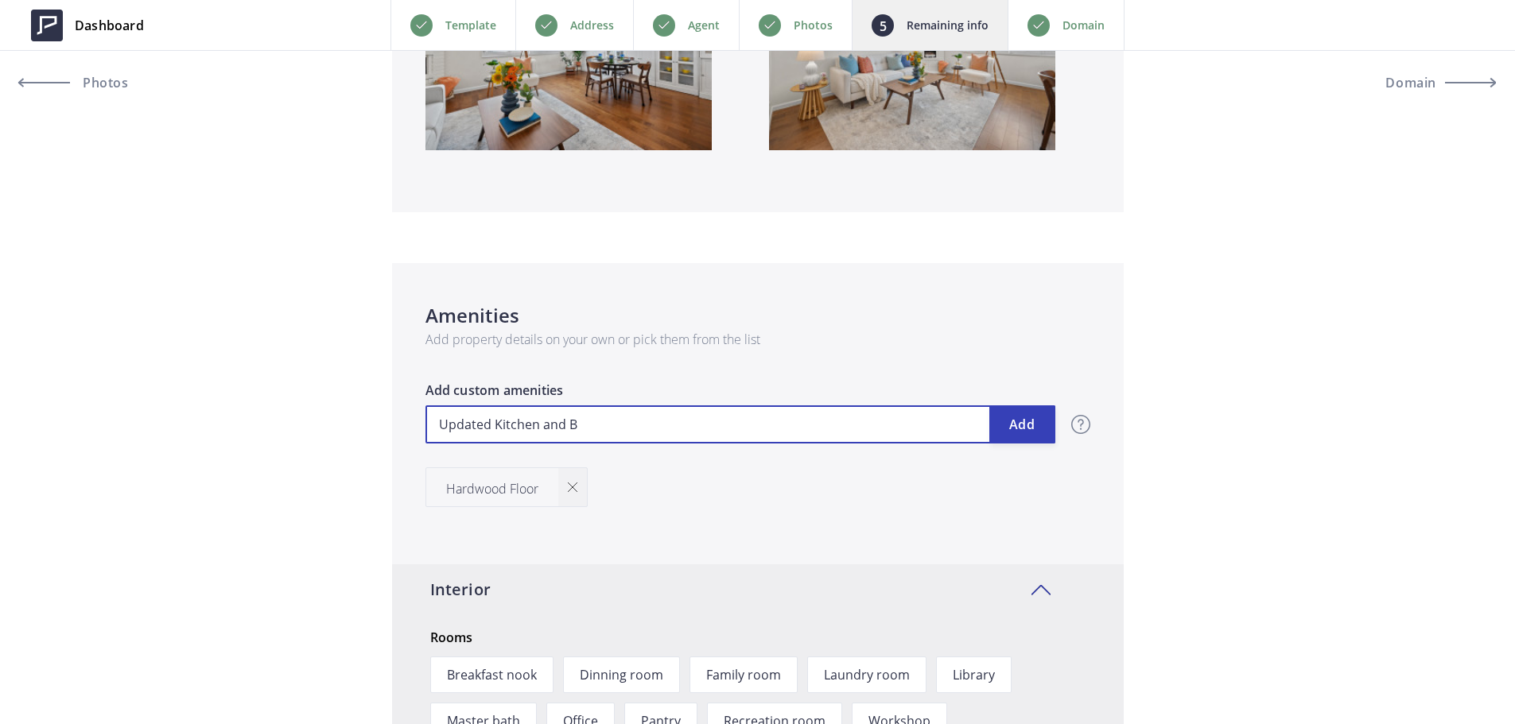
type input "509,000"
type input "Updated Kitchen and Ba"
type input "509,000"
type input "Updated Kitchen and Bat"
type input "509,000"
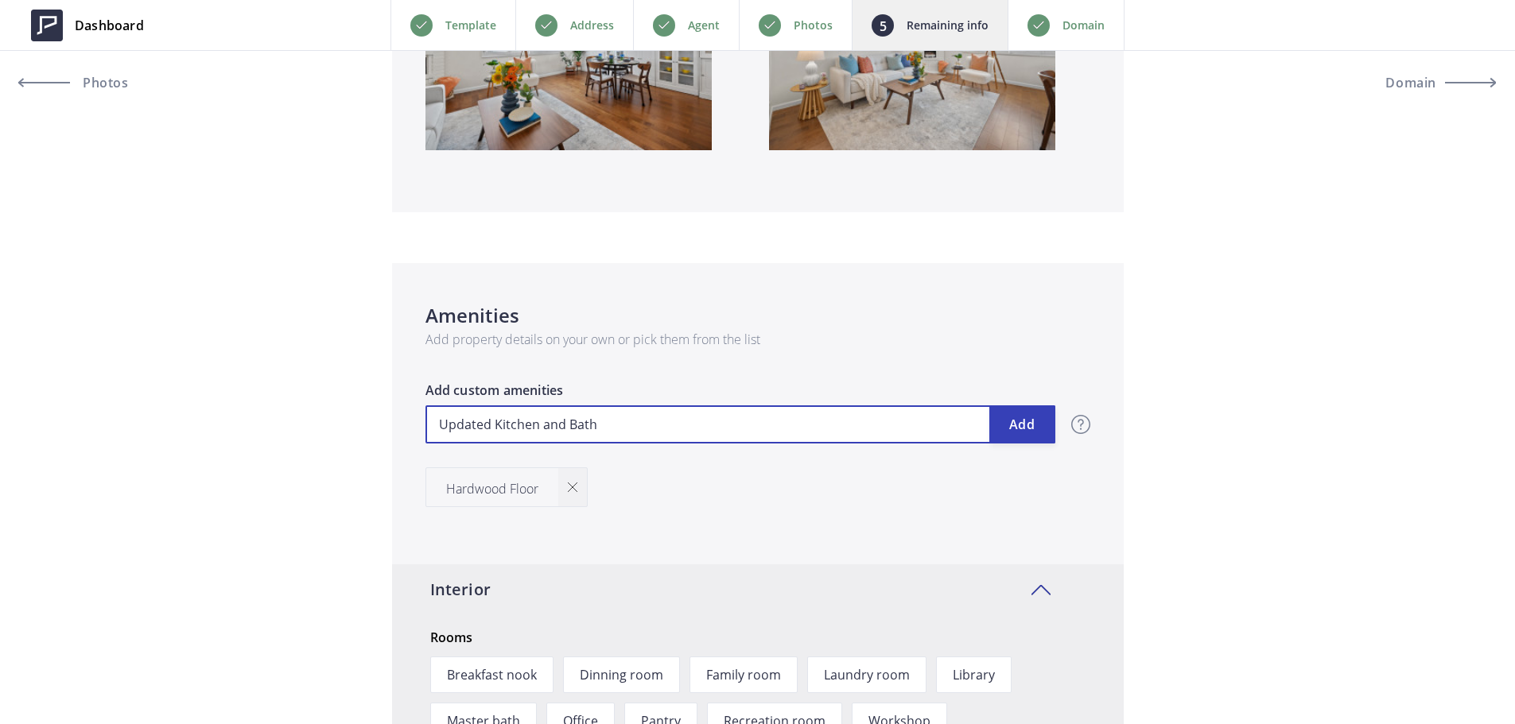
type input "Updated Kitchen and Bath"
type input "509,000"
type input "B"
type input "509,000"
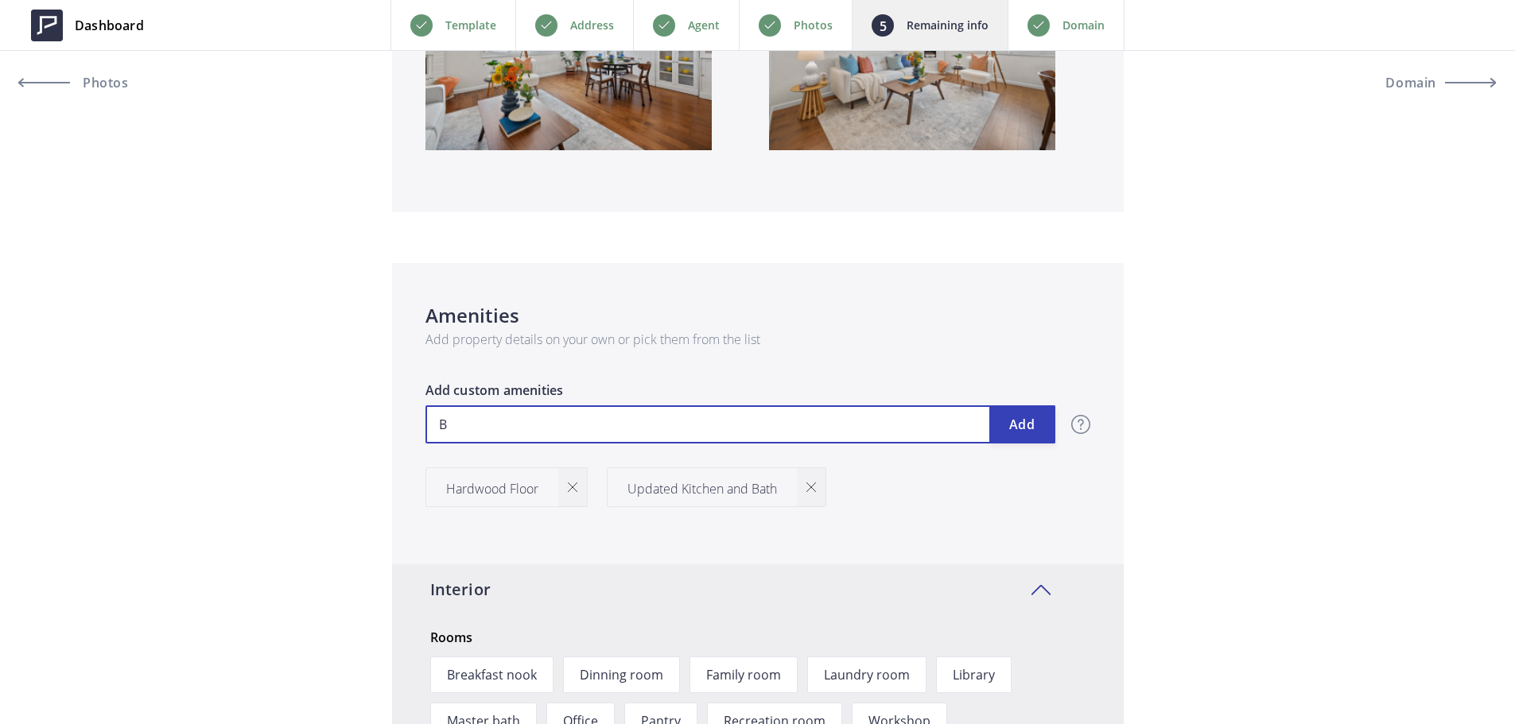
type input "Br"
type input "509,000"
type input "Bre"
type input "509,000"
type input "Brea"
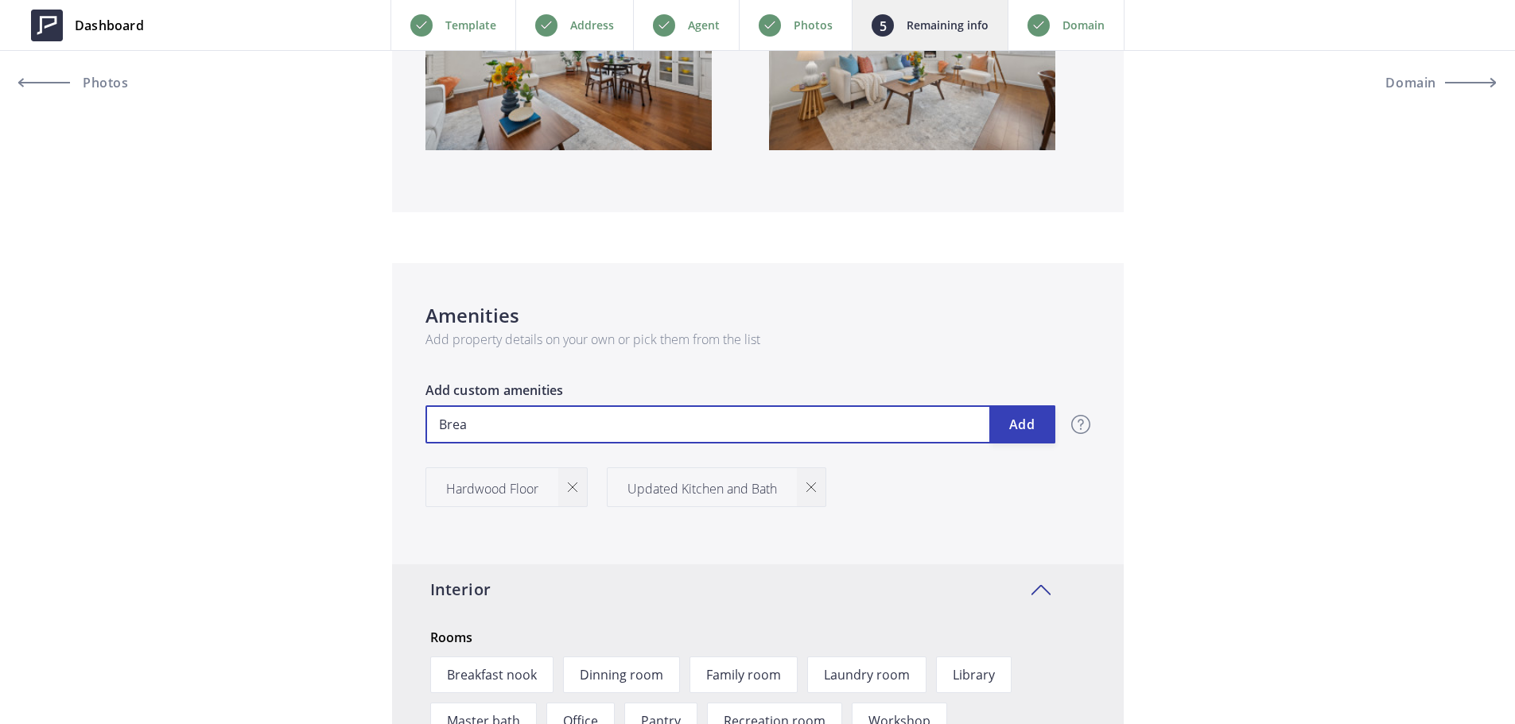
type input "509,000"
type input "Break"
type input "509,000"
type input "Breakf"
type input "509,000"
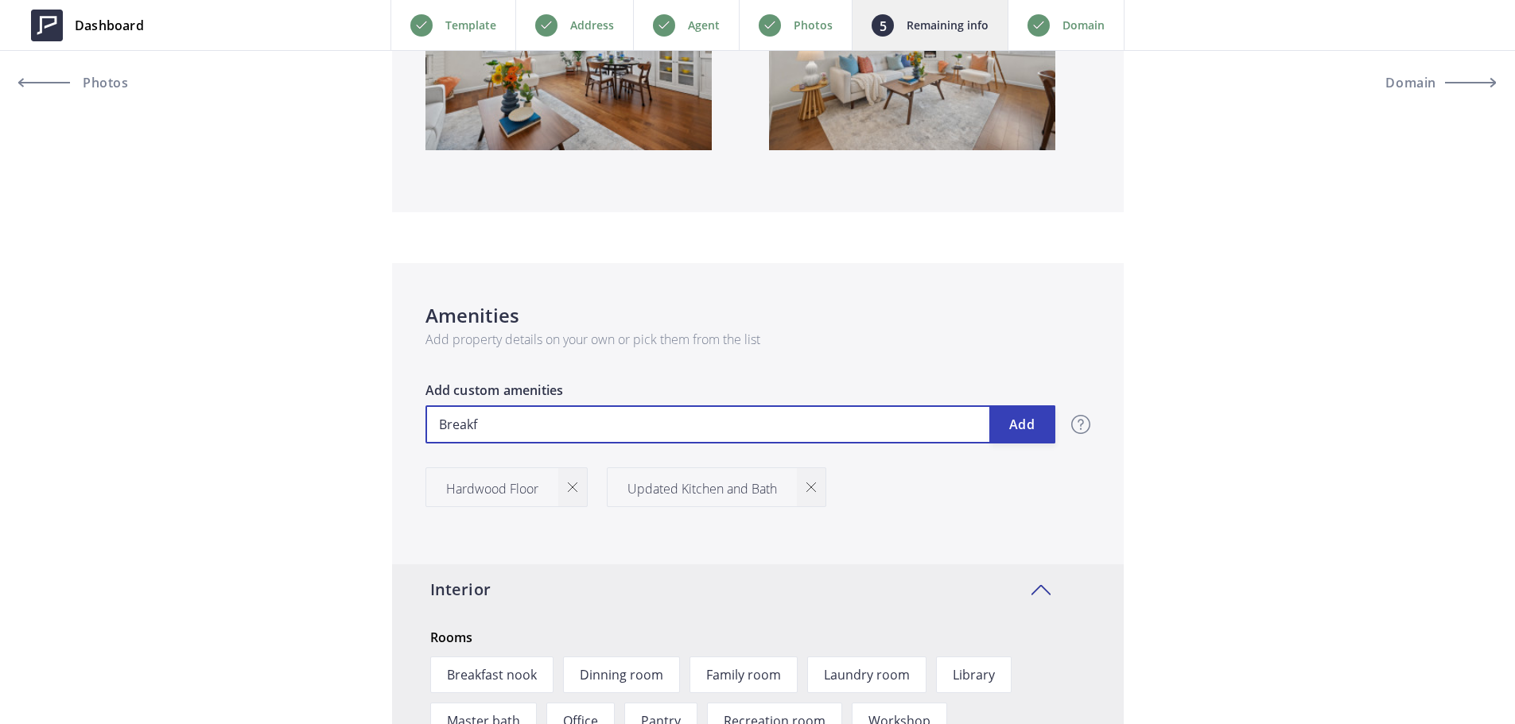
type input "Breakfa"
type input "509,000"
type input "Breakfas"
type input "509,000"
type input "Breakfast"
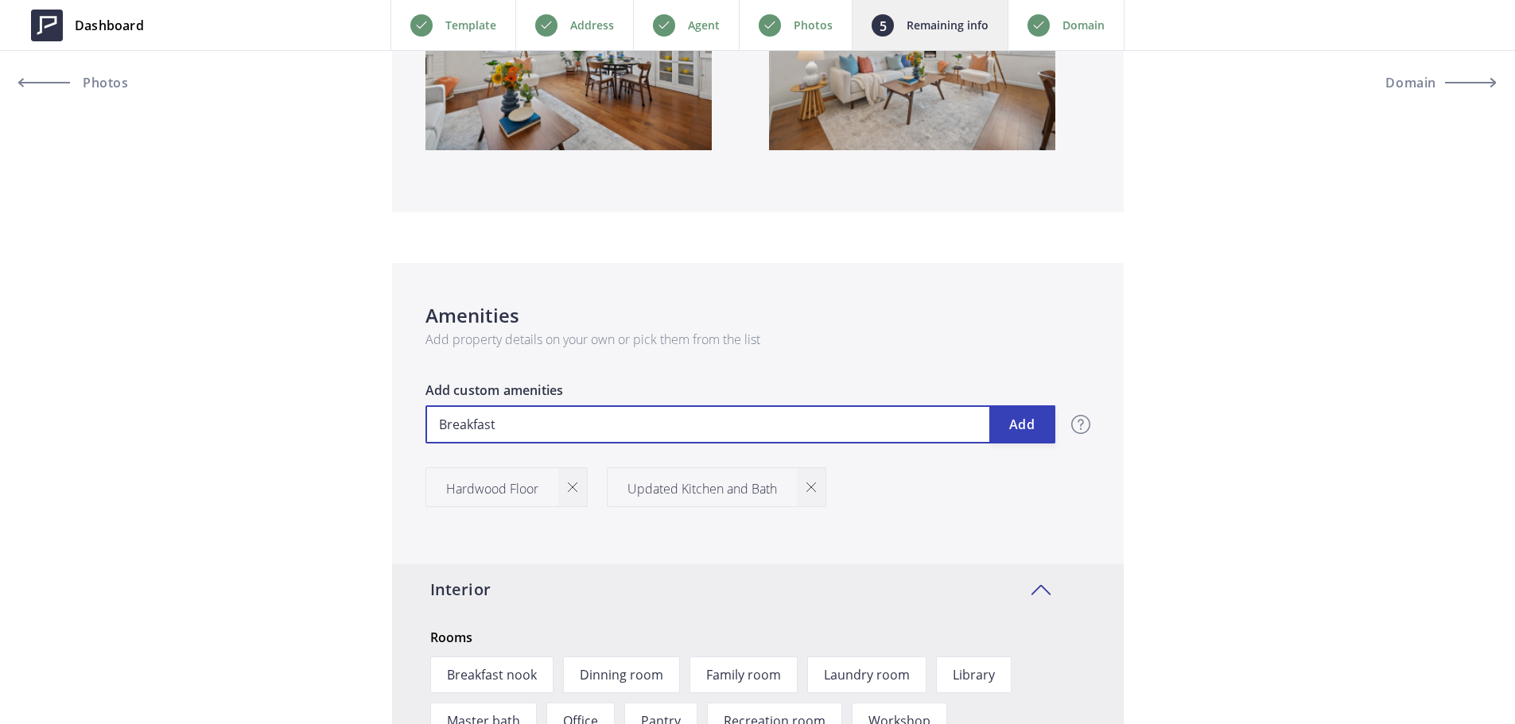
type input "509,000"
type input "Breakfast"
type input "509,000"
type input "Breakfast B"
type input "509,000"
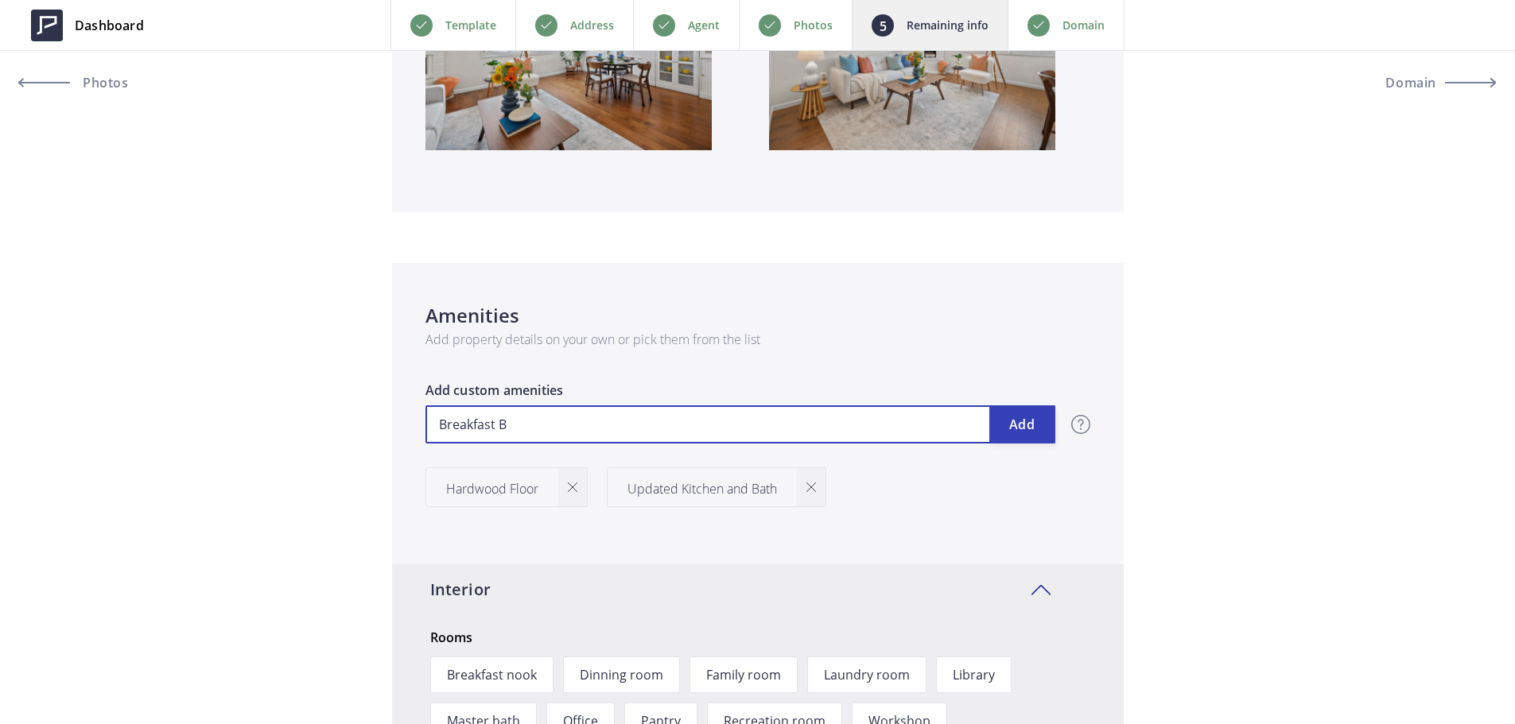
type input "Breakfast Ba"
type input "509,000"
type input "Breakfast Bar"
type input "509,000"
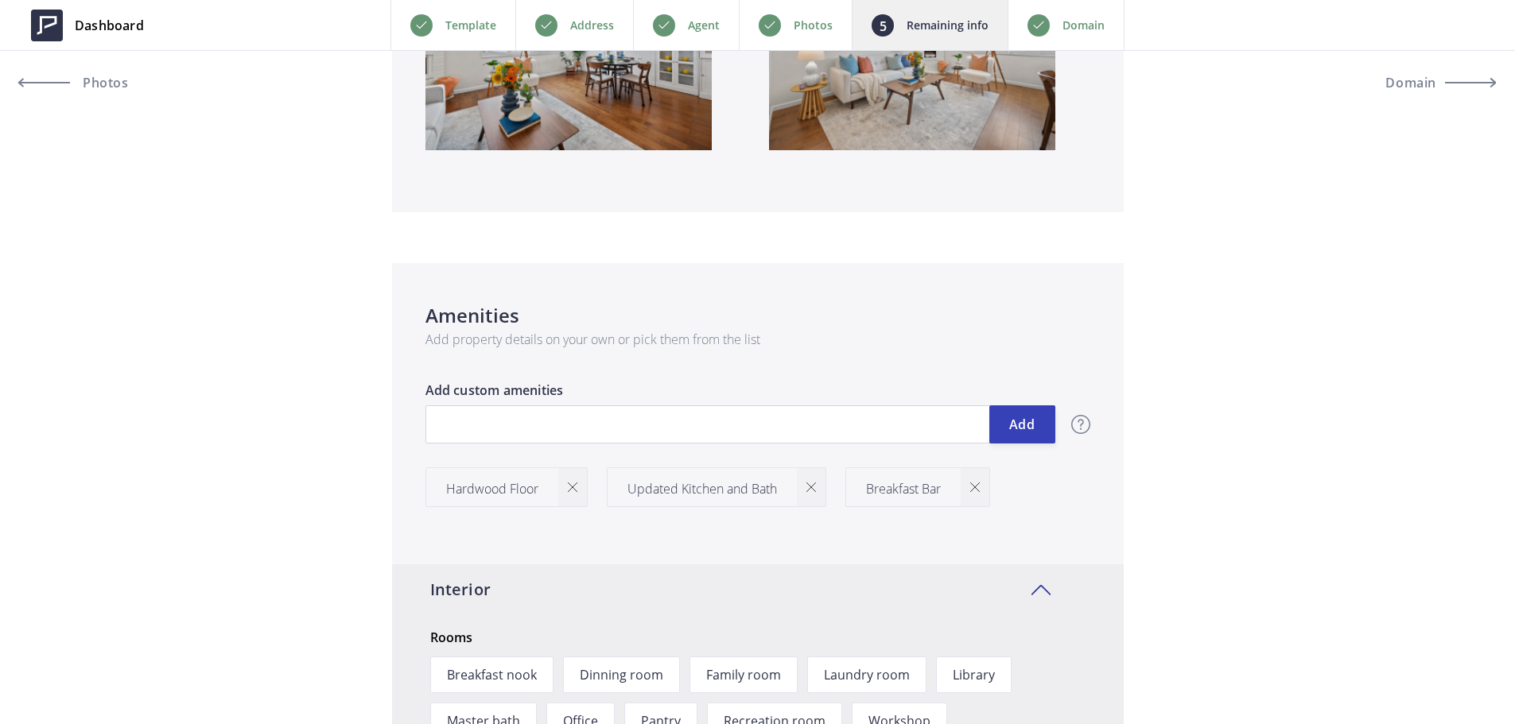
click at [578, 485] on div at bounding box center [572, 487] width 29 height 38
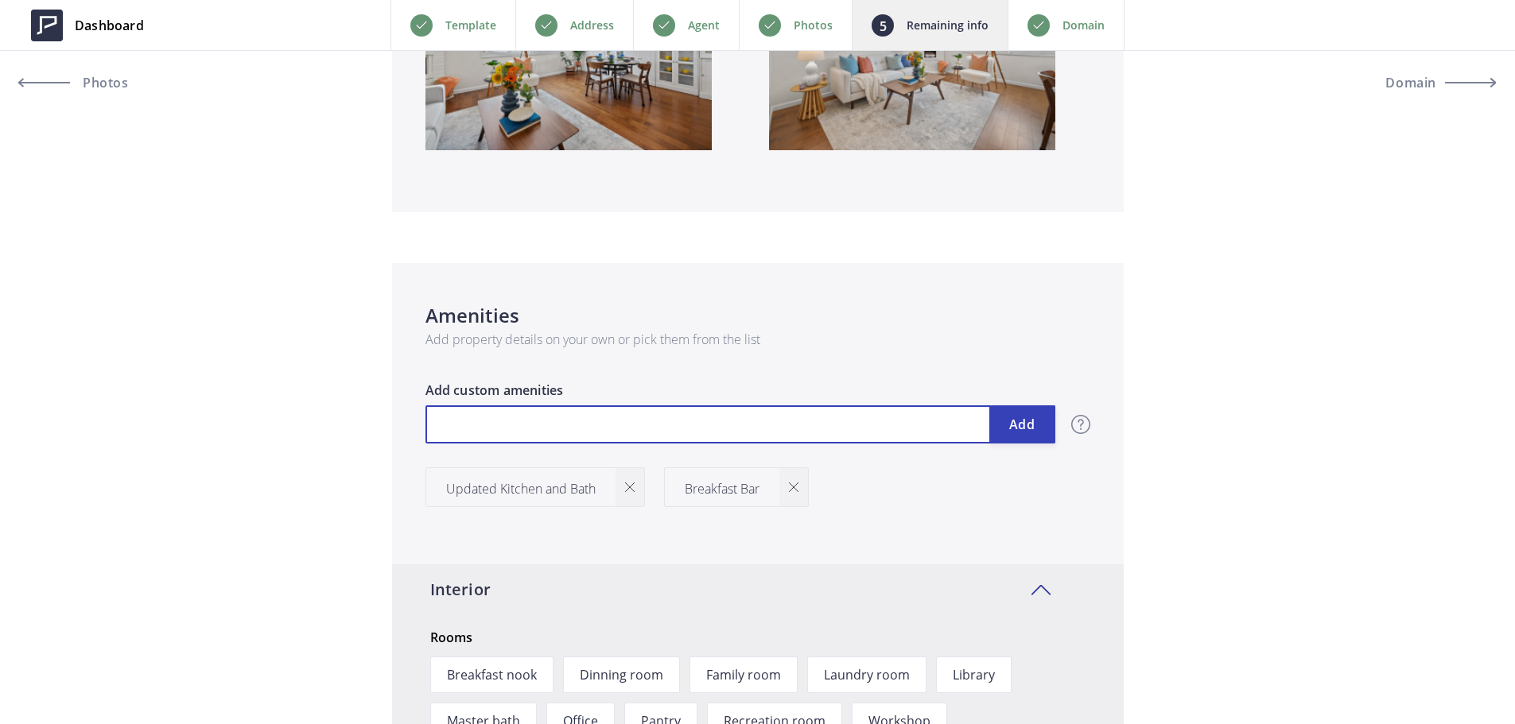
click at [546, 412] on input "text" at bounding box center [740, 425] width 630 height 38
type input "509,000"
type input "H"
type input "509,000"
type input "Ha"
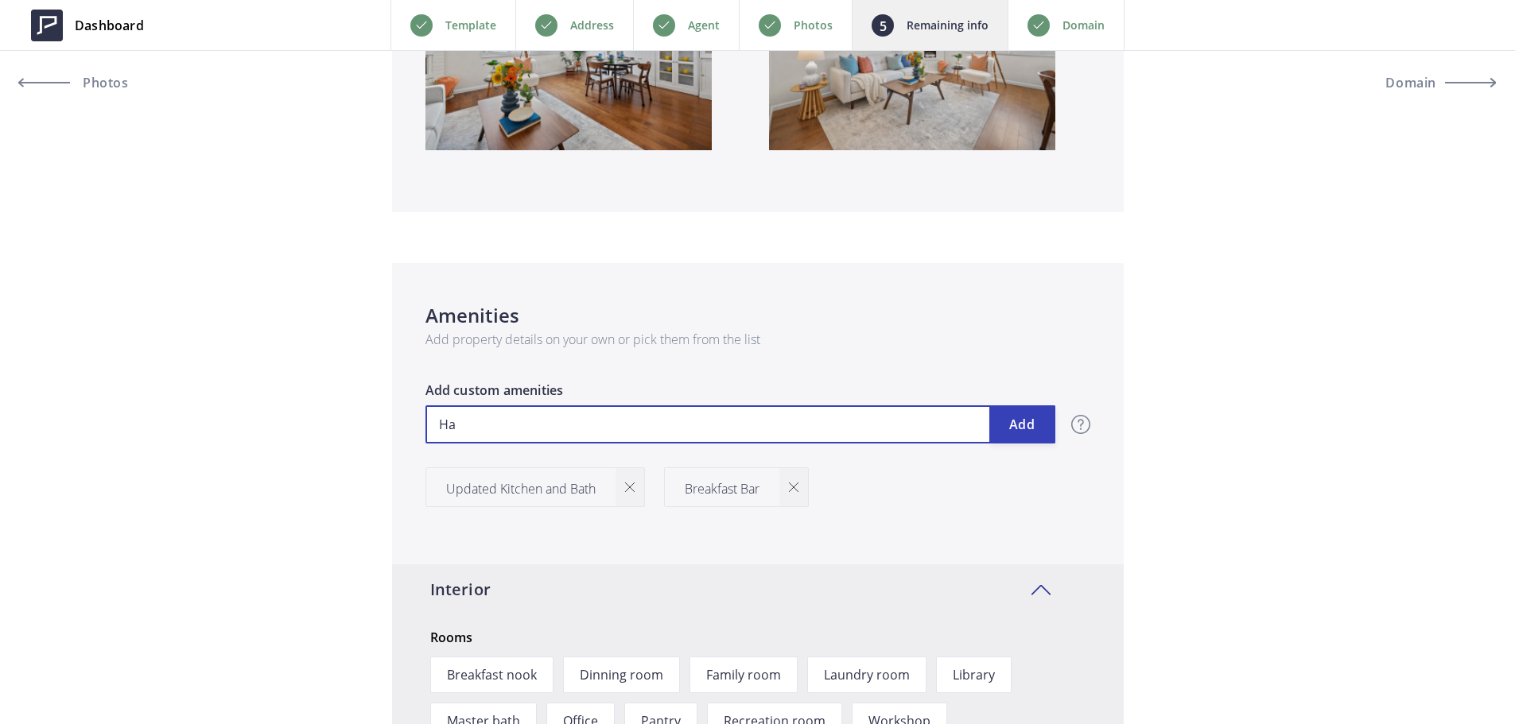
type input "509,000"
type input "Har"
type input "509,000"
type input "Hard"
type input "509,000"
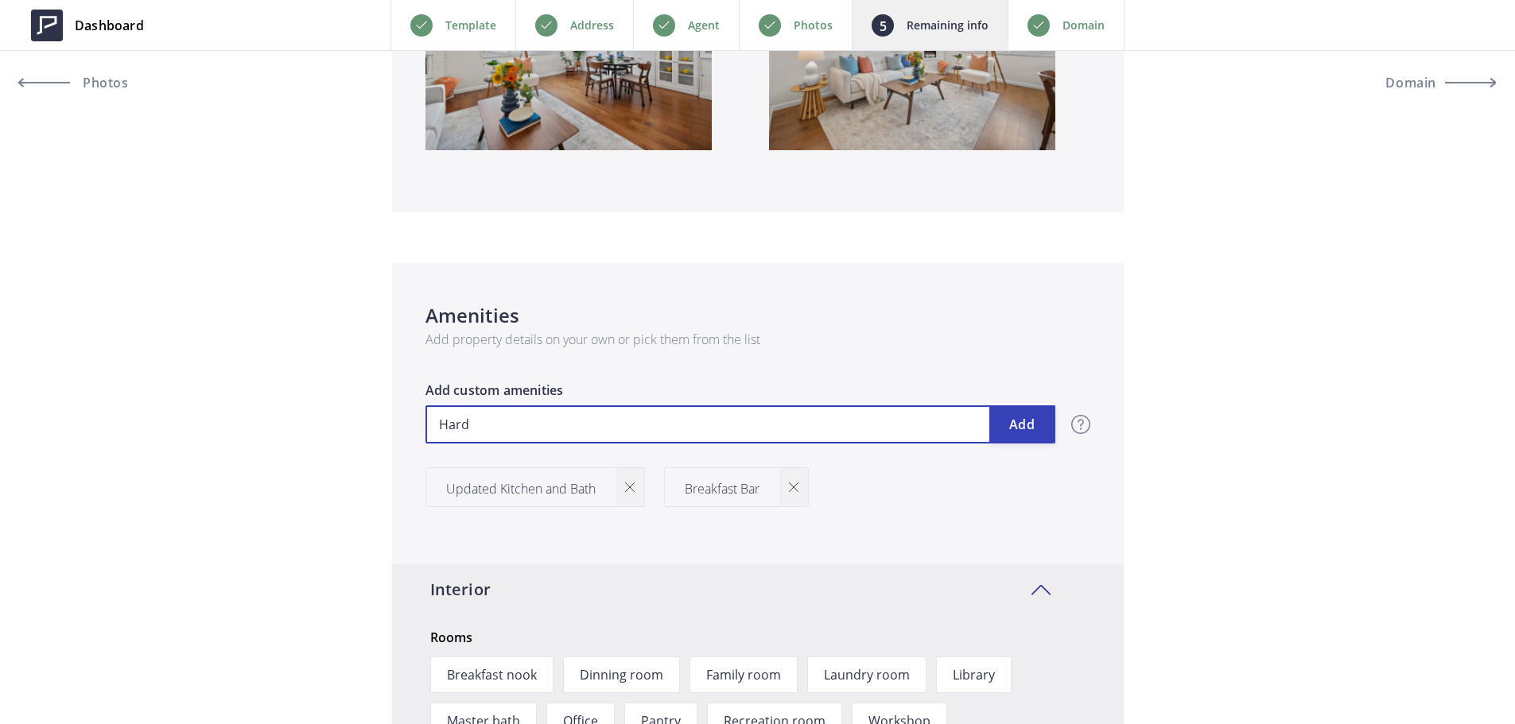
type input "Hardw"
type input "509,000"
type input "Hardwo"
type input "509,000"
type input "Hardwoo"
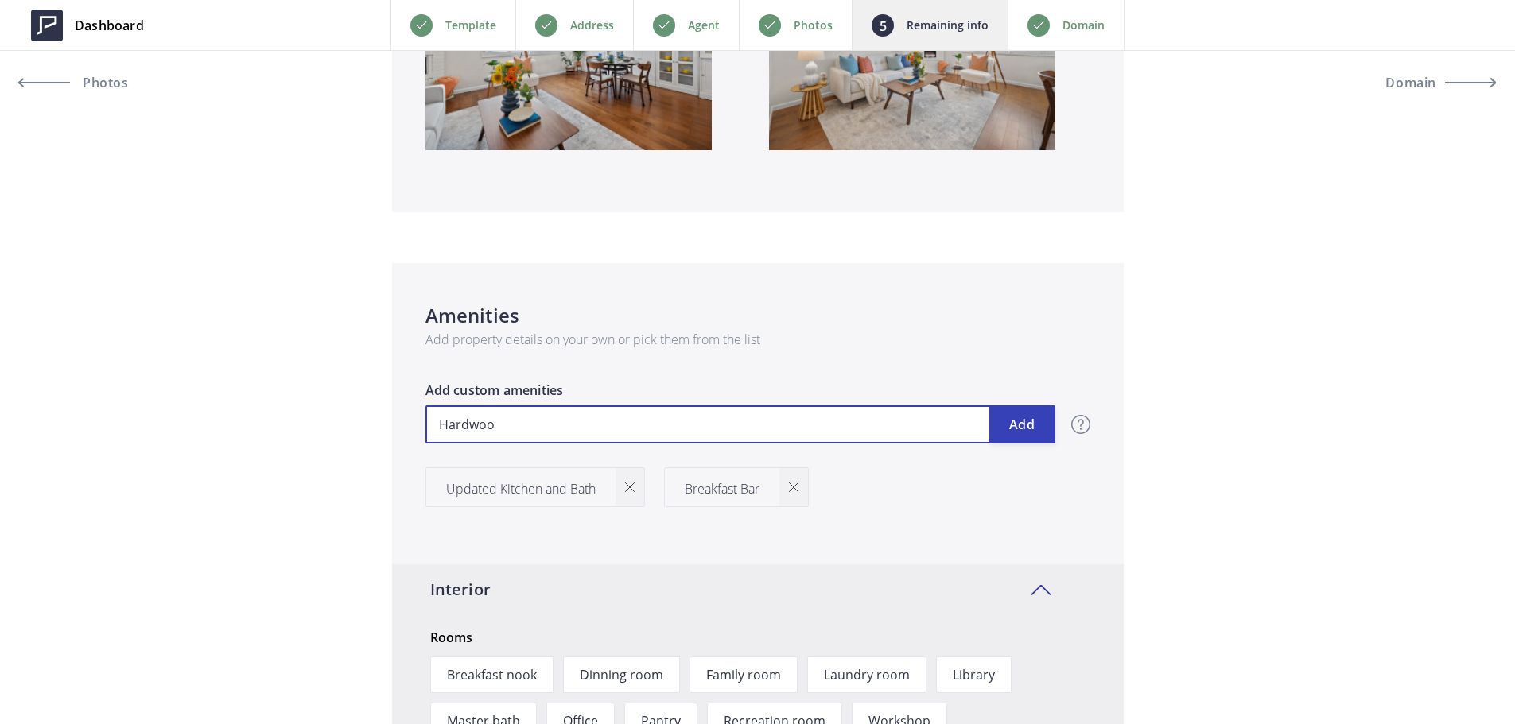
type input "509,000"
type input "Hardwood"
type input "509,000"
type input "Hardwood"
type input "509,000"
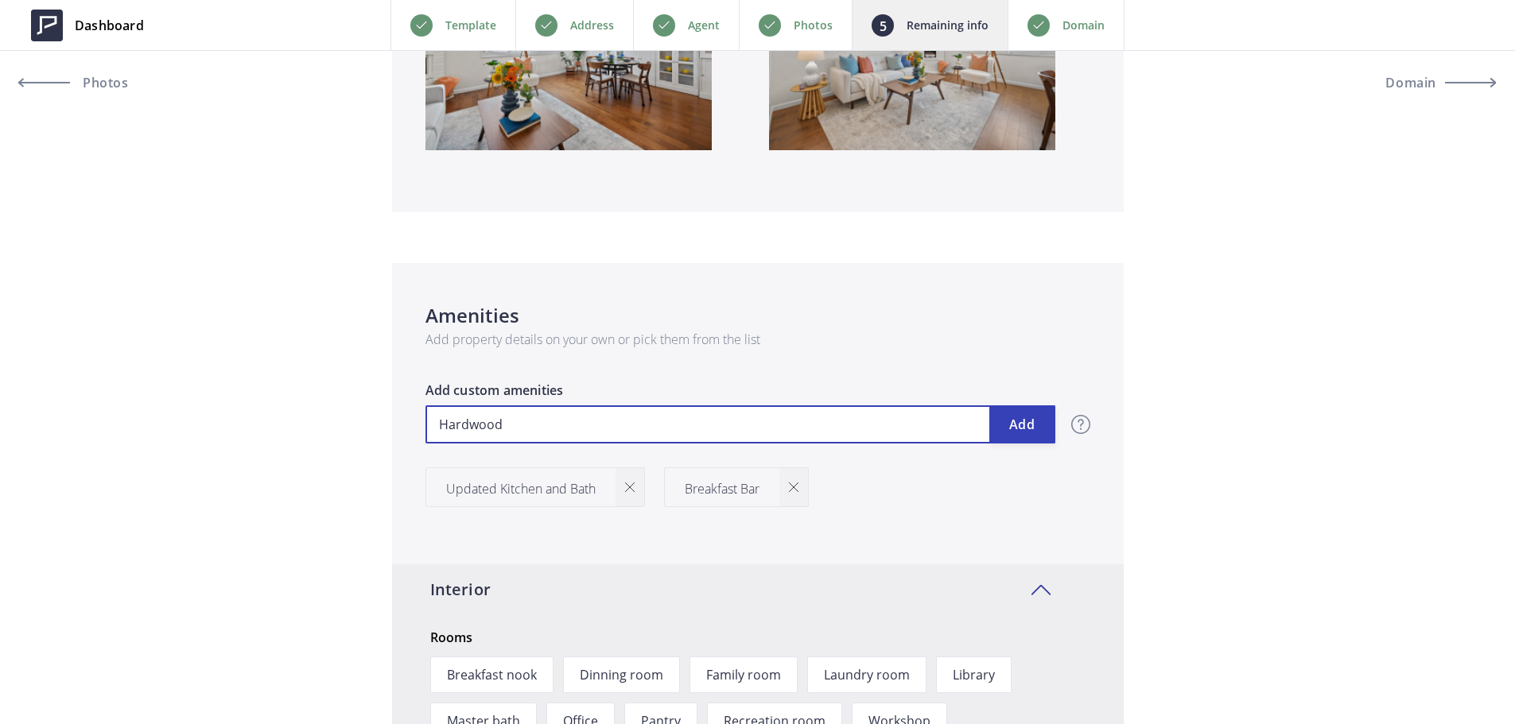
type input "Hardwood F"
type input "509,000"
type input "Hardwood Fl"
type input "509,000"
type input "Hardwood Flo"
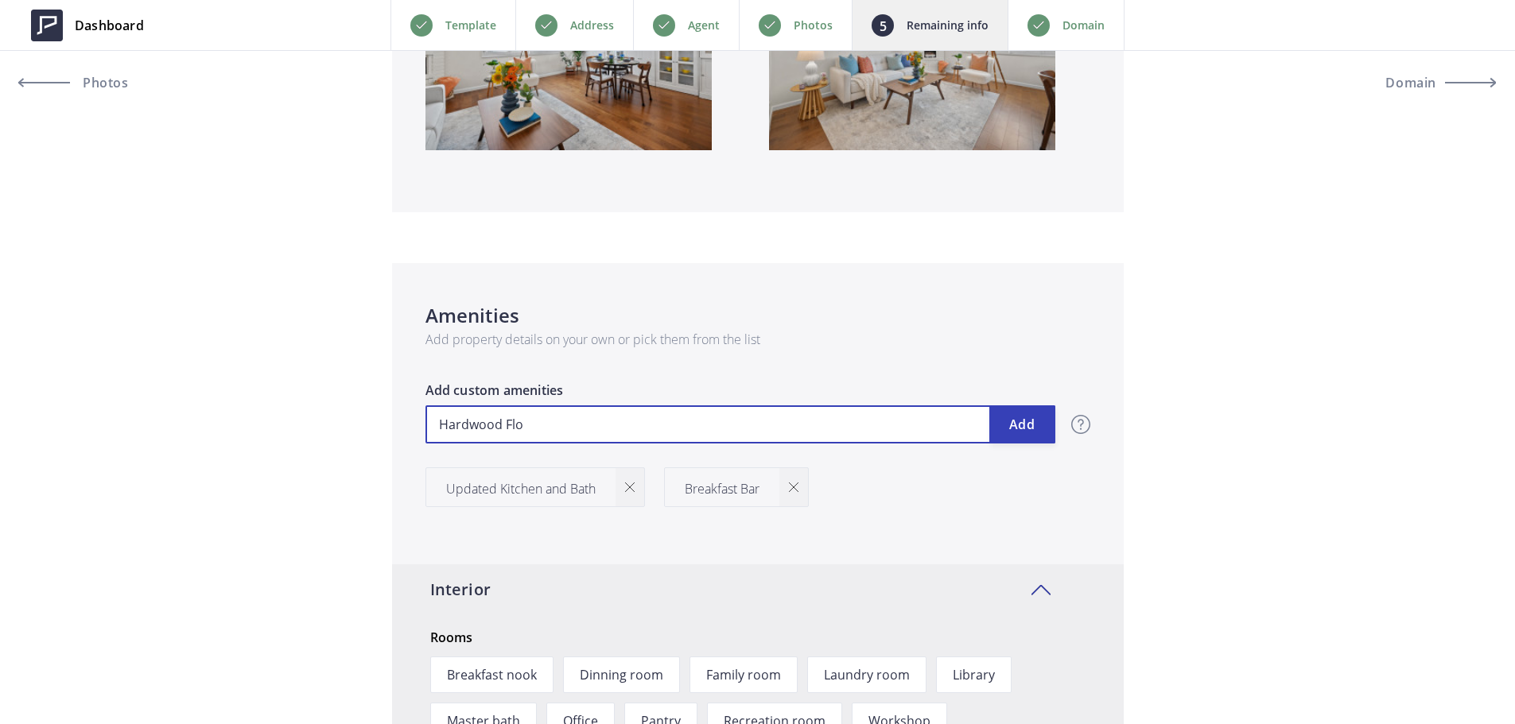
type input "509,000"
type input "Hardwood Floo"
type input "509,000"
type input "Hardwood Floor"
type input "509,000"
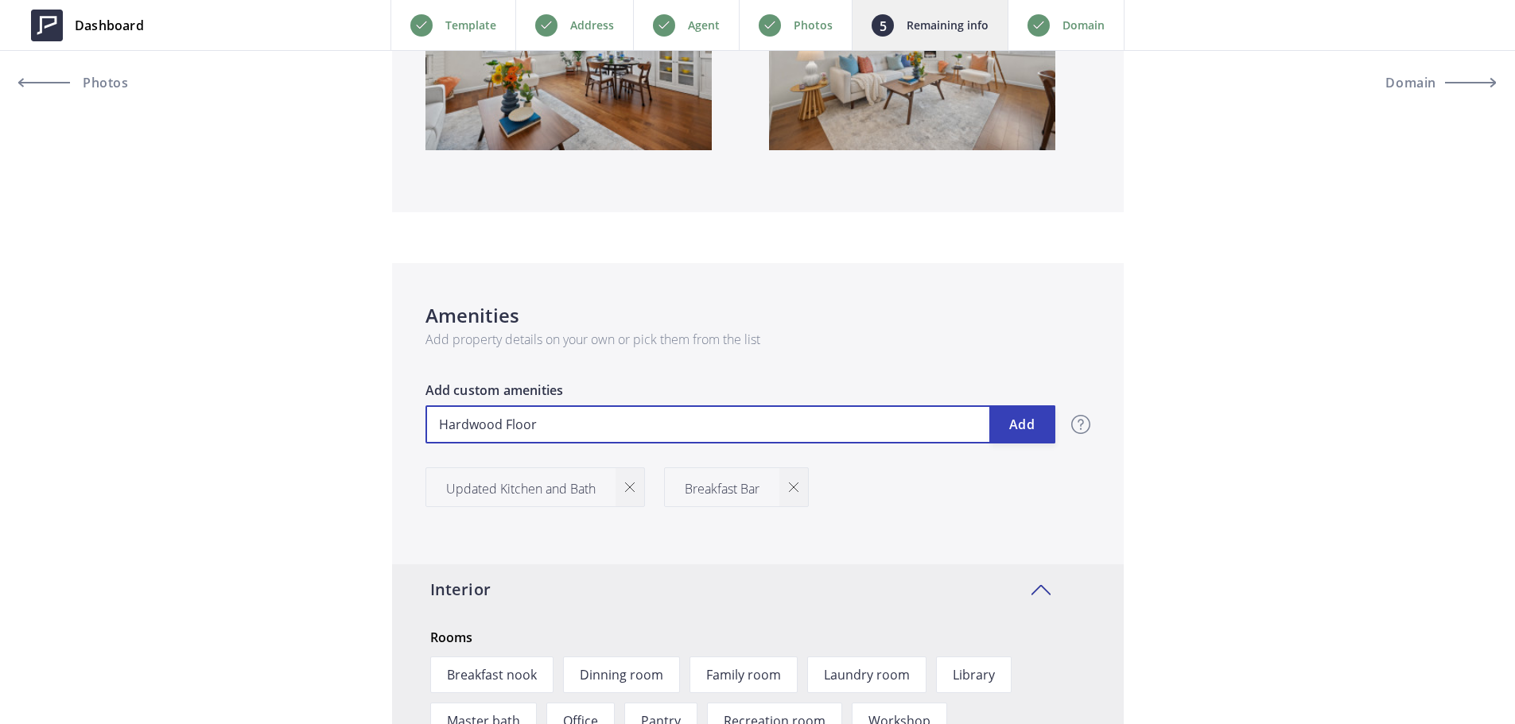
type input "Hardwood Floors"
type input "509,000"
type input "Hardwood Floor"
type input "509,000"
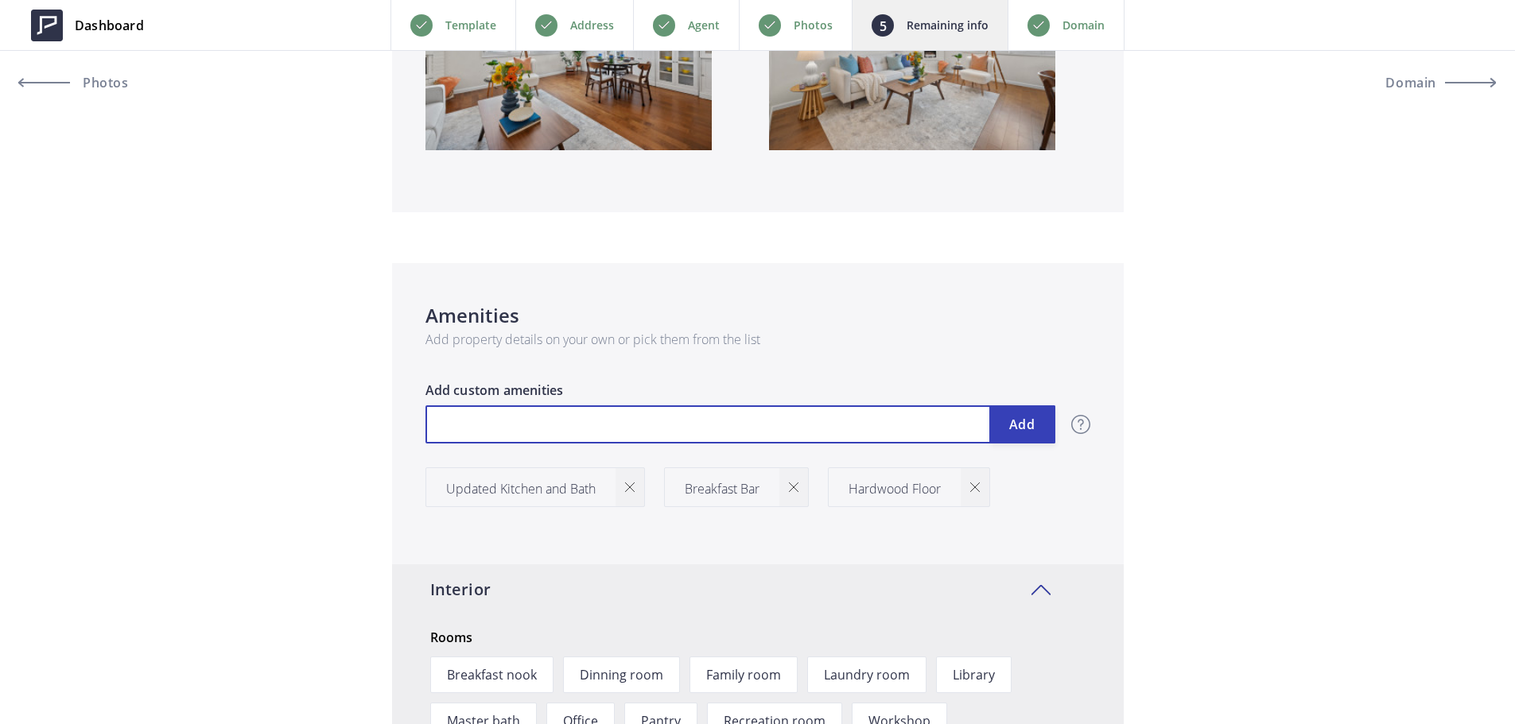
type input "F"
type input "509,000"
type input "Fi"
type input "509,000"
type input "Fir"
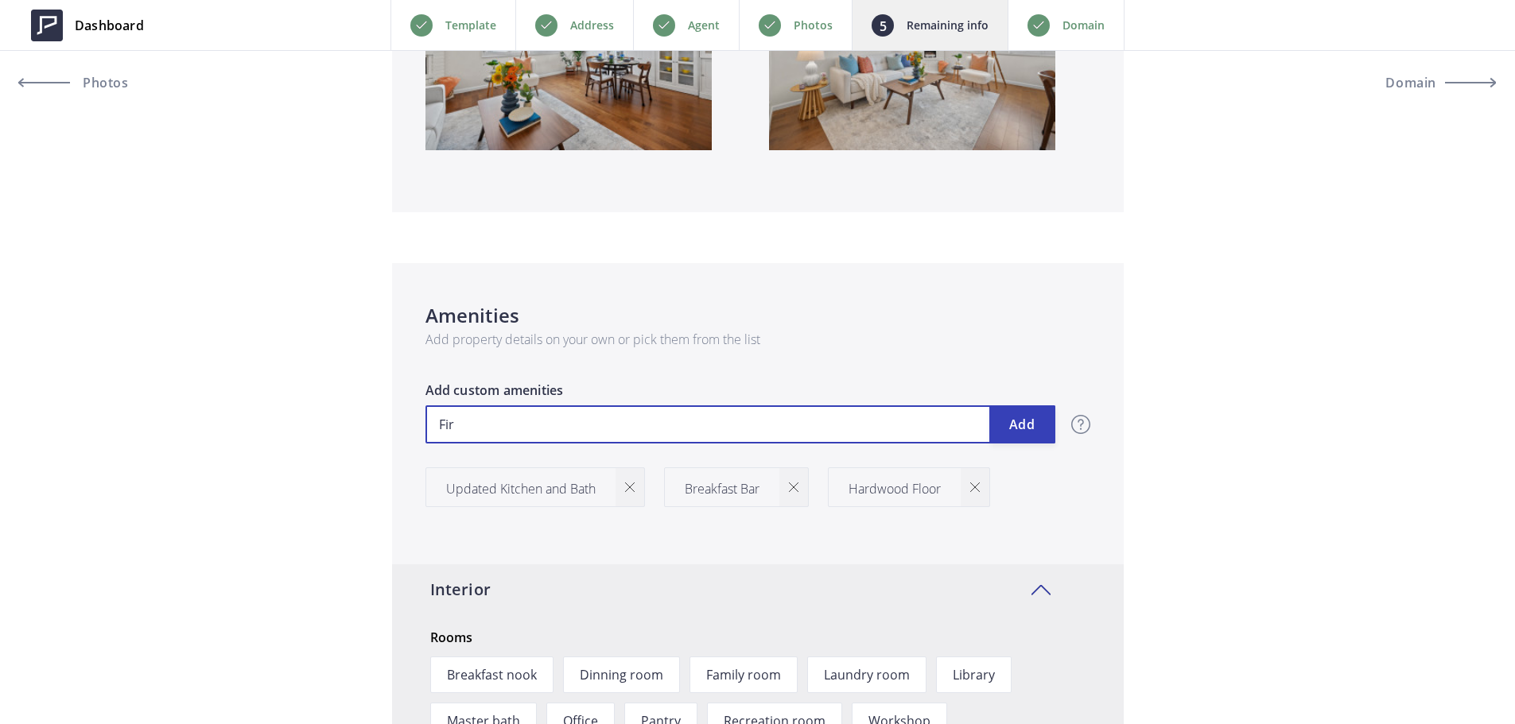
type input "509,000"
type input "Fire"
type input "509,000"
type input "Firep"
type input "509,000"
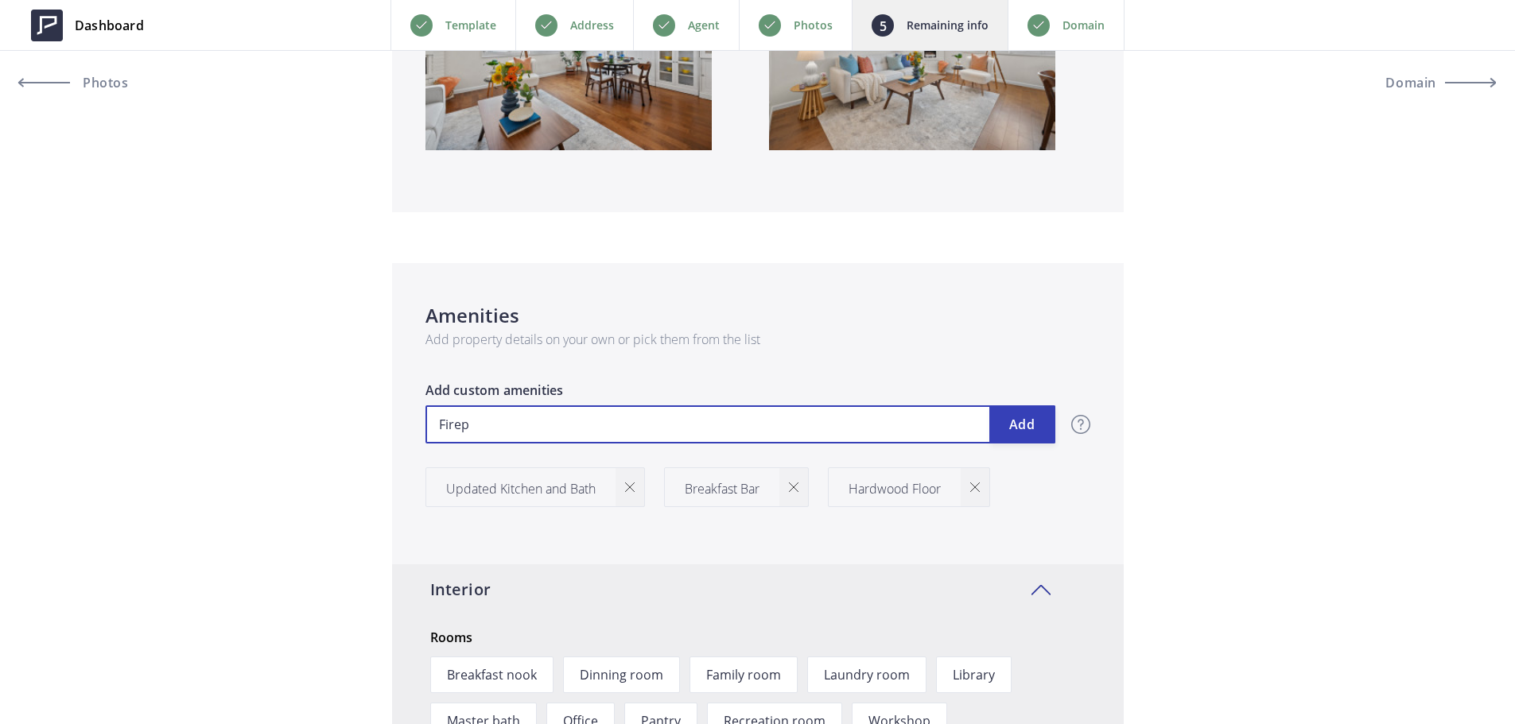
type input "Firepl"
type input "509,000"
type input "Firepla"
type input "509,000"
type input "Fireplac"
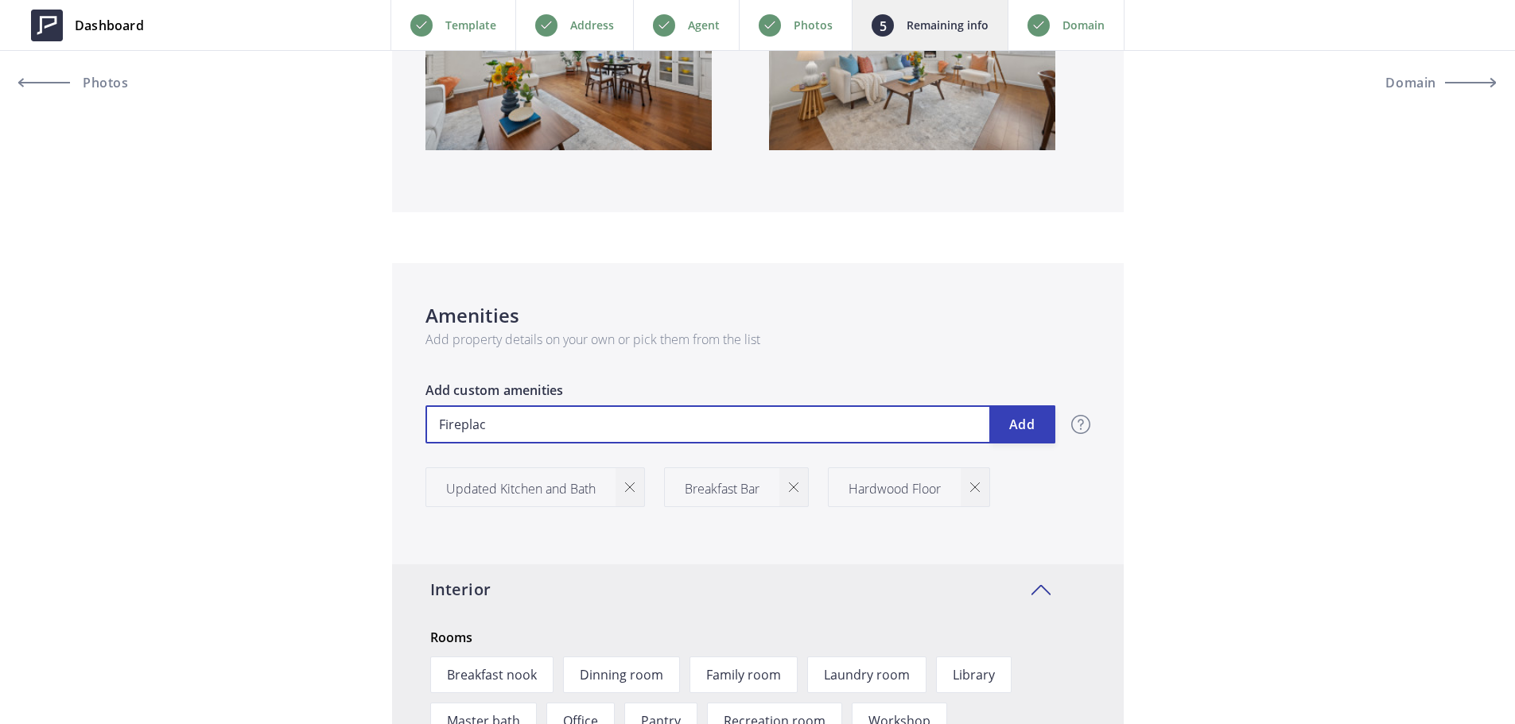
type input "509,000"
type input "Fireplace"
type input "509,000"
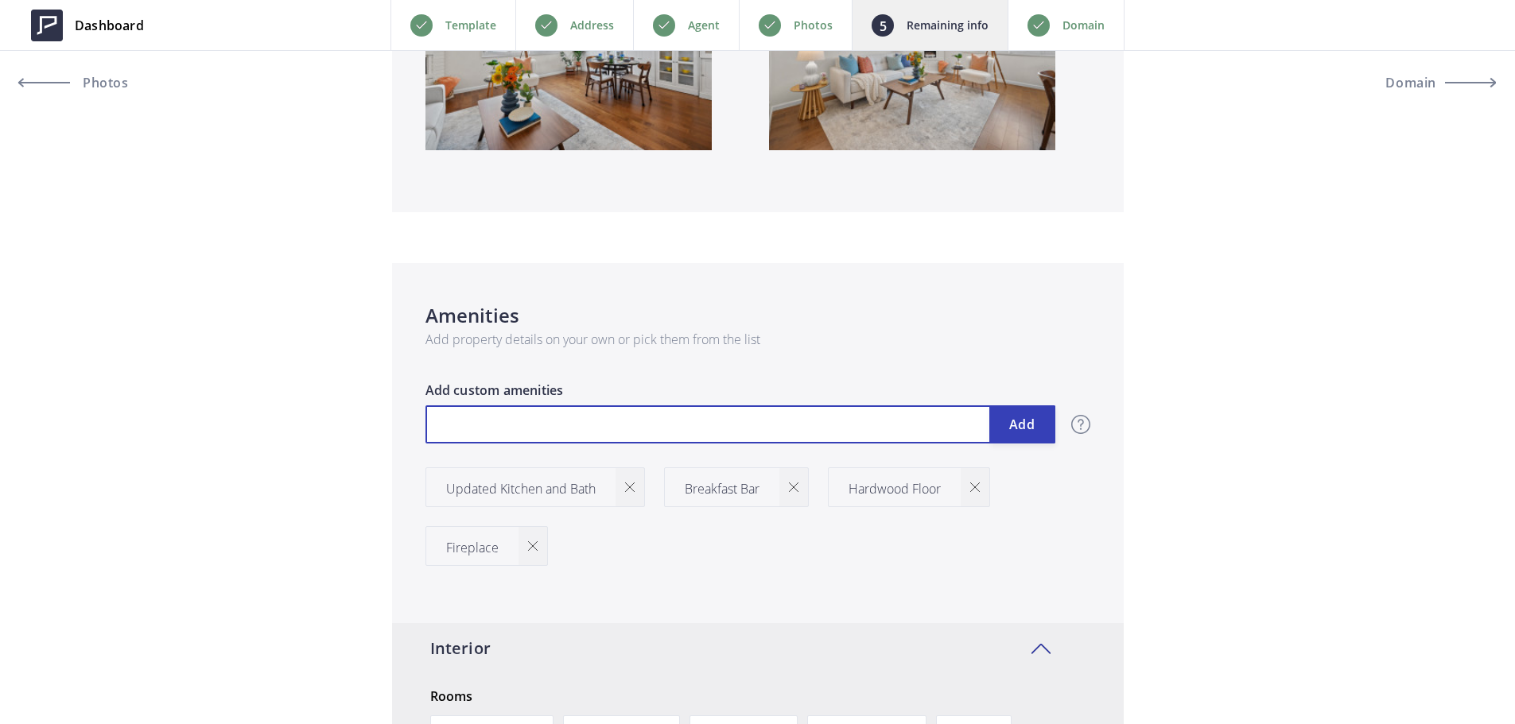
type input "509,000"
type input "G"
type input "509,000"
type input "Gr"
type input "509,000"
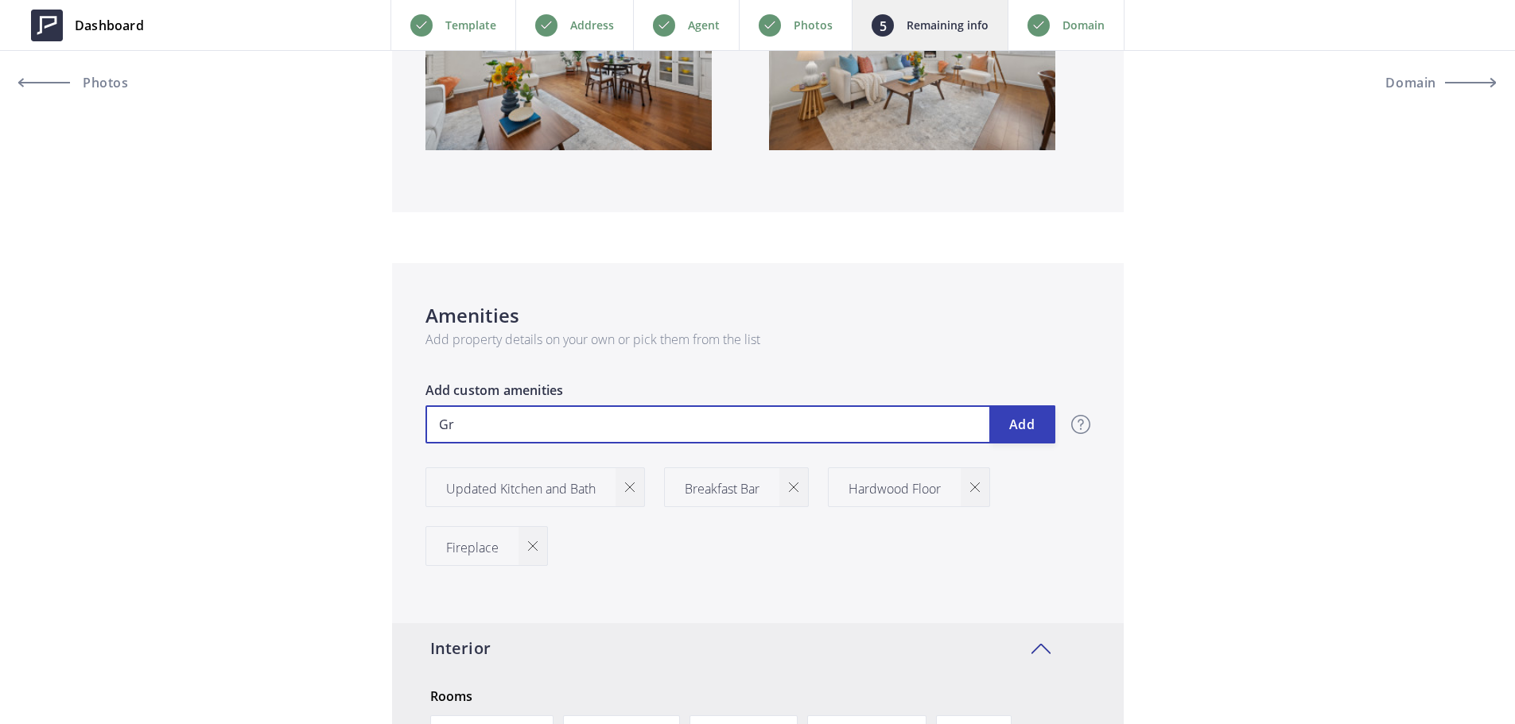
type input "Gra"
type input "509,000"
type input "Gran"
type input "509,000"
type input "Grani"
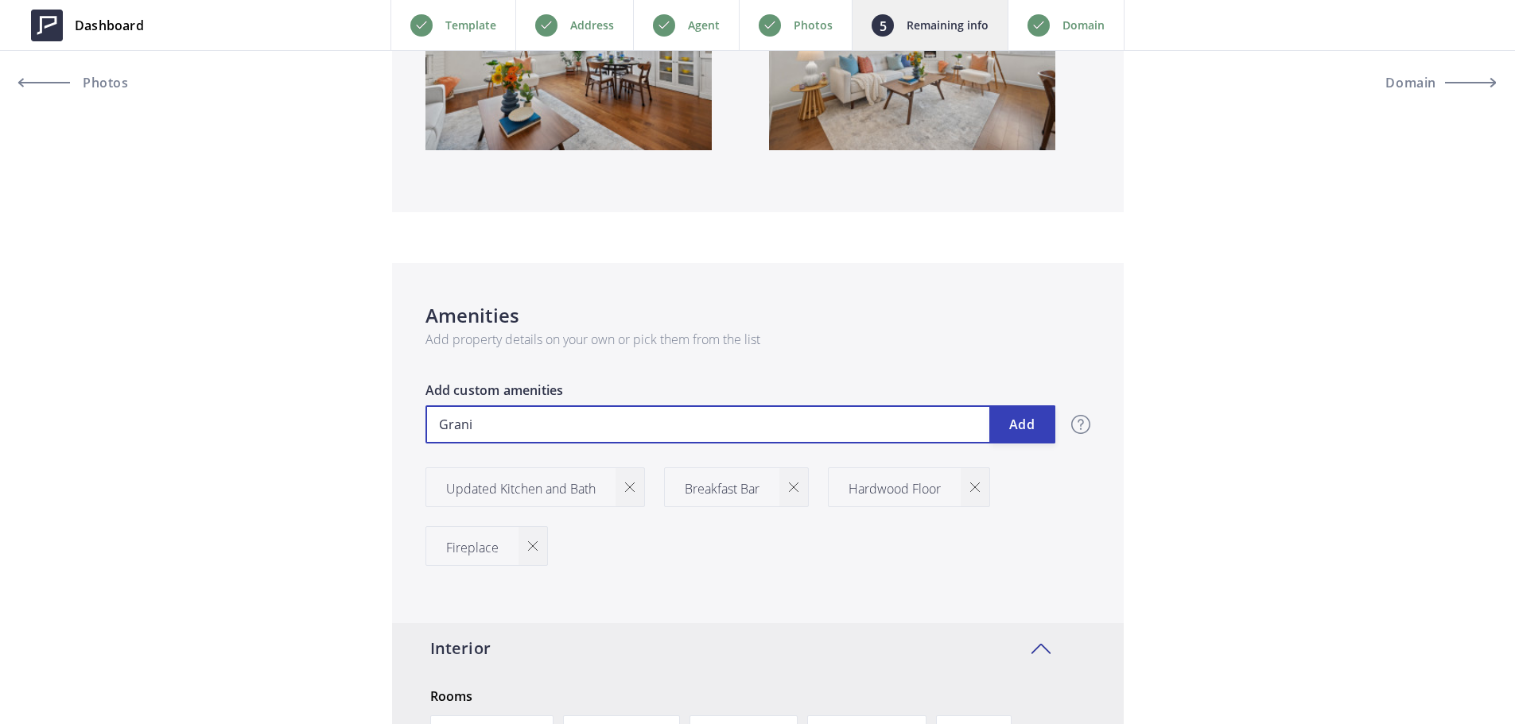
type input "509,000"
type input "Granit"
type input "509,000"
type input "Granite"
type input "509,000"
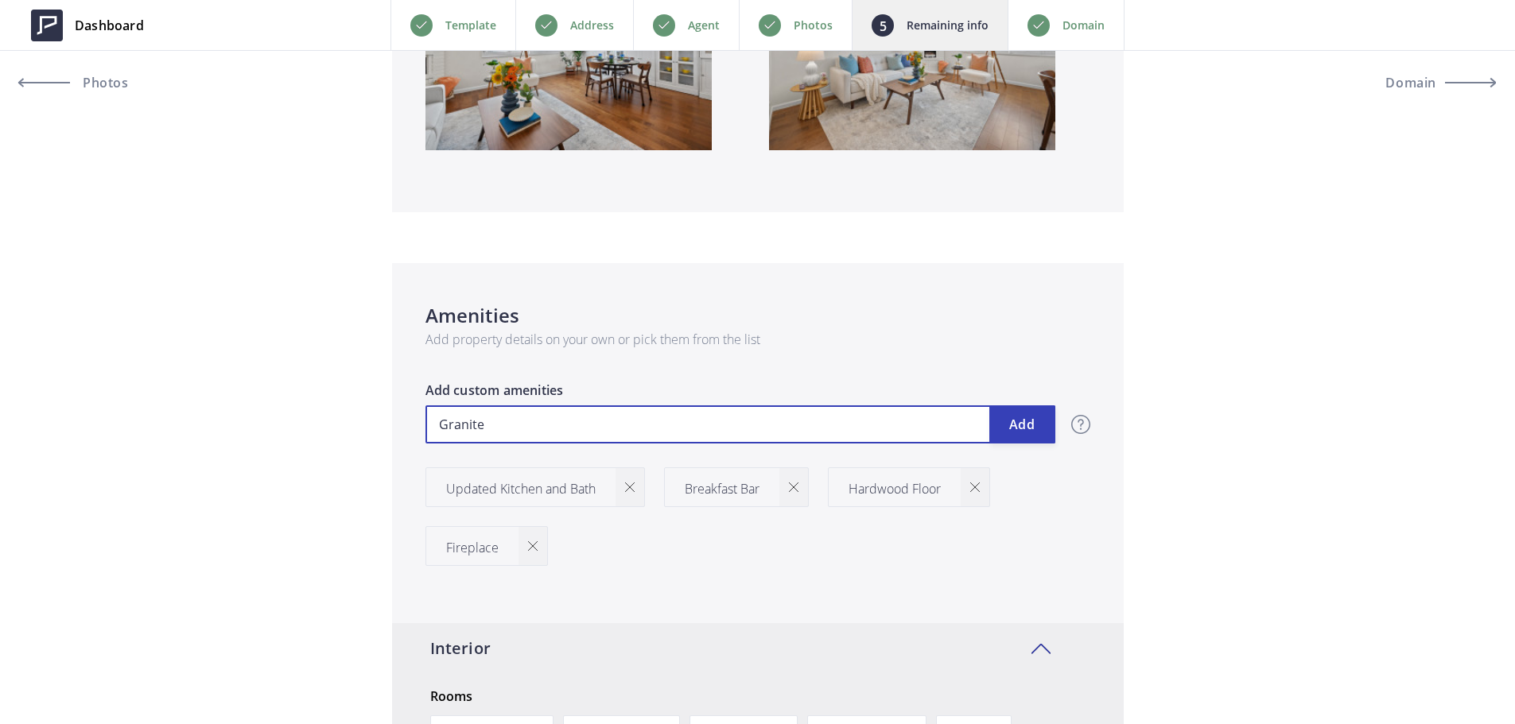
type input "Granite"
type input "509,000"
type input "Granite C"
type input "509,000"
type input "Granite Co"
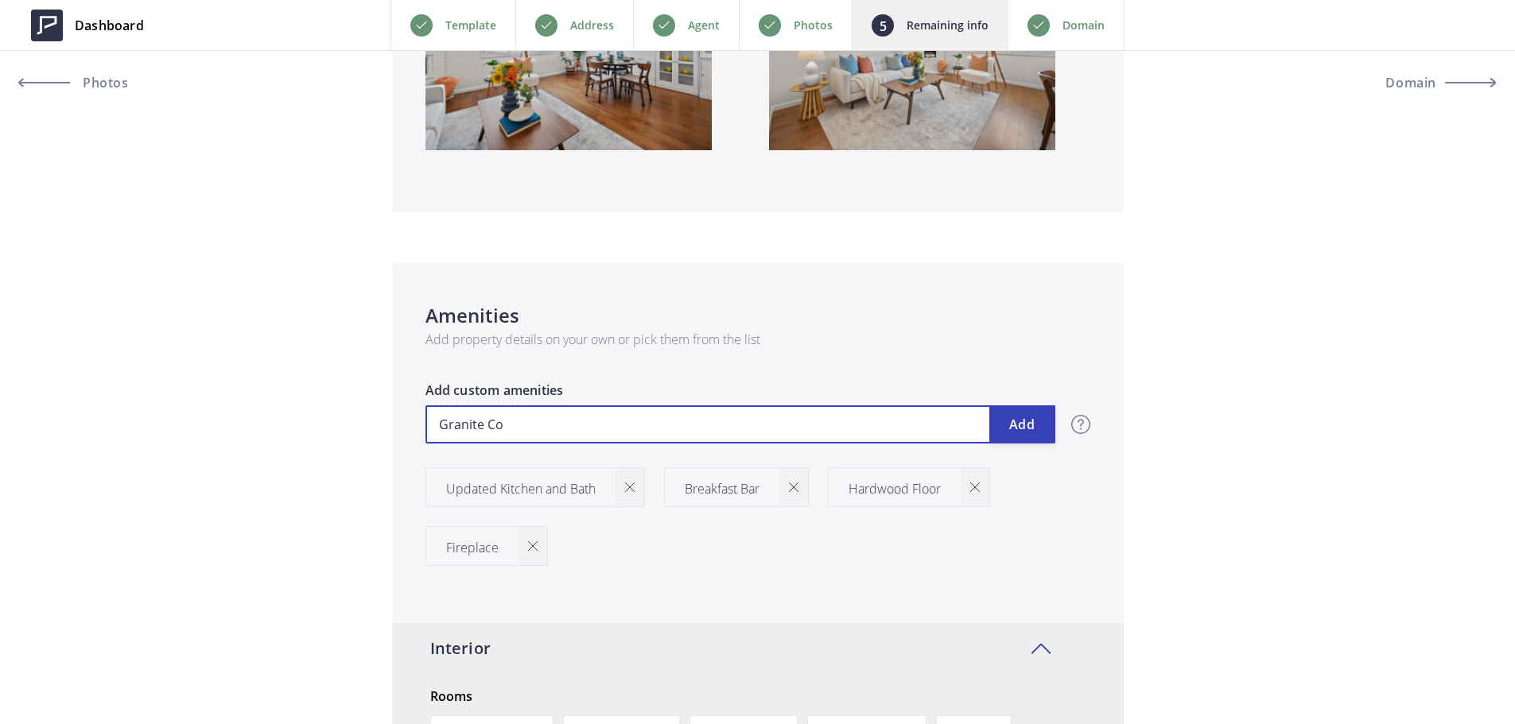
type input "509,000"
type input "Granite Cou"
type input "509,000"
type input "Granite Coun"
type input "509,000"
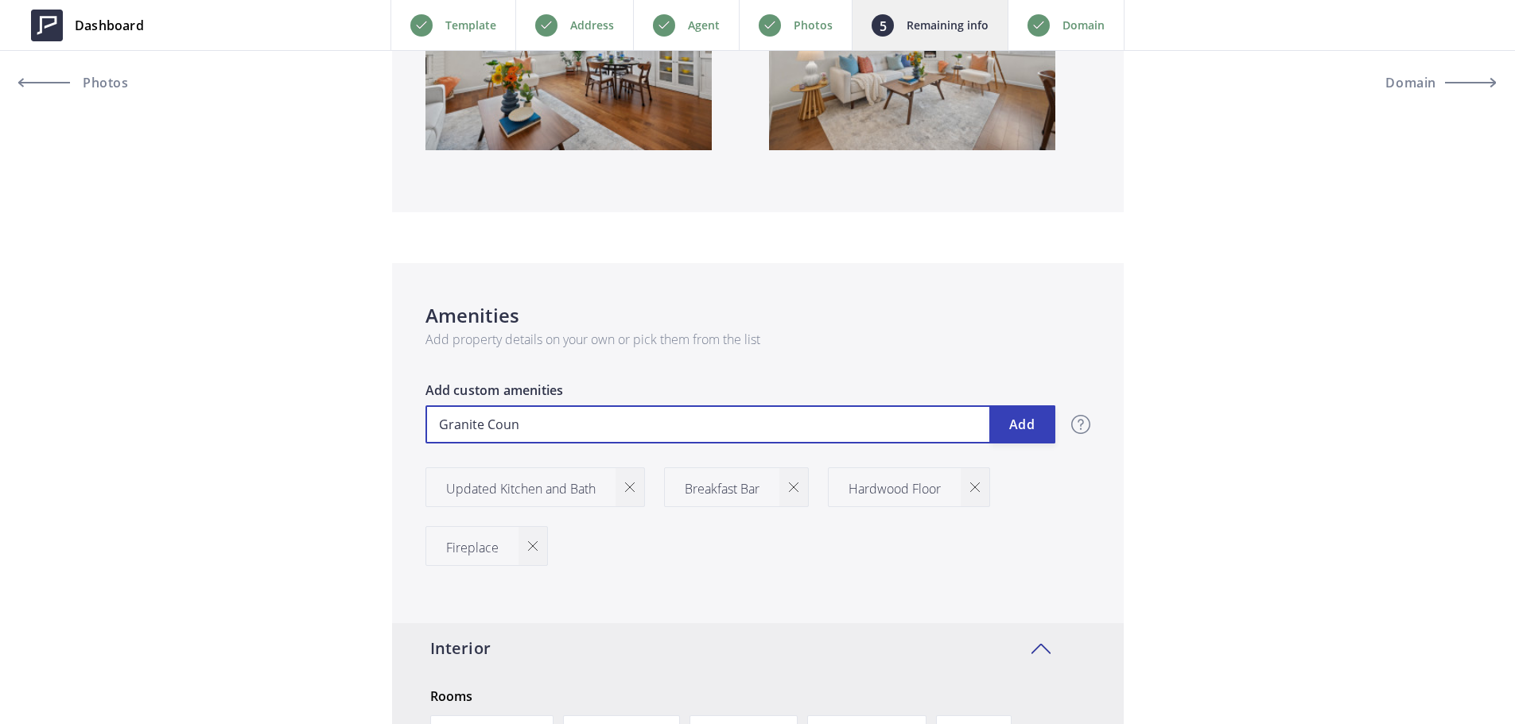
type input "Granite Count"
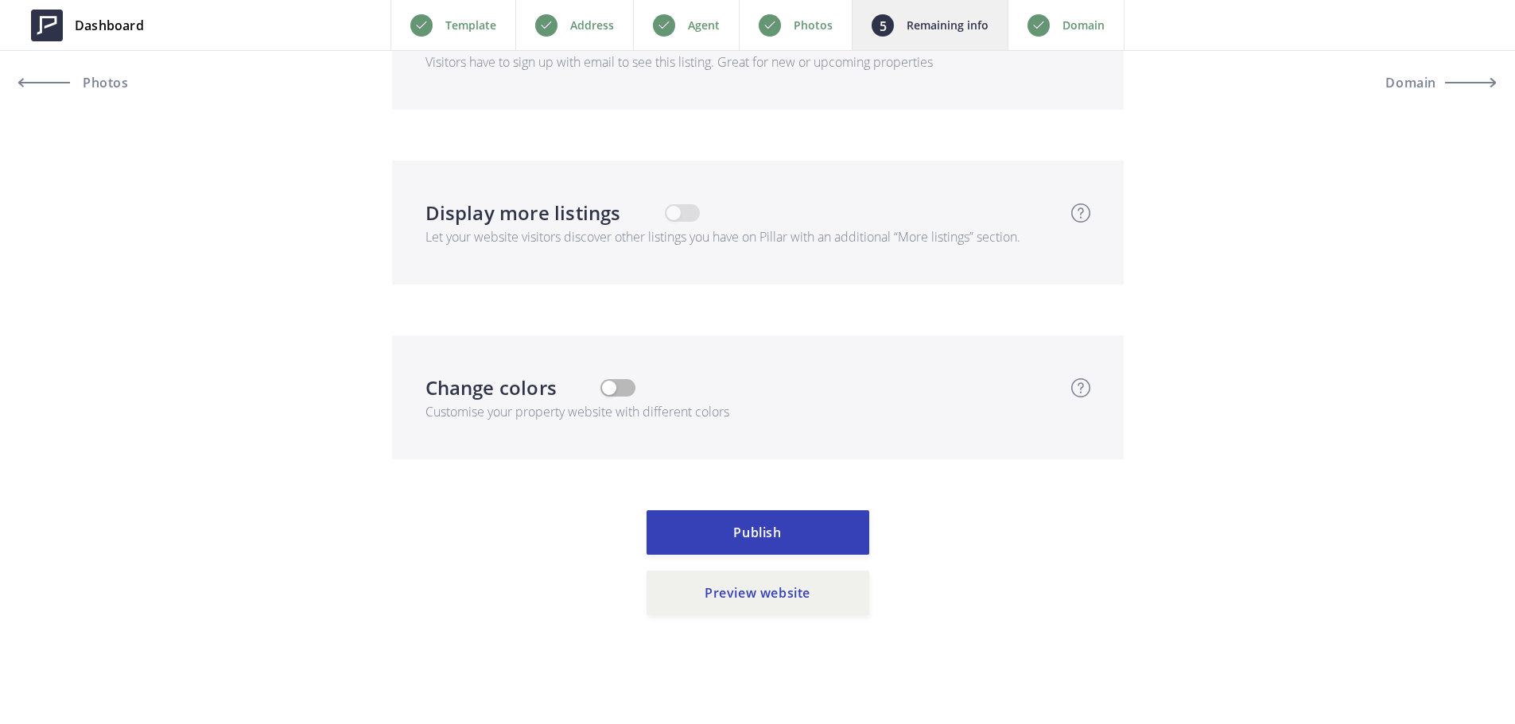
scroll to position [4623, 0]
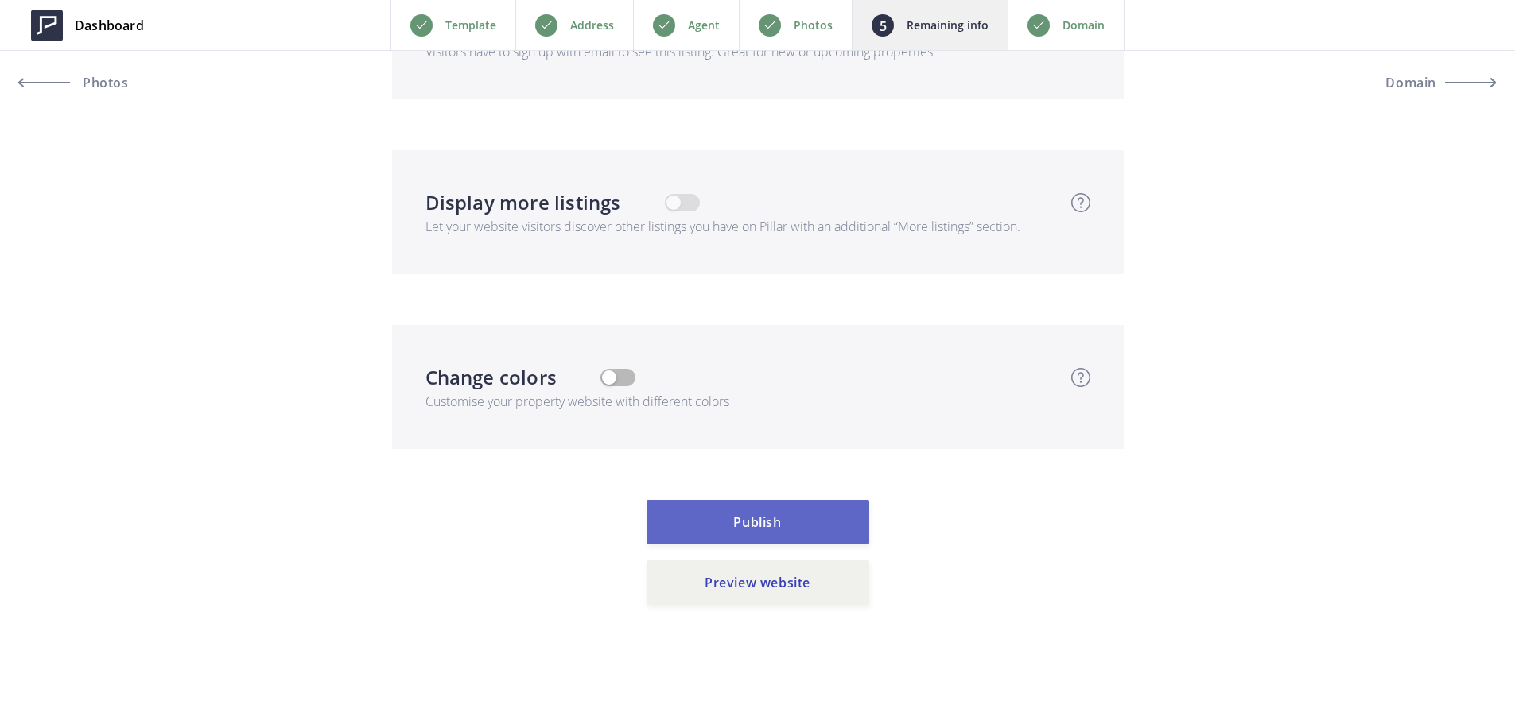
click at [775, 520] on button "Publish" at bounding box center [758, 522] width 223 height 45
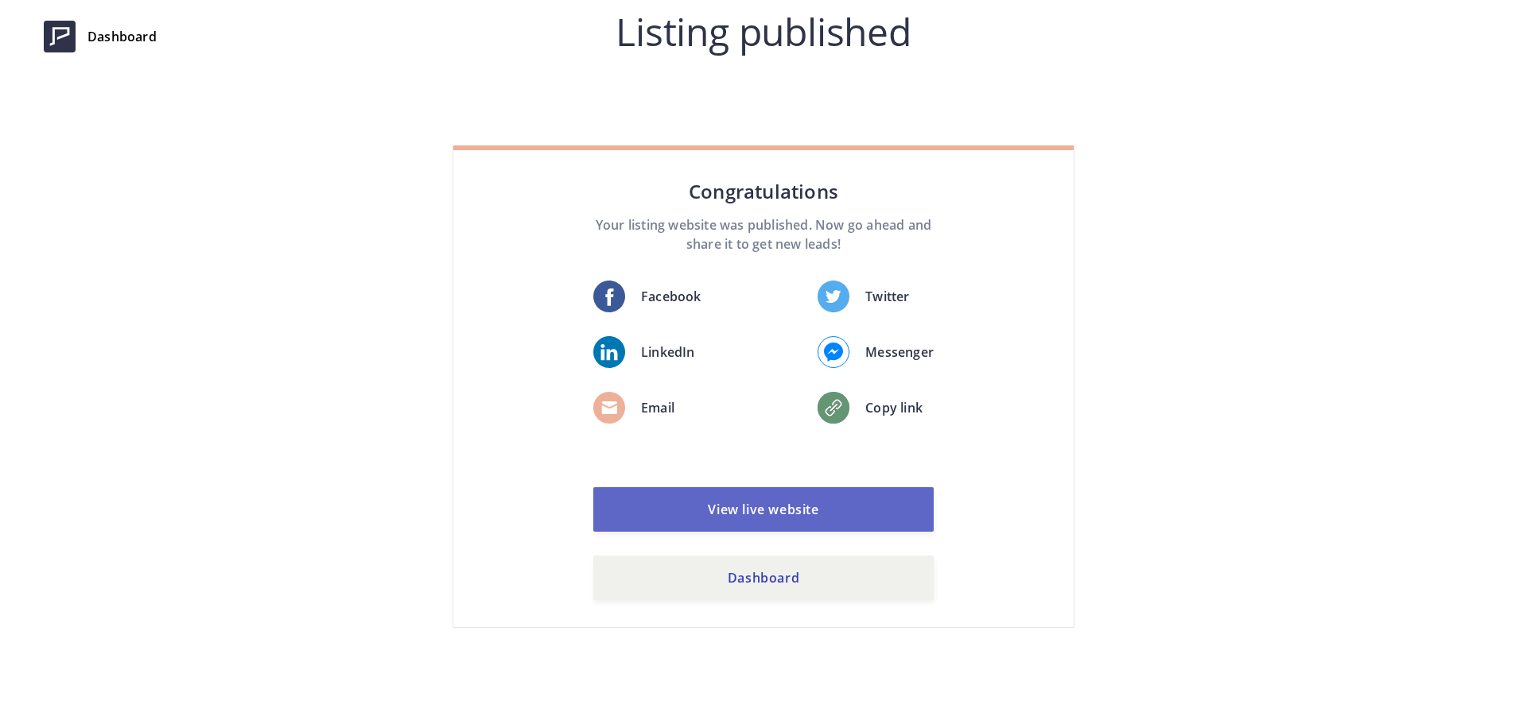
click at [820, 521] on link "View live website" at bounding box center [763, 509] width 340 height 45
click at [816, 552] on div "Congratulations Your listing website was published. Now go ahead and share it t…" at bounding box center [764, 388] width 366 height 423
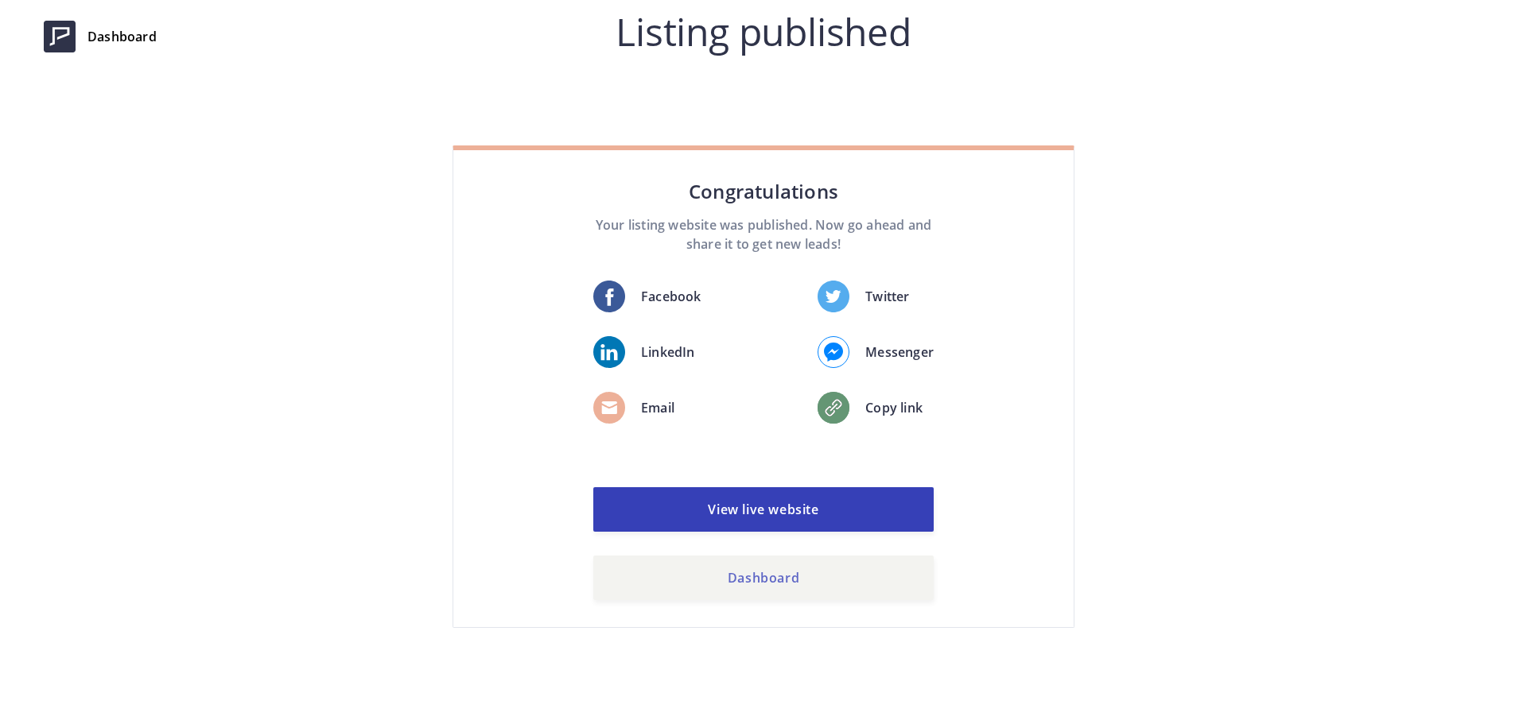
click at [803, 573] on link "Dashboard" at bounding box center [763, 578] width 340 height 45
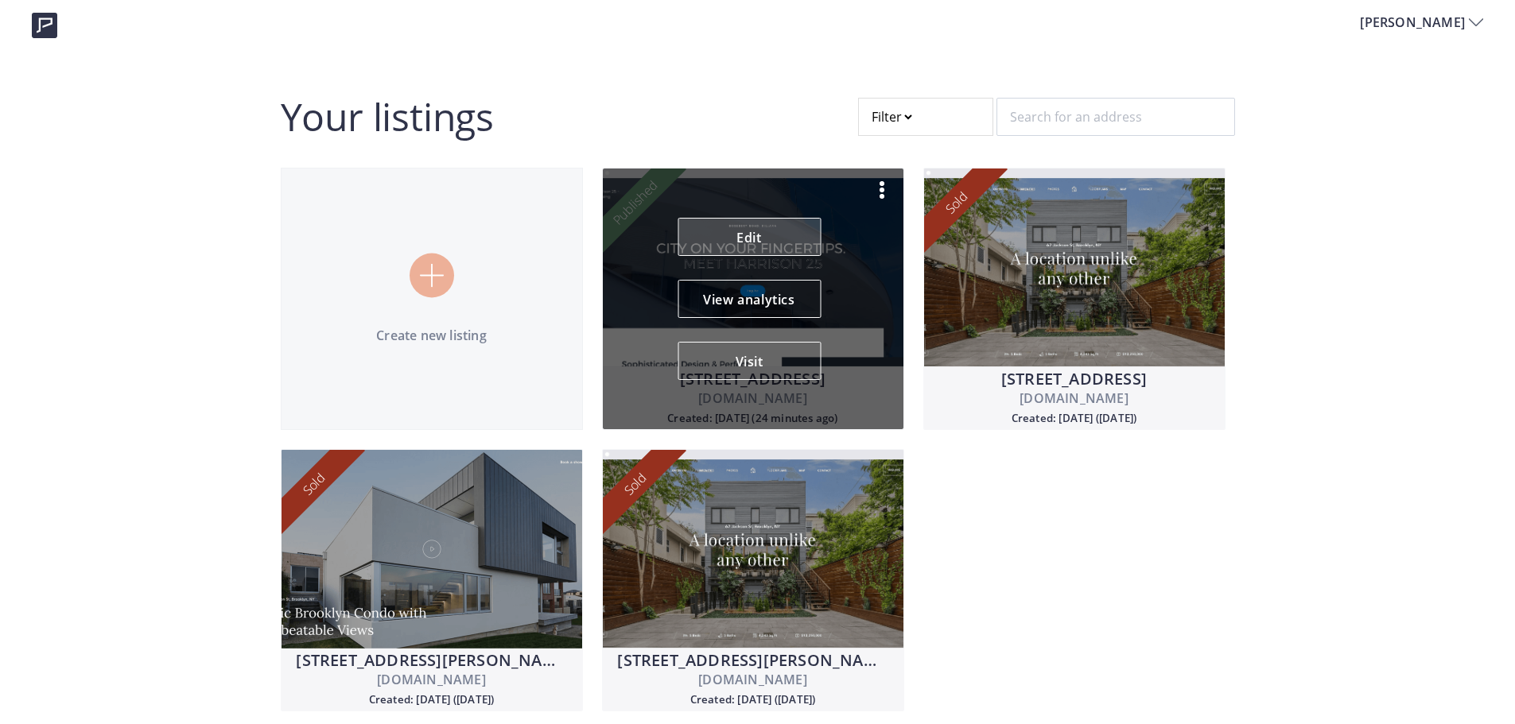
click at [784, 235] on link "Edit" at bounding box center [749, 237] width 143 height 38
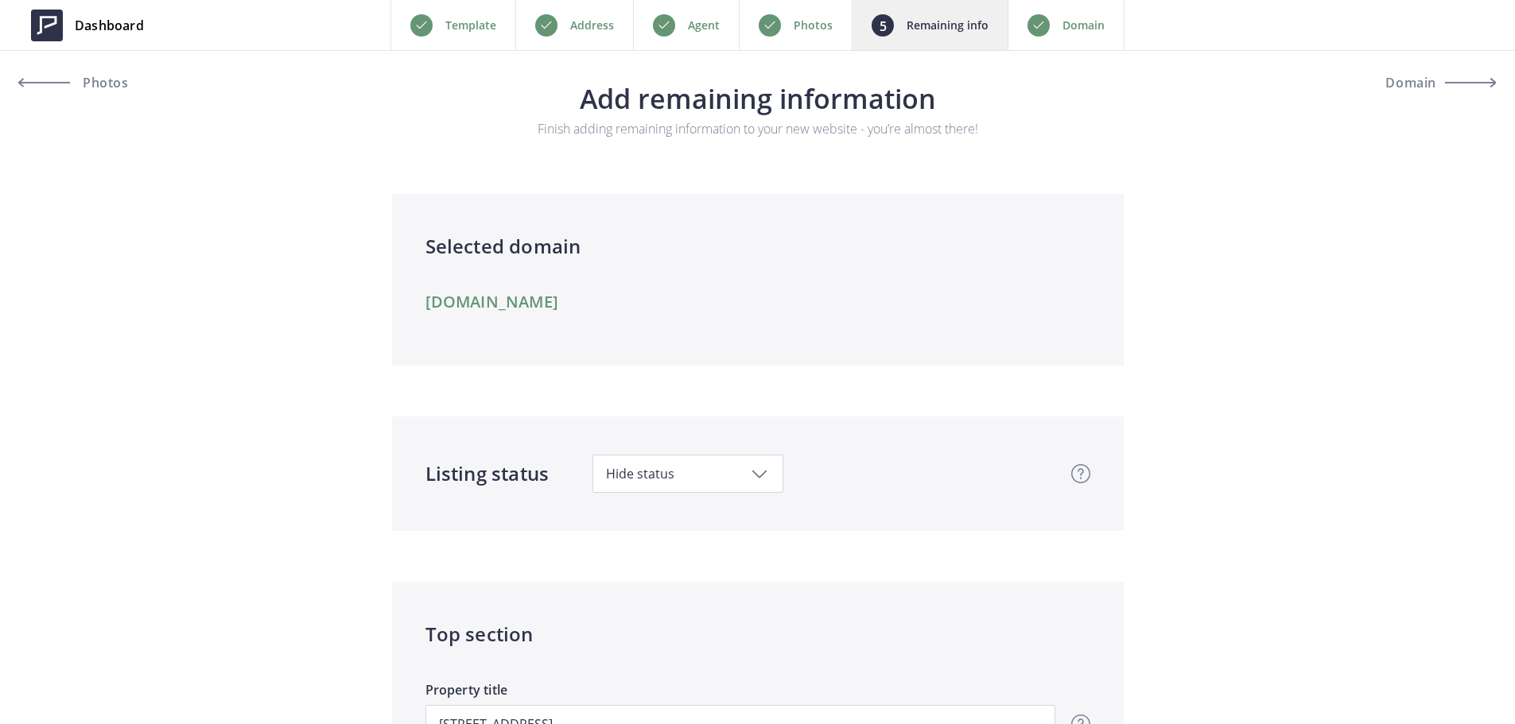
click at [726, 466] on span "Hide status" at bounding box center [688, 473] width 164 height 17
click at [679, 553] on span "Just listed" at bounding box center [694, 547] width 178 height 33
type input "509,000"
click at [1436, 89] on span "Domain" at bounding box center [1439, 82] width 55 height 13
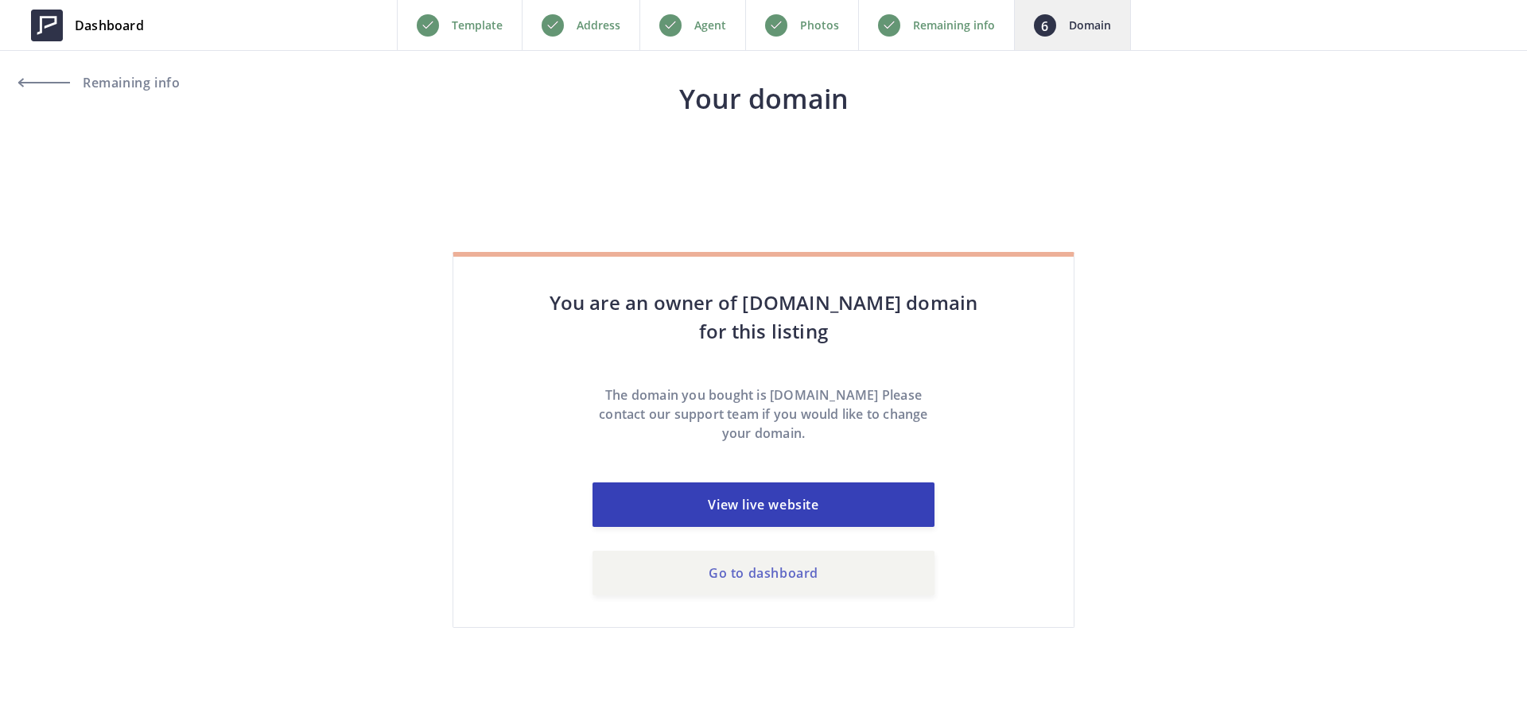
click at [790, 587] on link "Go to dashboard" at bounding box center [763, 573] width 342 height 45
